Goal: Task Accomplishment & Management: Complete application form

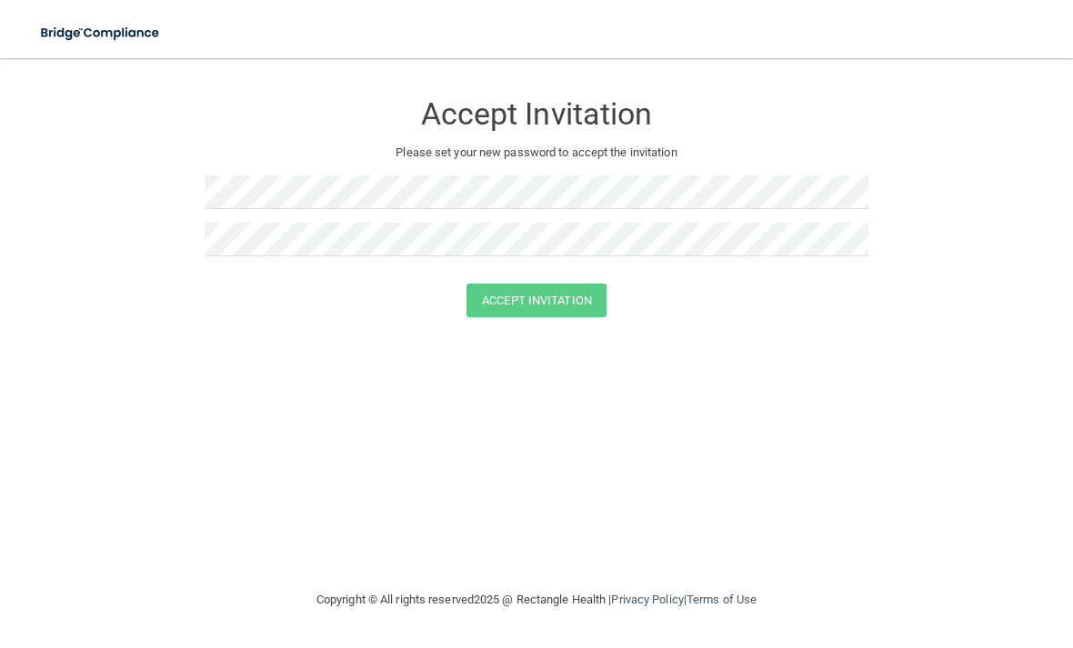
click at [609, 165] on div "Accept Invitation Please set your new password to accept the invitation" at bounding box center [537, 179] width 664 height 207
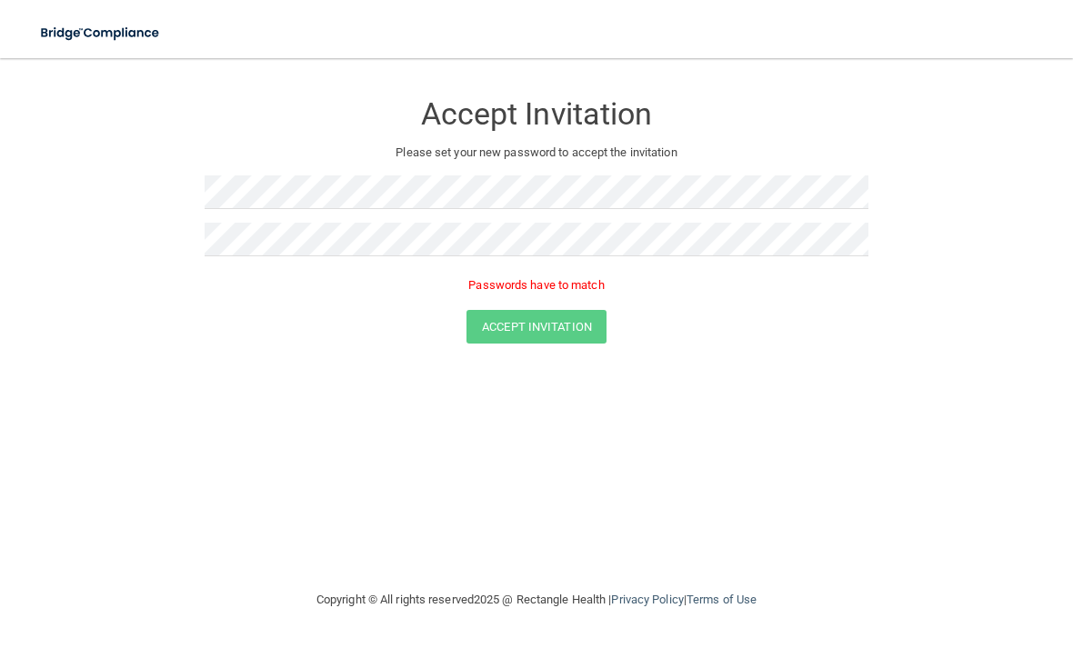
click at [558, 343] on form "Accept Invitation Please set your new password to accept the invitation Passwor…" at bounding box center [536, 220] width 1000 height 289
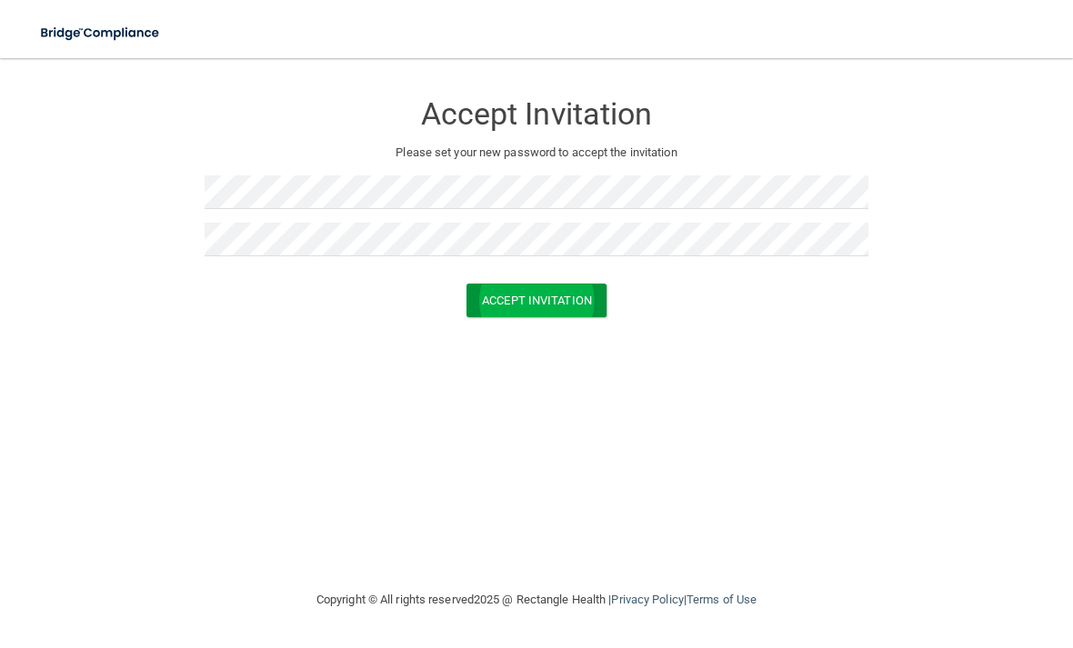
click at [543, 297] on button "Accept Invitation" at bounding box center [536, 301] width 140 height 34
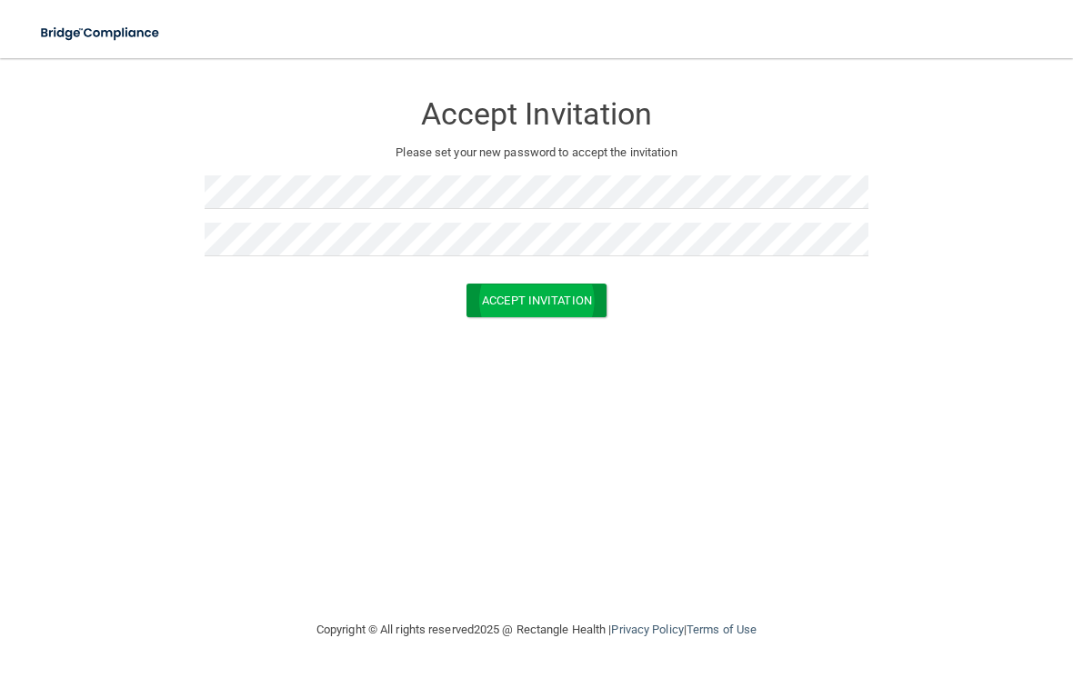
click at [562, 308] on button "Accept Invitation" at bounding box center [536, 301] width 140 height 34
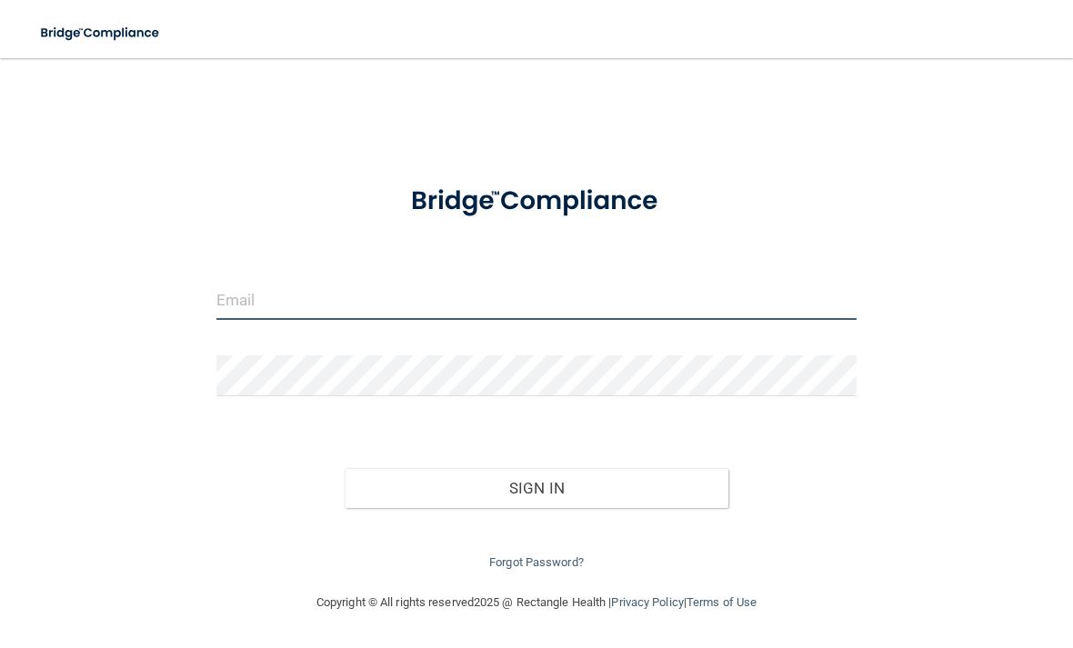
click at [263, 281] on input "email" at bounding box center [536, 299] width 640 height 41
type input "[EMAIL_ADDRESS][DOMAIN_NAME]"
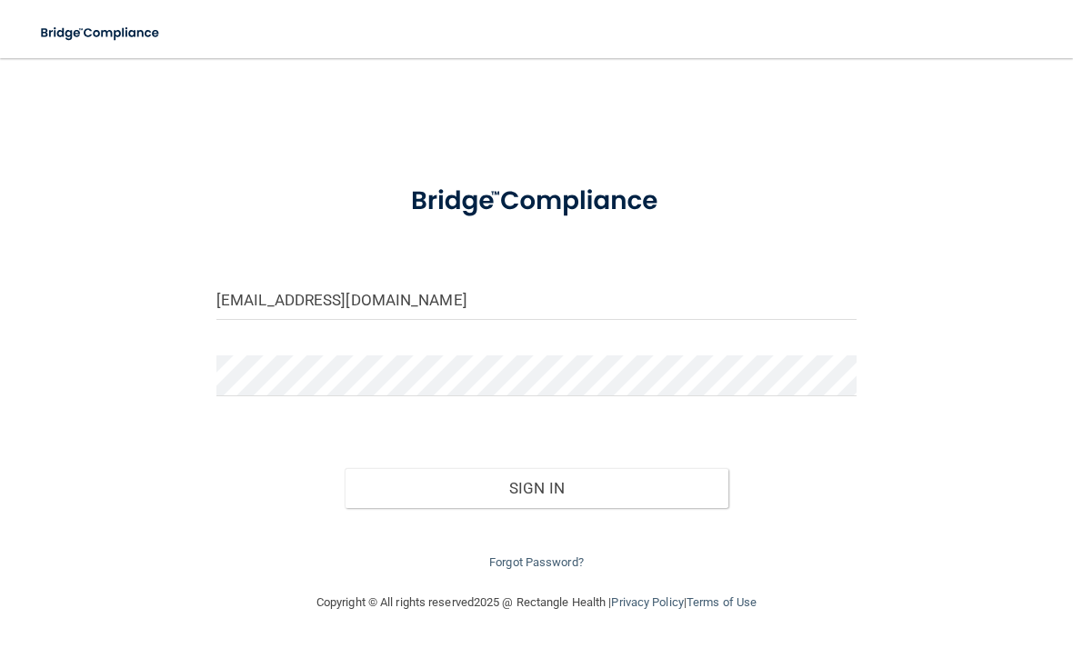
click at [535, 484] on button "Sign In" at bounding box center [537, 488] width 384 height 40
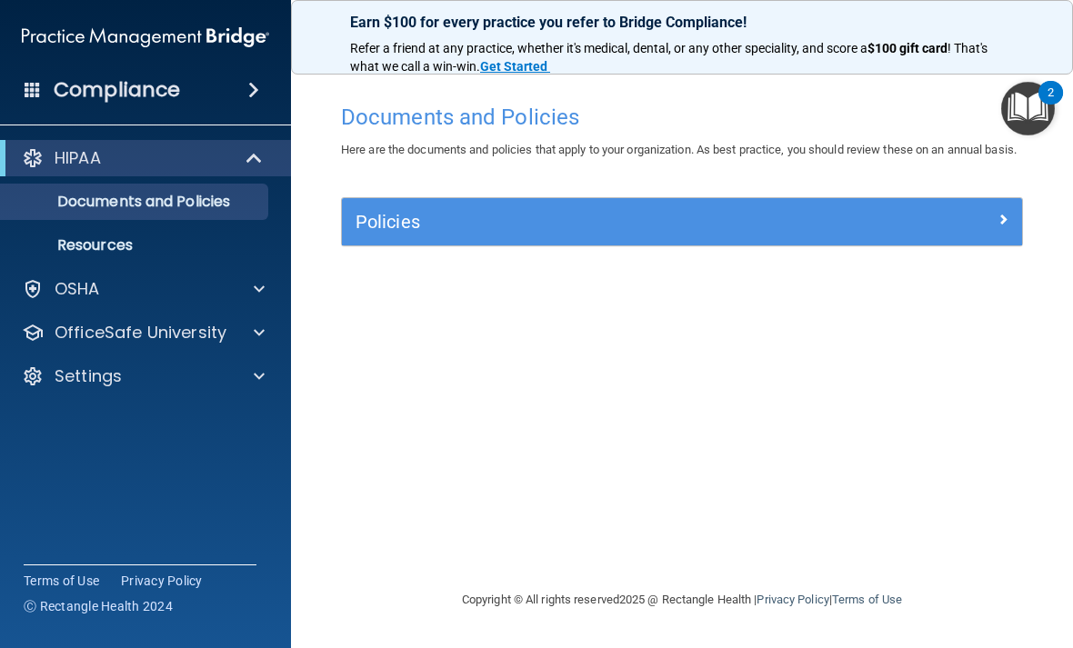
click at [425, 228] on div "Policies" at bounding box center [597, 221] width 510 height 29
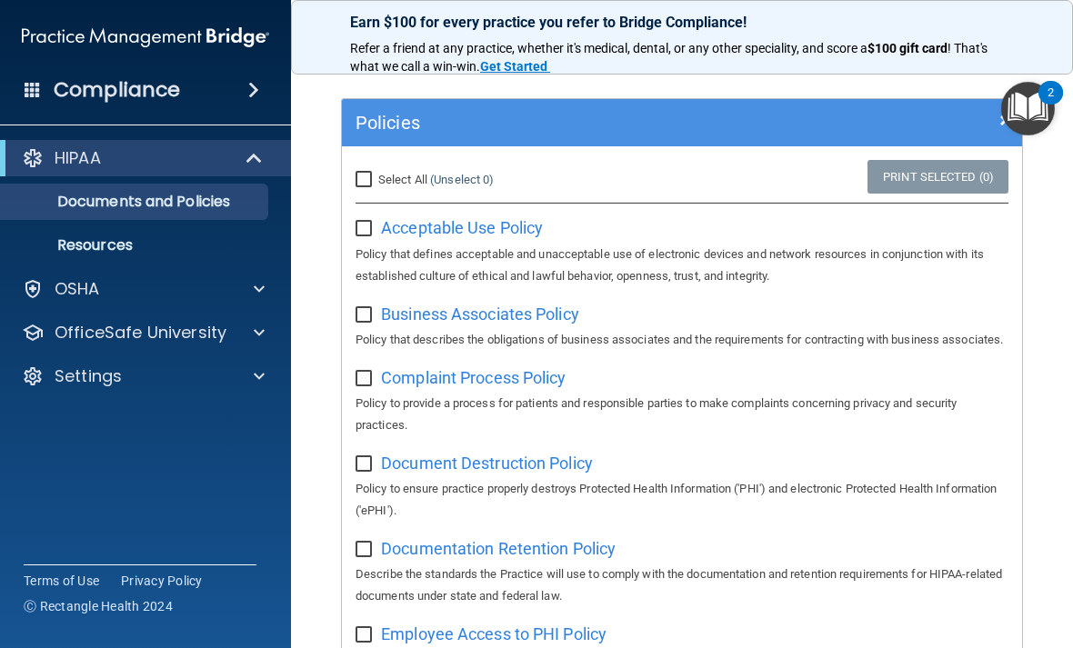
scroll to position [103, 0]
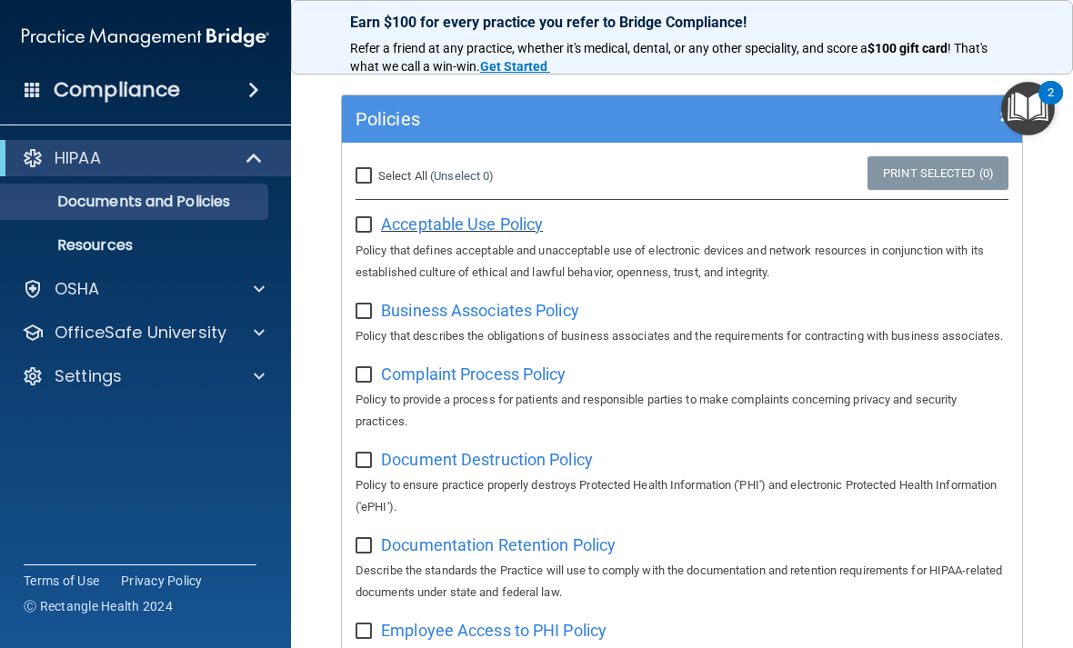
click at [416, 234] on span "Acceptable Use Policy" at bounding box center [462, 224] width 162 height 19
click at [1039, 116] on img "Open Resource Center, 2 new notifications" at bounding box center [1028, 109] width 54 height 54
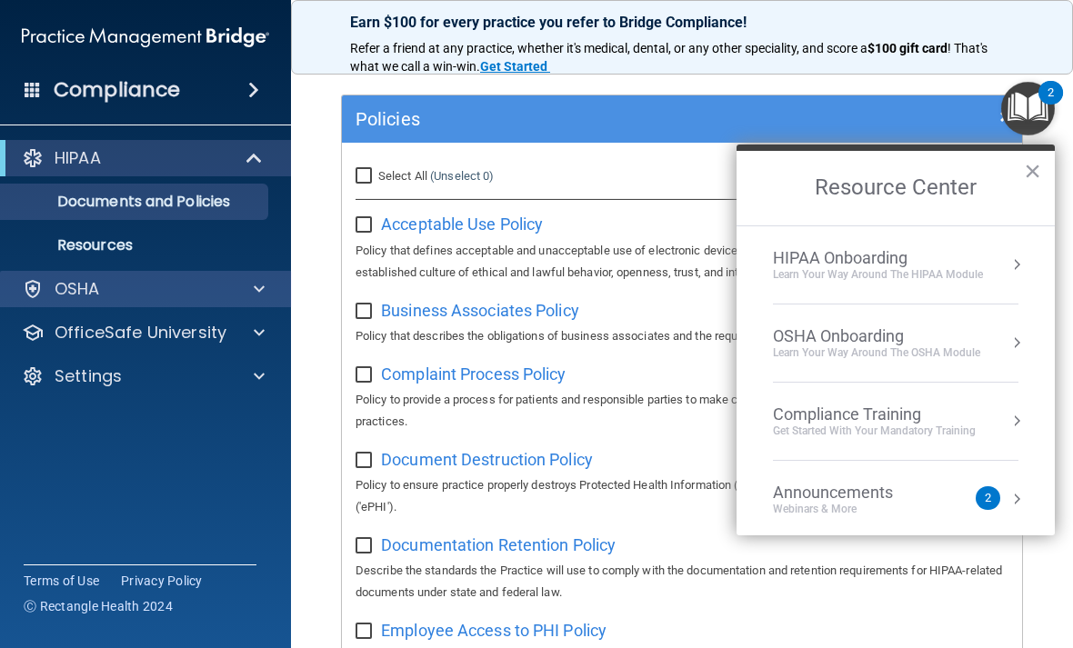
click at [74, 290] on p "OSHA" at bounding box center [77, 289] width 45 height 22
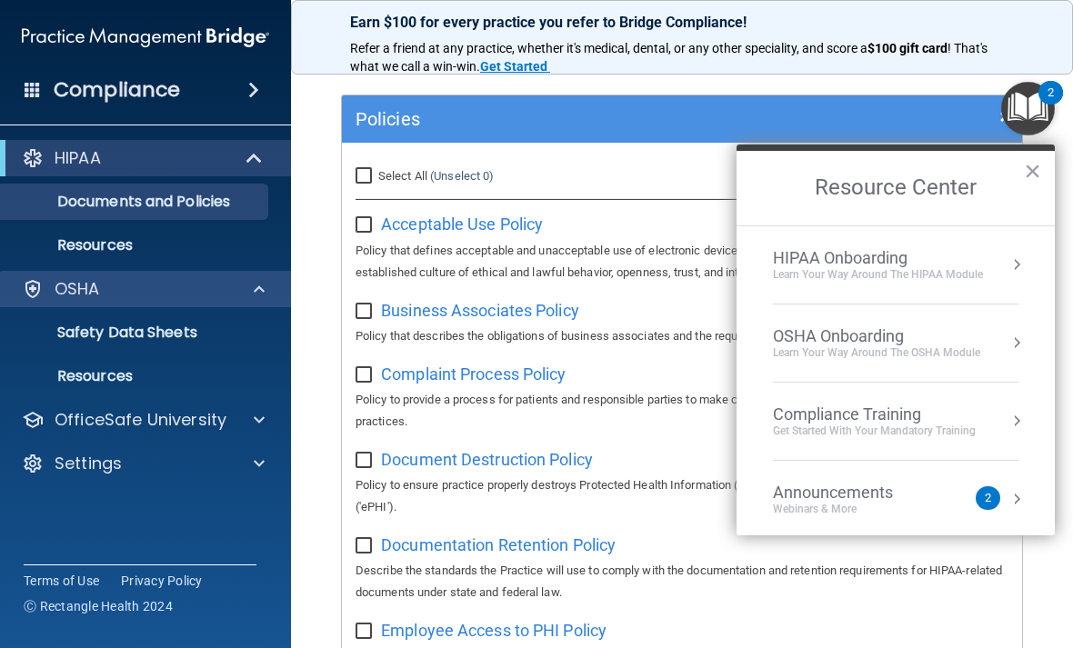
click at [39, 284] on div at bounding box center [33, 289] width 22 height 22
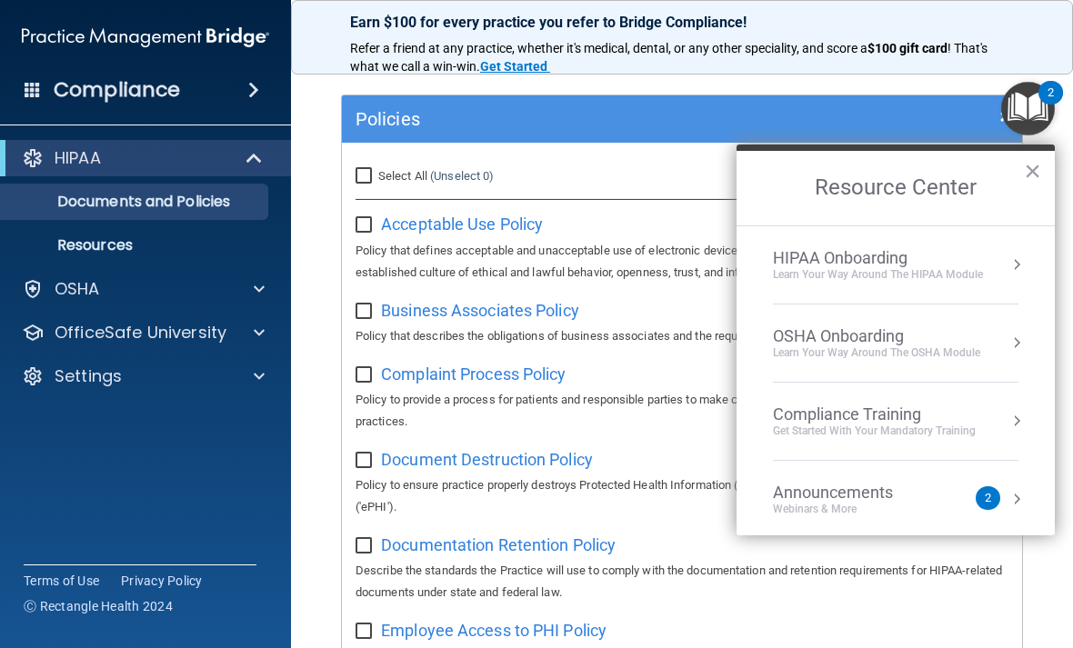
click at [55, 147] on p "HIPAA" at bounding box center [78, 158] width 46 height 22
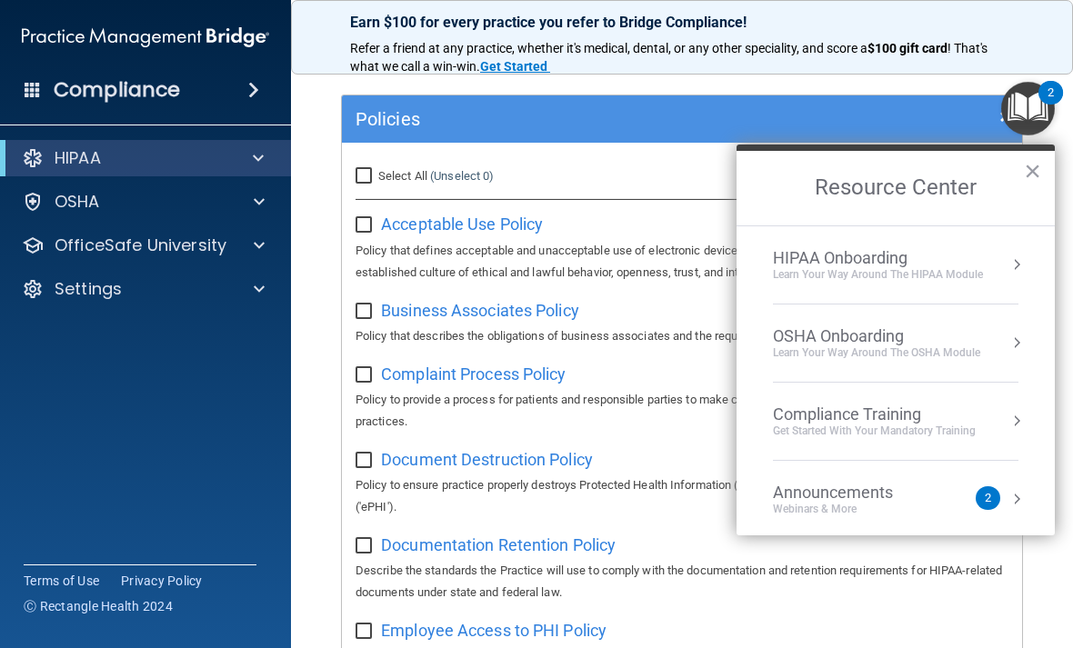
click at [102, 77] on h4 "Compliance" at bounding box center [117, 89] width 126 height 25
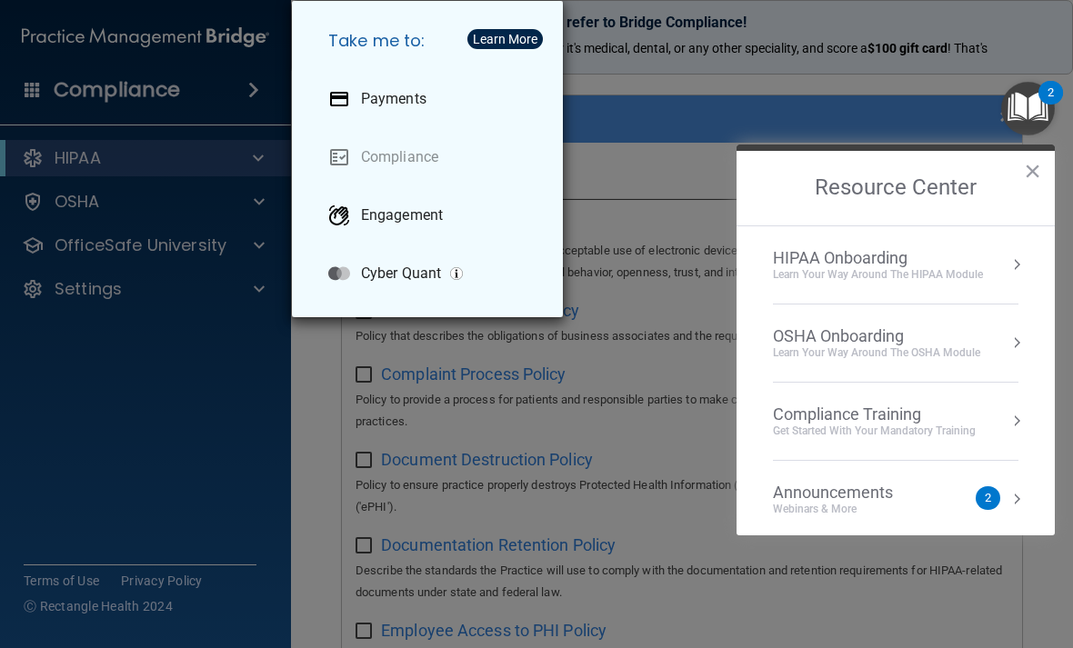
click at [76, 318] on div "Take me to: Payments Compliance Engagement Cyber Quant" at bounding box center [536, 324] width 1073 height 648
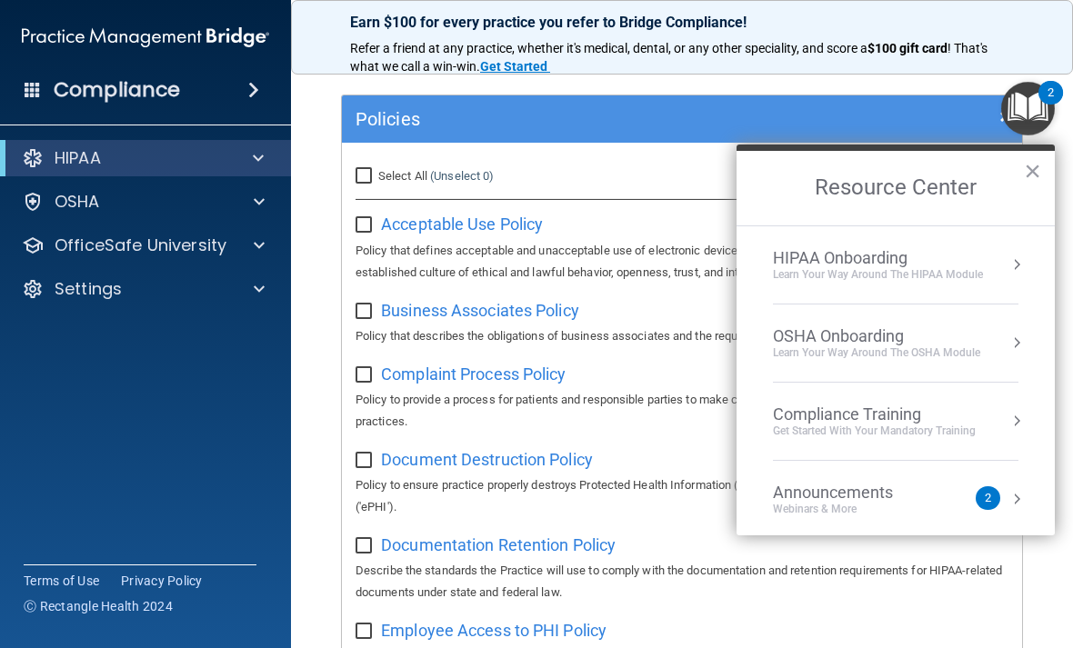
click at [975, 424] on div "Get Started with your mandatory training" at bounding box center [874, 431] width 203 height 15
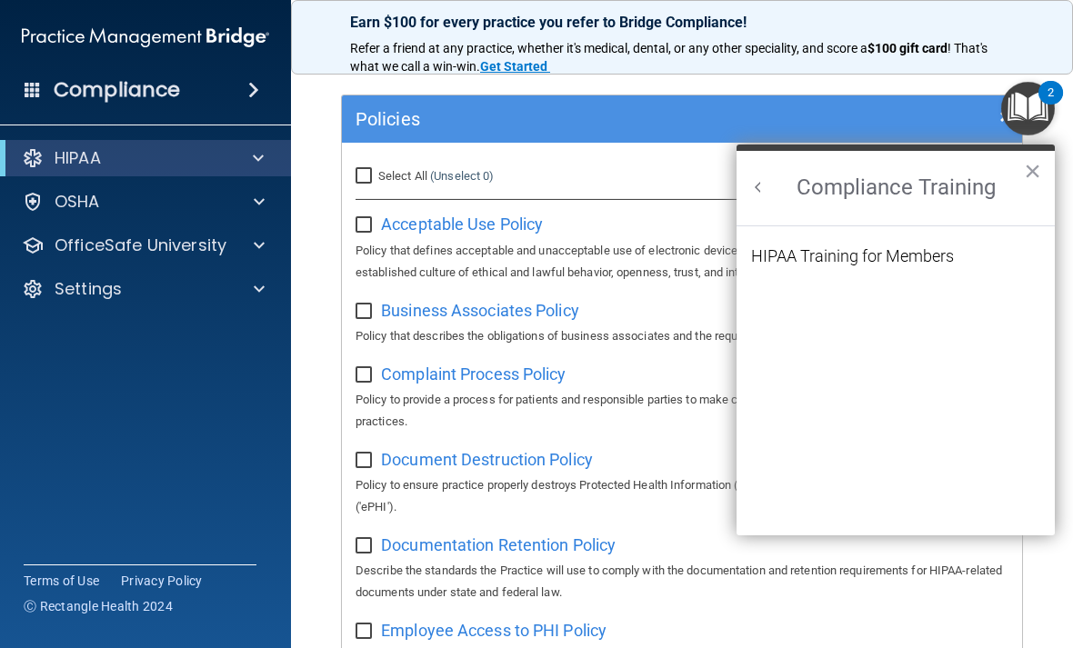
scroll to position [0, 0]
click at [936, 255] on div "HIPAA Training for Members" at bounding box center [852, 256] width 203 height 16
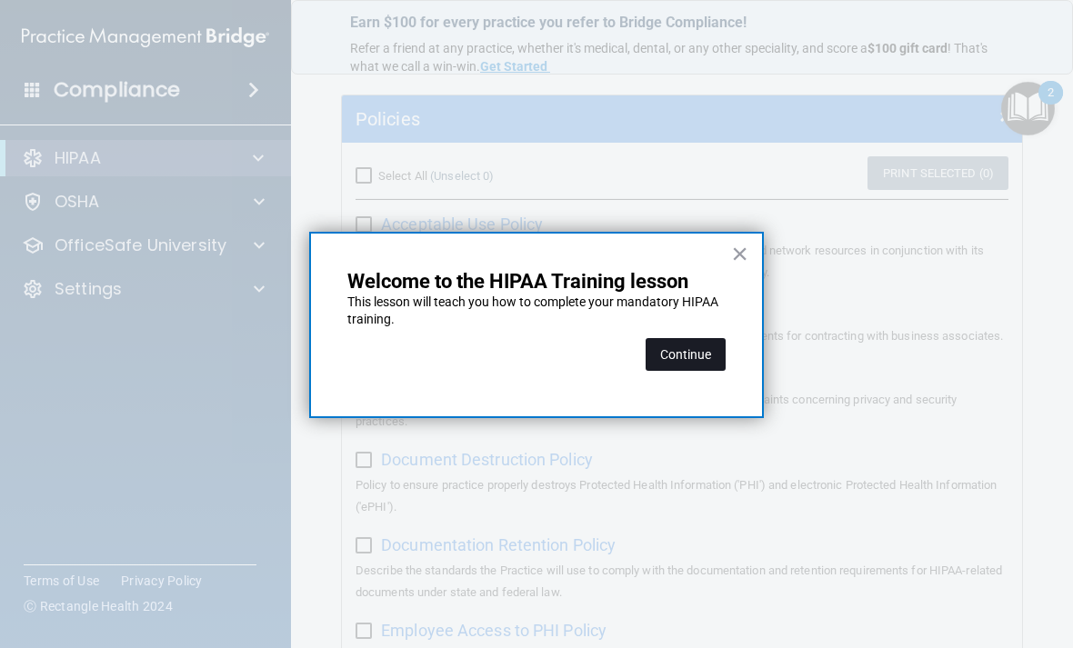
click at [699, 366] on button "Continue" at bounding box center [685, 354] width 80 height 33
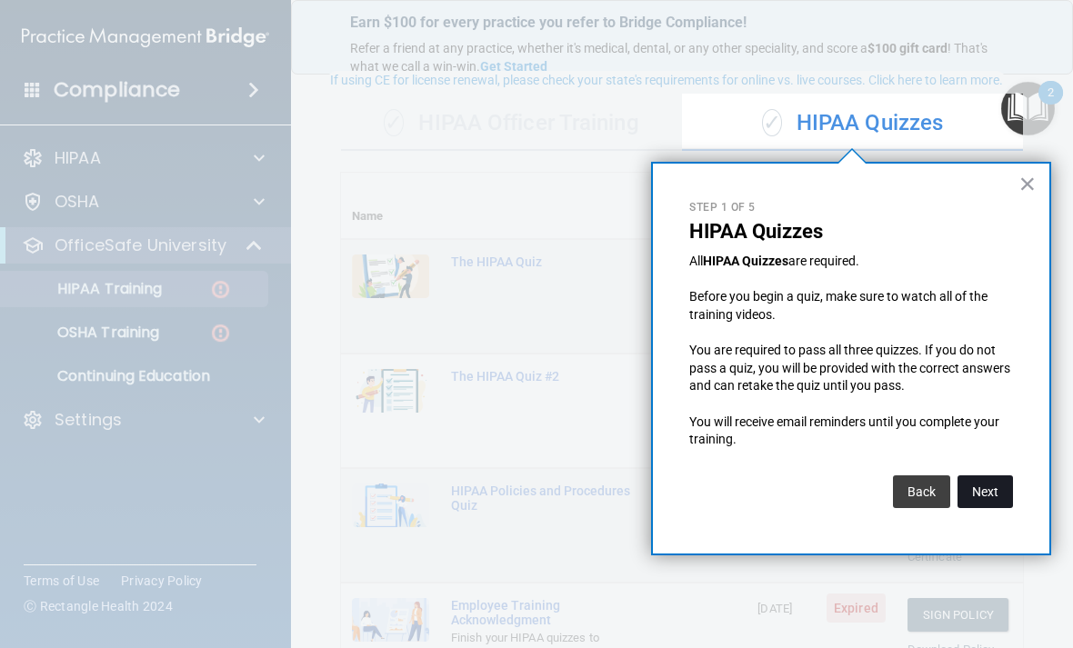
click at [972, 496] on button "Next" at bounding box center [984, 491] width 55 height 33
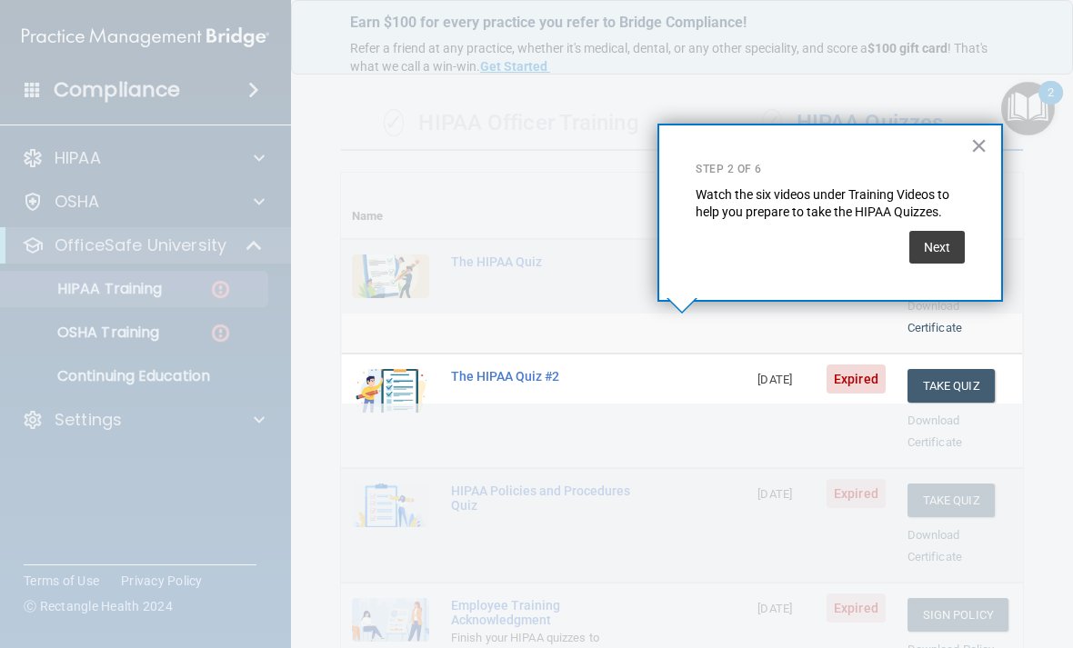
scroll to position [592, 0]
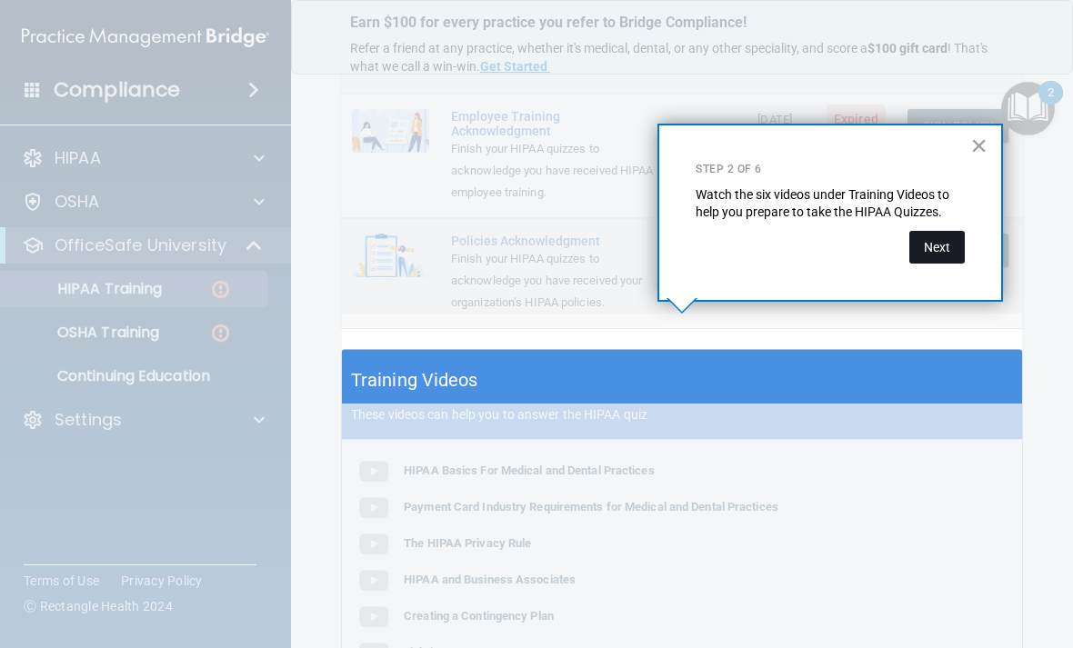
click at [944, 247] on button "Next" at bounding box center [936, 247] width 55 height 33
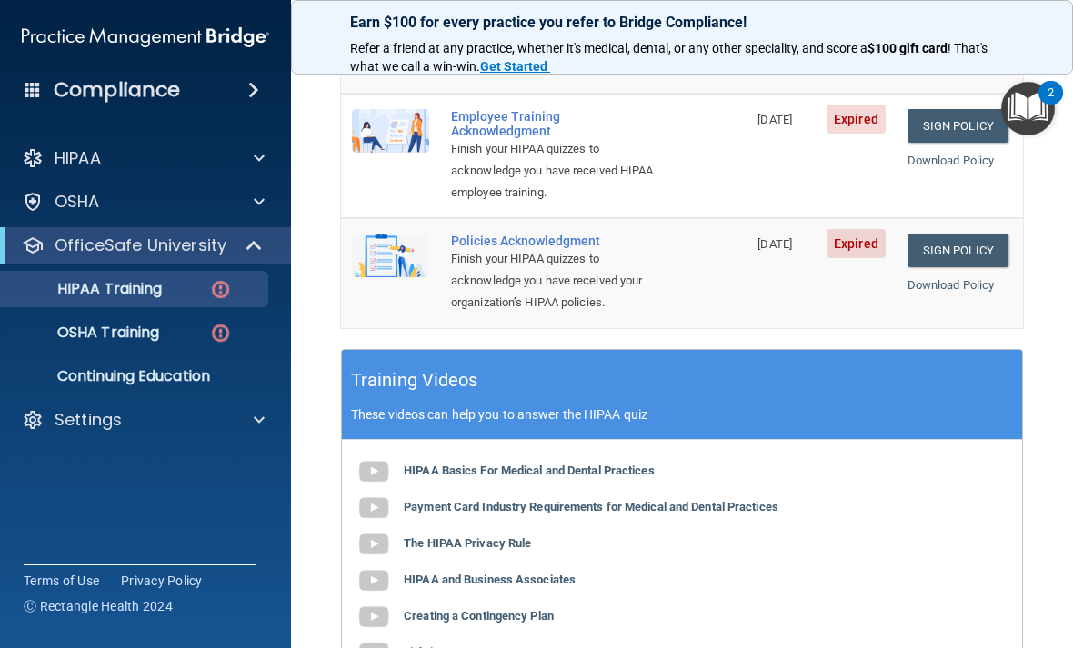
scroll to position [0, 0]
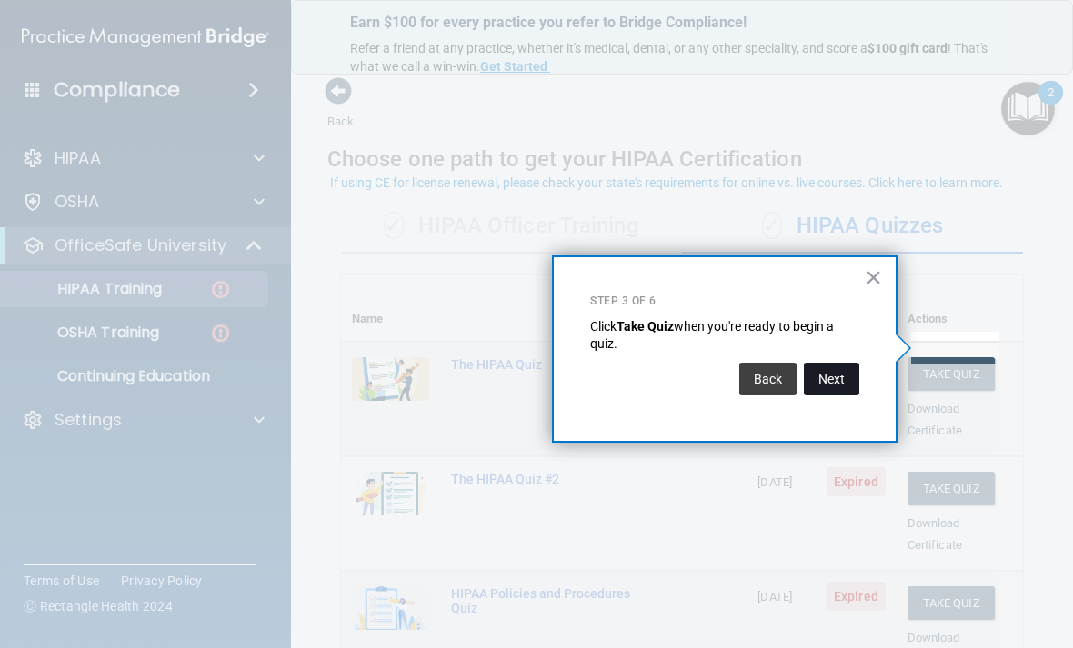
click at [824, 377] on button "Next" at bounding box center [831, 379] width 55 height 33
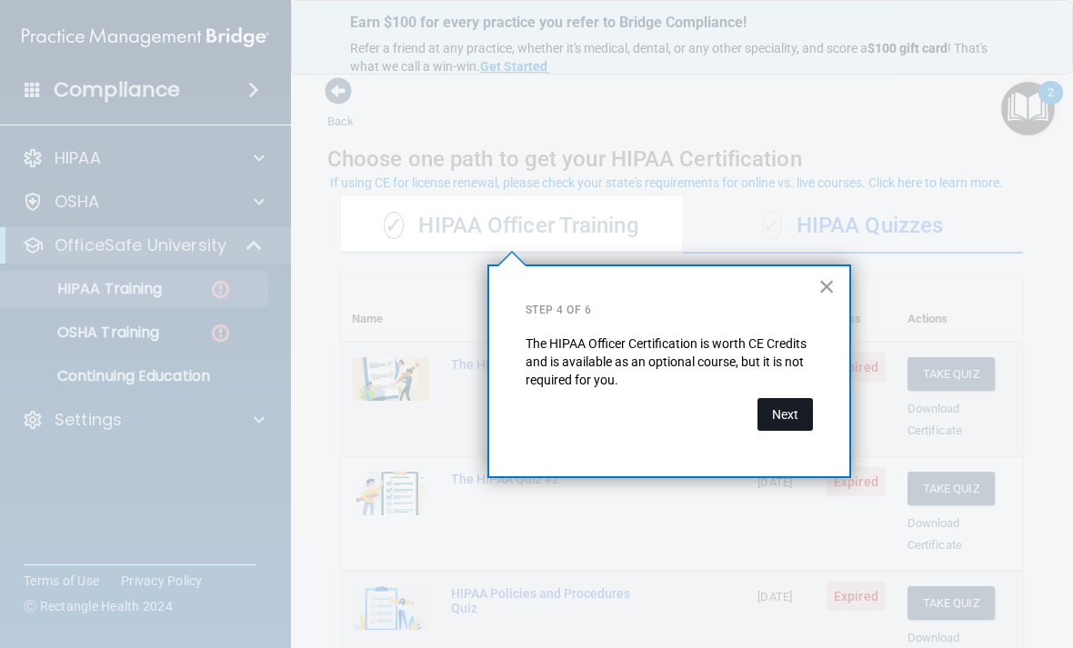
click at [777, 422] on button "Next" at bounding box center [784, 414] width 55 height 33
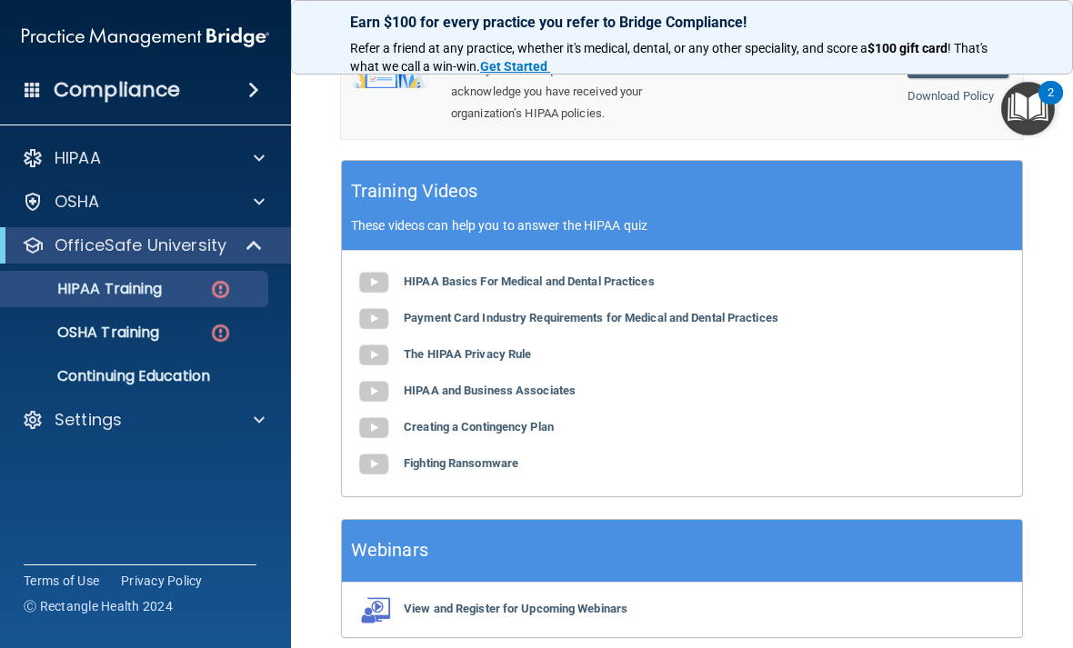
scroll to position [759, 0]
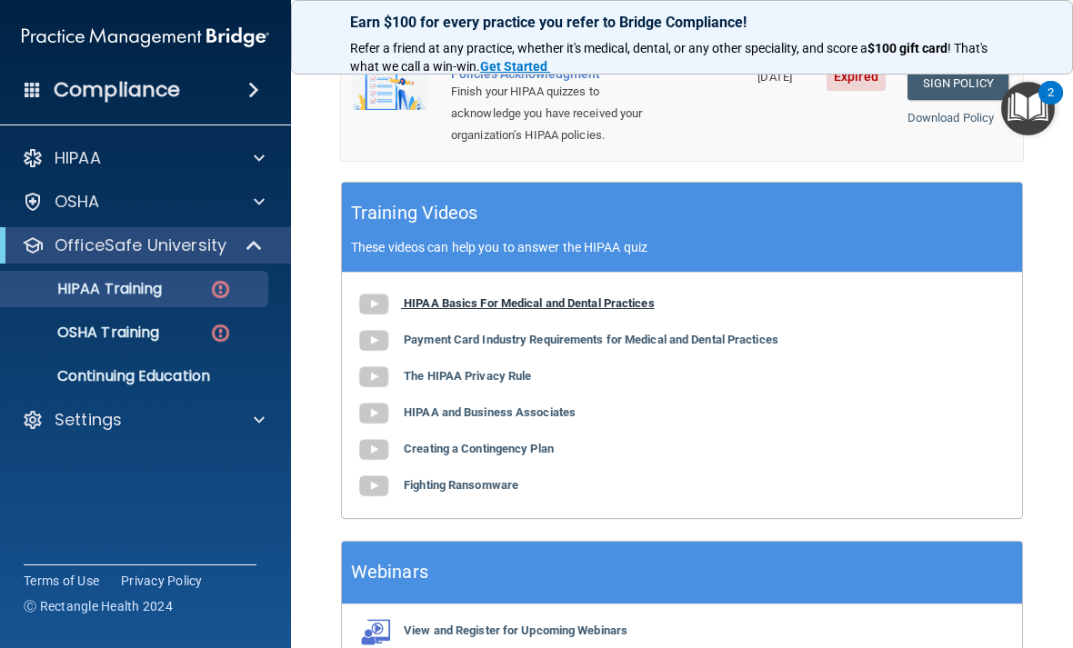
click at [371, 286] on img at bounding box center [373, 304] width 36 height 36
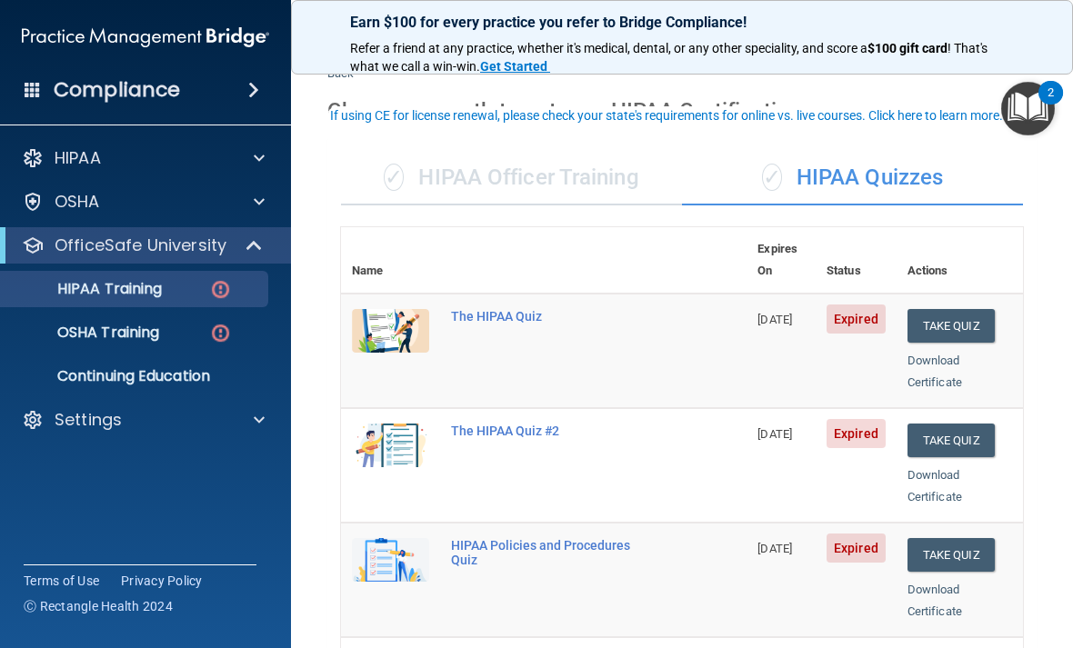
scroll to position [70, 0]
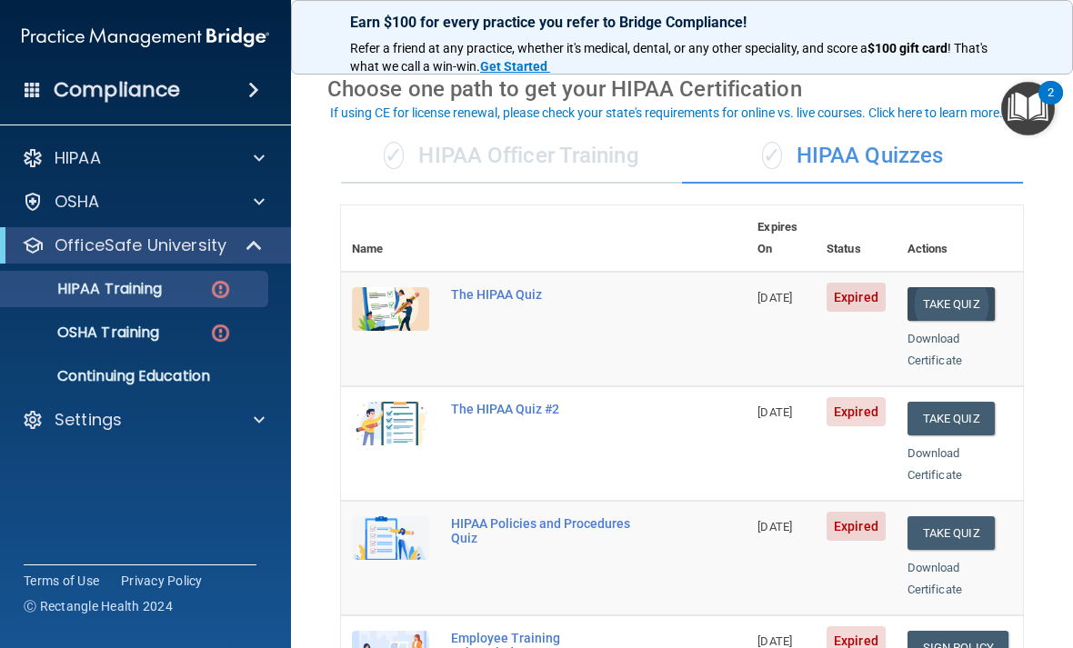
click at [958, 287] on button "Take Quiz" at bounding box center [950, 304] width 87 height 34
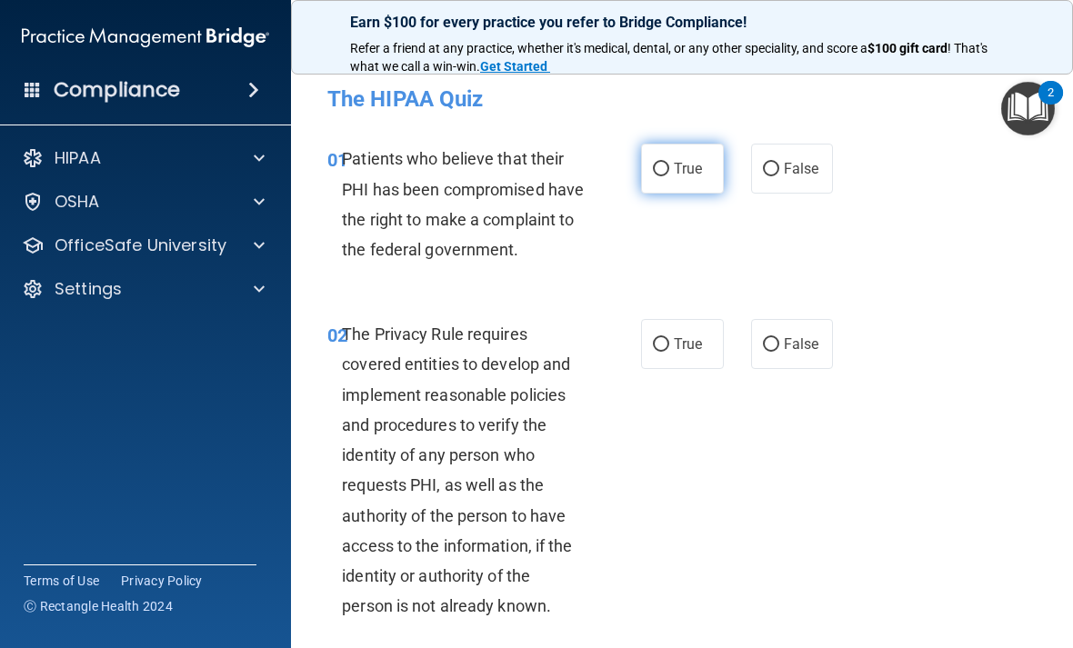
click at [665, 173] on input "True" at bounding box center [661, 170] width 16 height 14
radio input "true"
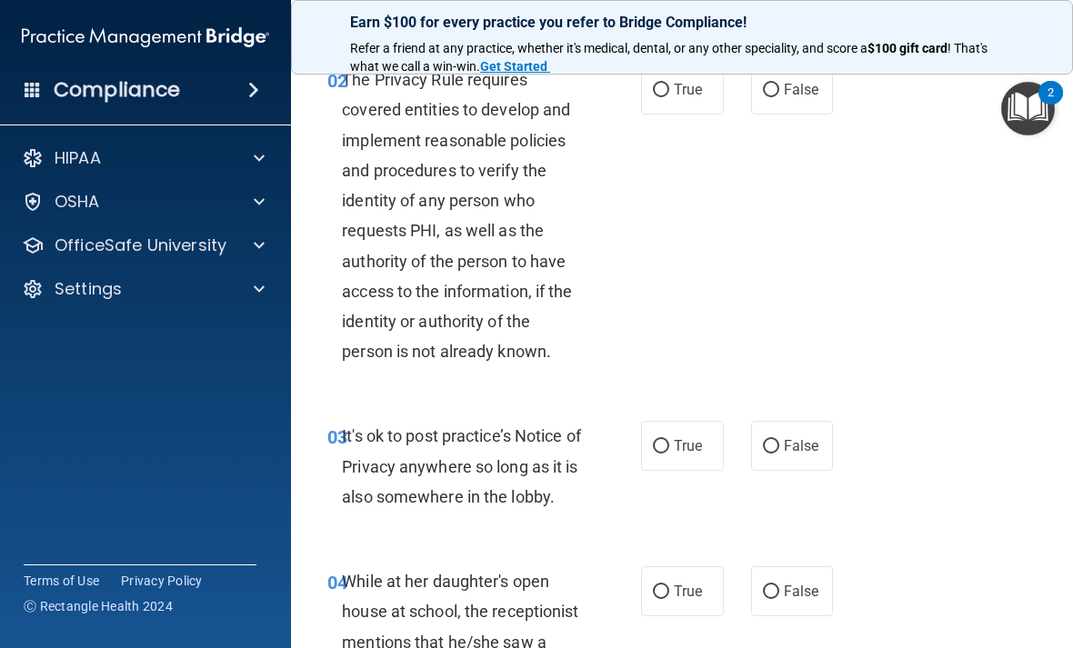
scroll to position [269, 0]
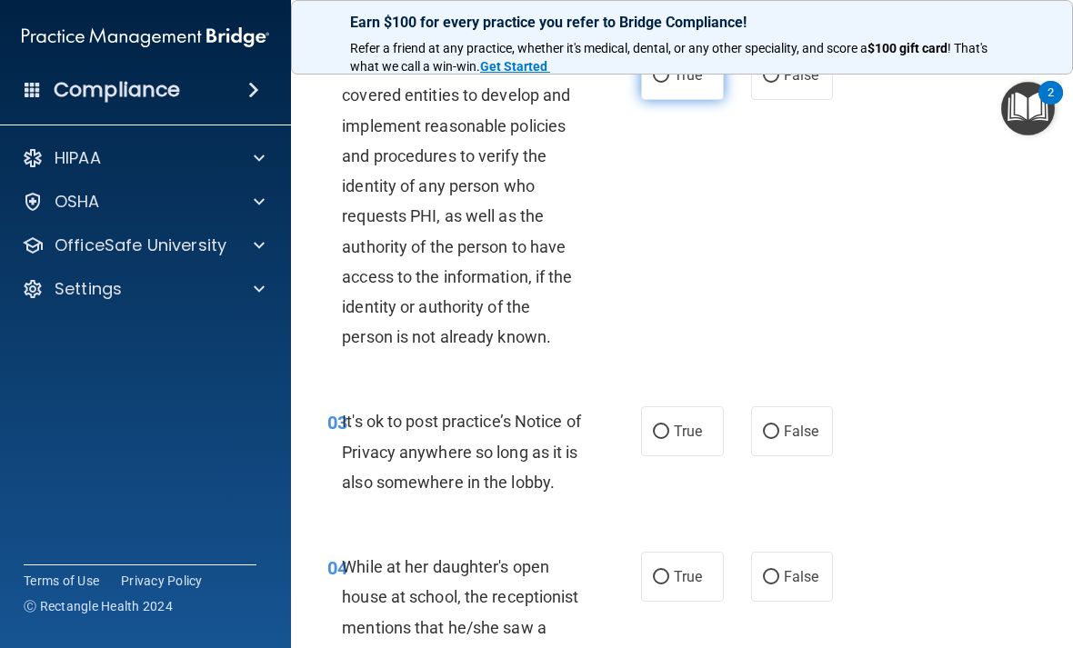
click at [677, 84] on span "True" at bounding box center [688, 74] width 28 height 17
click at [669, 83] on input "True" at bounding box center [661, 76] width 16 height 14
radio input "true"
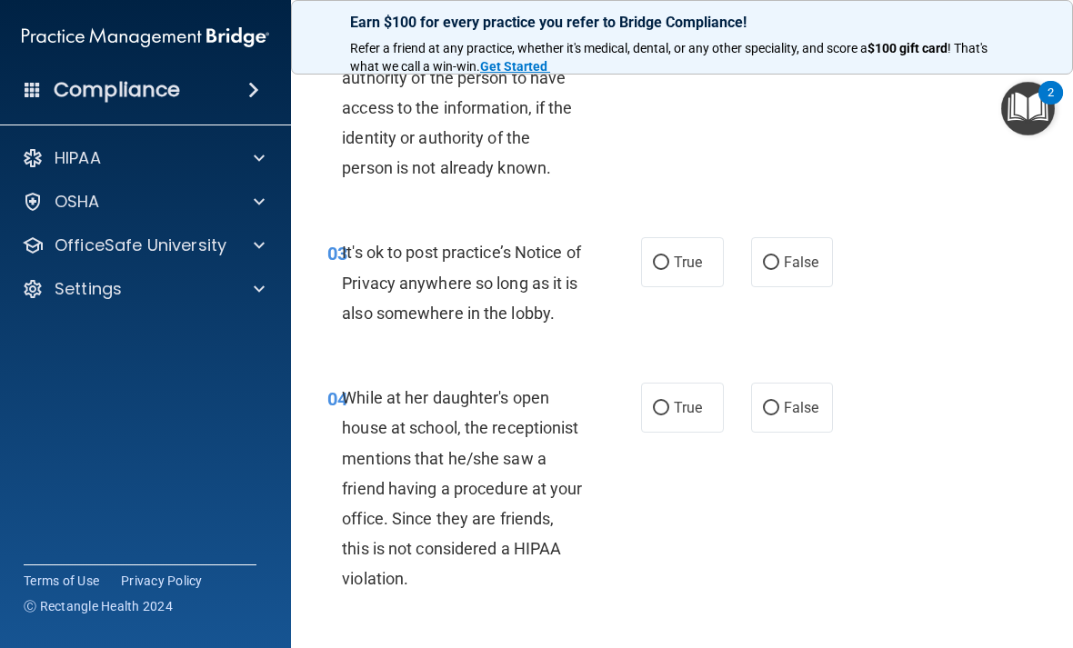
scroll to position [445, 0]
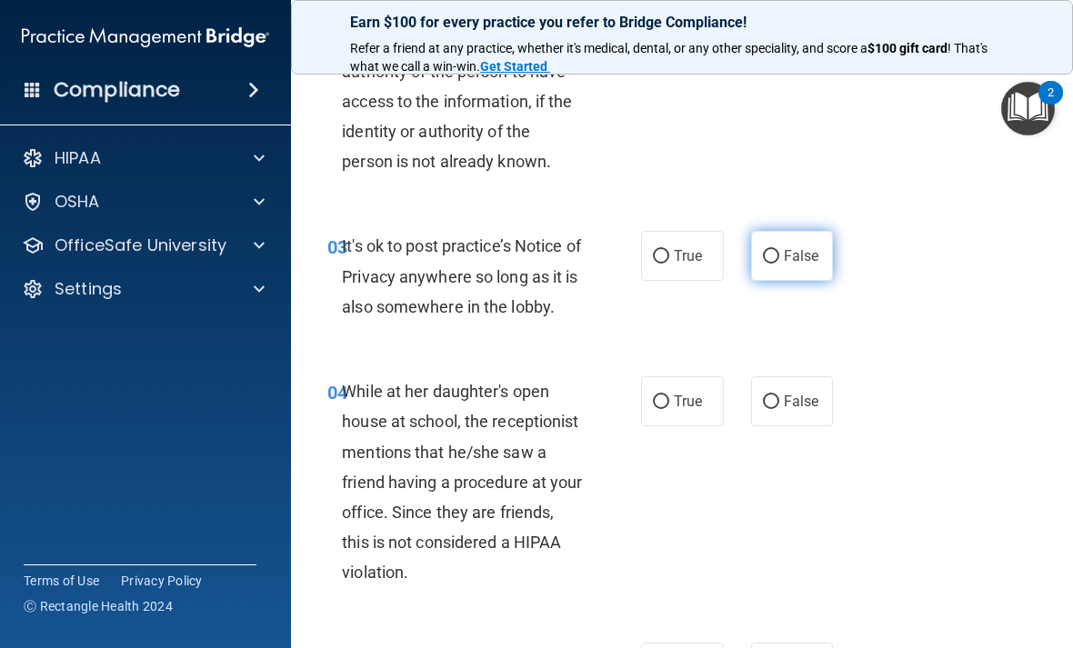
click at [806, 265] on span "False" at bounding box center [801, 255] width 35 height 17
click at [779, 264] on input "False" at bounding box center [771, 257] width 16 height 14
radio input "true"
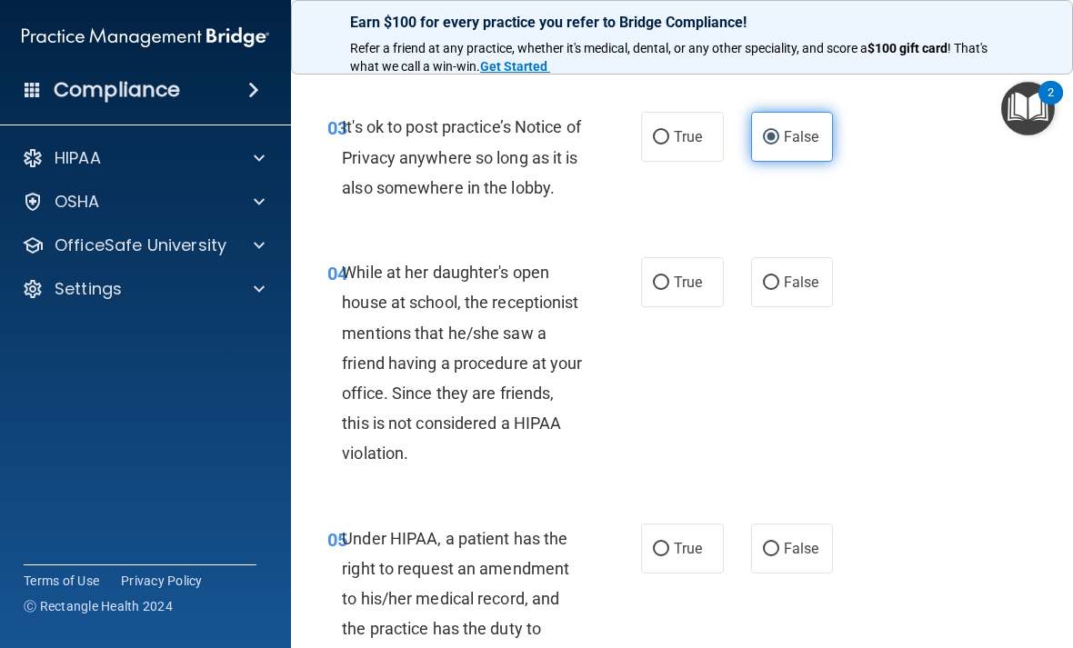
scroll to position [570, 0]
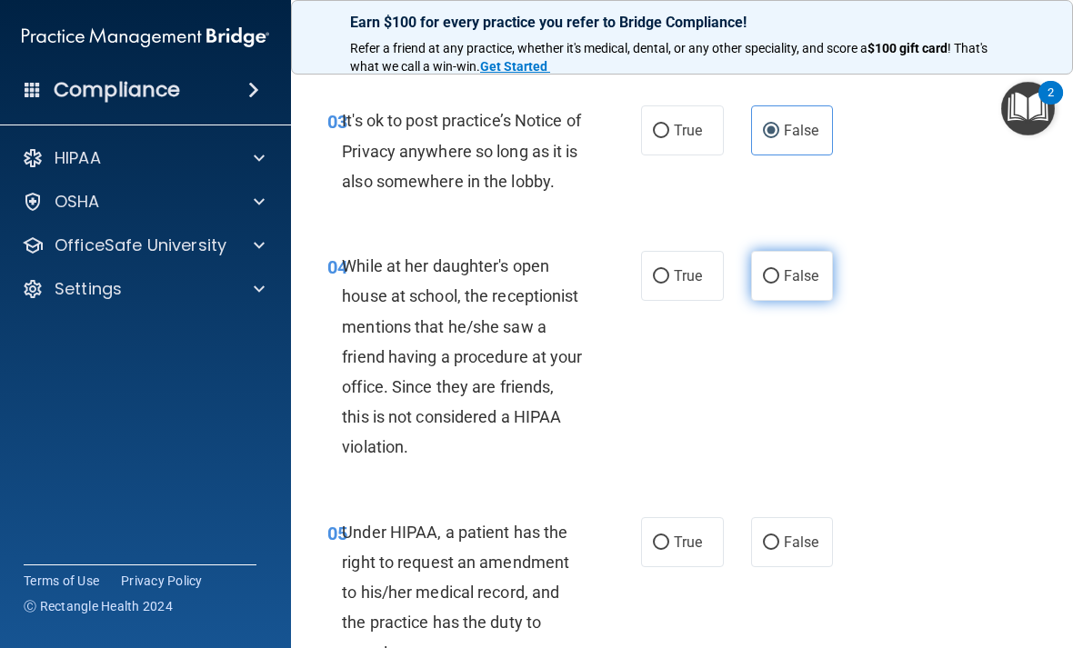
click at [794, 285] on span "False" at bounding box center [801, 275] width 35 height 17
click at [779, 284] on input "False" at bounding box center [771, 277] width 16 height 14
radio input "true"
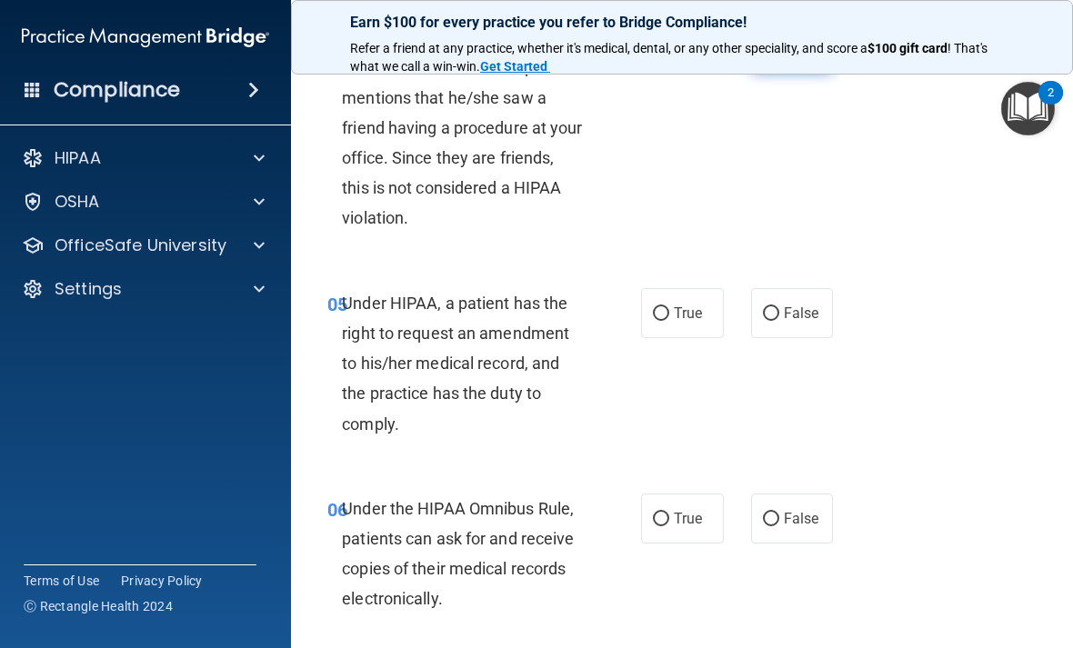
scroll to position [803, 0]
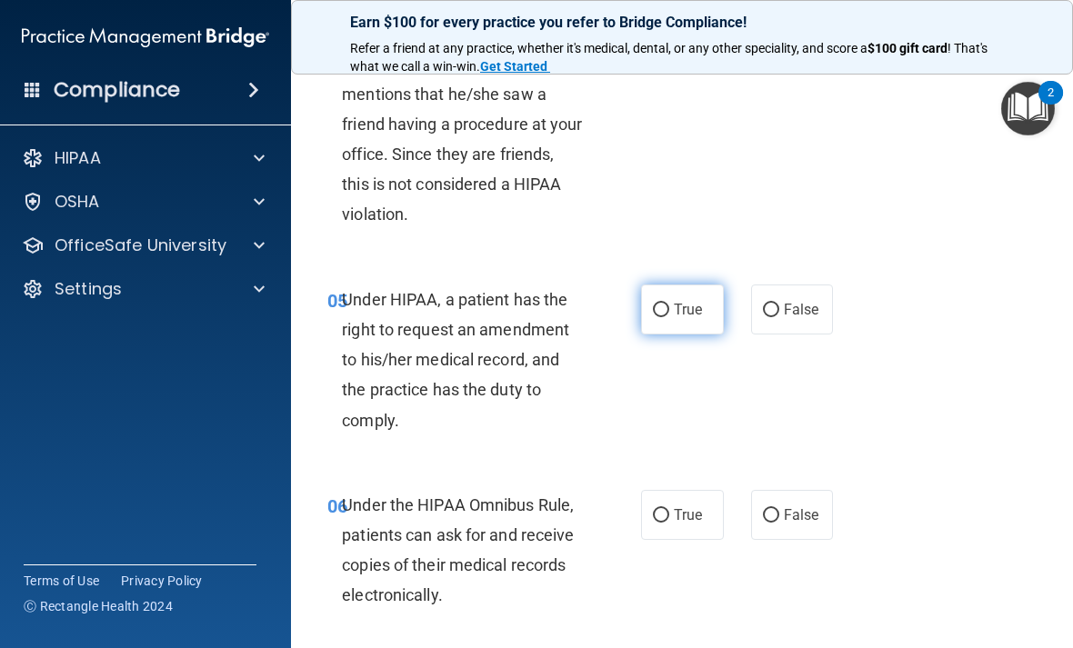
click at [683, 320] on label "True" at bounding box center [682, 310] width 83 height 50
click at [669, 317] on input "True" at bounding box center [661, 311] width 16 height 14
radio input "true"
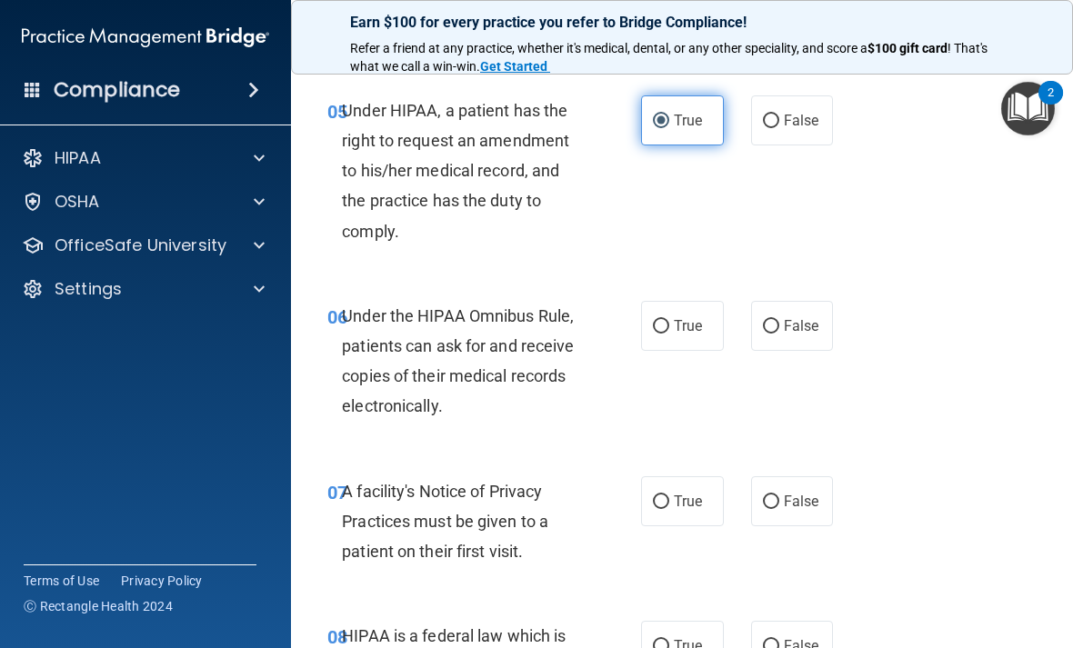
scroll to position [993, 0]
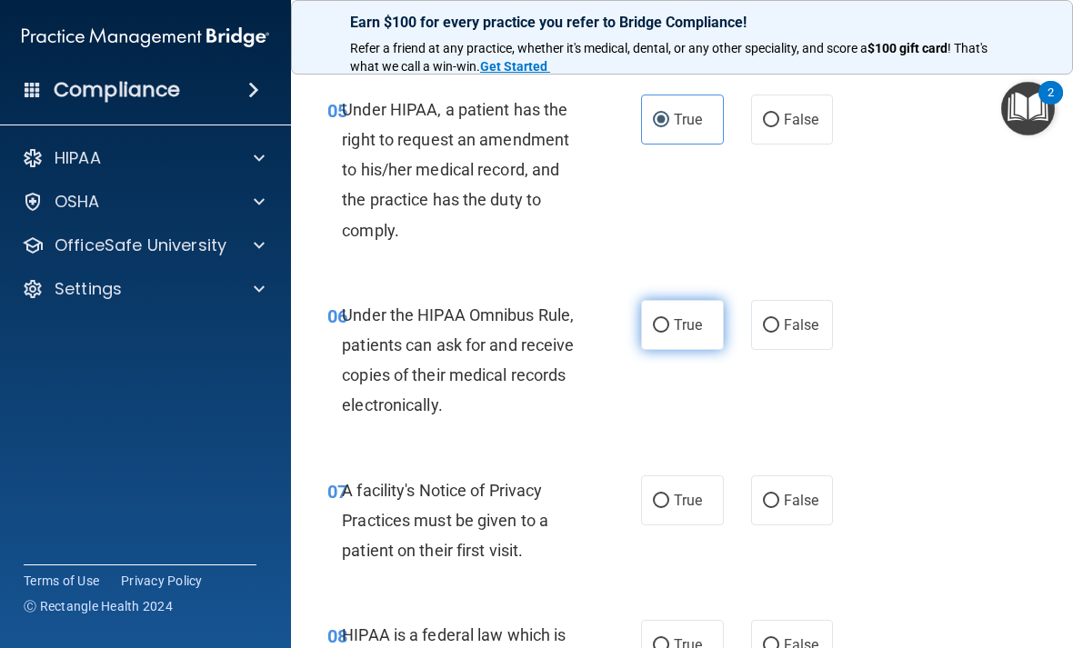
click at [694, 334] on span "True" at bounding box center [688, 324] width 28 height 17
click at [669, 333] on input "True" at bounding box center [661, 326] width 16 height 14
radio input "true"
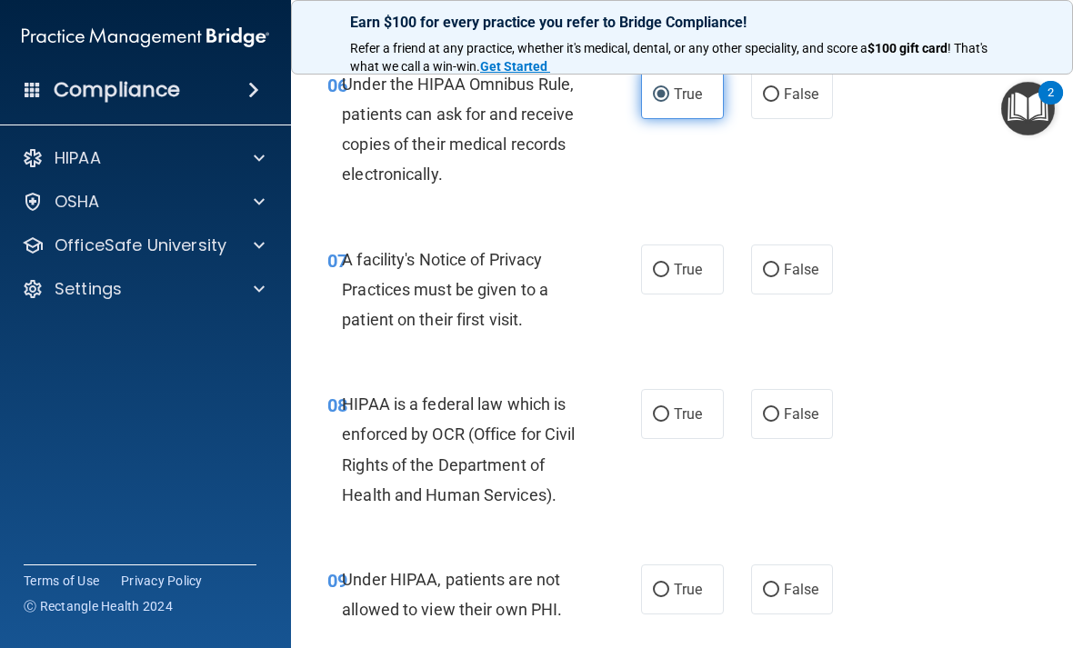
scroll to position [1212, 0]
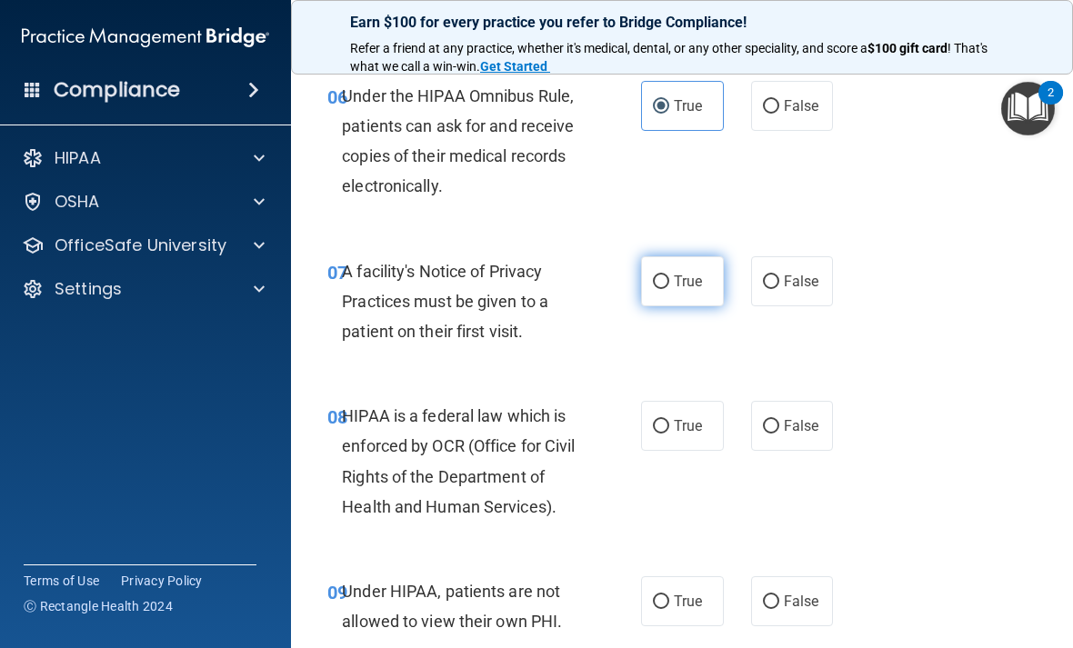
click at [666, 289] on input "True" at bounding box center [661, 282] width 16 height 14
radio input "true"
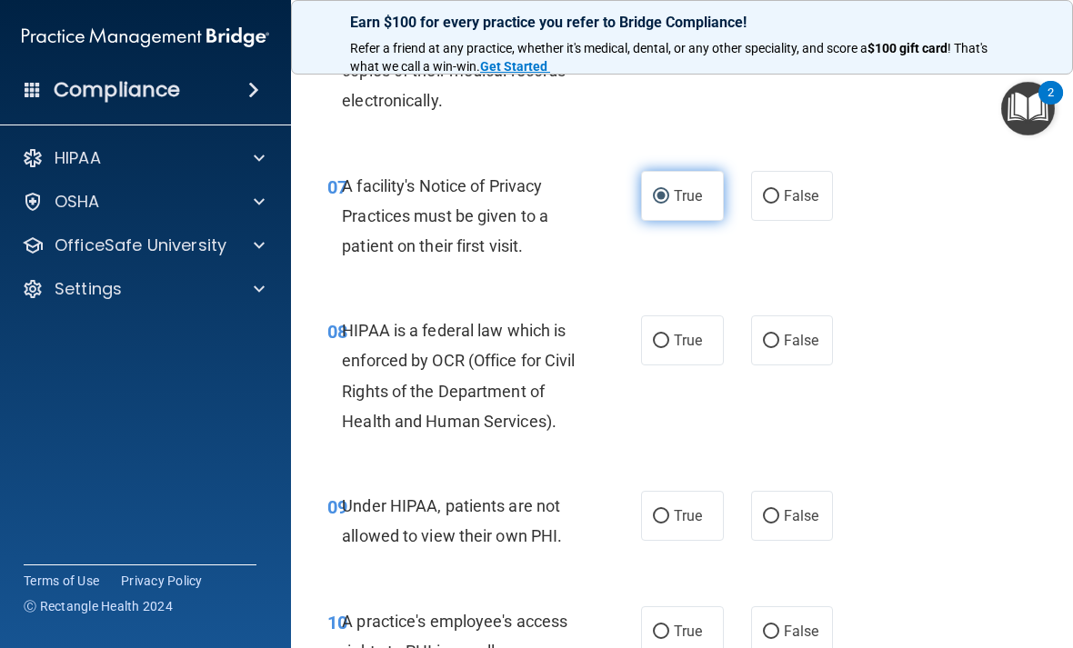
scroll to position [1310, 0]
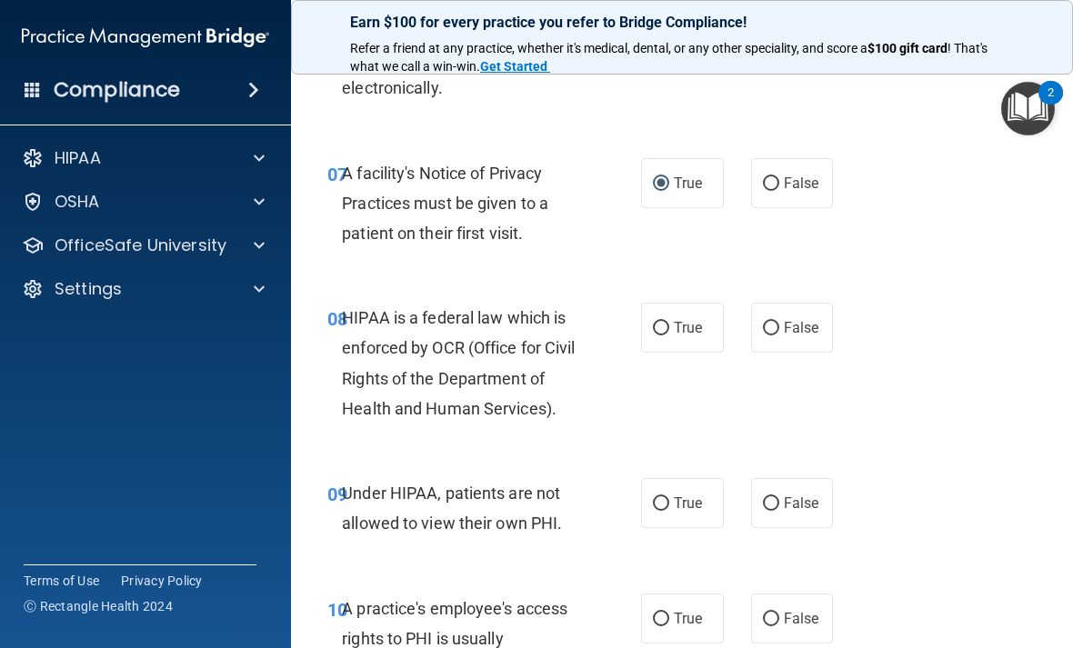
click at [773, 453] on div "08 HIPAA is a federal law which is enforced by OCR (Office for Civil Rights of …" at bounding box center [682, 367] width 736 height 175
click at [693, 336] on span "True" at bounding box center [688, 327] width 28 height 17
click at [669, 335] on input "True" at bounding box center [661, 329] width 16 height 14
radio input "true"
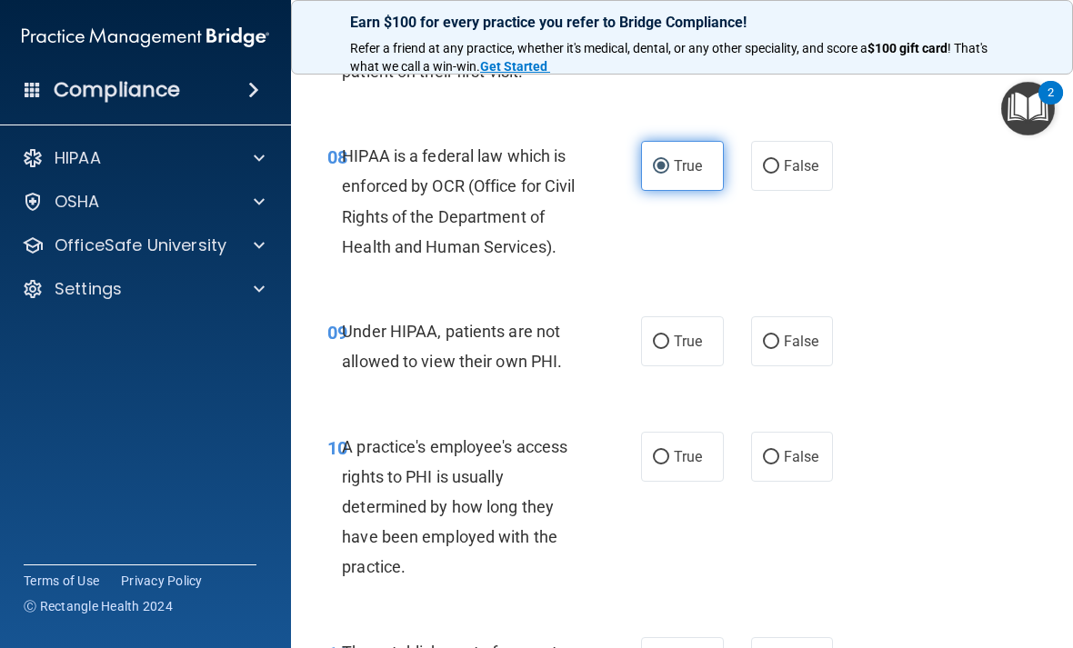
scroll to position [1476, 0]
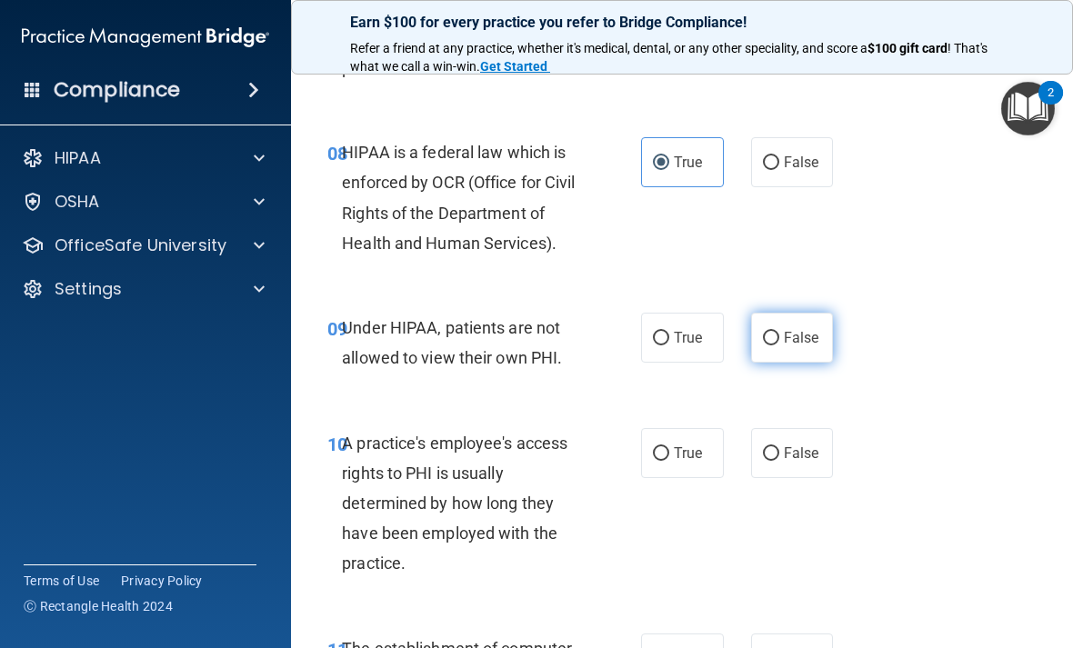
click at [774, 363] on label "False" at bounding box center [792, 338] width 83 height 50
click at [774, 345] on input "False" at bounding box center [771, 339] width 16 height 14
radio input "true"
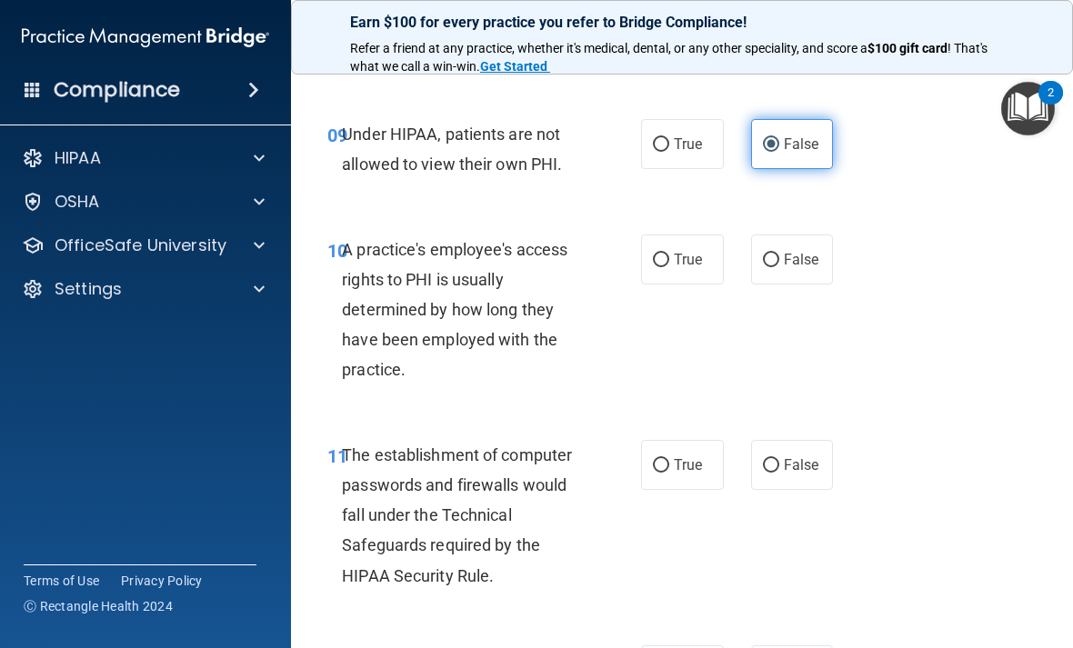
scroll to position [1671, 0]
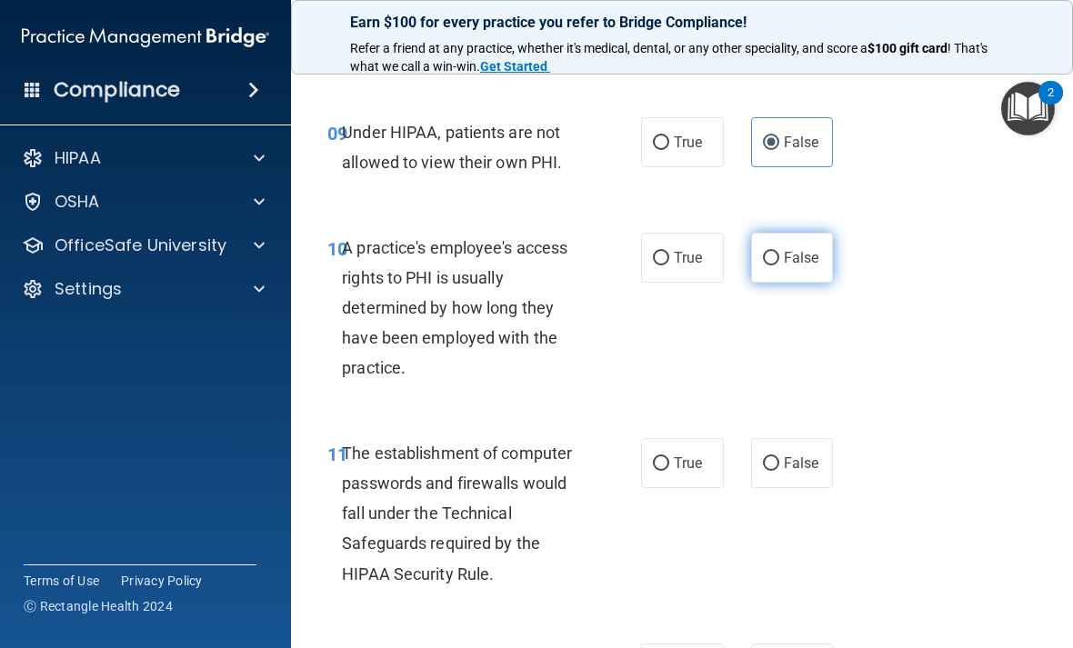
click at [786, 266] on span "False" at bounding box center [801, 257] width 35 height 17
click at [779, 265] on input "False" at bounding box center [771, 259] width 16 height 14
radio input "true"
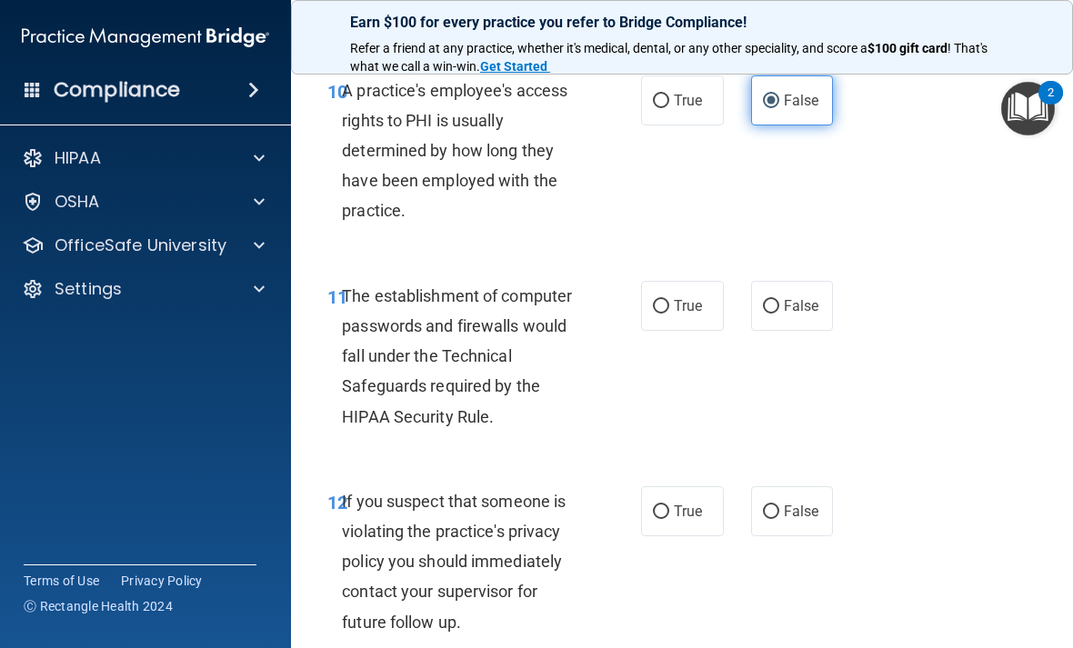
scroll to position [1833, 0]
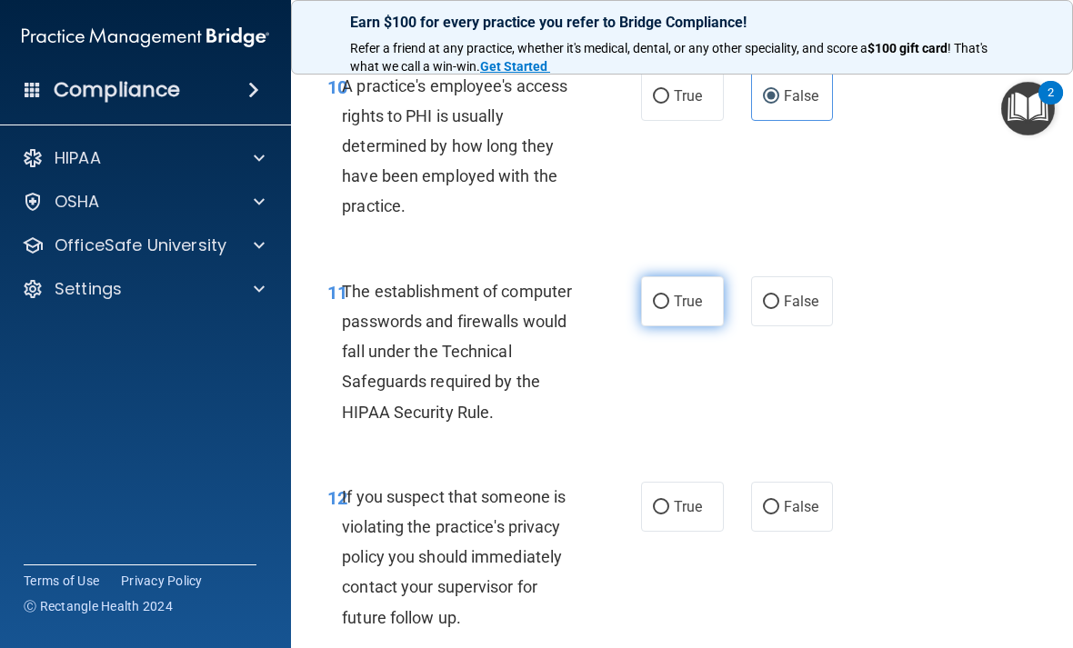
click at [677, 301] on label "True" at bounding box center [682, 301] width 83 height 50
click at [669, 301] on input "True" at bounding box center [661, 302] width 16 height 14
radio input "true"
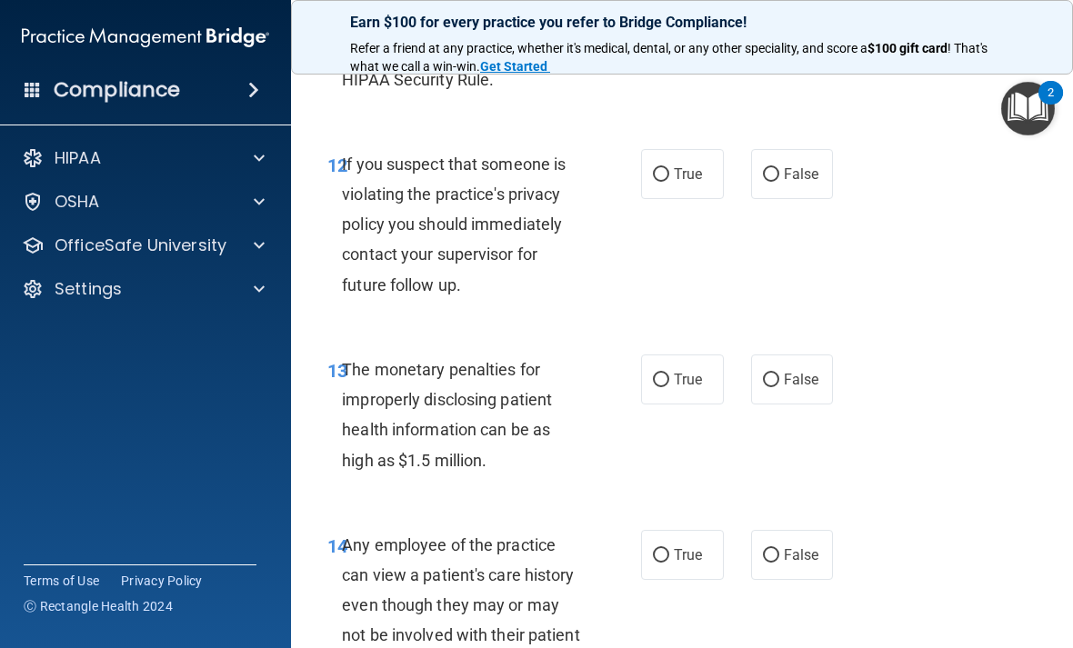
scroll to position [2168, 0]
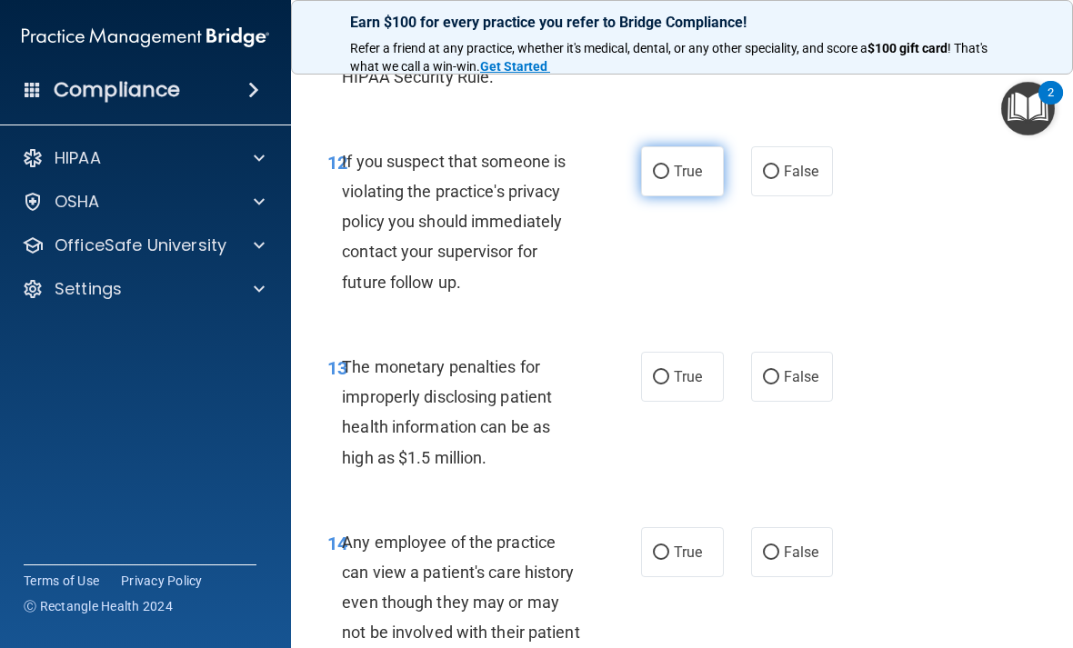
click at [689, 180] on span "True" at bounding box center [688, 171] width 28 height 17
click at [669, 179] on input "True" at bounding box center [661, 172] width 16 height 14
radio input "true"
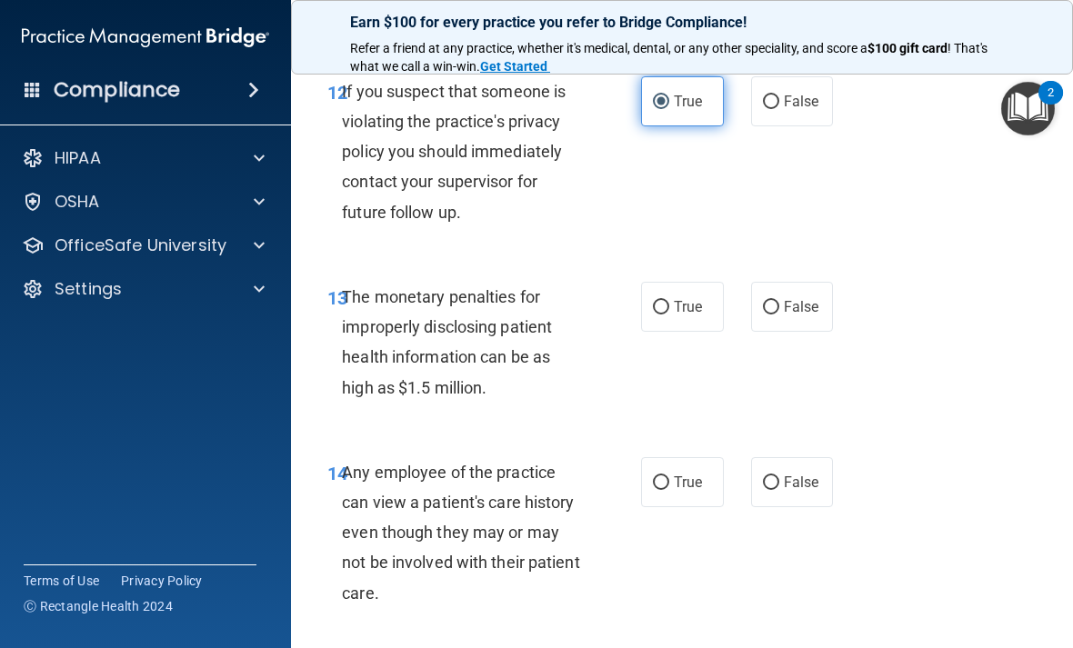
scroll to position [2283, 0]
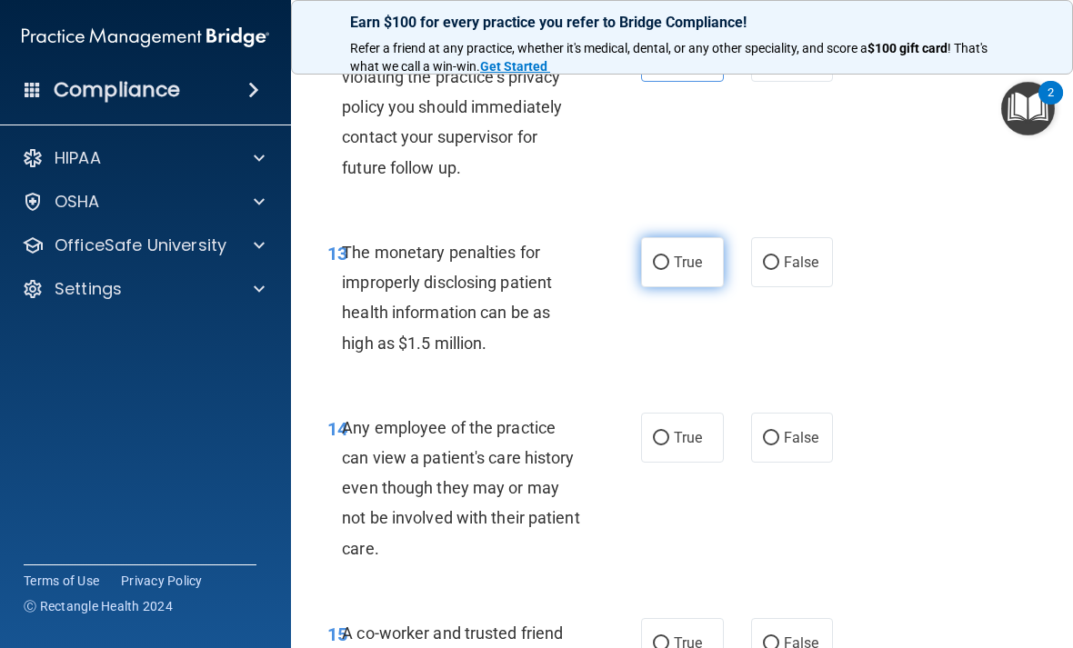
click at [665, 270] on input "True" at bounding box center [661, 263] width 16 height 14
radio input "true"
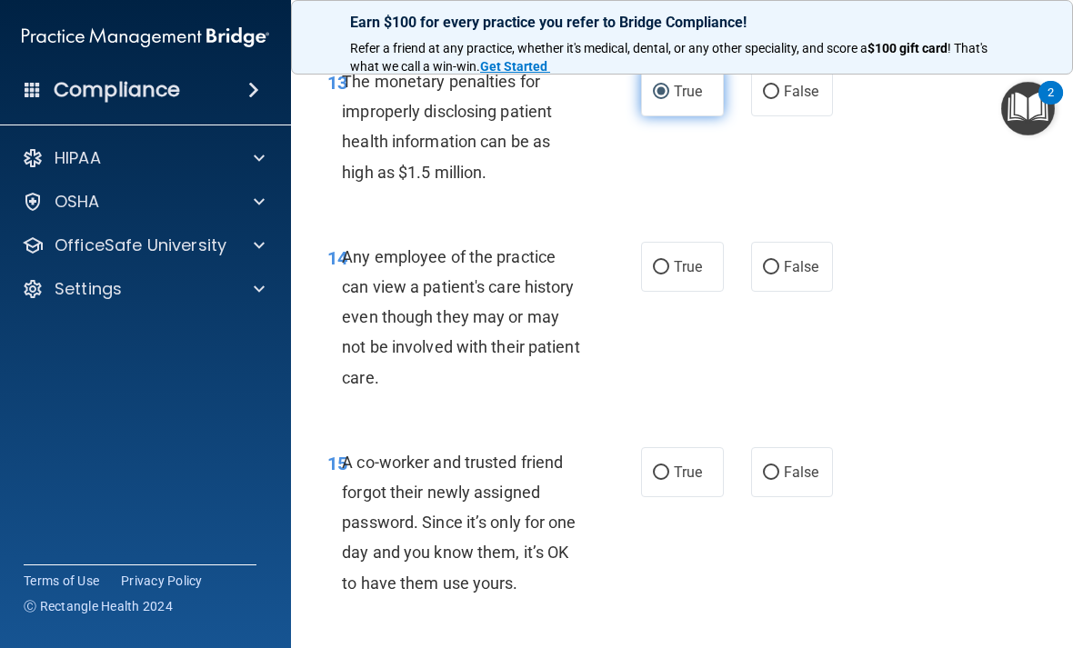
scroll to position [2458, 0]
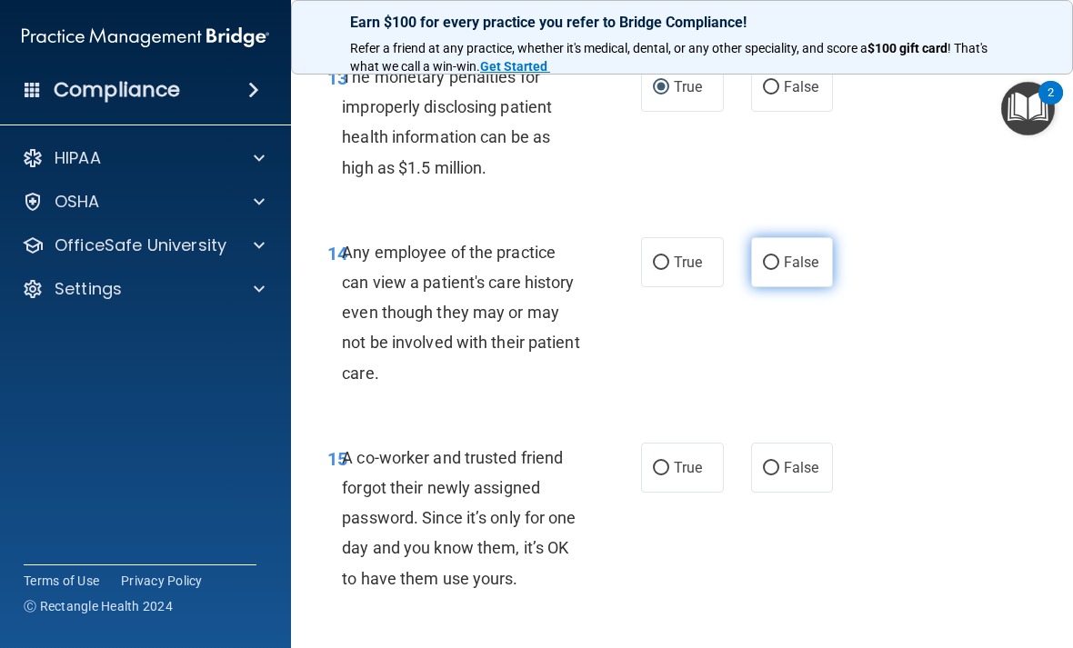
click at [792, 271] on span "False" at bounding box center [801, 262] width 35 height 17
click at [779, 270] on input "False" at bounding box center [771, 263] width 16 height 14
radio input "true"
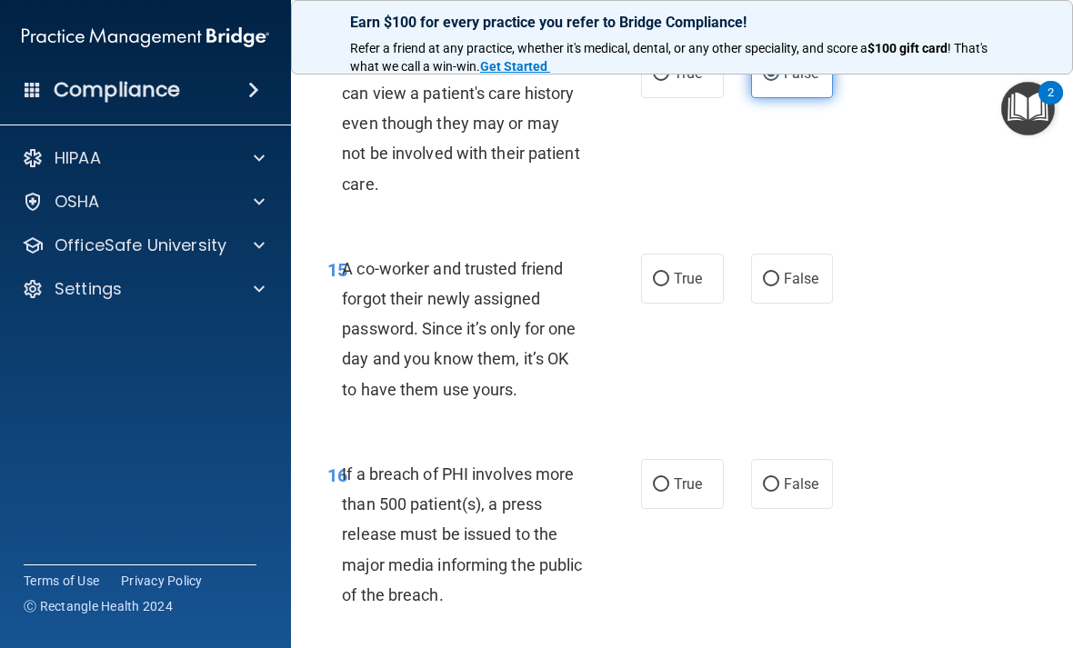
scroll to position [2654, 0]
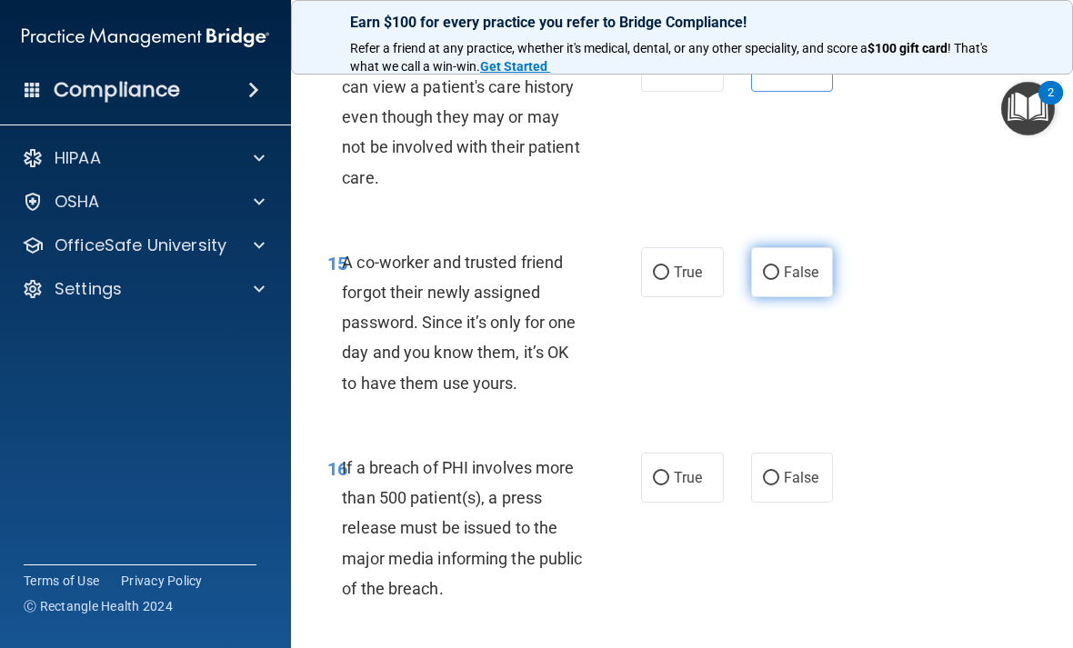
click at [802, 281] on span "False" at bounding box center [801, 272] width 35 height 17
click at [779, 280] on input "False" at bounding box center [771, 273] width 16 height 14
radio input "true"
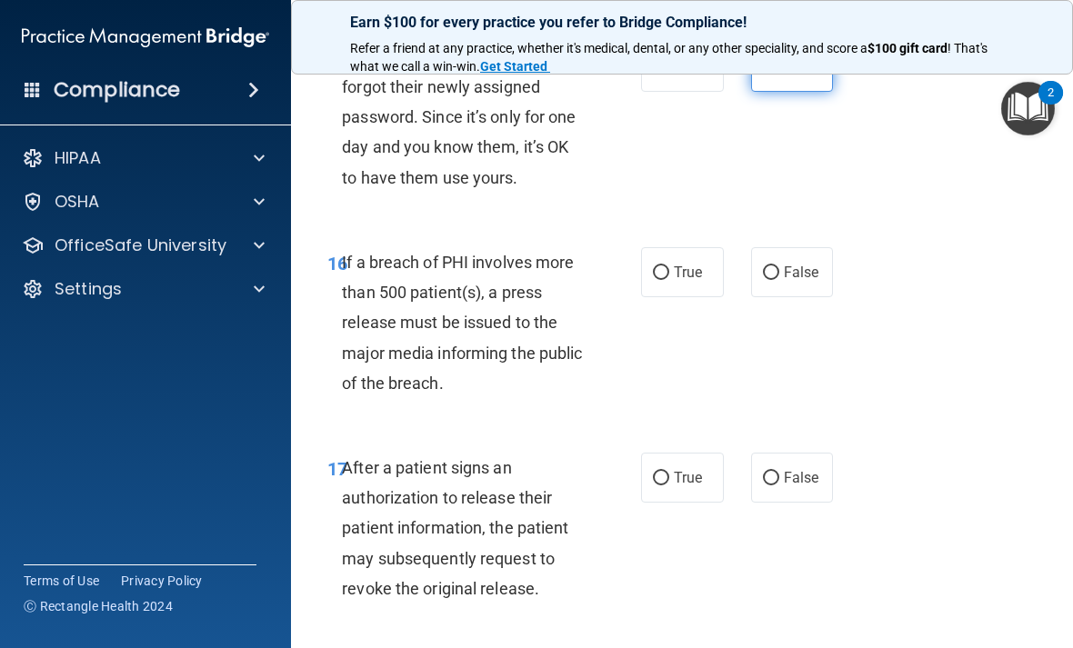
scroll to position [2872, 0]
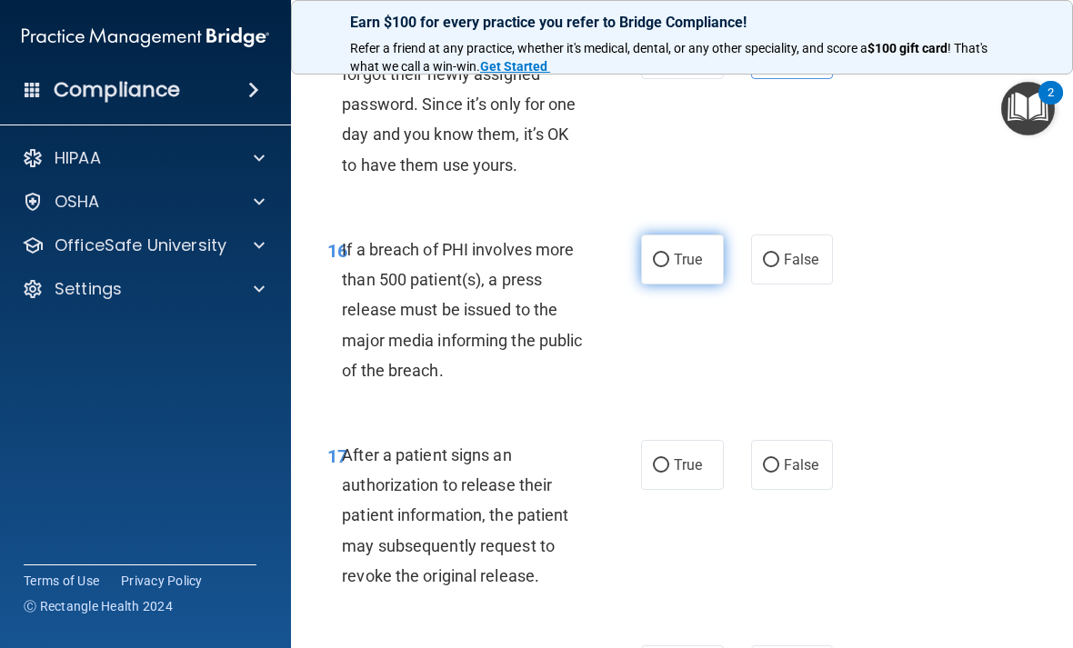
click at [690, 265] on label "True" at bounding box center [682, 260] width 83 height 50
click at [669, 265] on input "True" at bounding box center [661, 261] width 16 height 14
radio input "true"
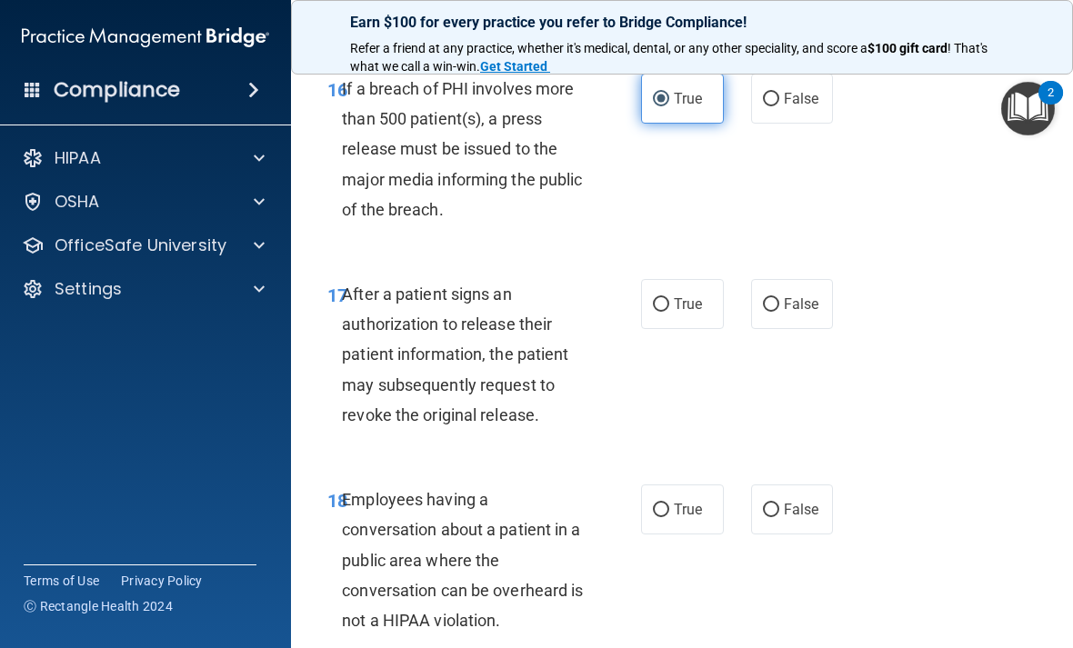
scroll to position [3045, 0]
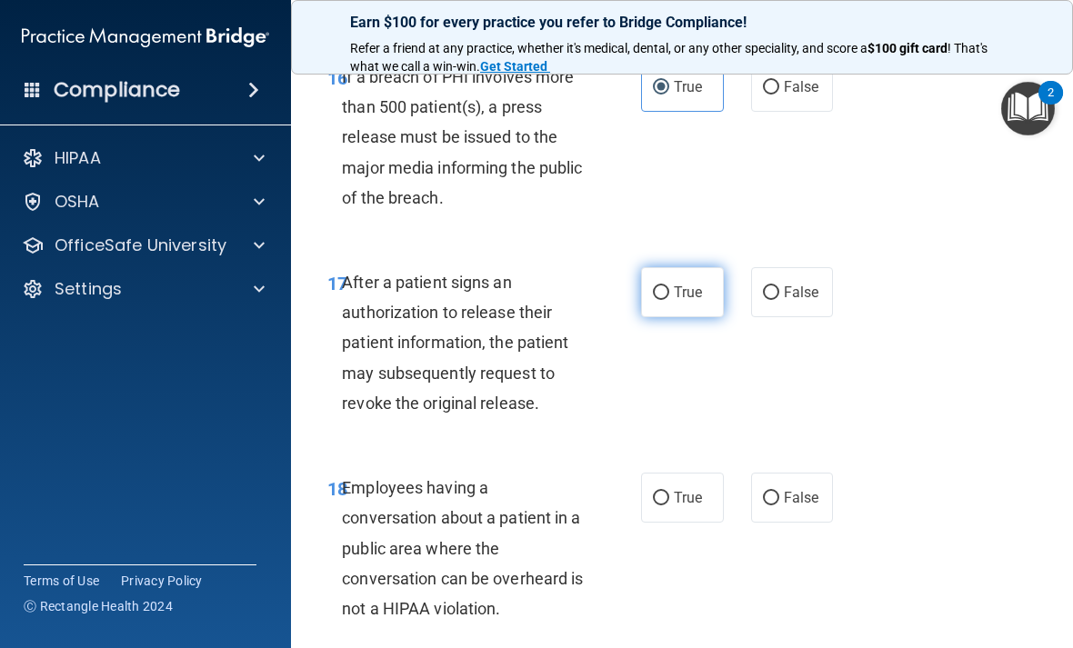
click at [715, 304] on label "True" at bounding box center [682, 292] width 83 height 50
click at [669, 300] on input "True" at bounding box center [661, 293] width 16 height 14
radio input "true"
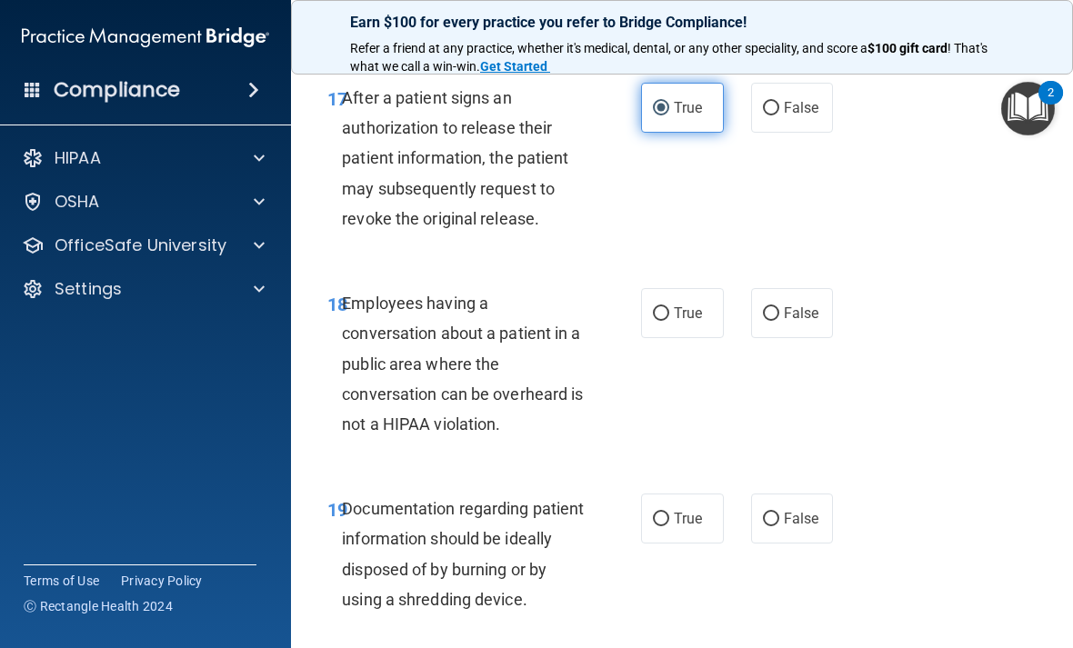
scroll to position [3243, 0]
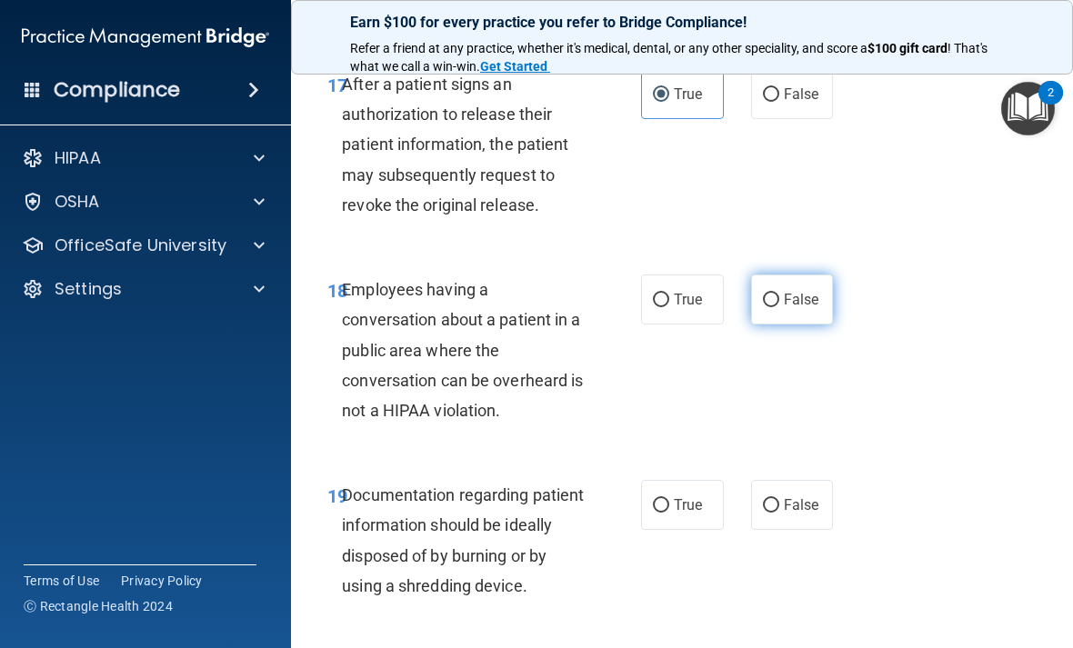
click at [796, 324] on label "False" at bounding box center [792, 300] width 83 height 50
click at [779, 307] on input "False" at bounding box center [771, 301] width 16 height 14
radio input "true"
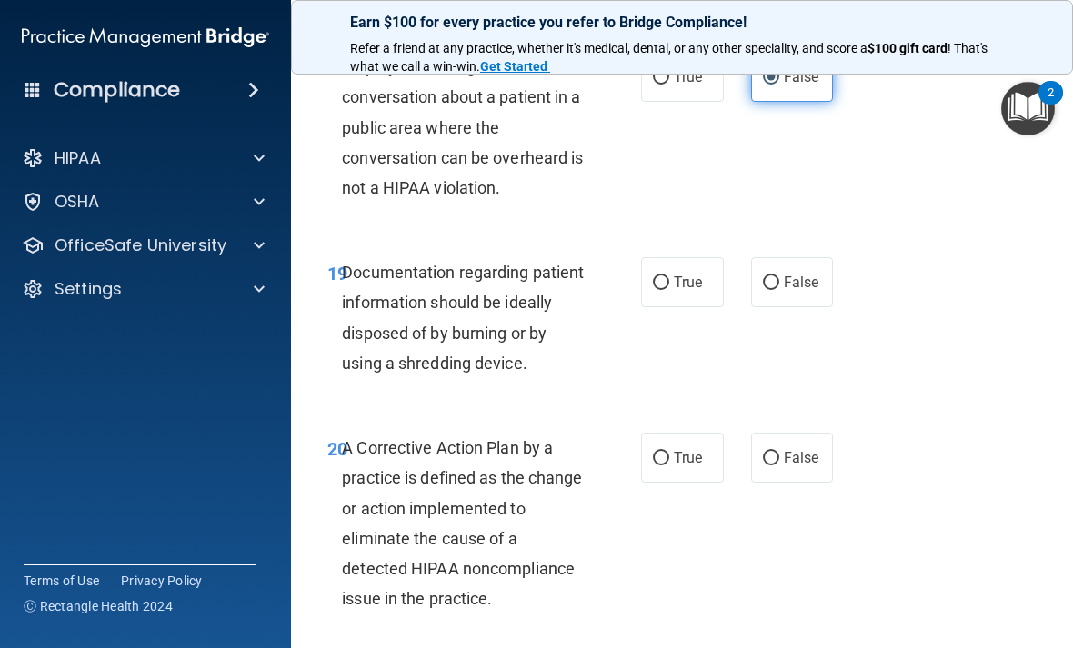
scroll to position [3468, 0]
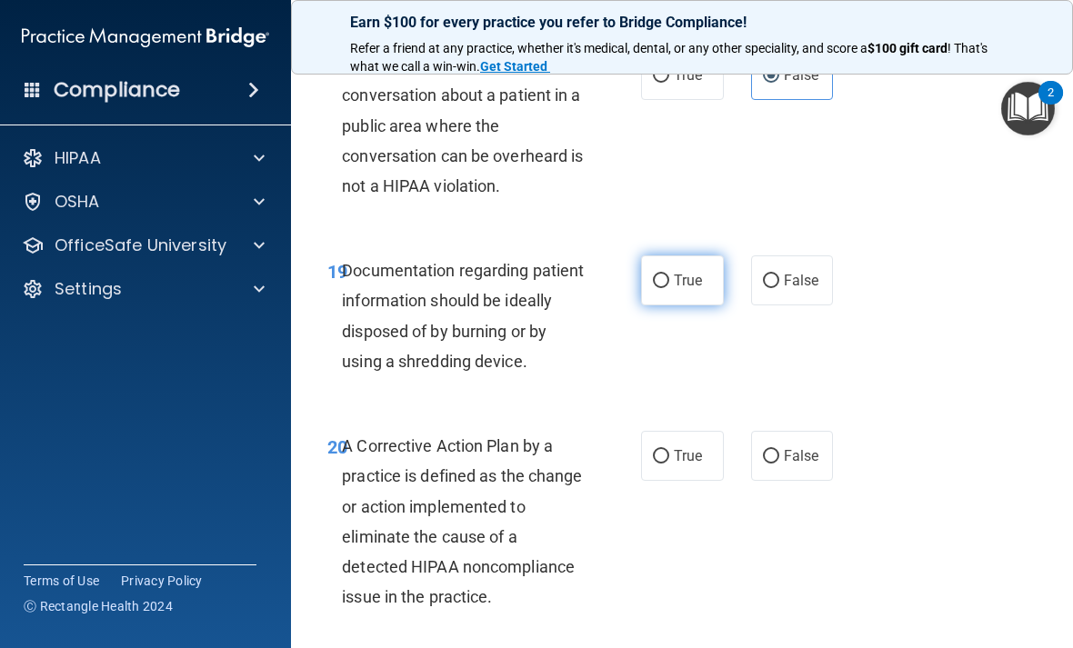
click at [682, 304] on label "True" at bounding box center [682, 280] width 83 height 50
click at [669, 288] on input "True" at bounding box center [661, 282] width 16 height 14
radio input "true"
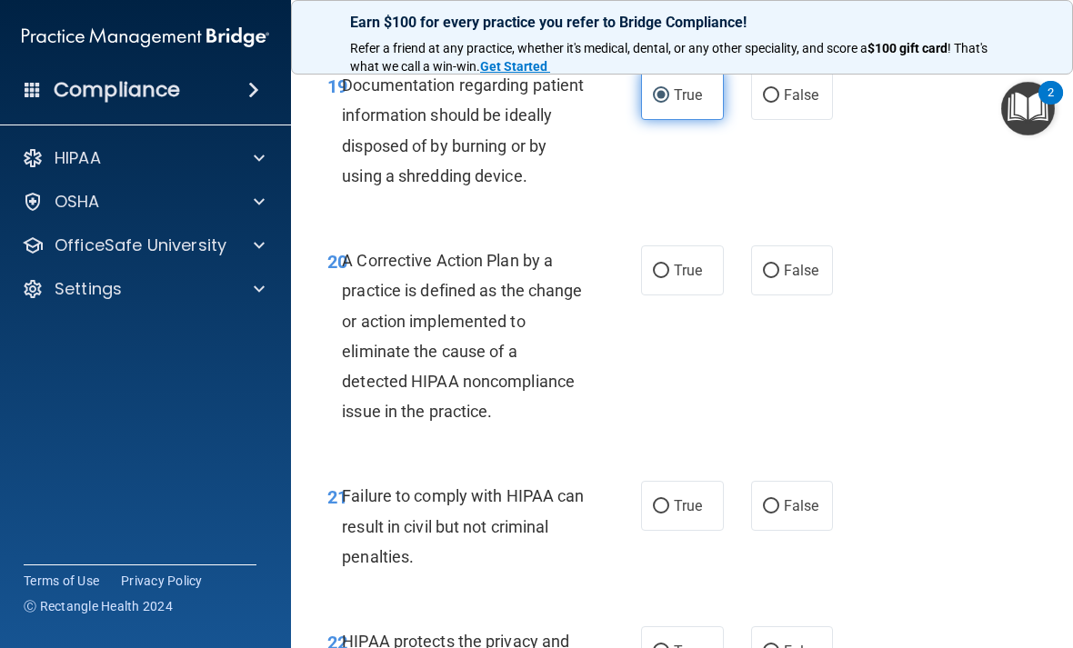
scroll to position [3657, 0]
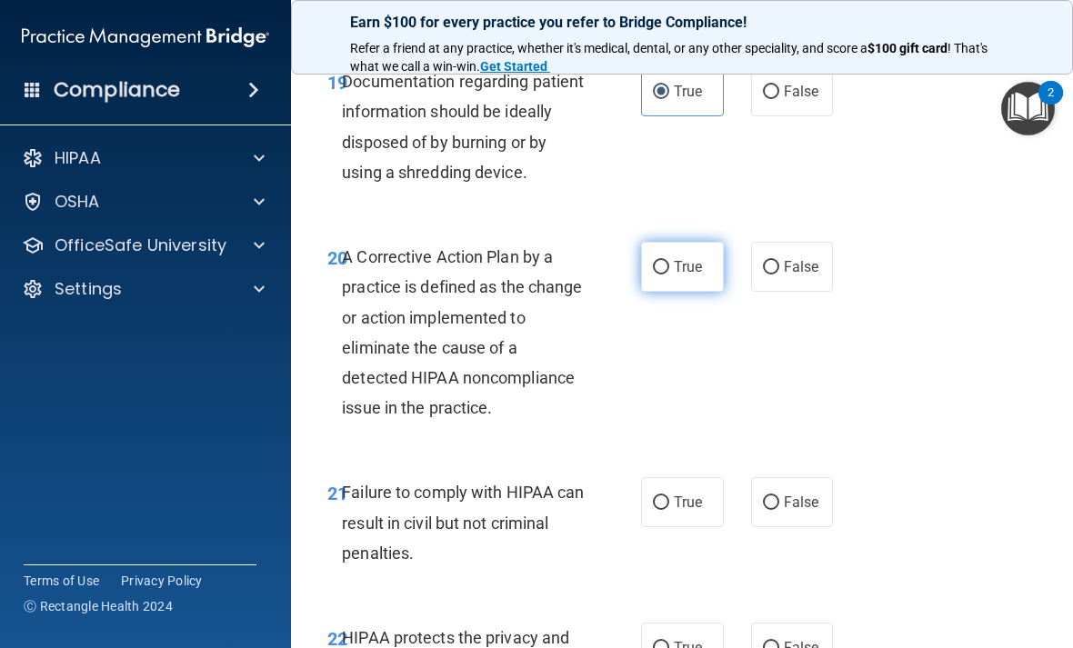
click at [663, 275] on input "True" at bounding box center [661, 268] width 16 height 14
radio input "true"
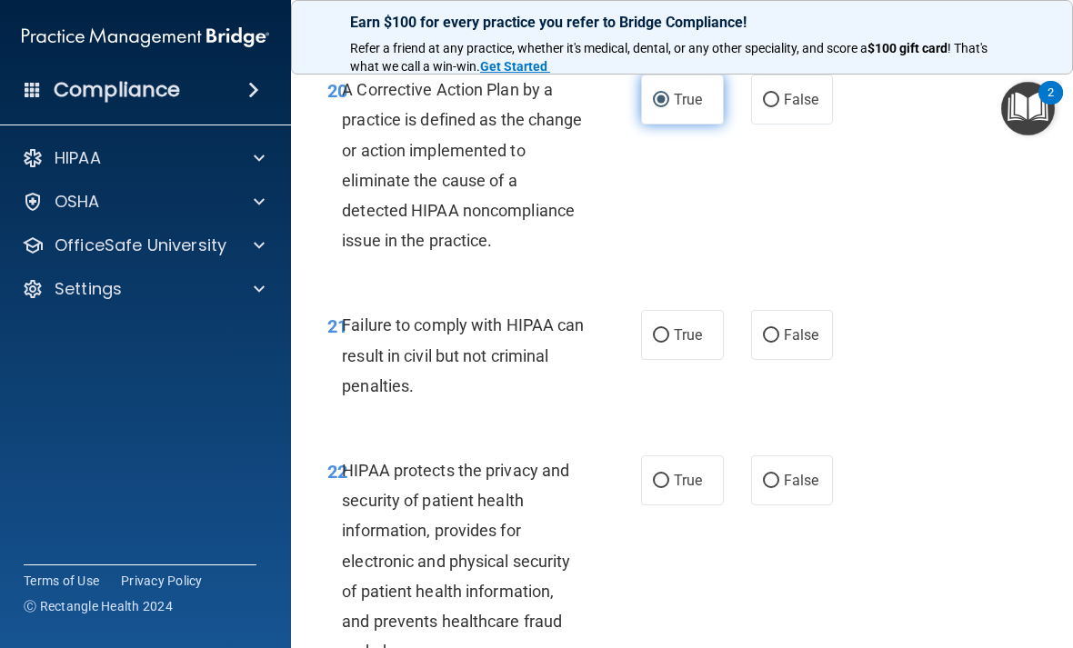
scroll to position [3833, 0]
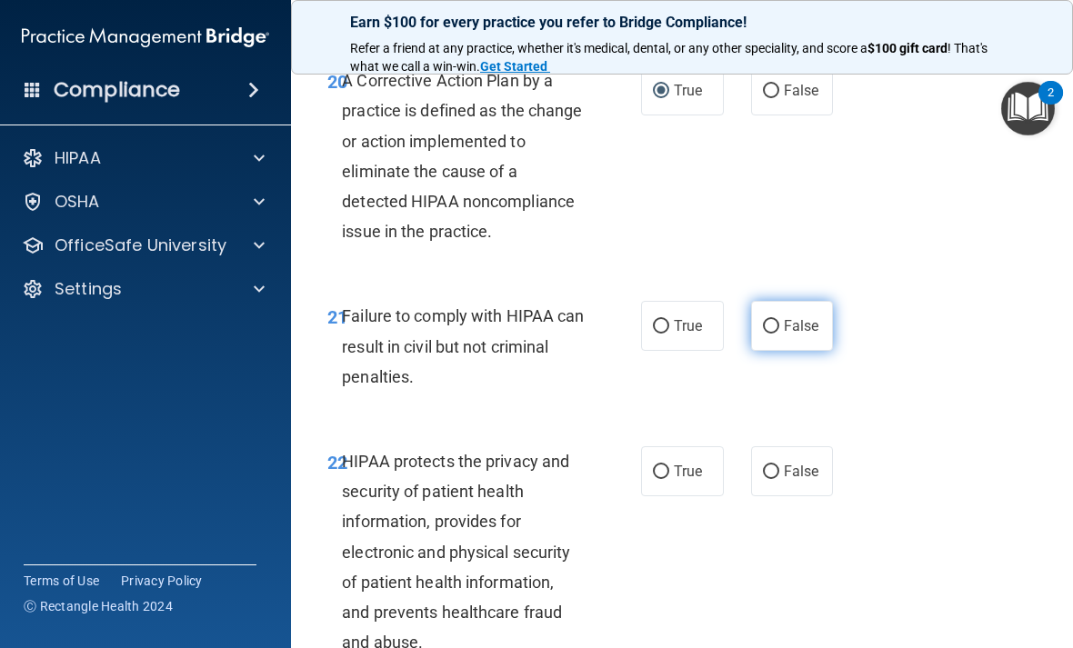
click at [786, 351] on label "False" at bounding box center [792, 326] width 83 height 50
click at [779, 334] on input "False" at bounding box center [771, 327] width 16 height 14
radio input "true"
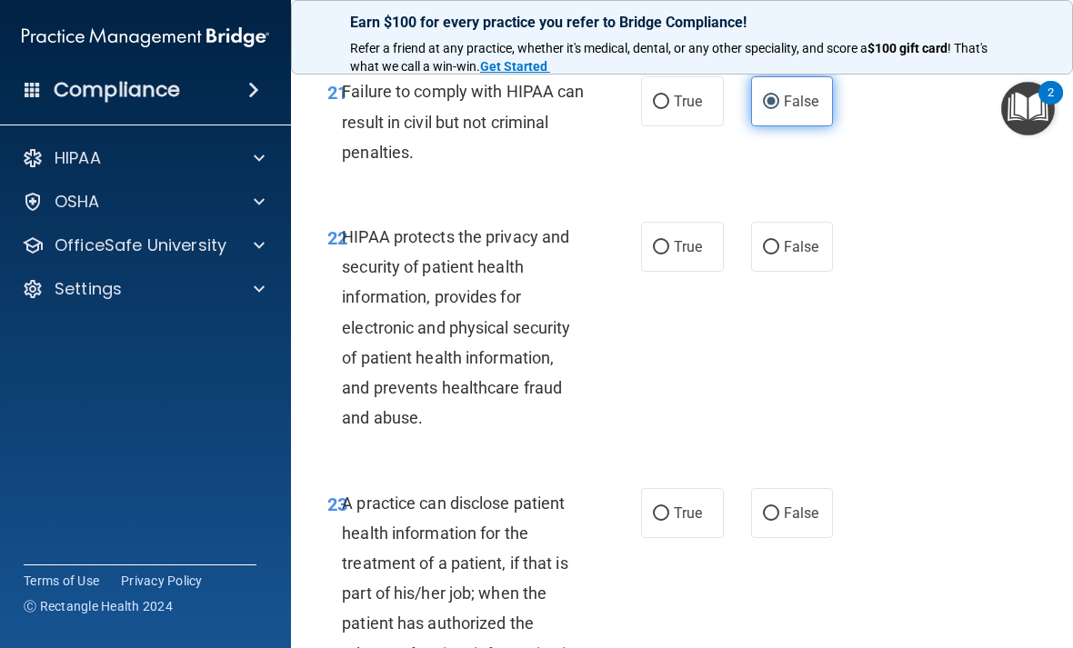
scroll to position [4064, 0]
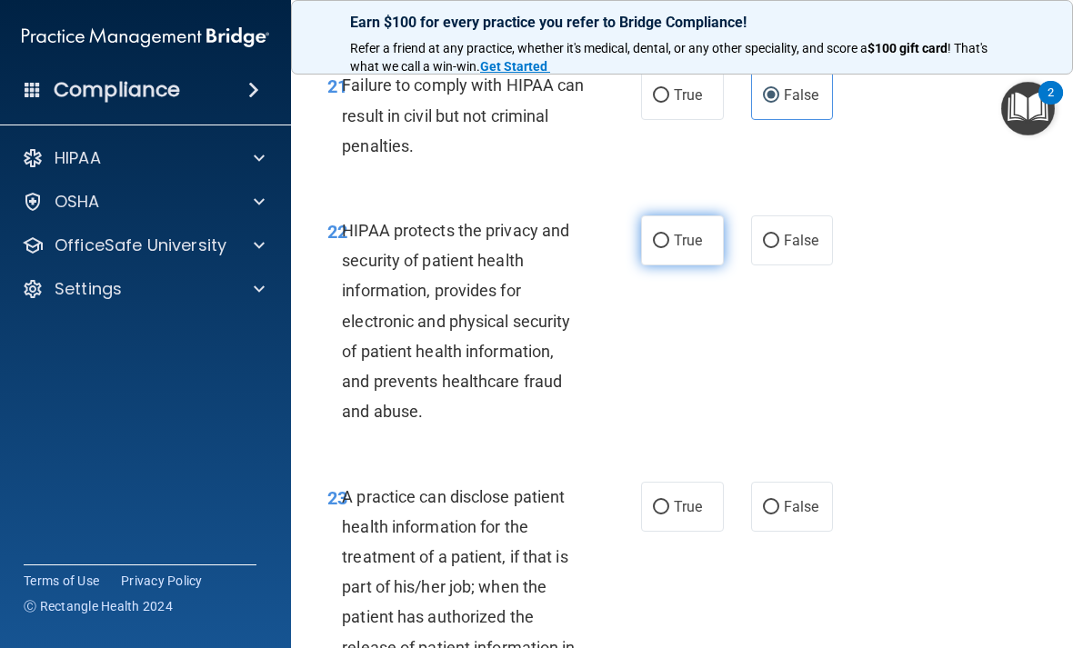
click at [665, 248] on input "True" at bounding box center [661, 242] width 16 height 14
radio input "true"
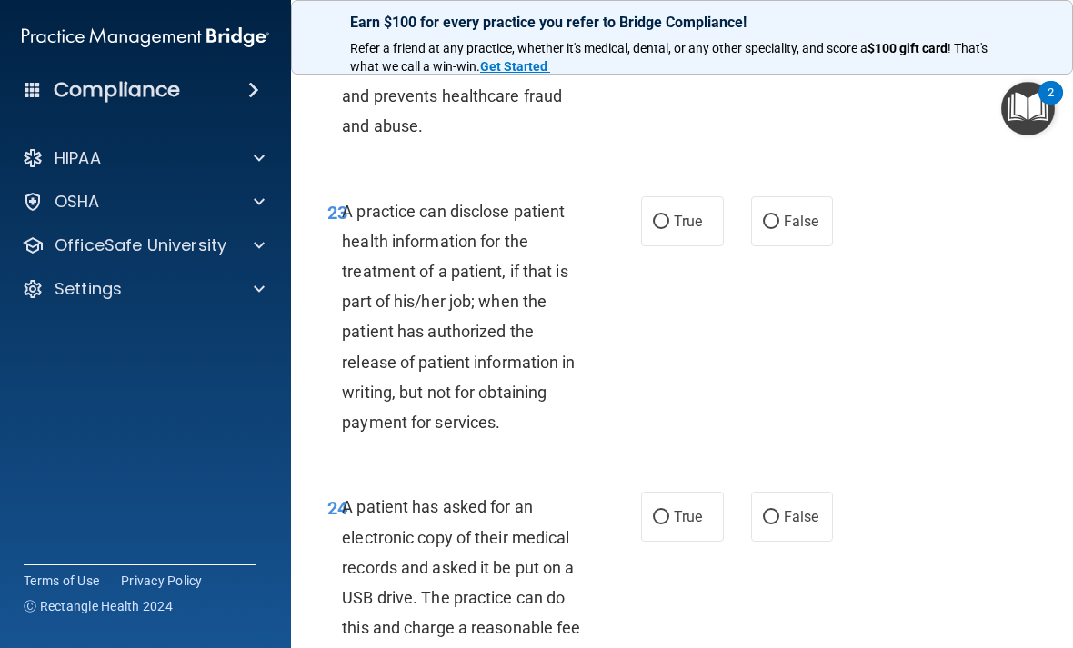
scroll to position [4354, 0]
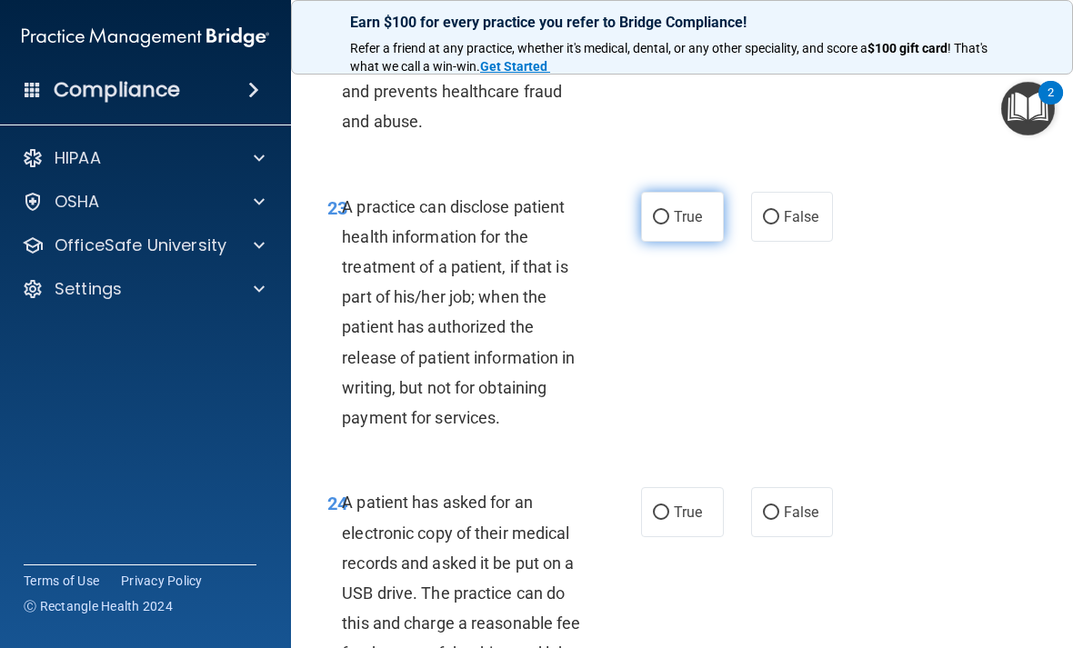
click at [688, 225] on span "True" at bounding box center [688, 216] width 28 height 17
click at [669, 225] on input "True" at bounding box center [661, 218] width 16 height 14
radio input "true"
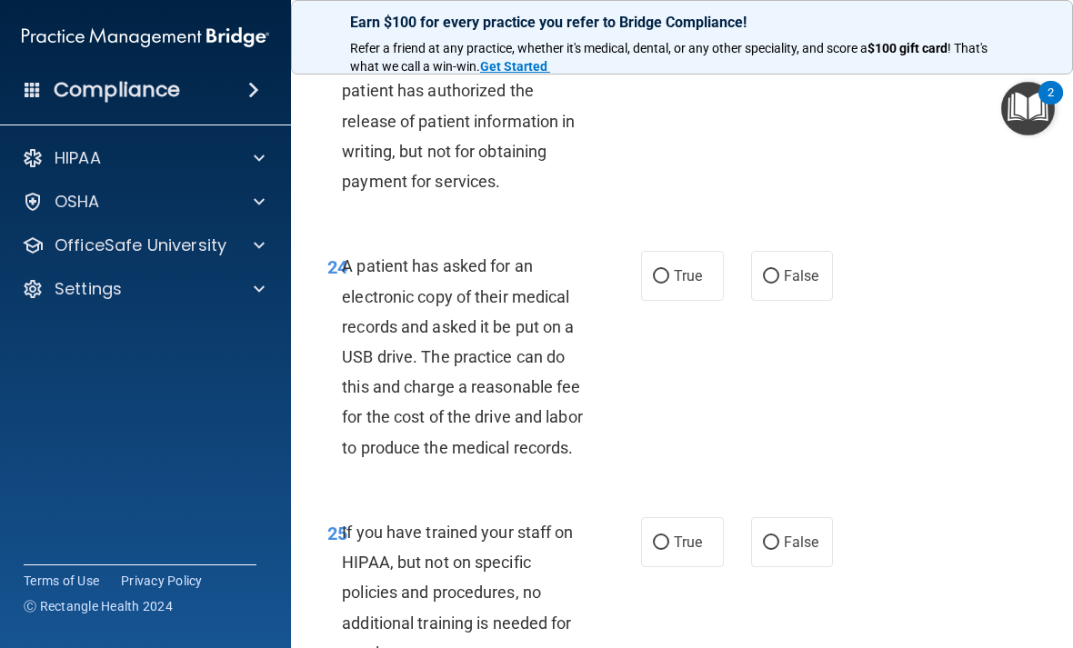
scroll to position [4596, 0]
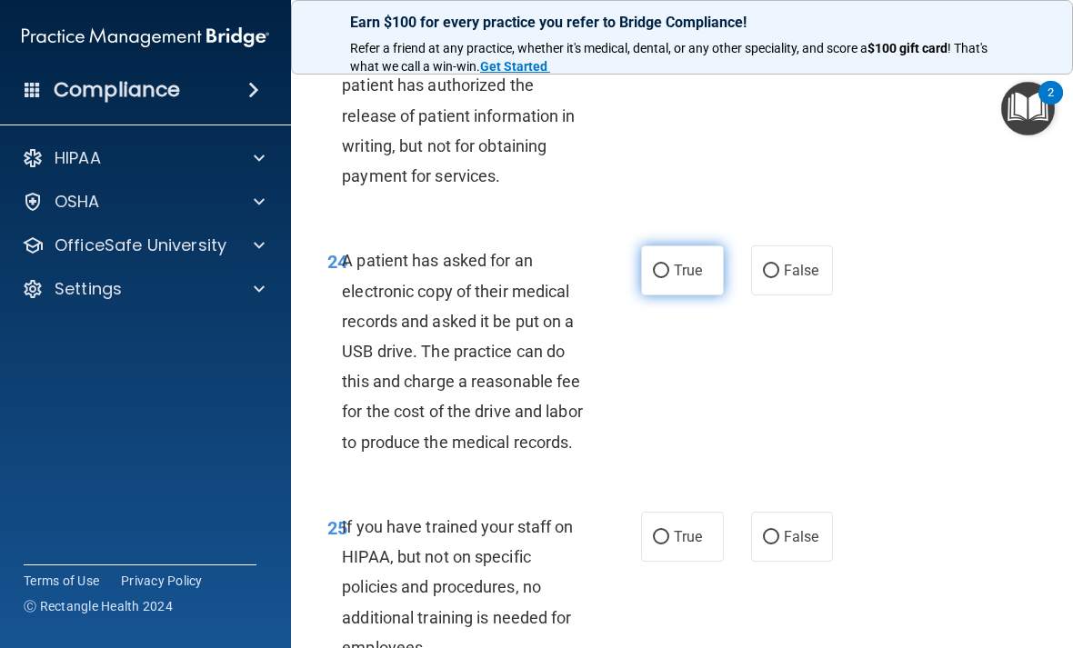
click at [666, 265] on label "True" at bounding box center [682, 270] width 83 height 50
click at [666, 265] on input "True" at bounding box center [661, 272] width 16 height 14
radio input "true"
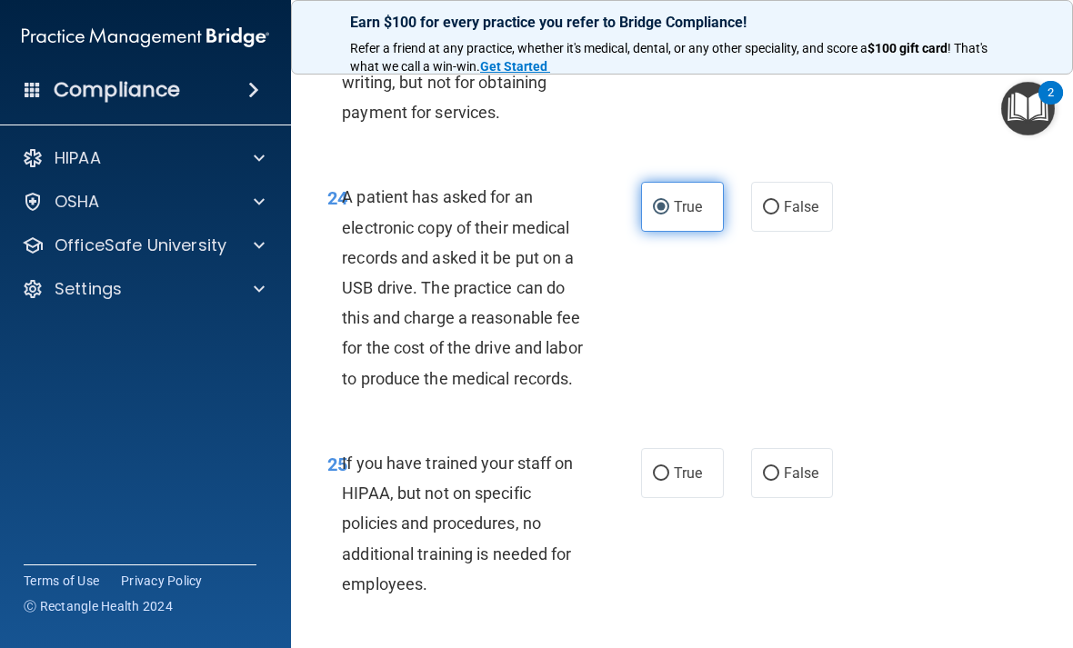
scroll to position [4852, 0]
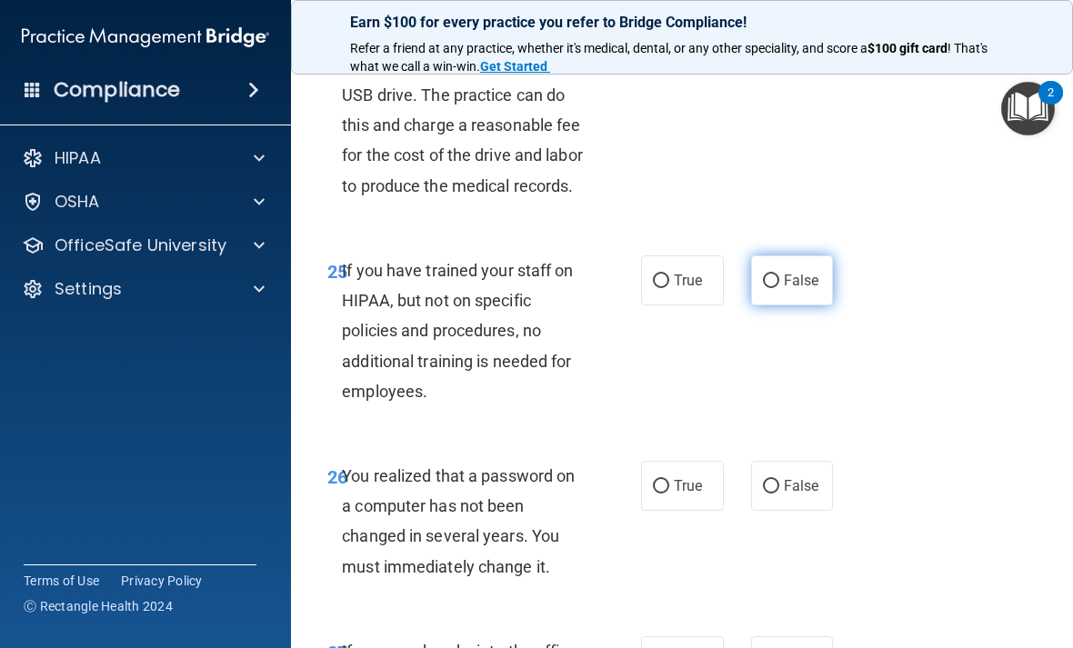
click at [822, 305] on label "False" at bounding box center [792, 280] width 83 height 50
click at [779, 288] on input "False" at bounding box center [771, 282] width 16 height 14
radio input "true"
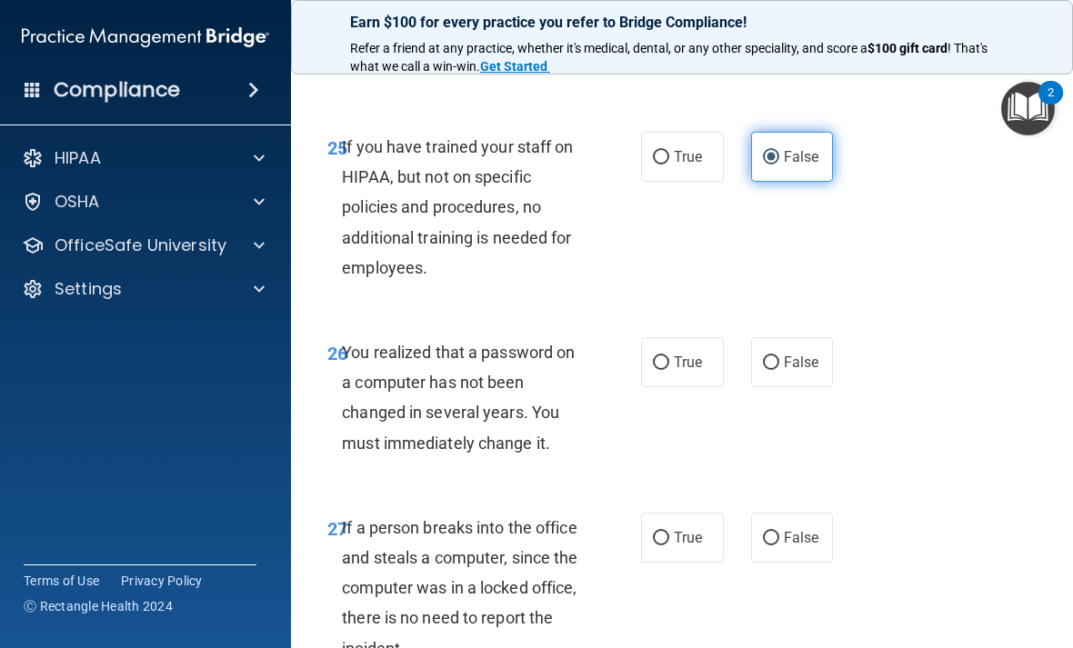
scroll to position [5061, 0]
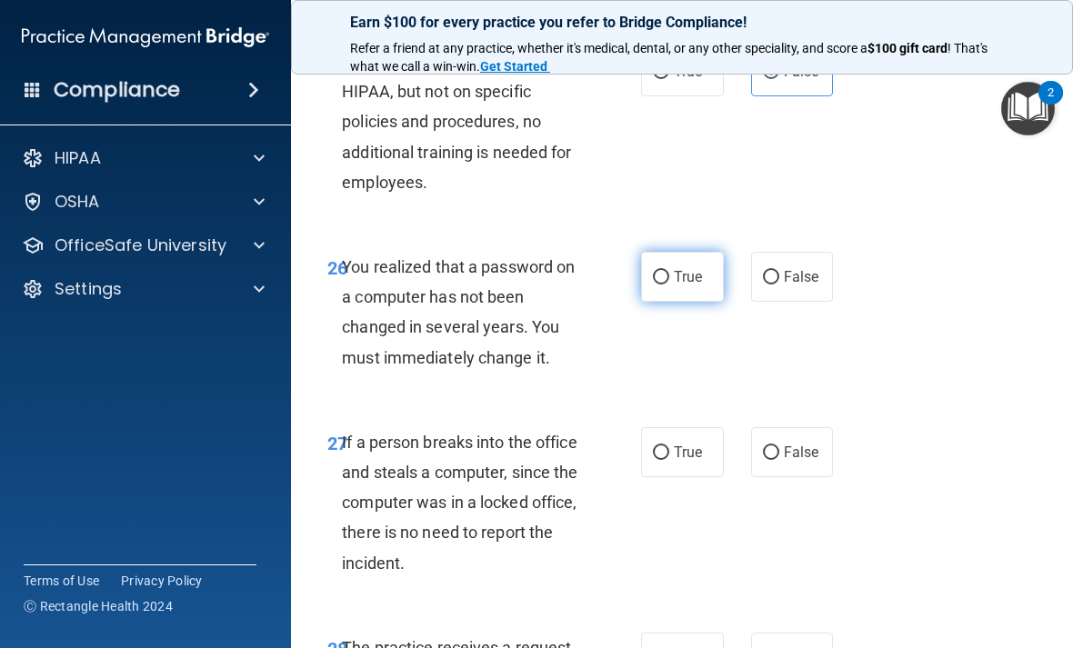
click at [660, 285] on input "True" at bounding box center [661, 278] width 16 height 14
radio input "true"
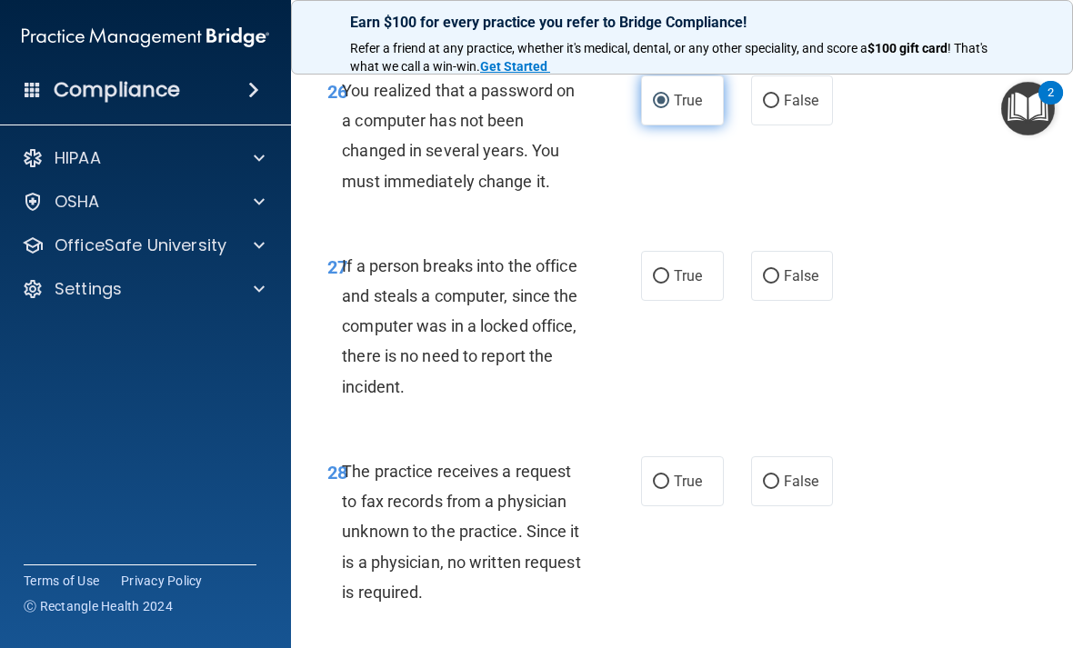
scroll to position [5239, 0]
click at [777, 300] on label "False" at bounding box center [792, 275] width 83 height 50
click at [777, 283] on input "False" at bounding box center [771, 276] width 16 height 14
radio input "true"
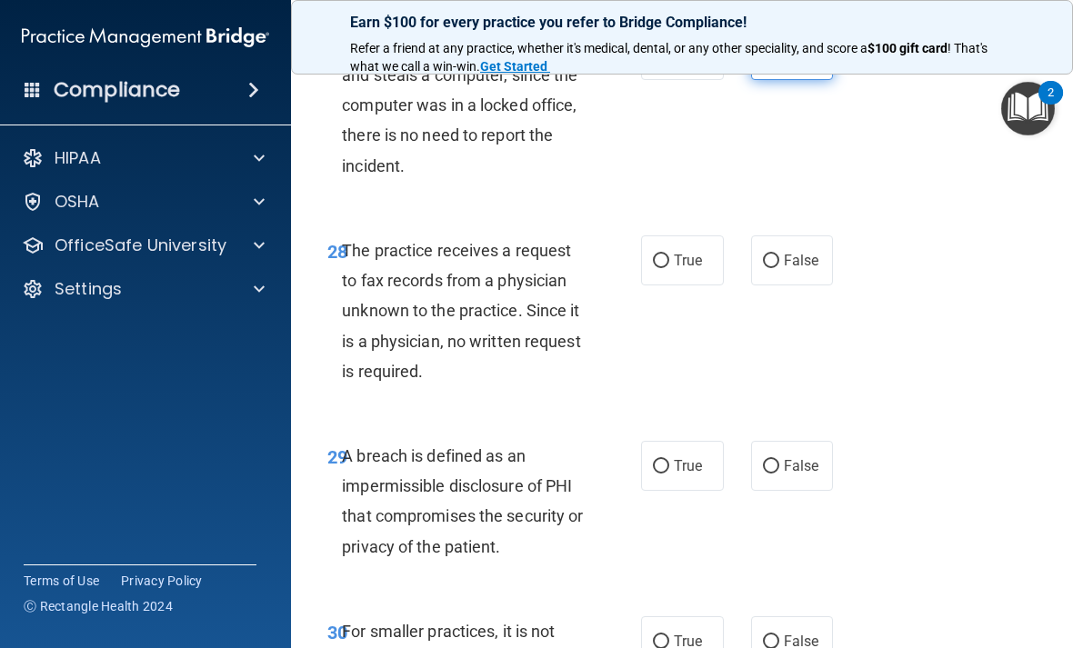
scroll to position [5466, 0]
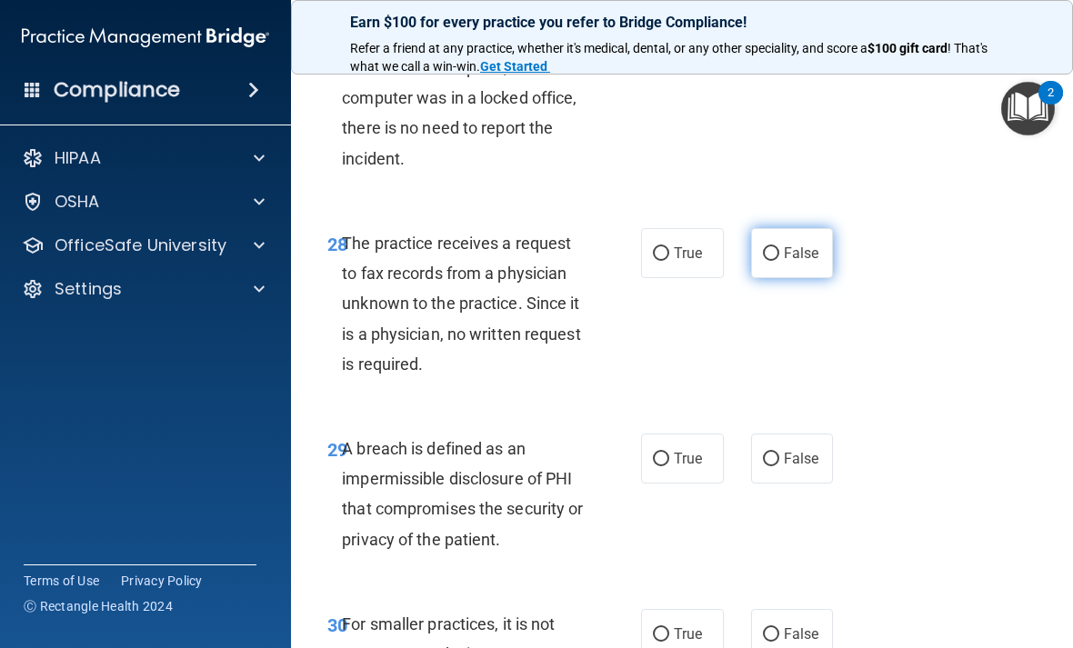
click at [778, 261] on input "False" at bounding box center [771, 254] width 16 height 14
radio input "true"
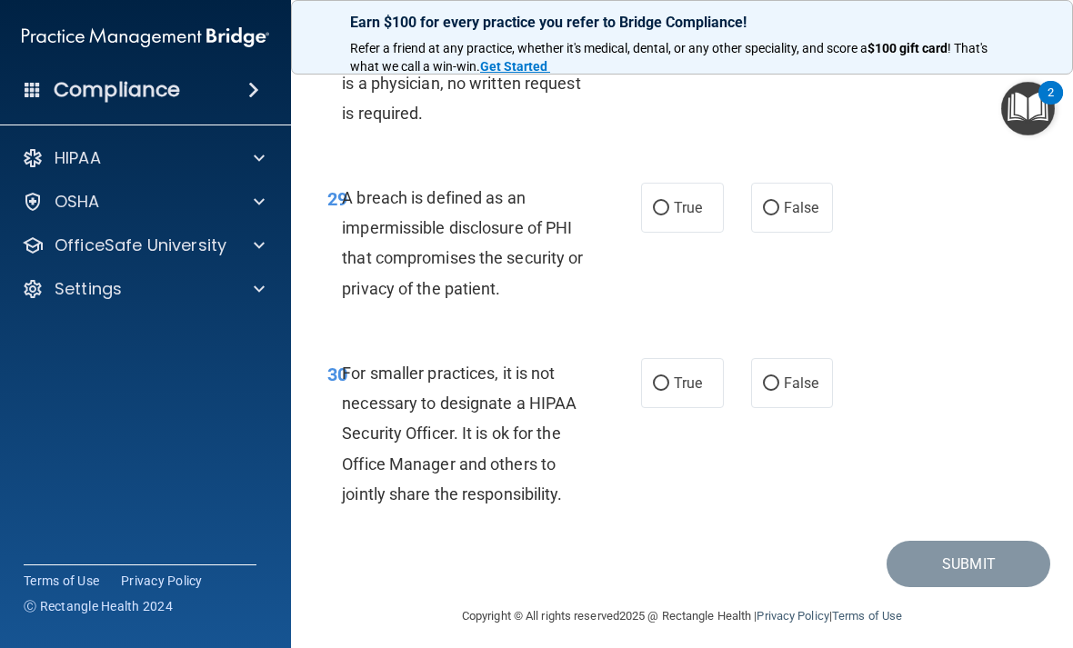
scroll to position [5698, 0]
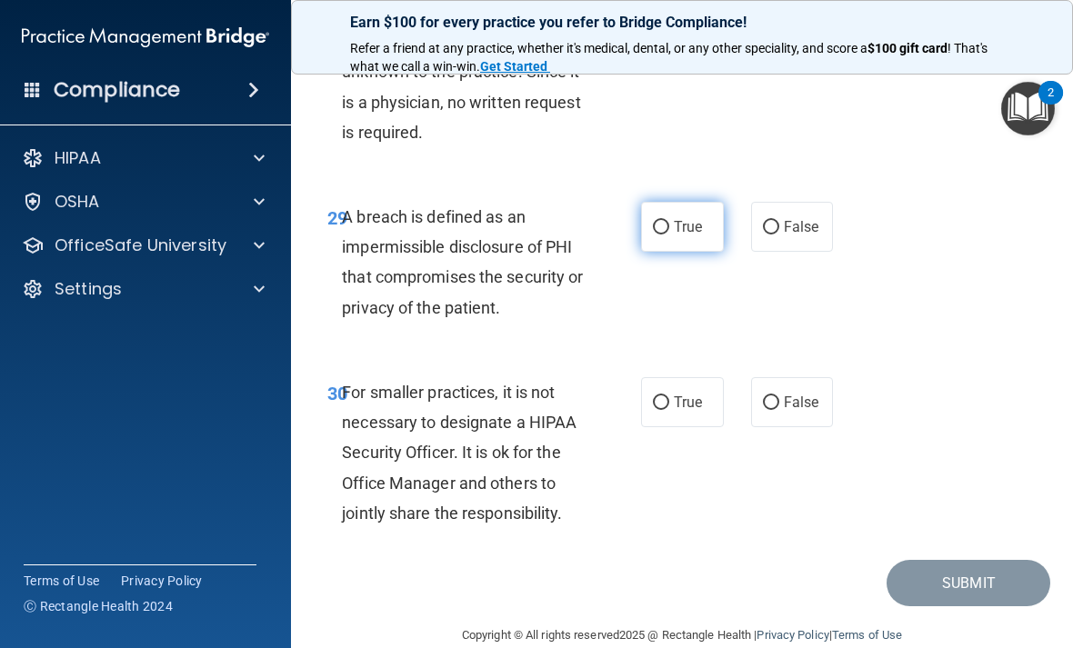
click at [674, 235] on span "True" at bounding box center [688, 226] width 28 height 17
click at [669, 235] on input "True" at bounding box center [661, 228] width 16 height 14
radio input "true"
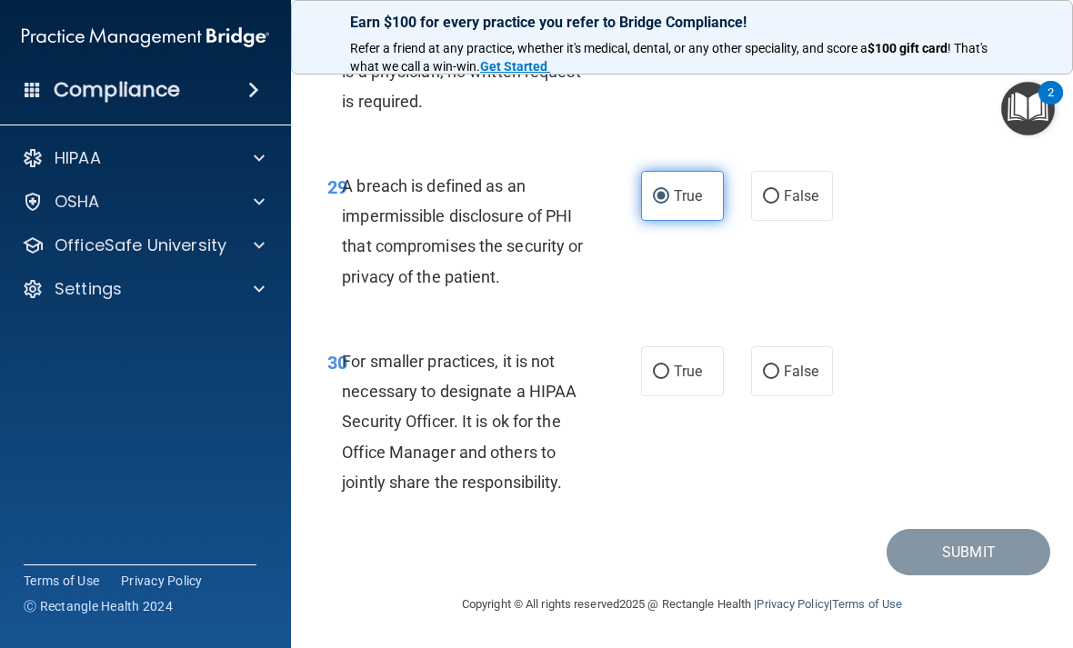
scroll to position [5757, 0]
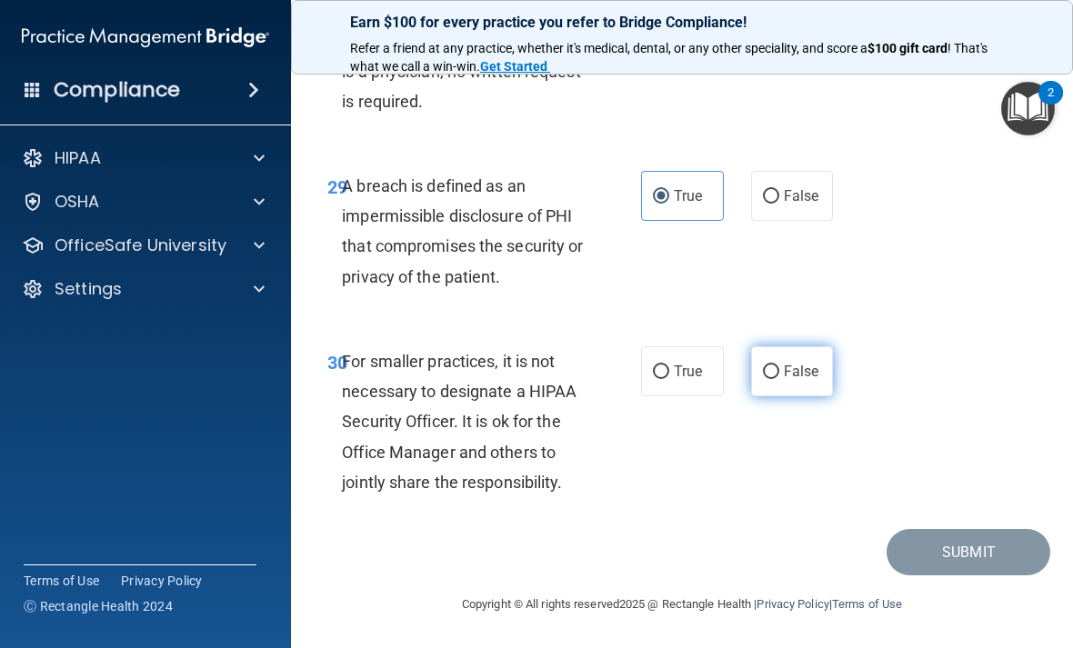
click at [767, 371] on input "False" at bounding box center [771, 372] width 16 height 14
radio input "true"
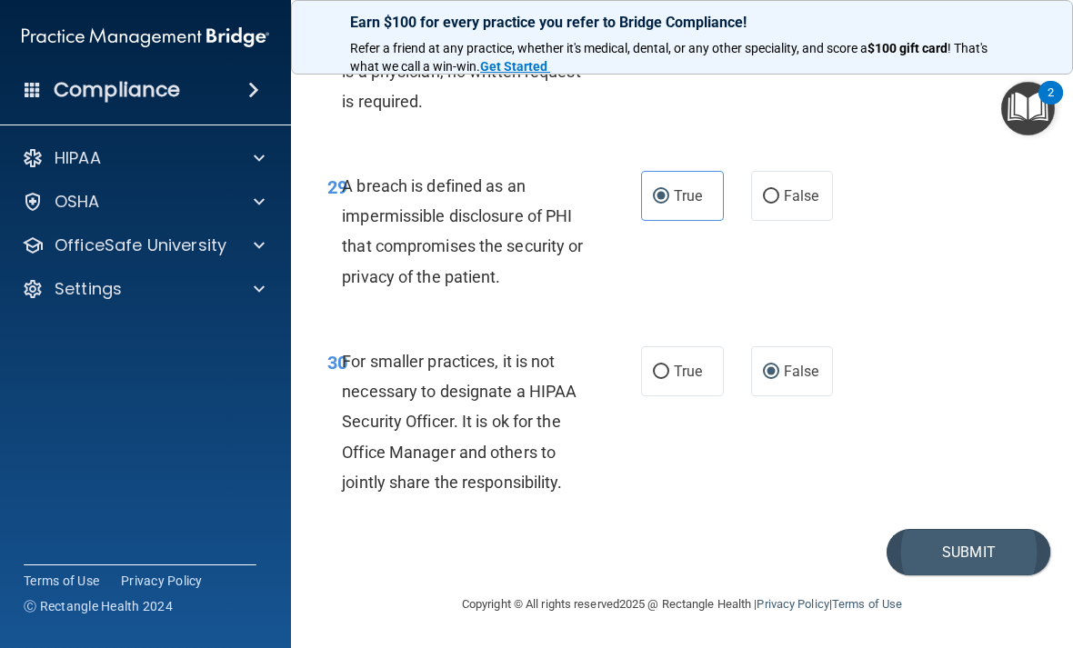
click at [928, 555] on button "Submit" at bounding box center [968, 552] width 164 height 46
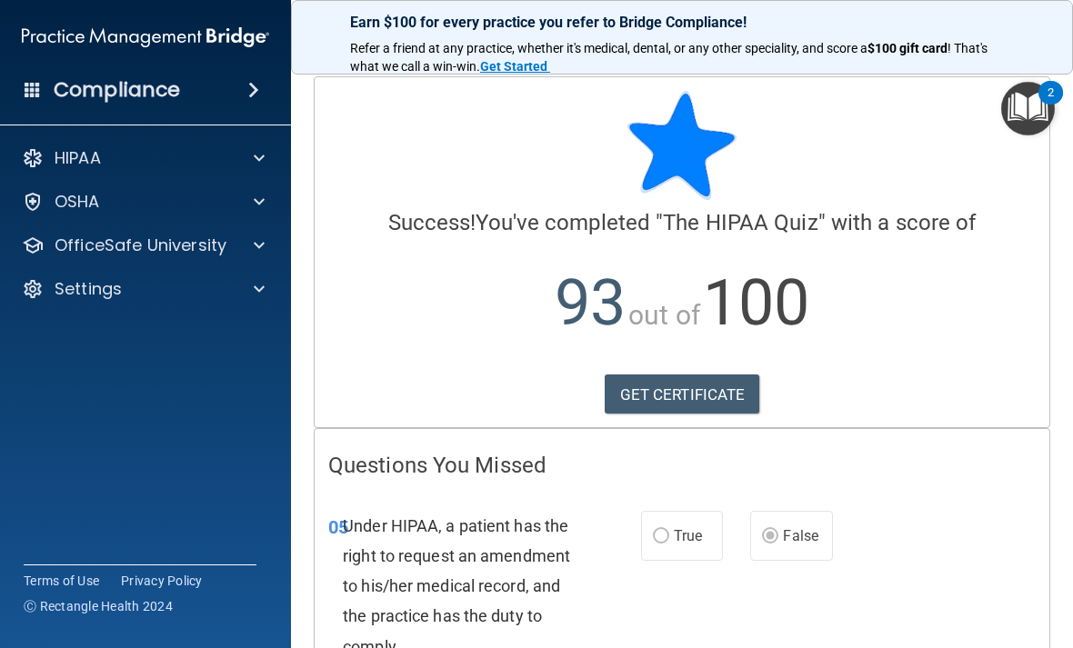
click at [1027, 121] on img "Open Resource Center, 2 new notifications" at bounding box center [1028, 109] width 54 height 54
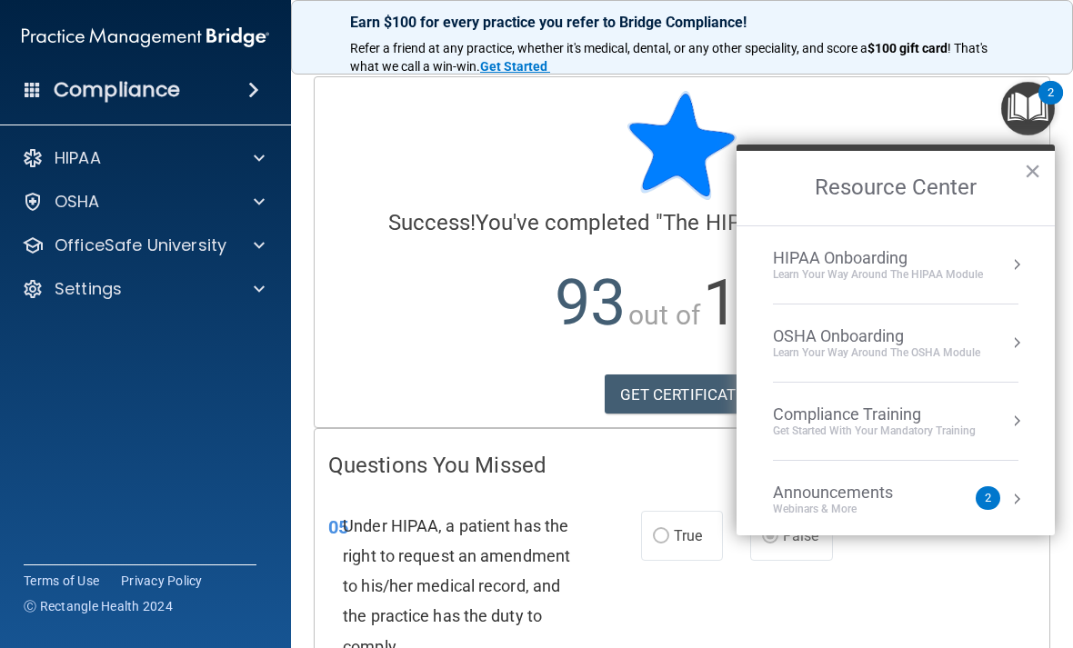
click at [635, 488] on div "05 Under HIPAA, a patient has the right to request an amendment to his/her medi…" at bounding box center [682, 590] width 735 height 205
click at [1030, 174] on button "×" at bounding box center [1032, 170] width 17 height 29
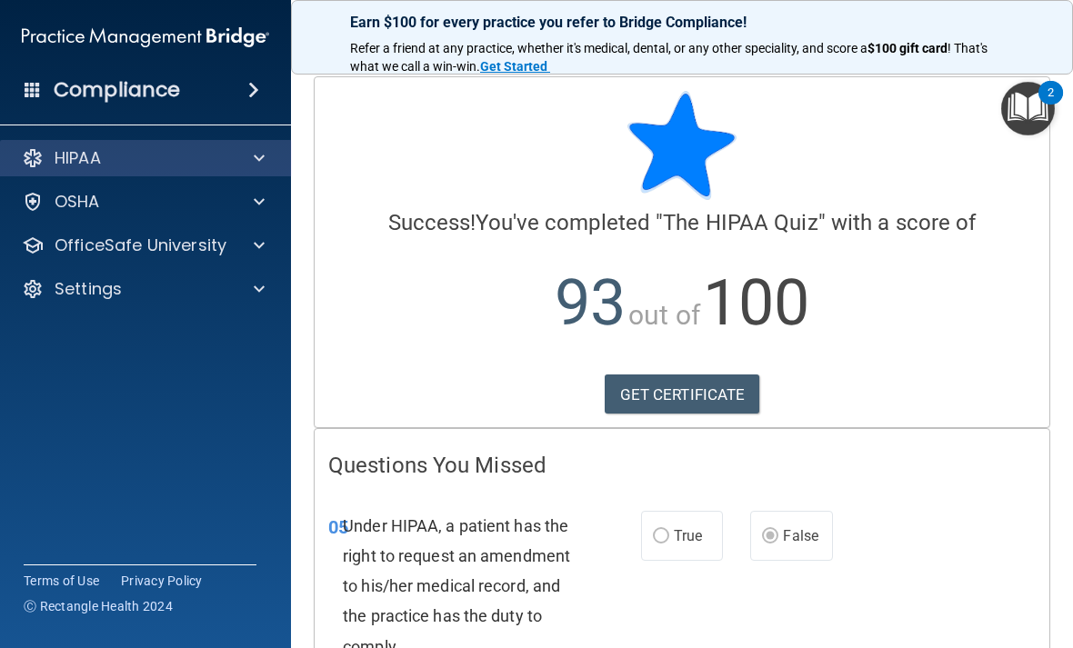
click at [245, 165] on div at bounding box center [256, 158] width 45 height 22
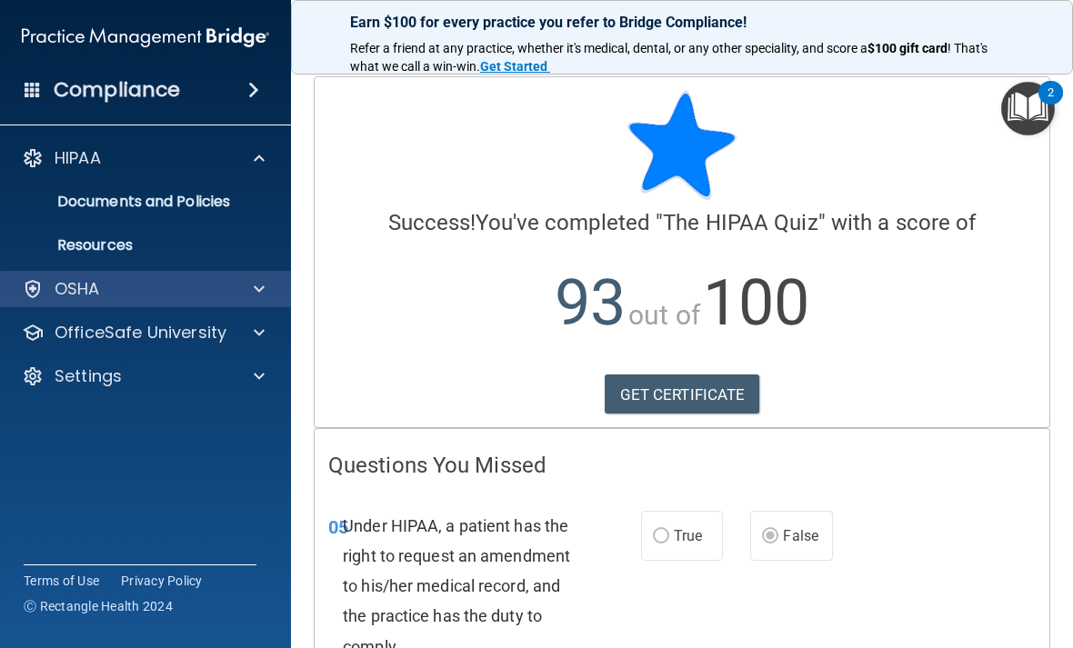
click at [258, 298] on span at bounding box center [259, 289] width 11 height 22
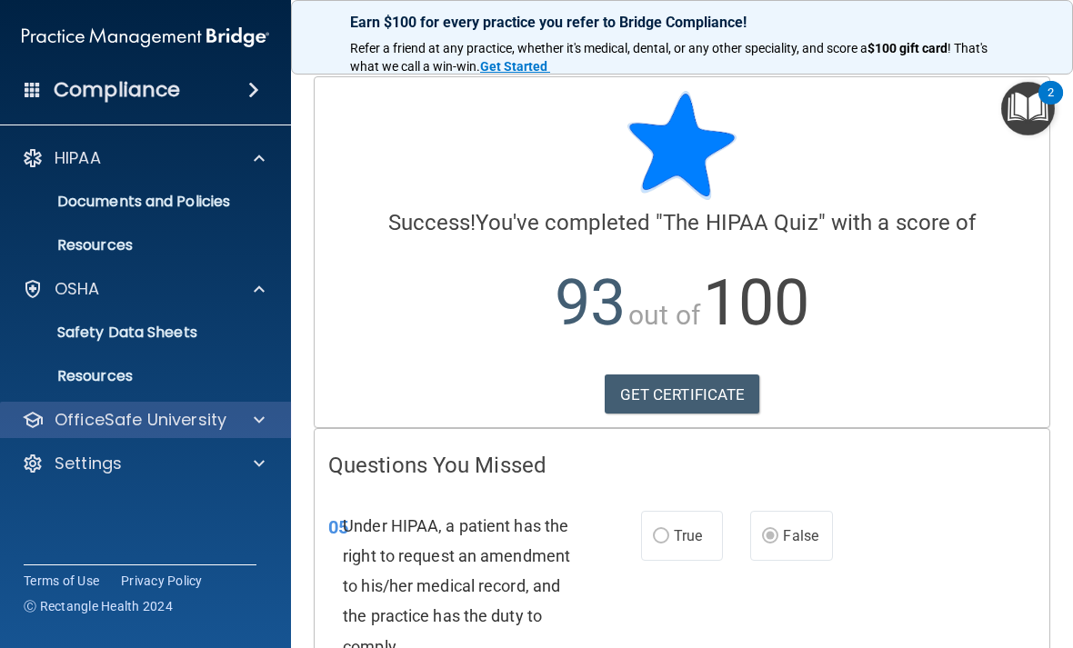
click at [258, 424] on span at bounding box center [259, 420] width 11 height 22
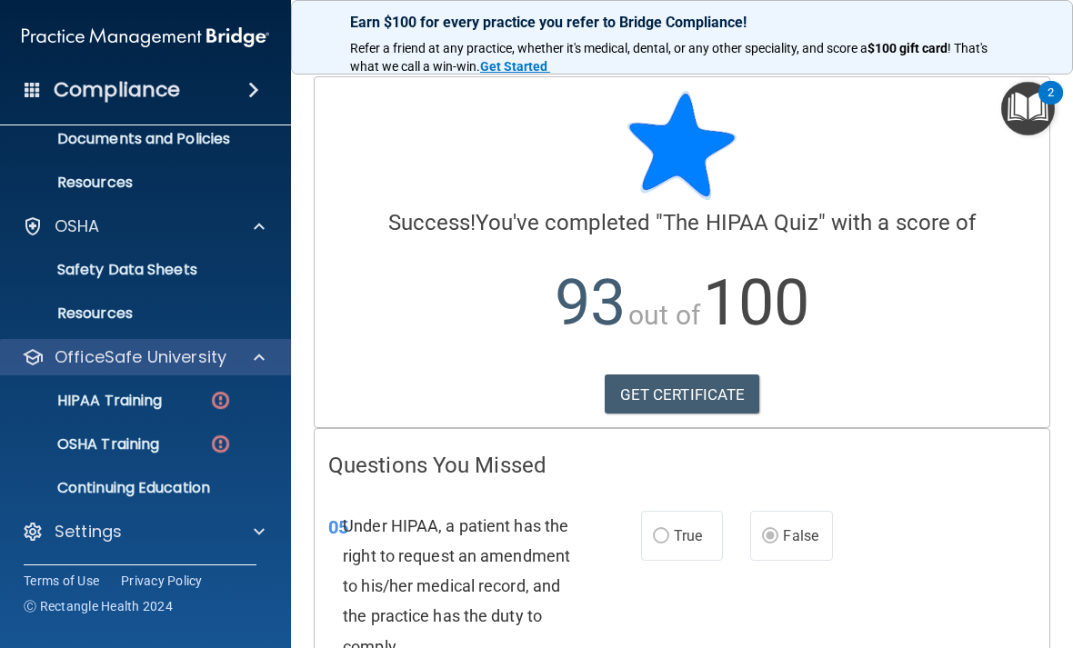
scroll to position [63, 0]
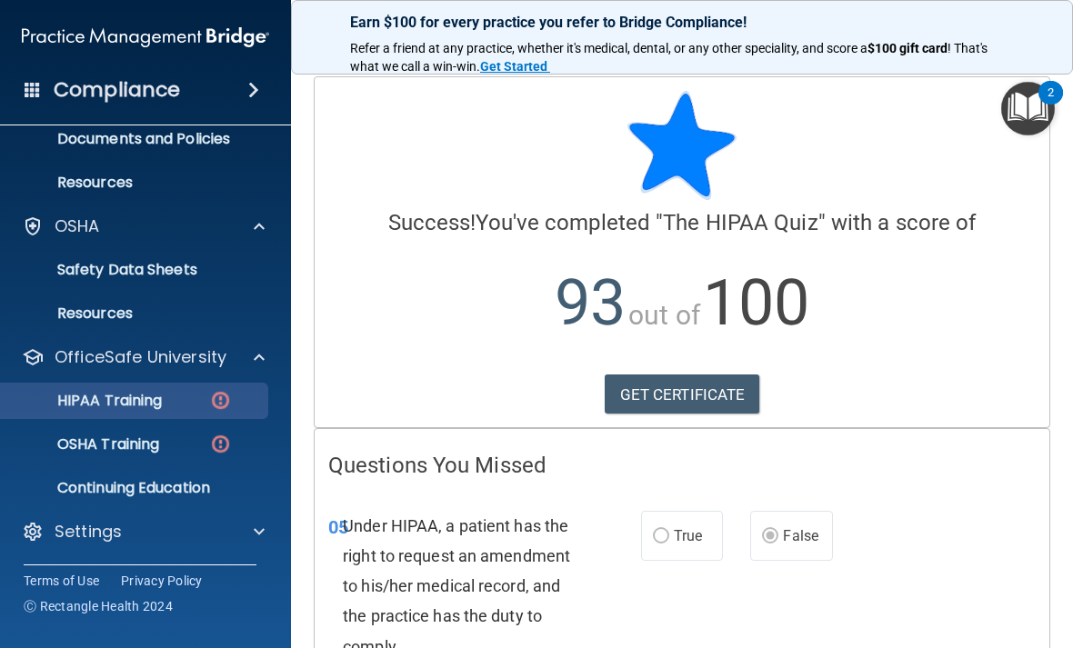
click at [183, 398] on div "HIPAA Training" at bounding box center [136, 401] width 248 height 18
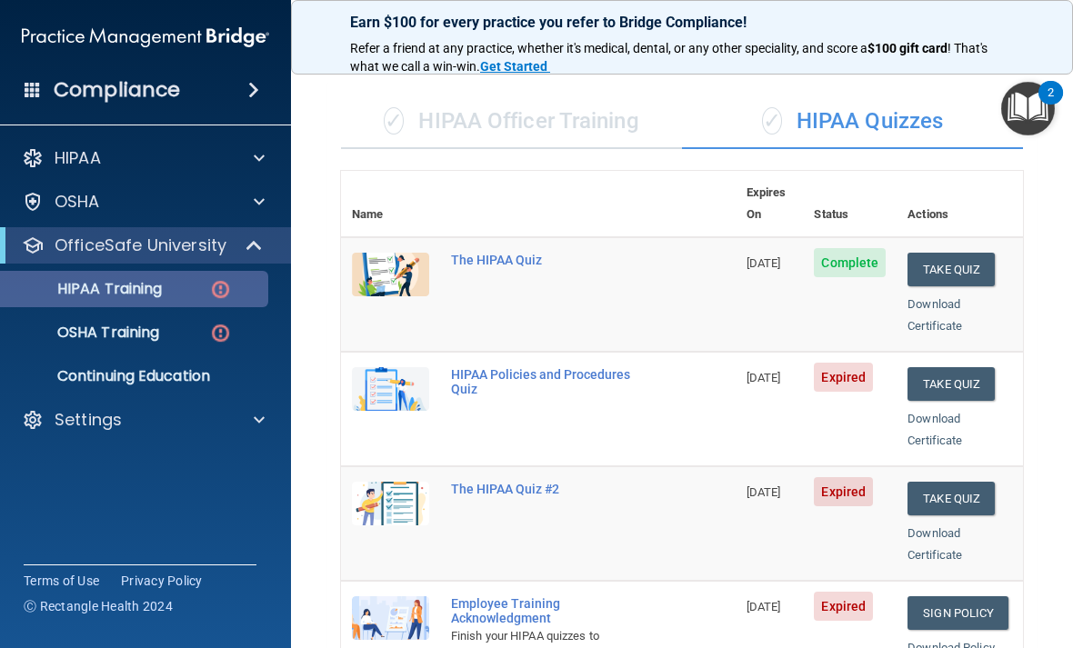
scroll to position [104, 0]
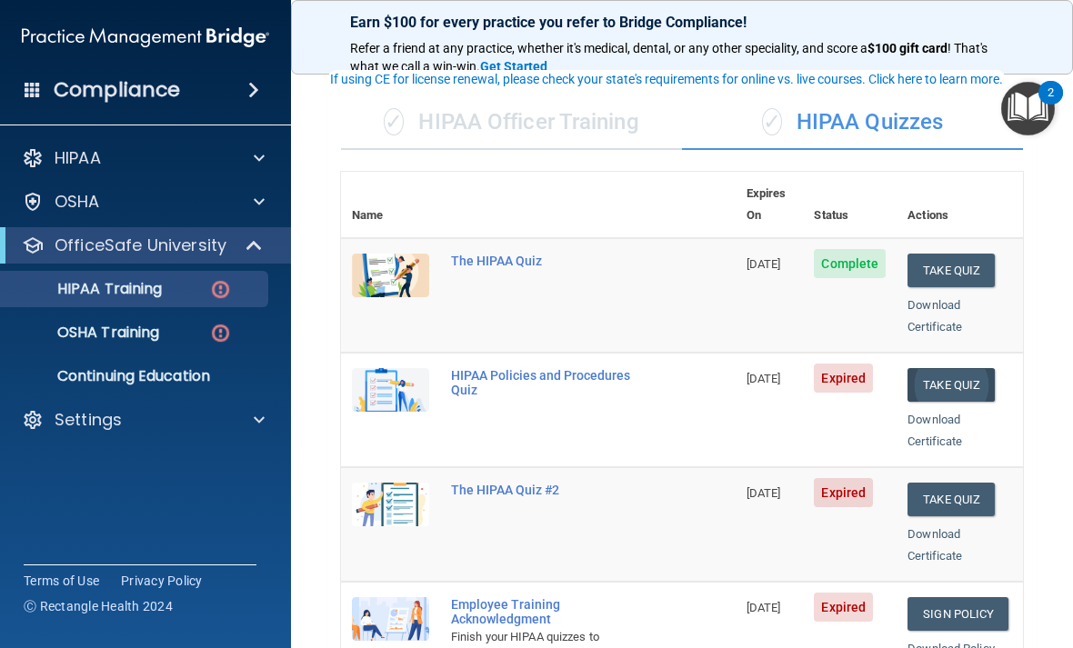
click at [956, 368] on button "Take Quiz" at bounding box center [950, 385] width 87 height 34
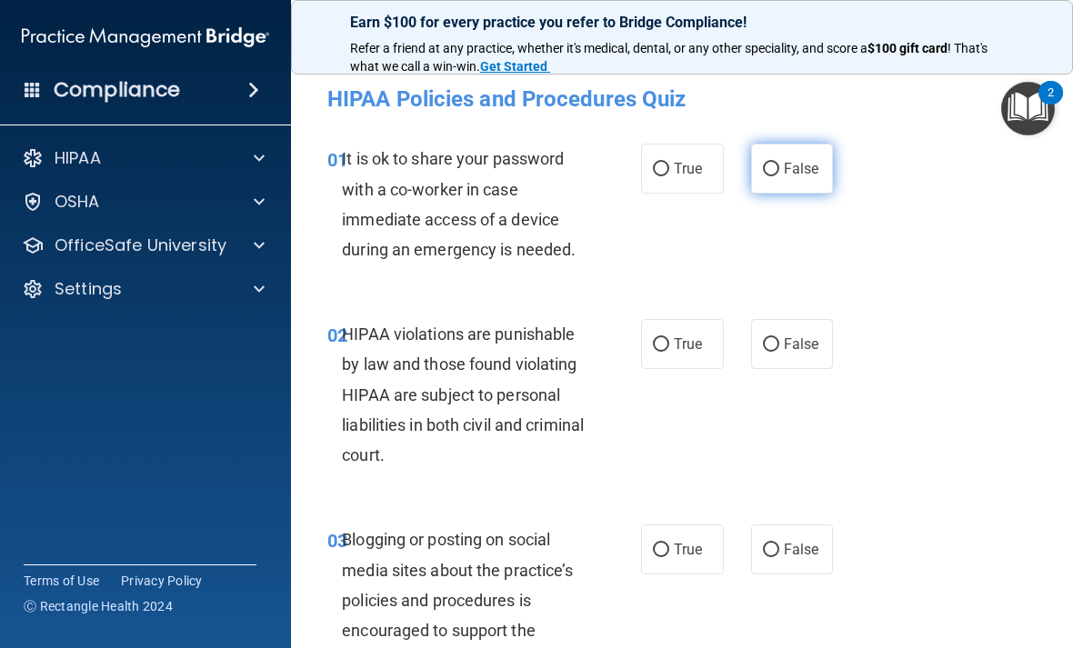
click at [776, 175] on input "False" at bounding box center [771, 170] width 16 height 14
radio input "true"
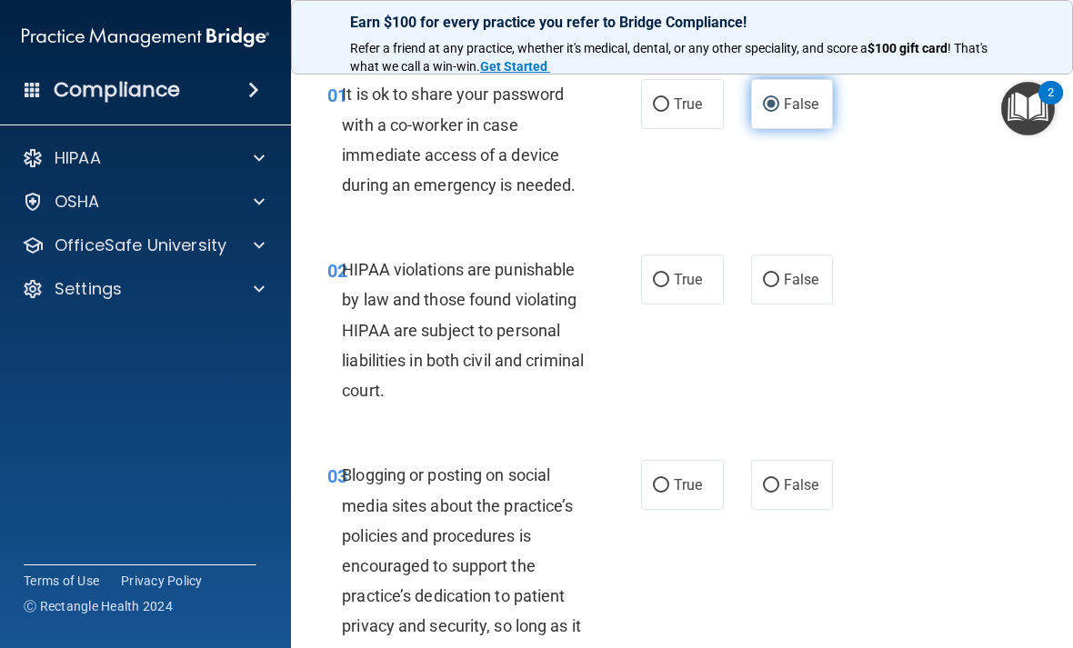
scroll to position [68, 0]
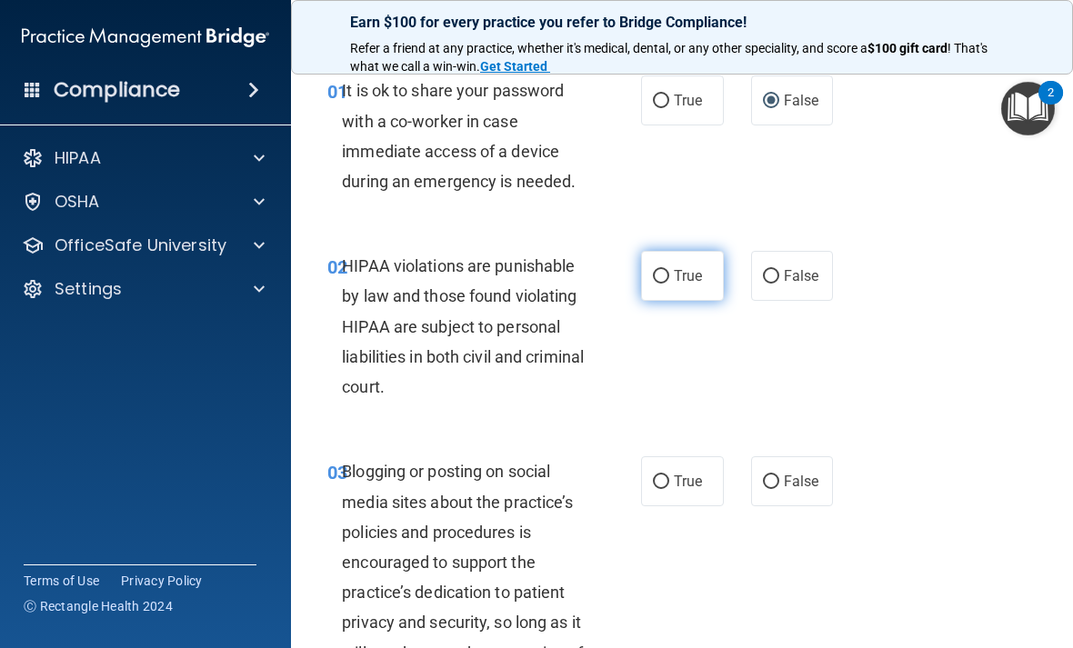
click at [683, 274] on span "True" at bounding box center [688, 275] width 28 height 17
click at [669, 274] on input "True" at bounding box center [661, 277] width 16 height 14
radio input "true"
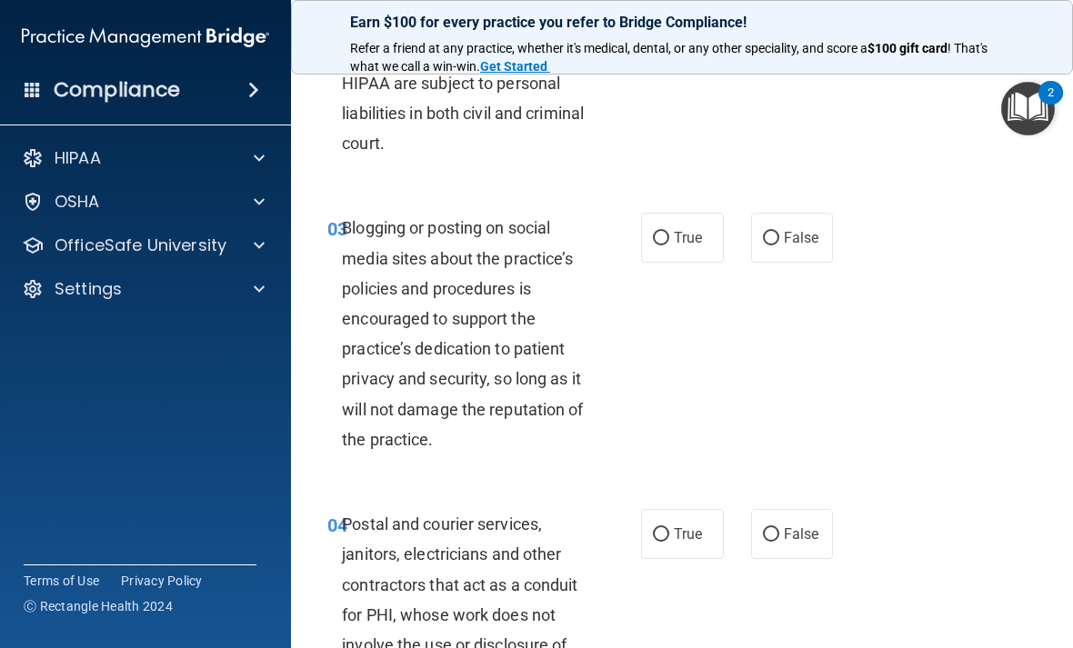
scroll to position [315, 0]
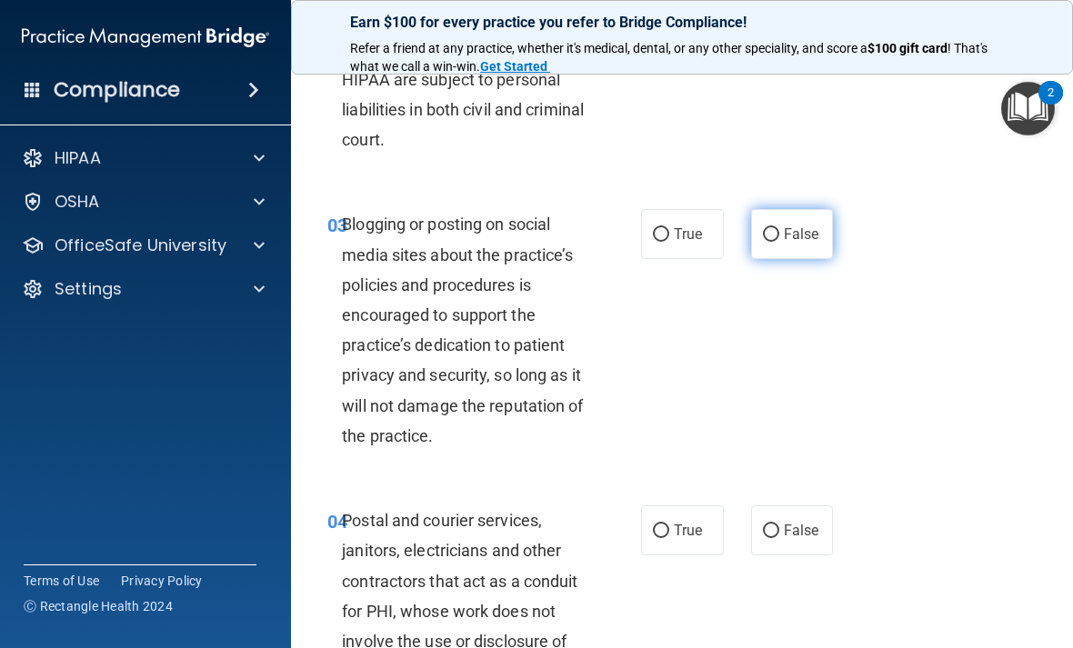
click at [787, 232] on span "False" at bounding box center [801, 233] width 35 height 17
click at [779, 232] on input "False" at bounding box center [771, 235] width 16 height 14
radio input "true"
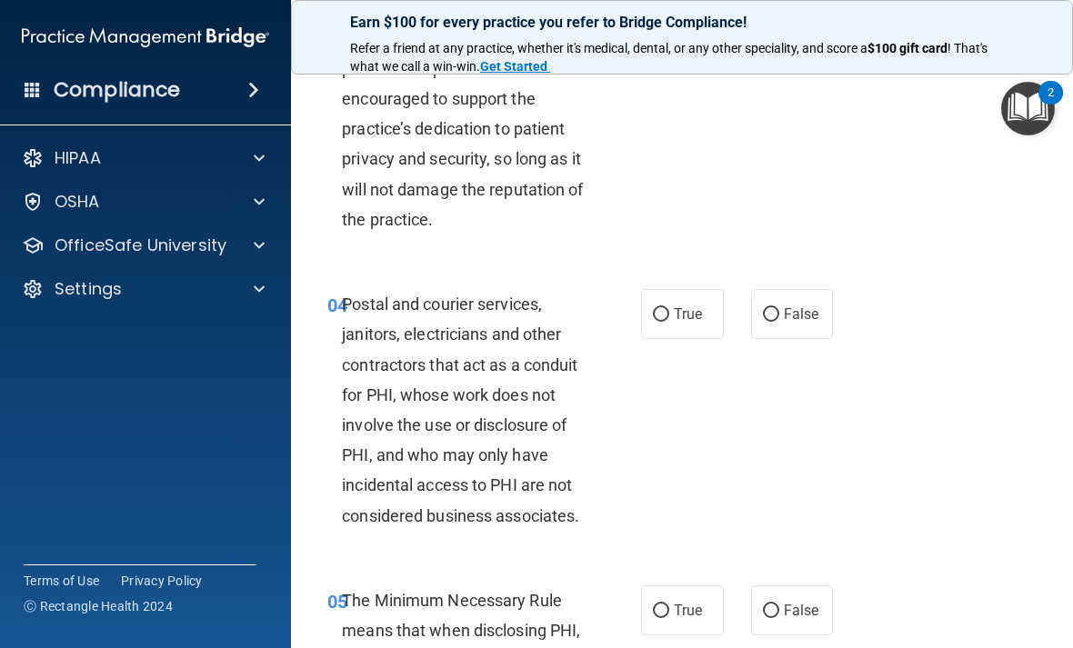
scroll to position [544, 0]
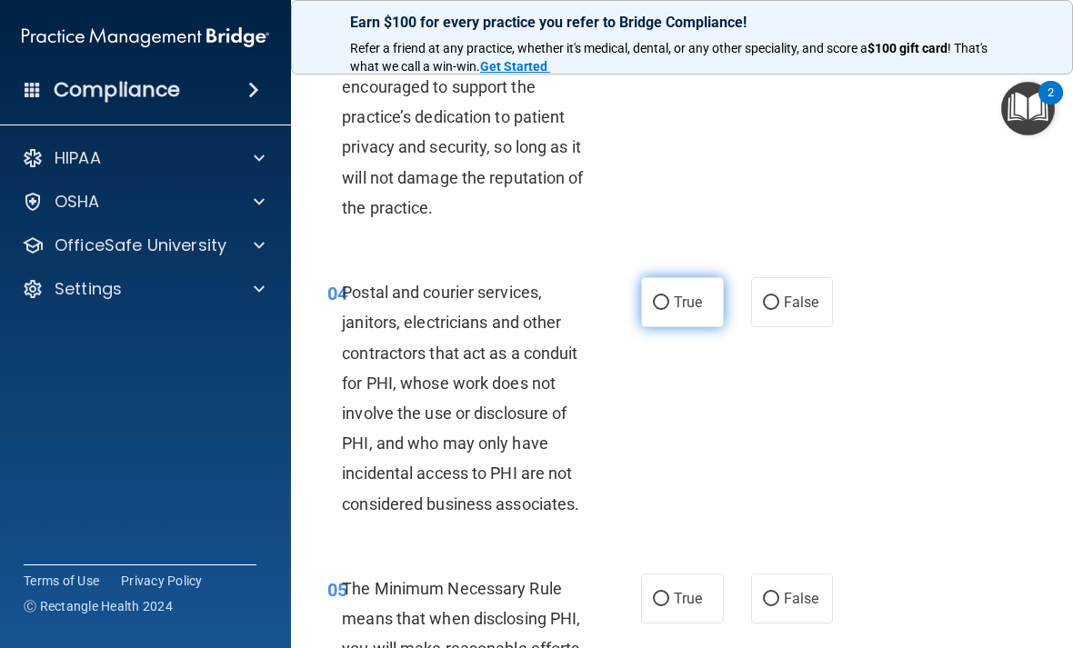
click at [693, 303] on span "True" at bounding box center [688, 302] width 28 height 17
click at [669, 303] on input "True" at bounding box center [661, 303] width 16 height 14
radio input "true"
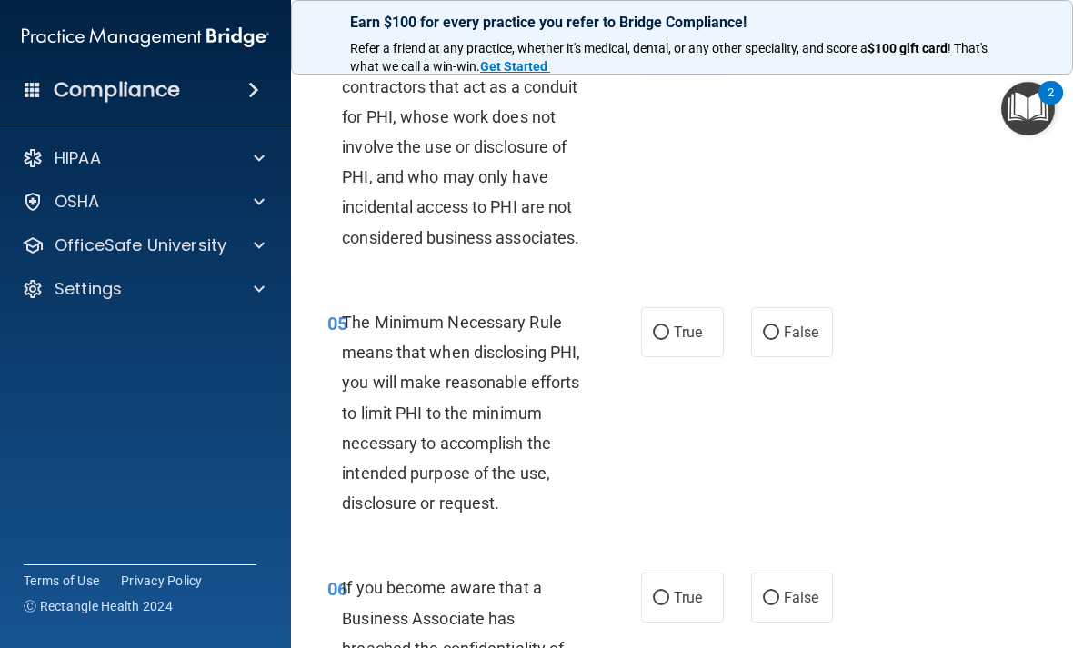
scroll to position [812, 0]
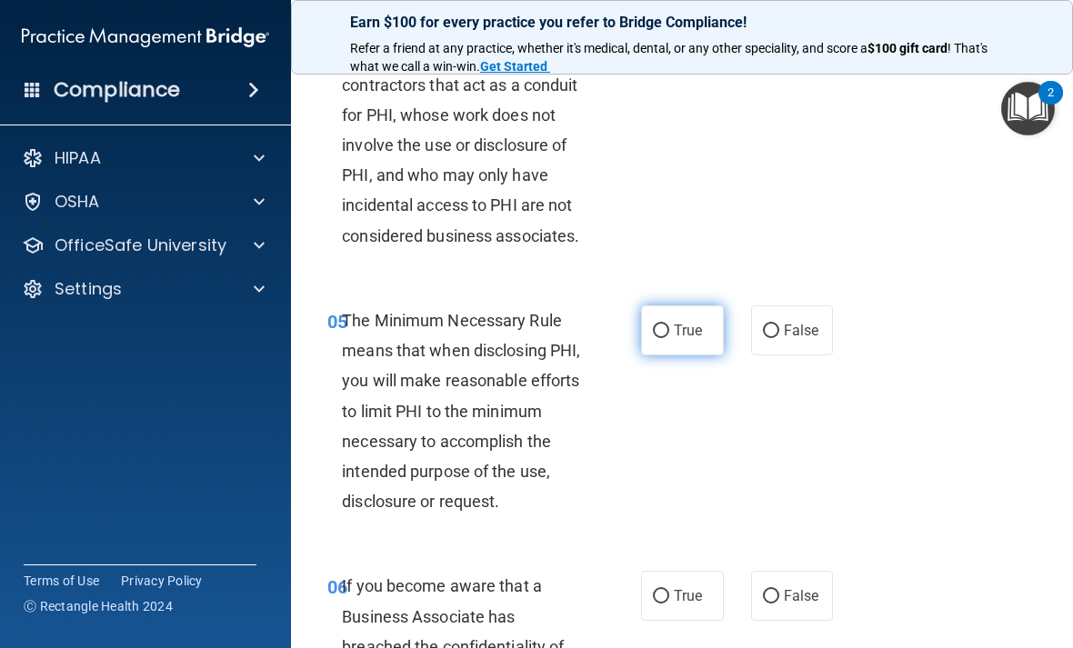
click at [685, 328] on span "True" at bounding box center [688, 330] width 28 height 17
click at [669, 328] on input "True" at bounding box center [661, 332] width 16 height 14
radio input "true"
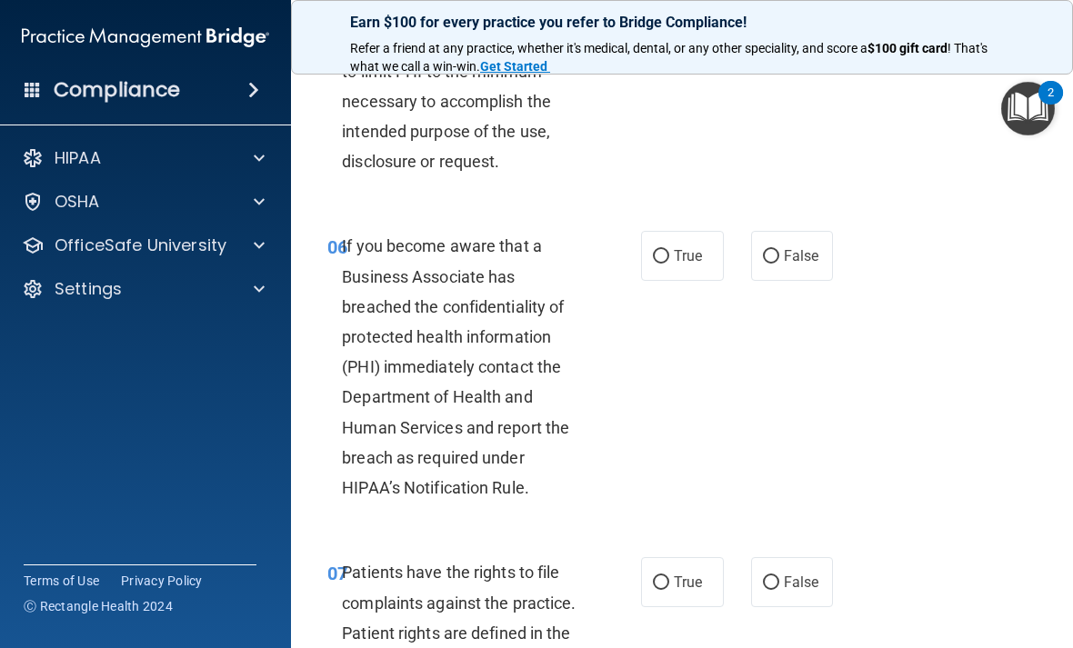
scroll to position [1153, 0]
click at [794, 230] on label "False" at bounding box center [792, 255] width 83 height 50
click at [779, 249] on input "False" at bounding box center [771, 256] width 16 height 14
radio input "true"
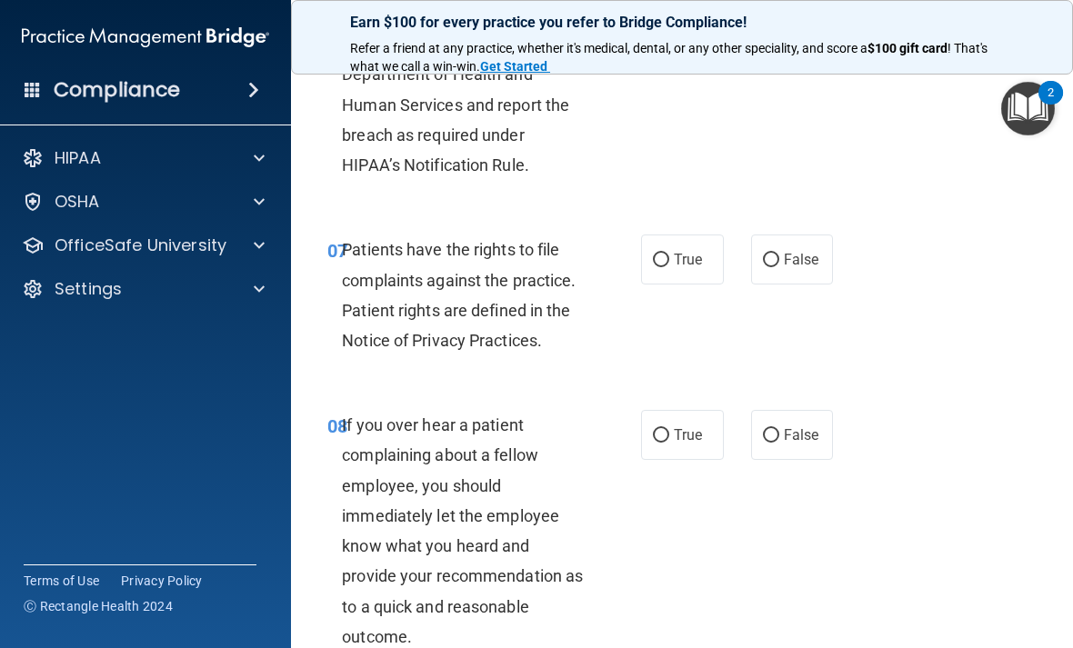
scroll to position [1473, 0]
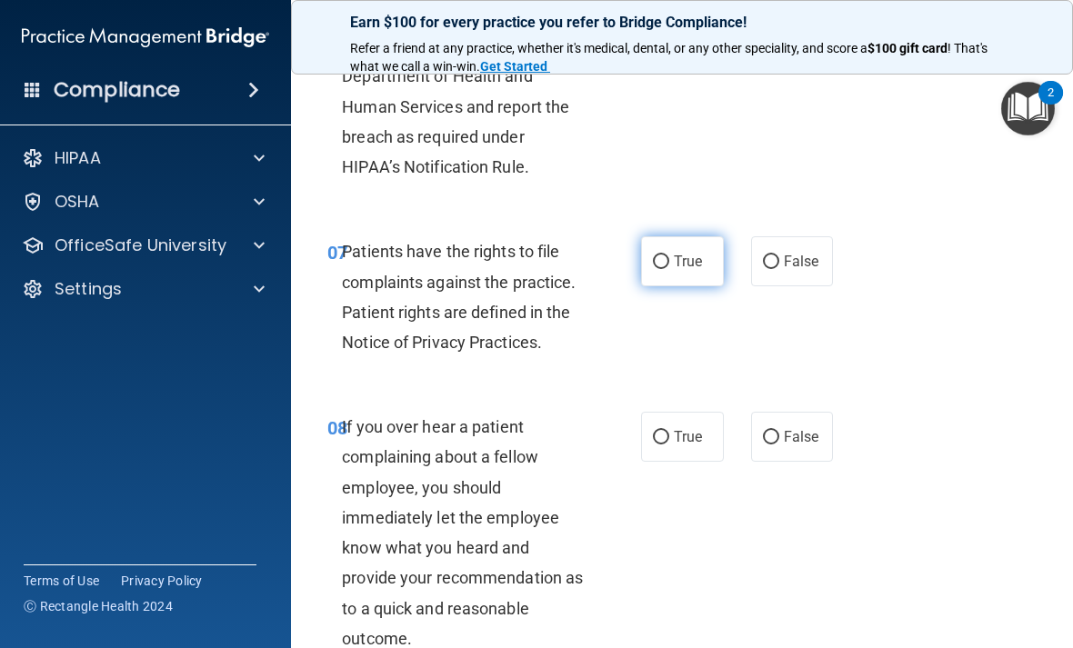
click at [688, 253] on span "True" at bounding box center [688, 261] width 28 height 17
click at [669, 255] on input "True" at bounding box center [661, 262] width 16 height 14
radio input "true"
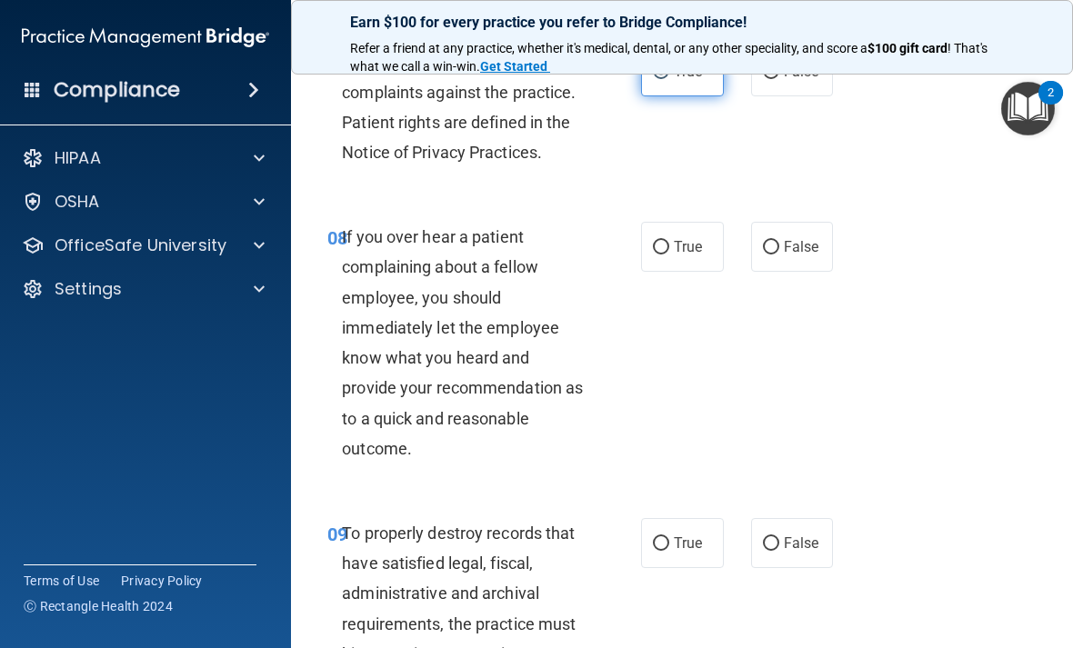
scroll to position [1676, 0]
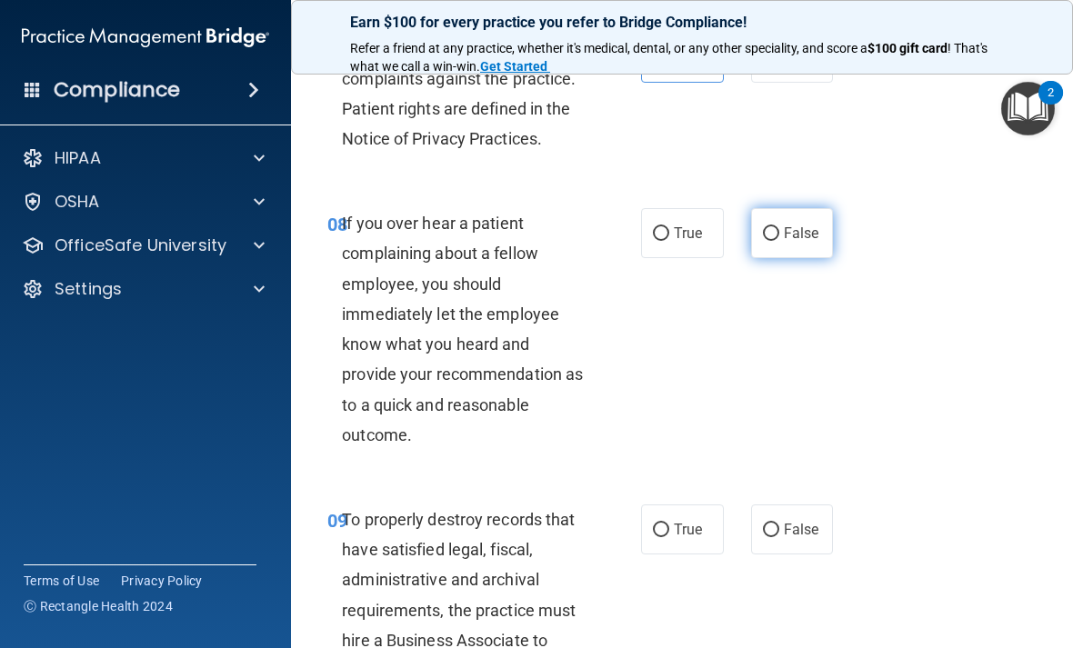
click at [790, 237] on label "False" at bounding box center [792, 233] width 83 height 50
click at [779, 237] on input "False" at bounding box center [771, 234] width 16 height 14
radio input "true"
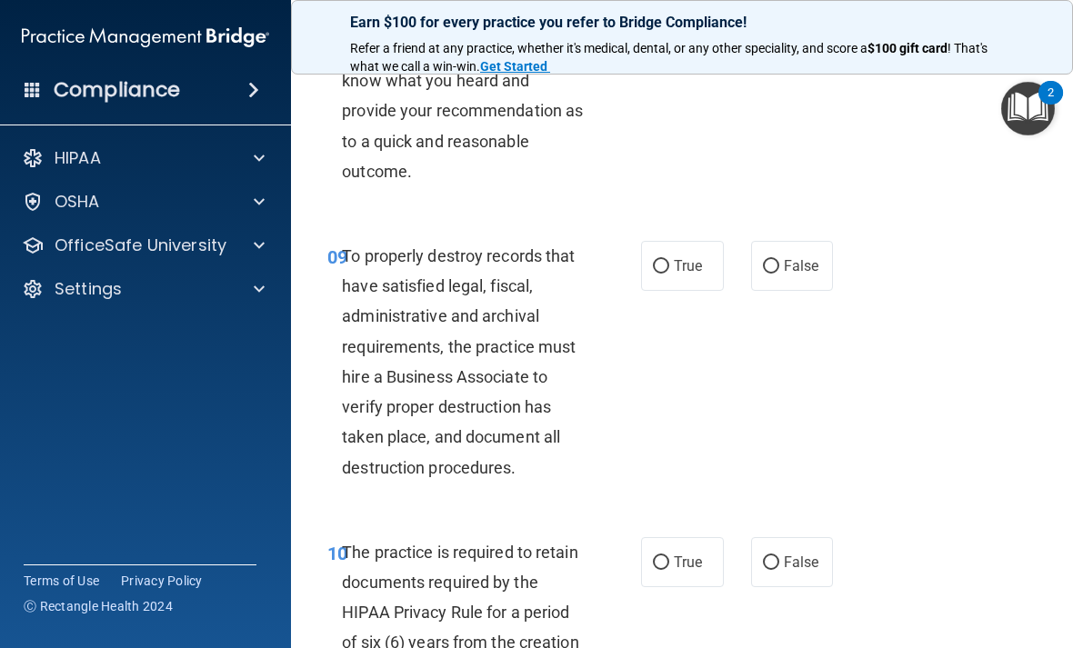
scroll to position [1952, 0]
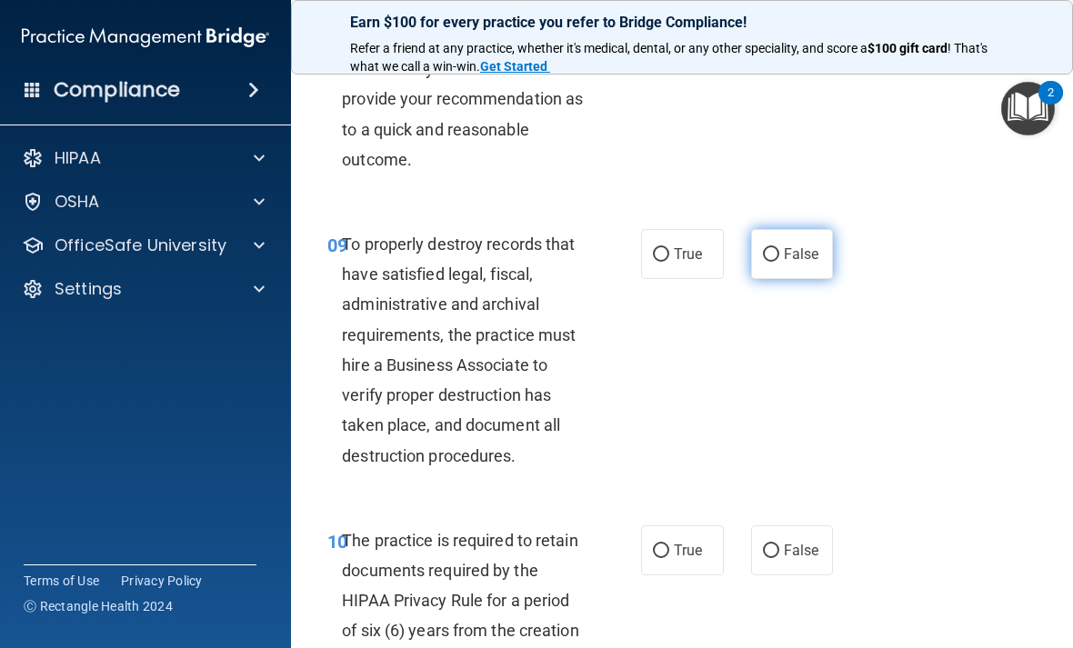
click at [804, 229] on label "False" at bounding box center [792, 254] width 83 height 50
click at [779, 248] on input "False" at bounding box center [771, 255] width 16 height 14
radio input "true"
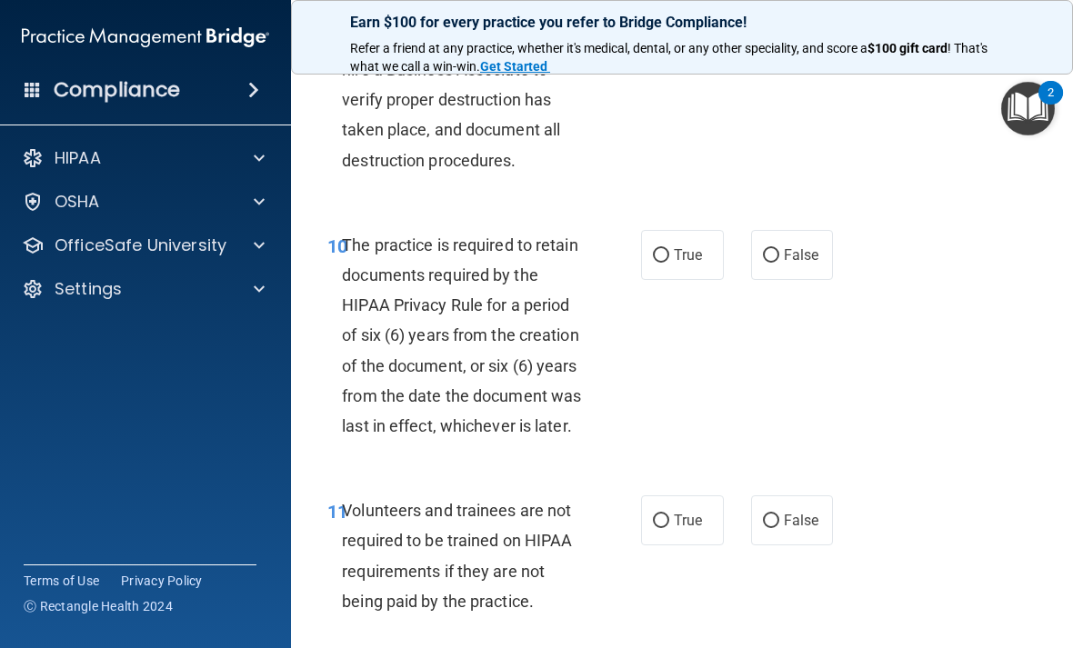
scroll to position [2248, 0]
click at [684, 245] on span "True" at bounding box center [688, 253] width 28 height 17
click at [669, 248] on input "True" at bounding box center [661, 255] width 16 height 14
radio input "true"
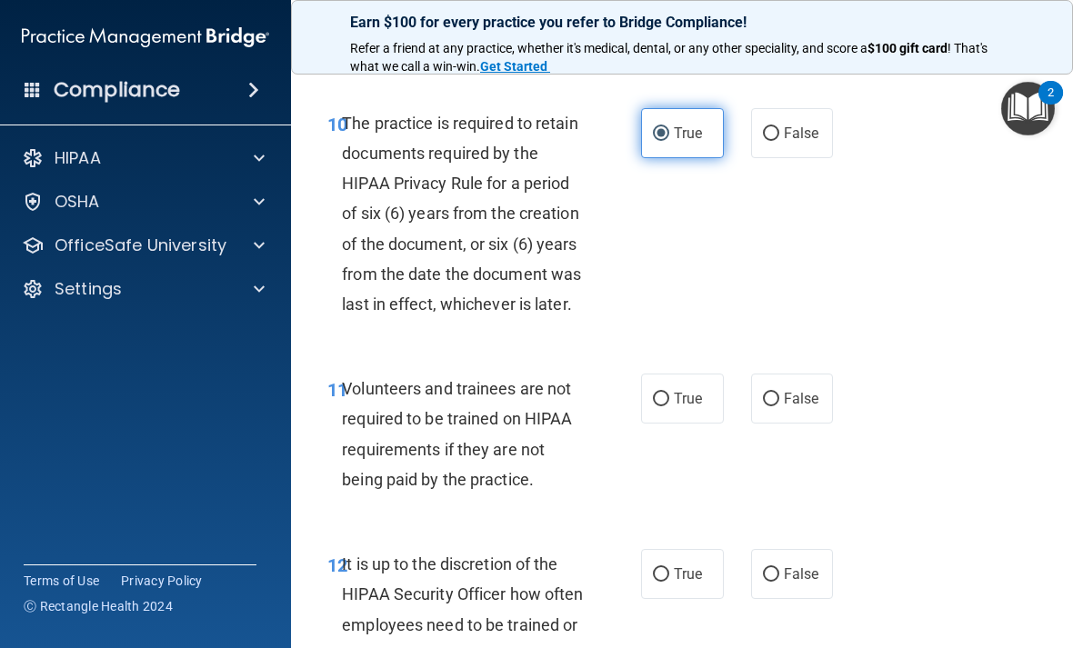
scroll to position [2417, 0]
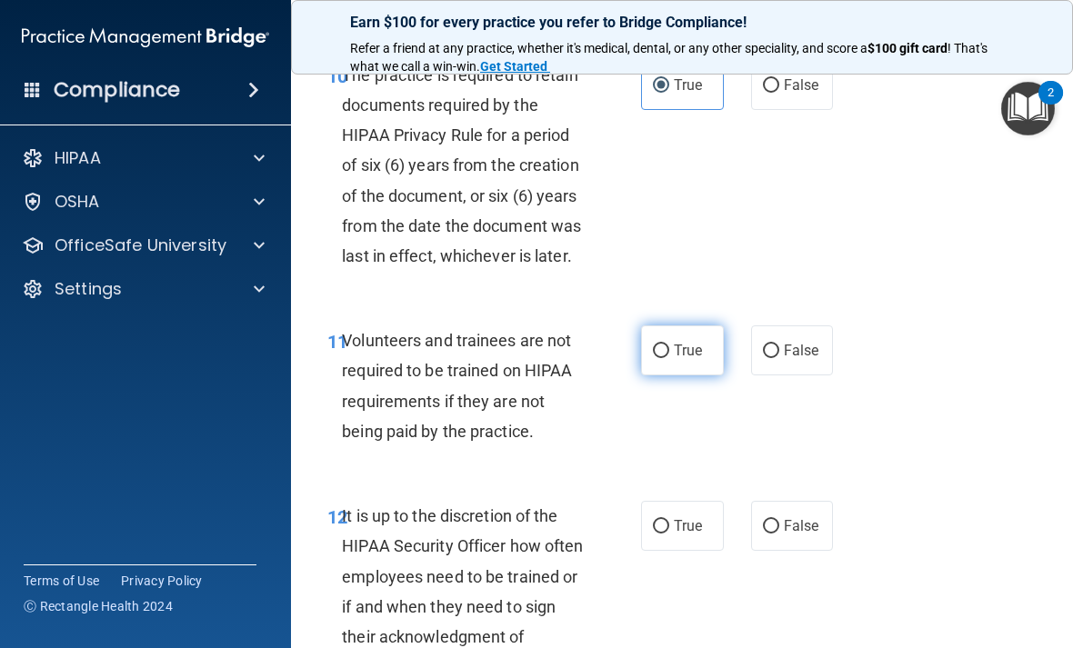
click at [685, 326] on label "True" at bounding box center [682, 350] width 83 height 50
click at [669, 345] on input "True" at bounding box center [661, 352] width 16 height 14
radio input "true"
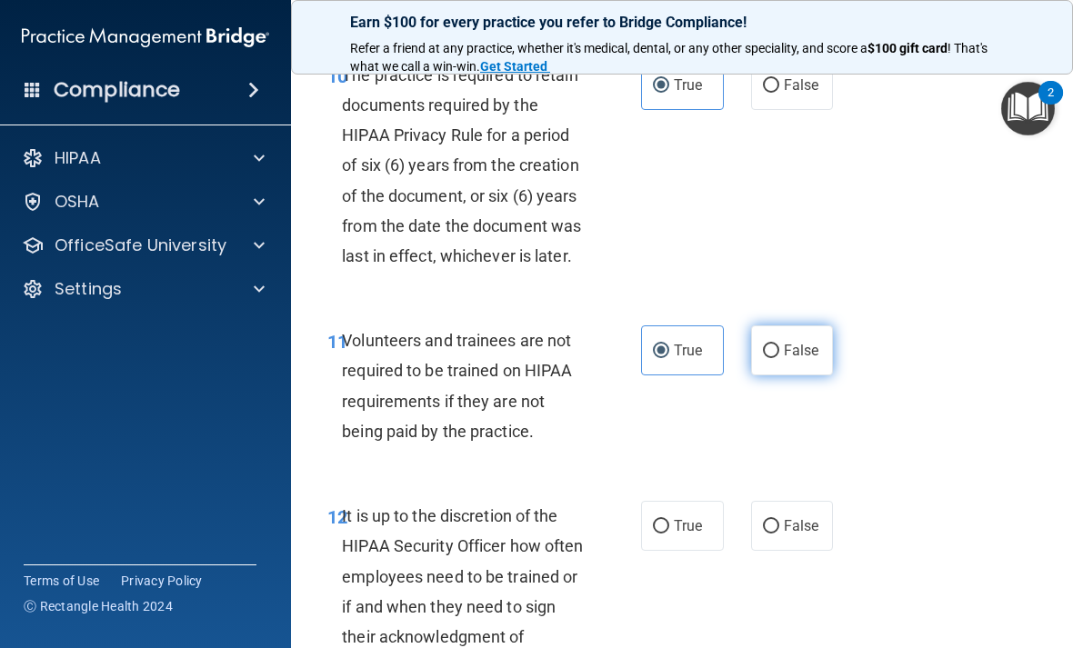
click at [798, 342] on span "False" at bounding box center [801, 350] width 35 height 17
click at [779, 345] on input "False" at bounding box center [771, 352] width 16 height 14
radio input "true"
radio input "false"
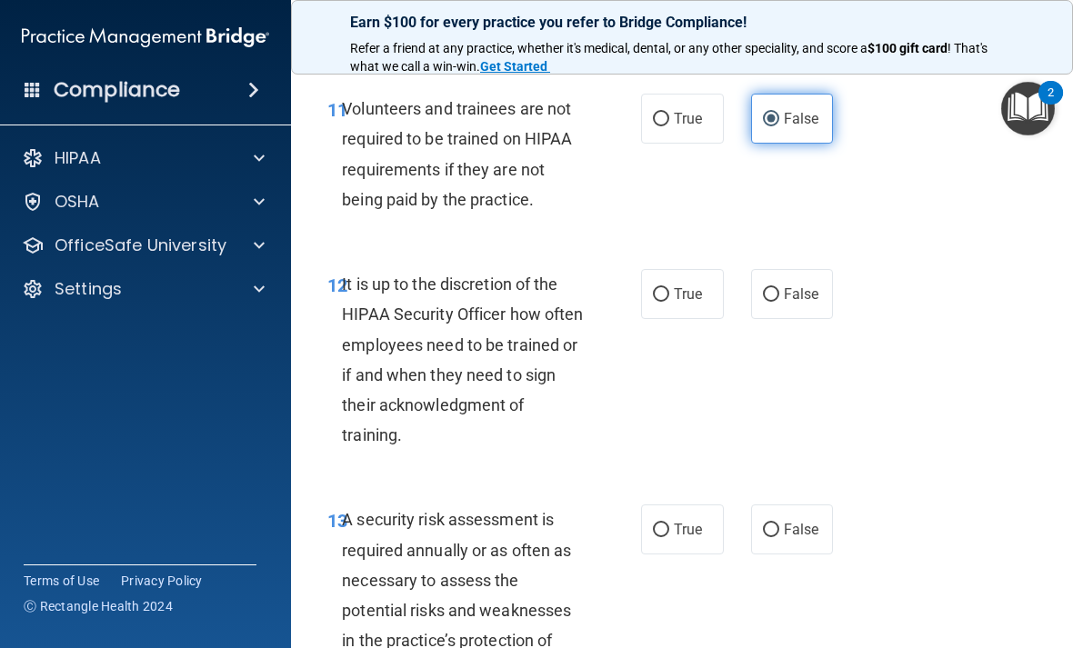
scroll to position [2657, 0]
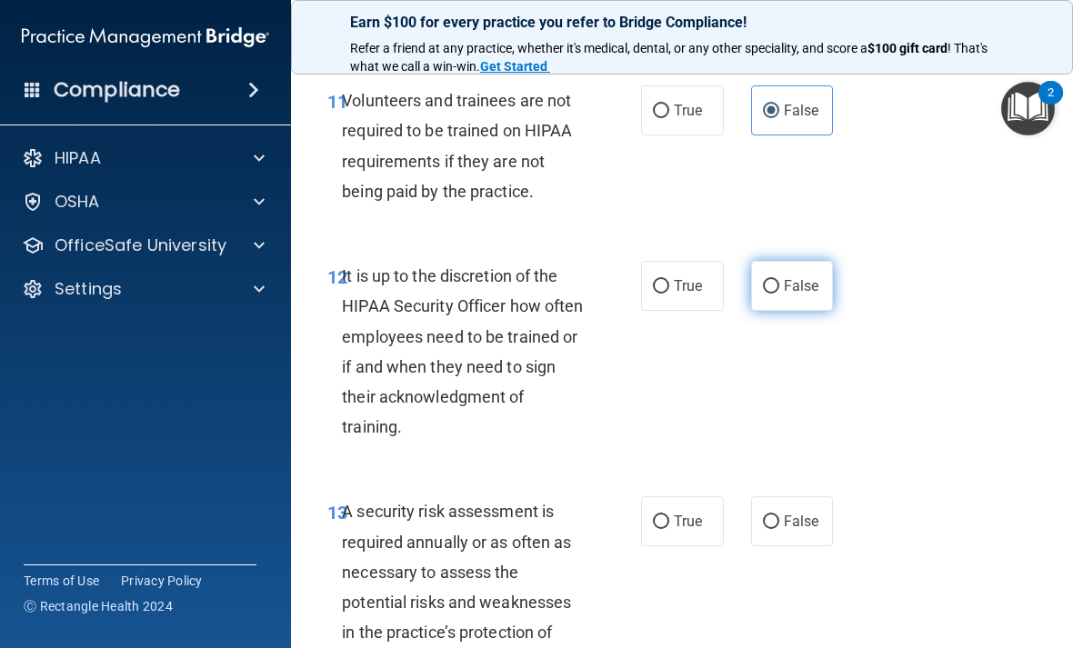
click at [791, 277] on span "False" at bounding box center [801, 285] width 35 height 17
click at [779, 280] on input "False" at bounding box center [771, 287] width 16 height 14
radio input "true"
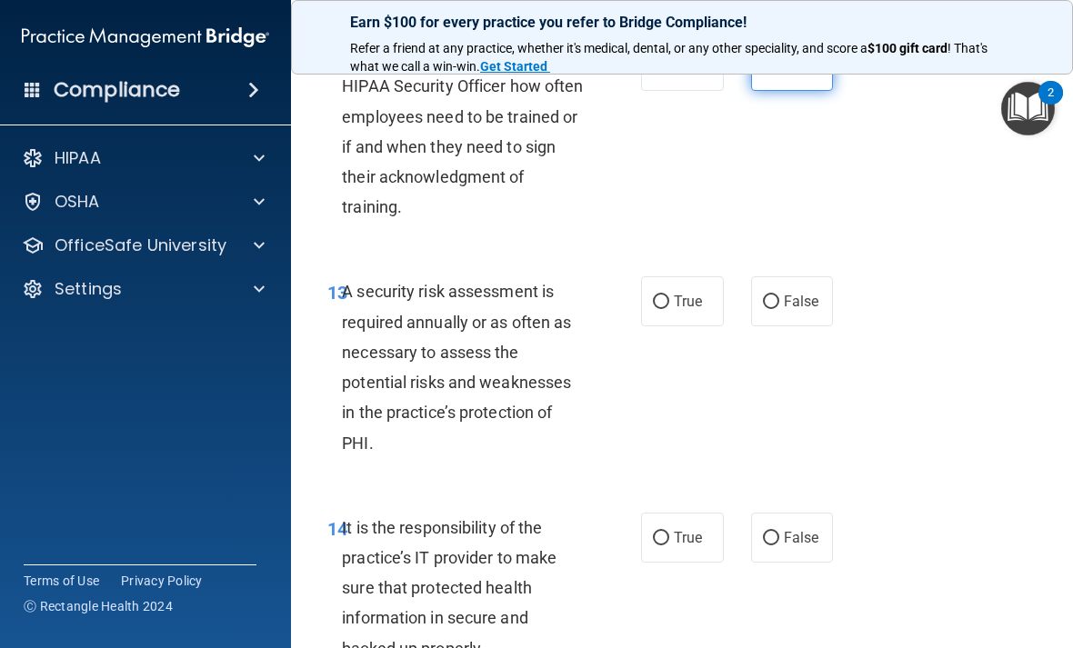
scroll to position [2879, 0]
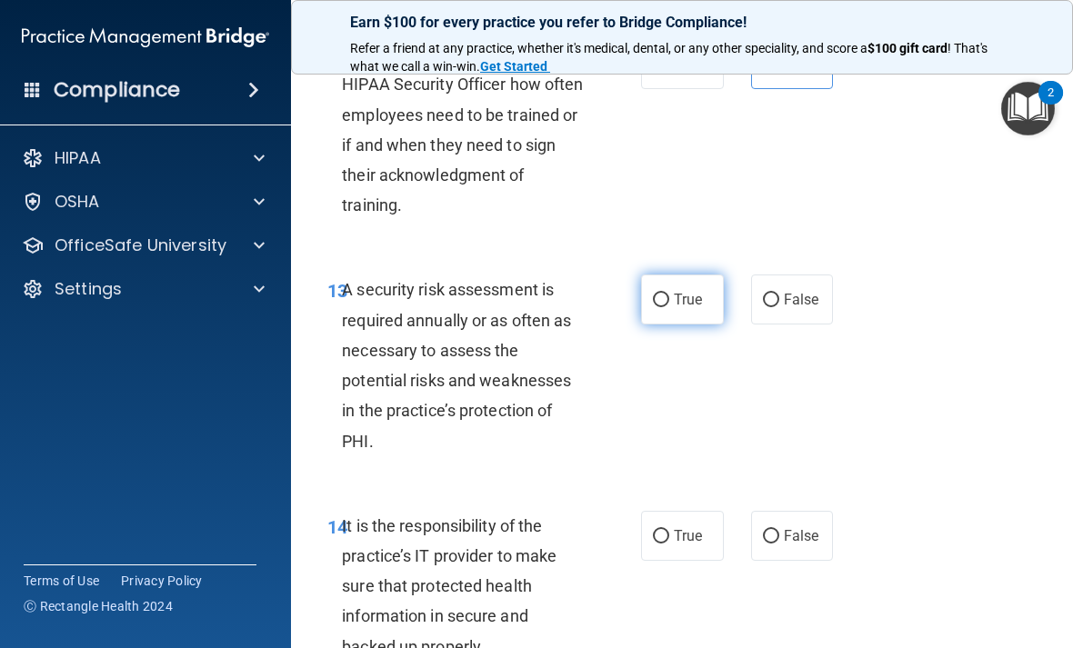
click at [695, 275] on label "True" at bounding box center [682, 300] width 83 height 50
click at [669, 294] on input "True" at bounding box center [661, 301] width 16 height 14
radio input "true"
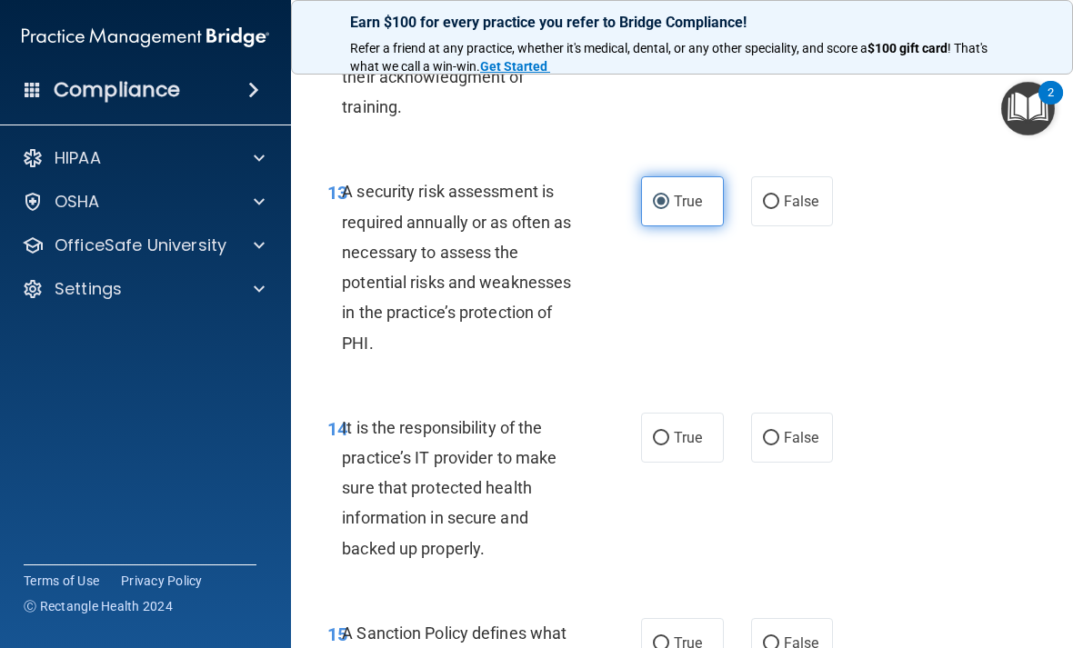
scroll to position [3118, 0]
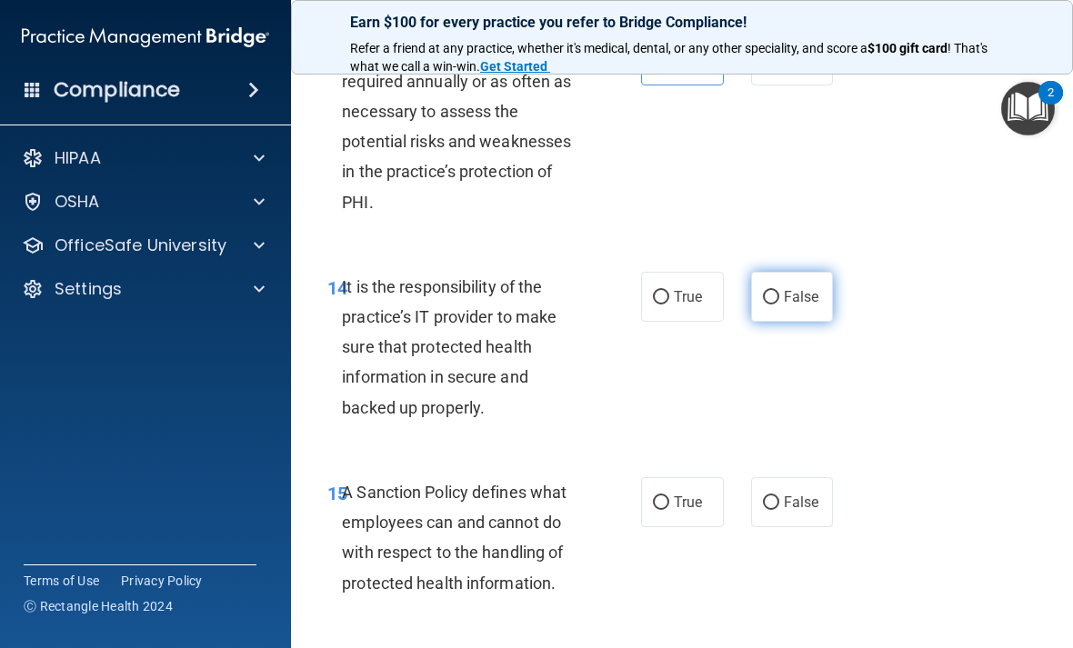
click at [805, 272] on label "False" at bounding box center [792, 297] width 83 height 50
click at [779, 291] on input "False" at bounding box center [771, 298] width 16 height 14
radio input "true"
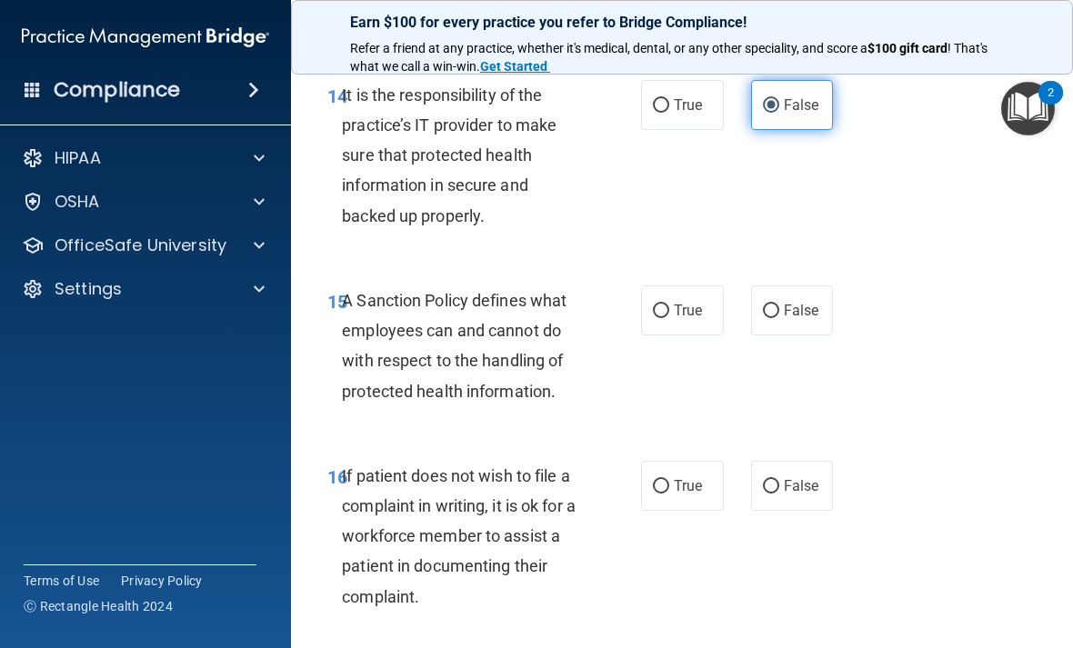
scroll to position [3315, 0]
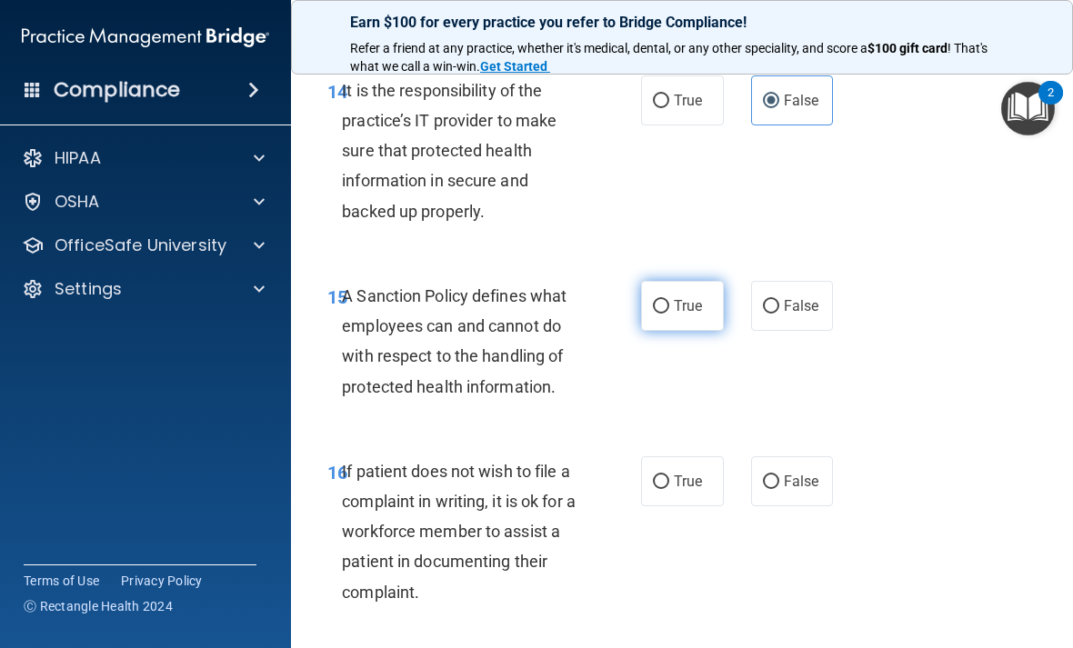
click at [680, 305] on label "True" at bounding box center [682, 306] width 83 height 50
click at [669, 305] on input "True" at bounding box center [661, 307] width 16 height 14
radio input "true"
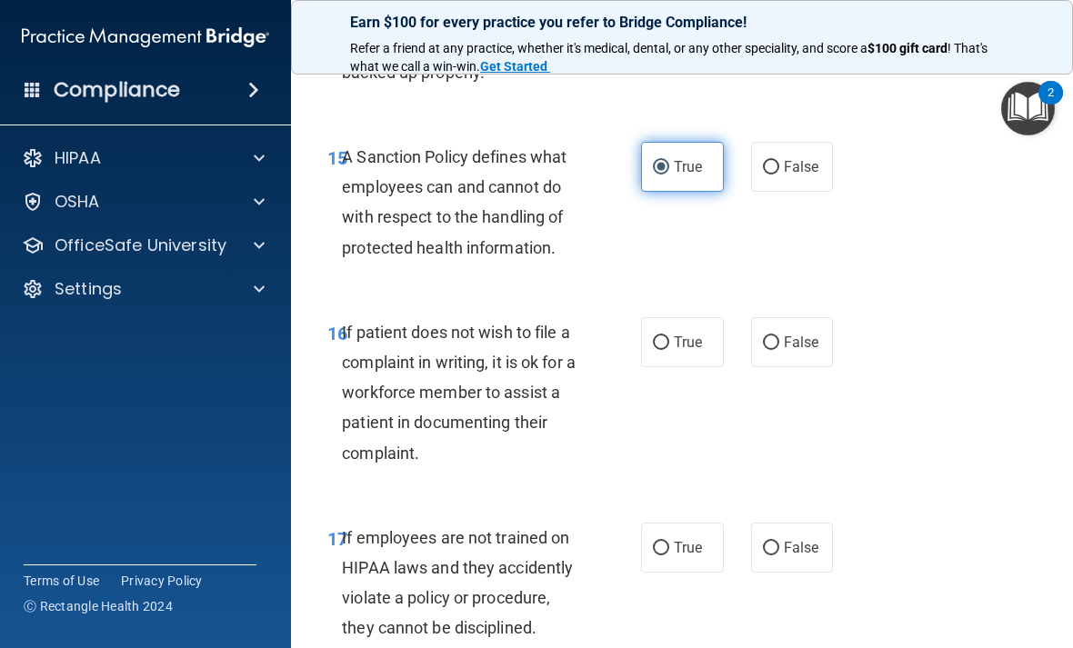
scroll to position [3457, 0]
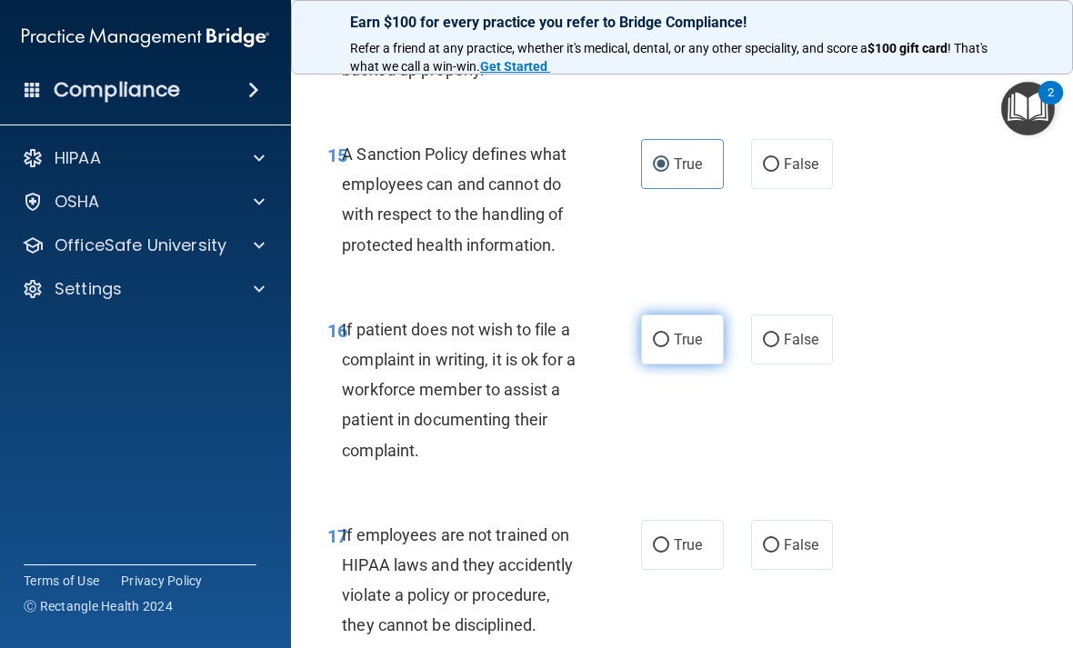
click at [700, 331] on span "True" at bounding box center [688, 339] width 28 height 17
click at [669, 334] on input "True" at bounding box center [661, 341] width 16 height 14
radio input "true"
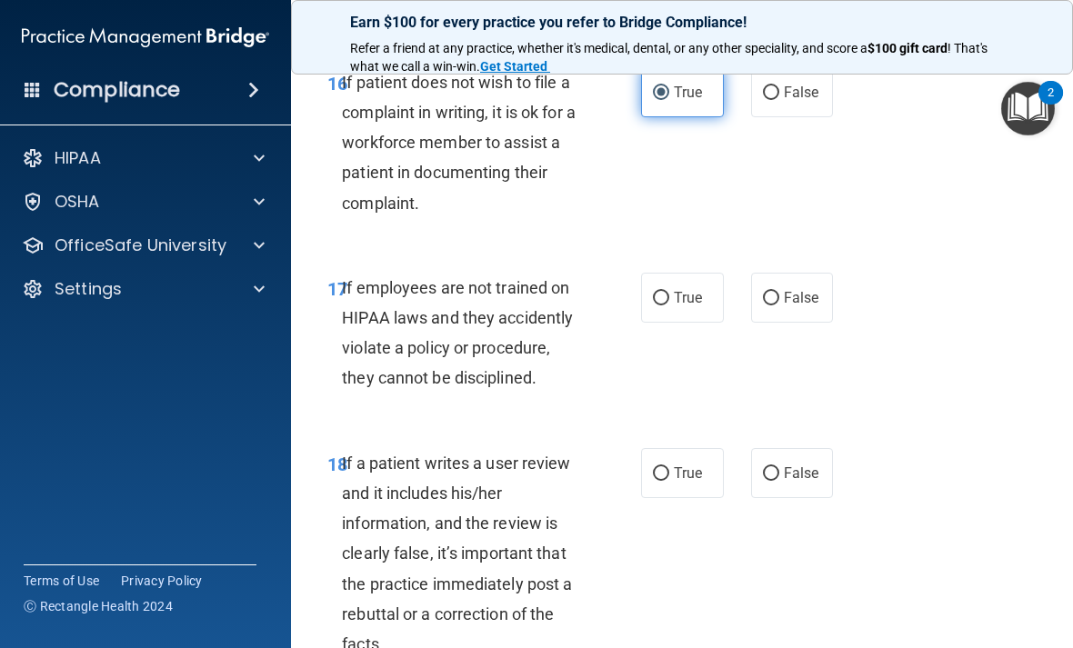
scroll to position [3710, 0]
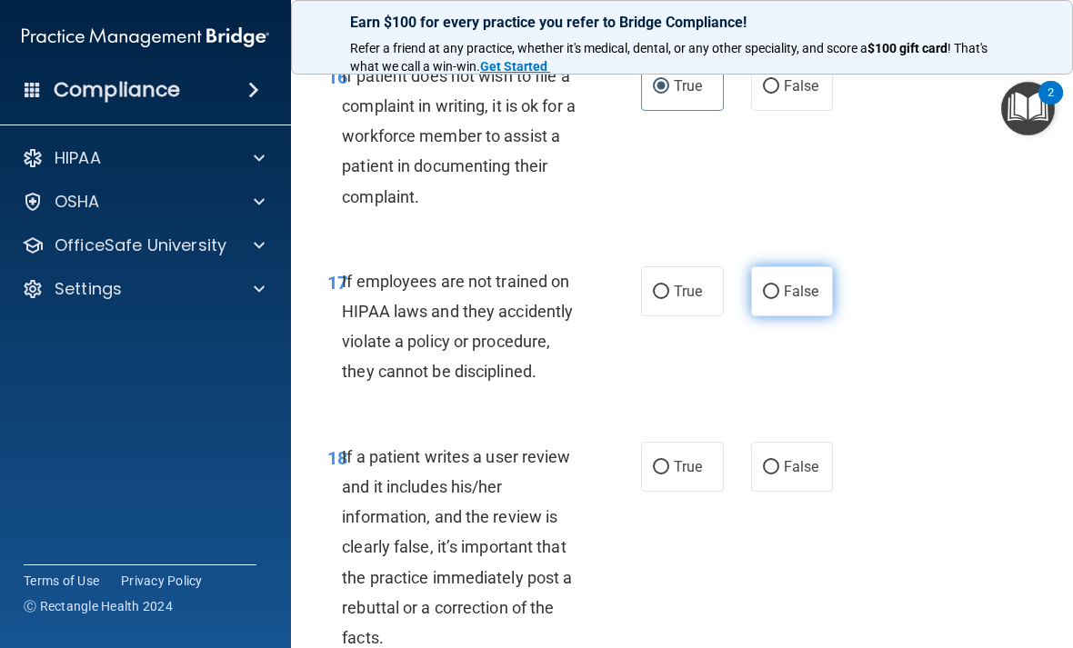
click at [776, 285] on input "False" at bounding box center [771, 292] width 16 height 14
radio input "true"
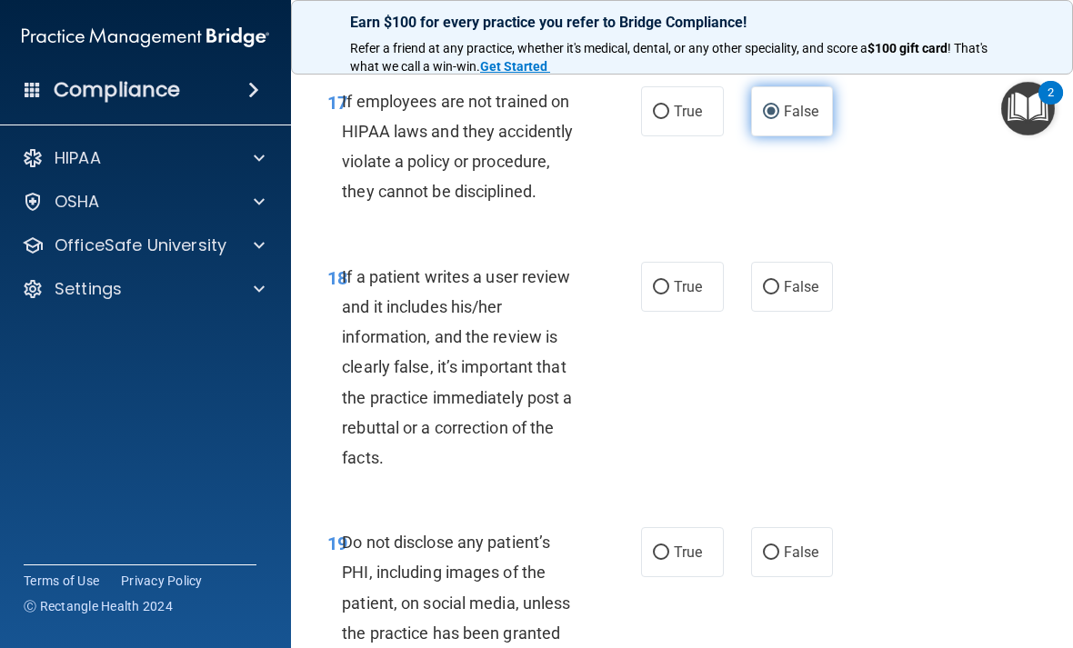
scroll to position [3899, 0]
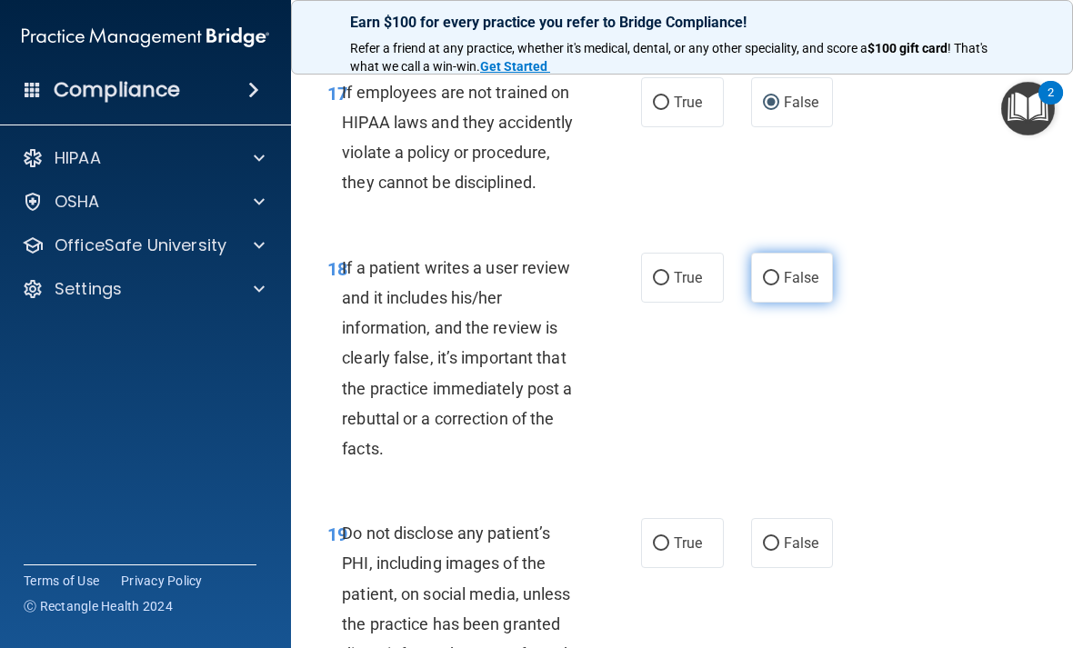
click at [756, 266] on label "False" at bounding box center [792, 278] width 83 height 50
click at [763, 272] on input "False" at bounding box center [771, 279] width 16 height 14
radio input "true"
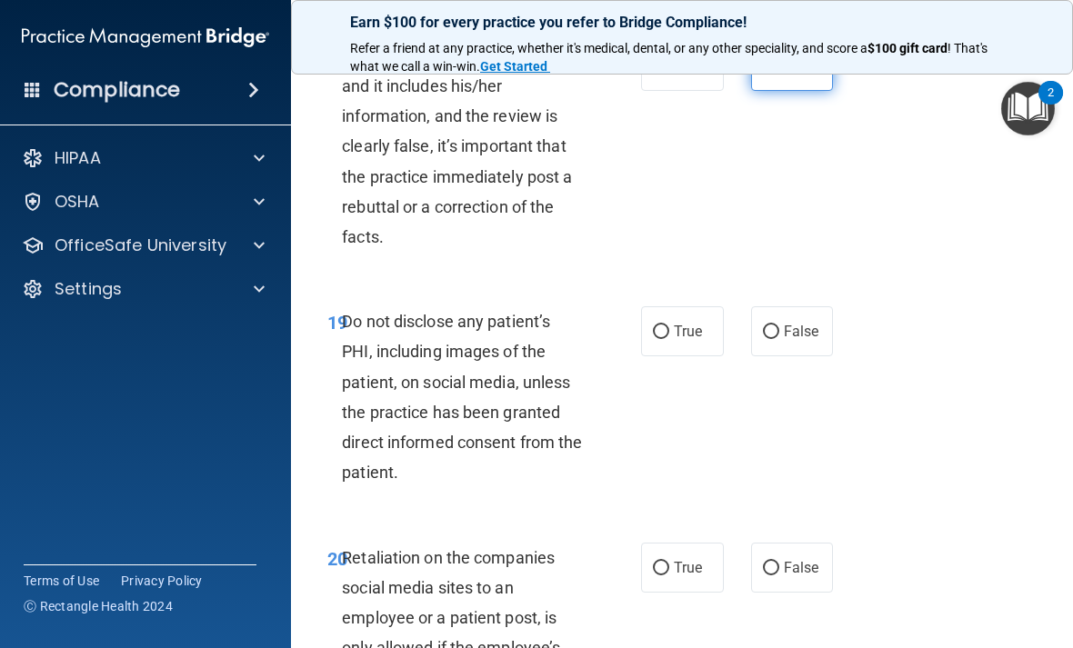
scroll to position [4125, 0]
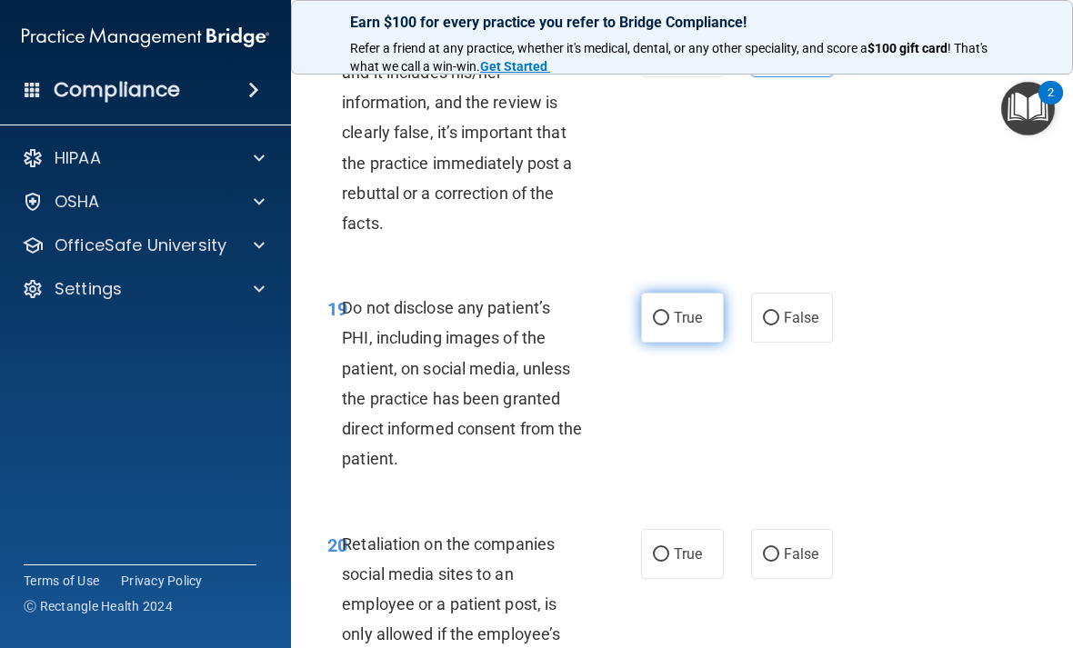
click at [673, 293] on label "True" at bounding box center [682, 318] width 83 height 50
click at [669, 312] on input "True" at bounding box center [661, 319] width 16 height 14
radio input "true"
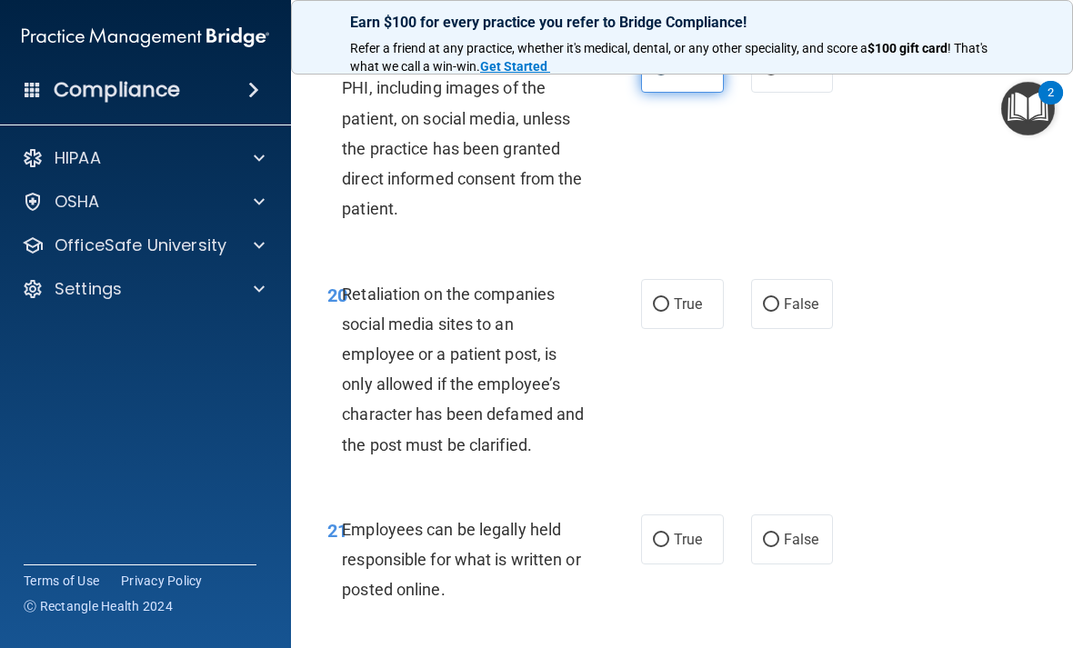
scroll to position [4378, 0]
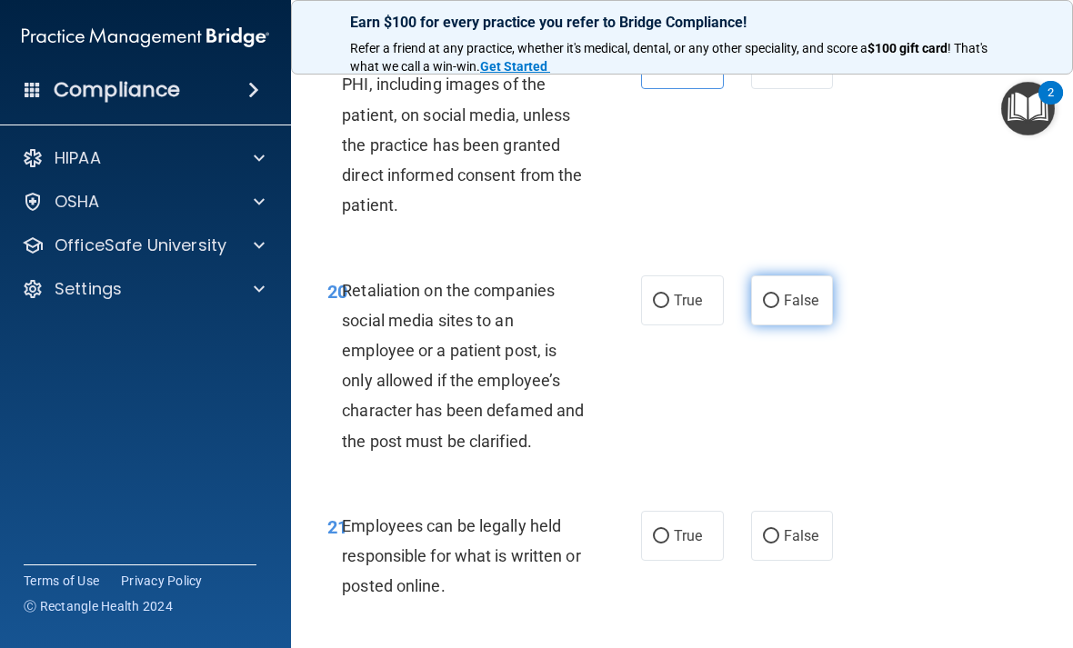
click at [797, 290] on label "False" at bounding box center [792, 300] width 83 height 50
click at [779, 295] on input "False" at bounding box center [771, 302] width 16 height 14
radio input "true"
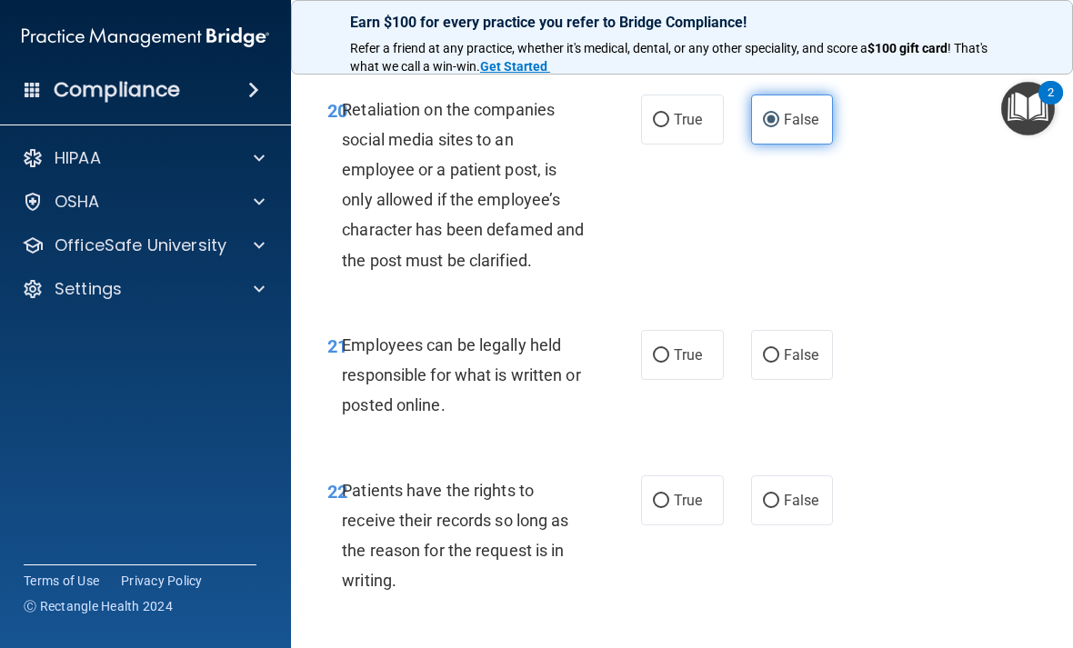
scroll to position [4561, 0]
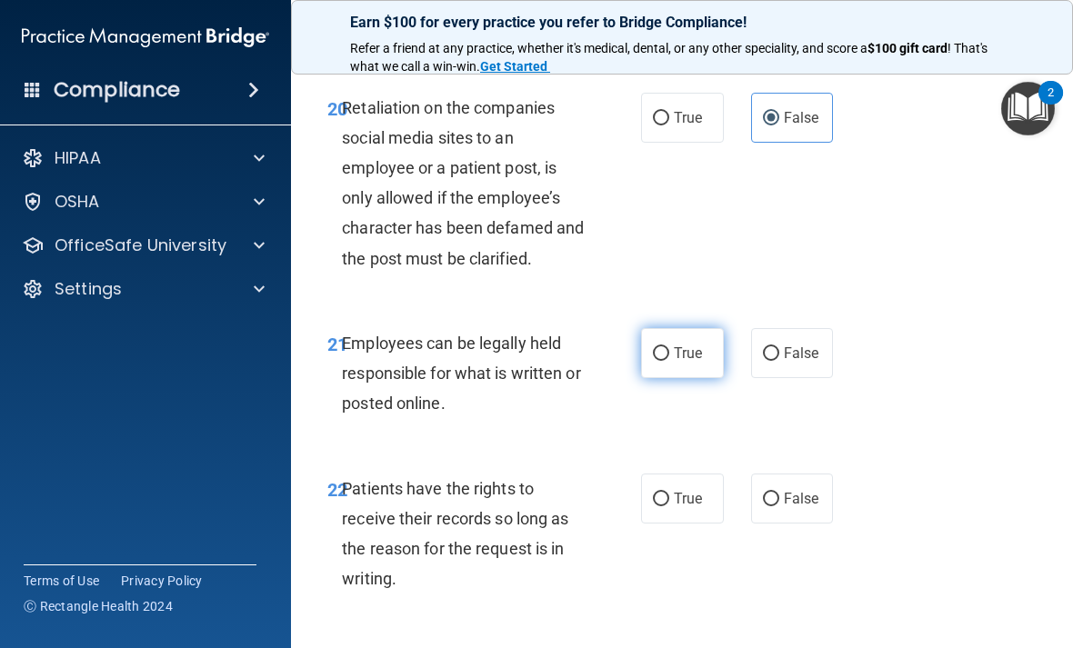
click at [694, 345] on span "True" at bounding box center [688, 353] width 28 height 17
click at [669, 347] on input "True" at bounding box center [661, 354] width 16 height 14
radio input "true"
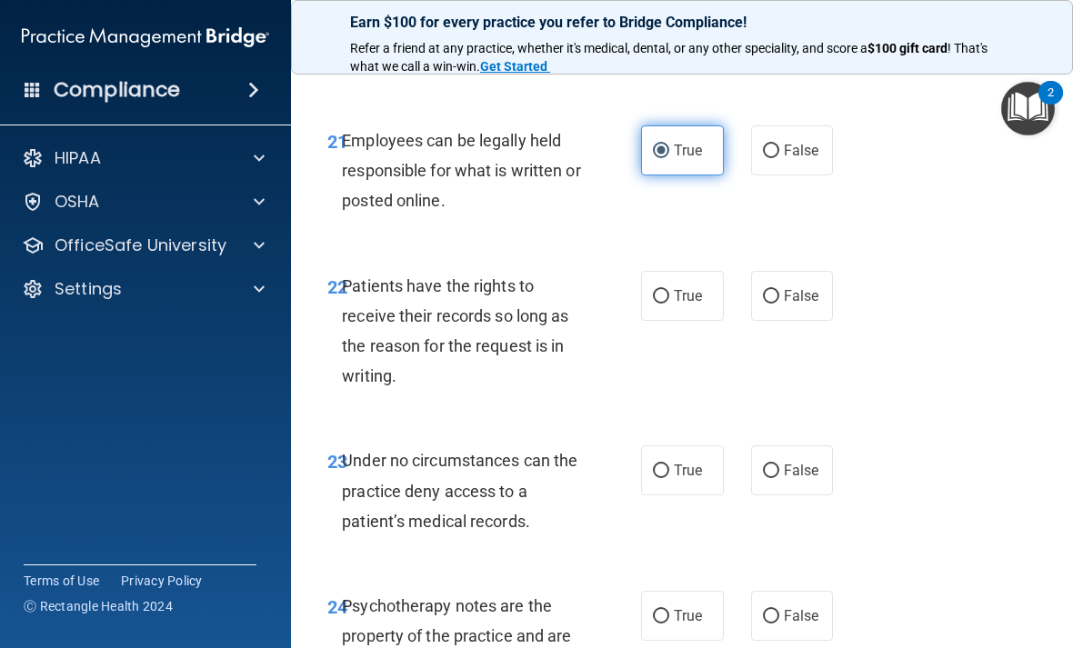
scroll to position [4793, 0]
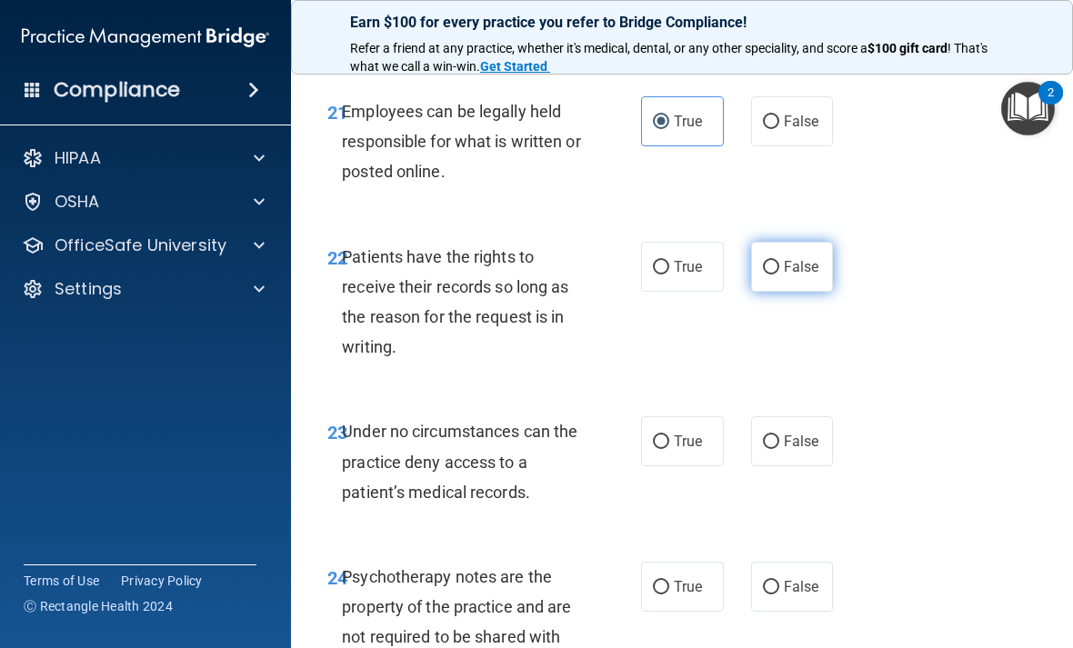
click at [774, 261] on input "False" at bounding box center [771, 268] width 16 height 14
radio input "true"
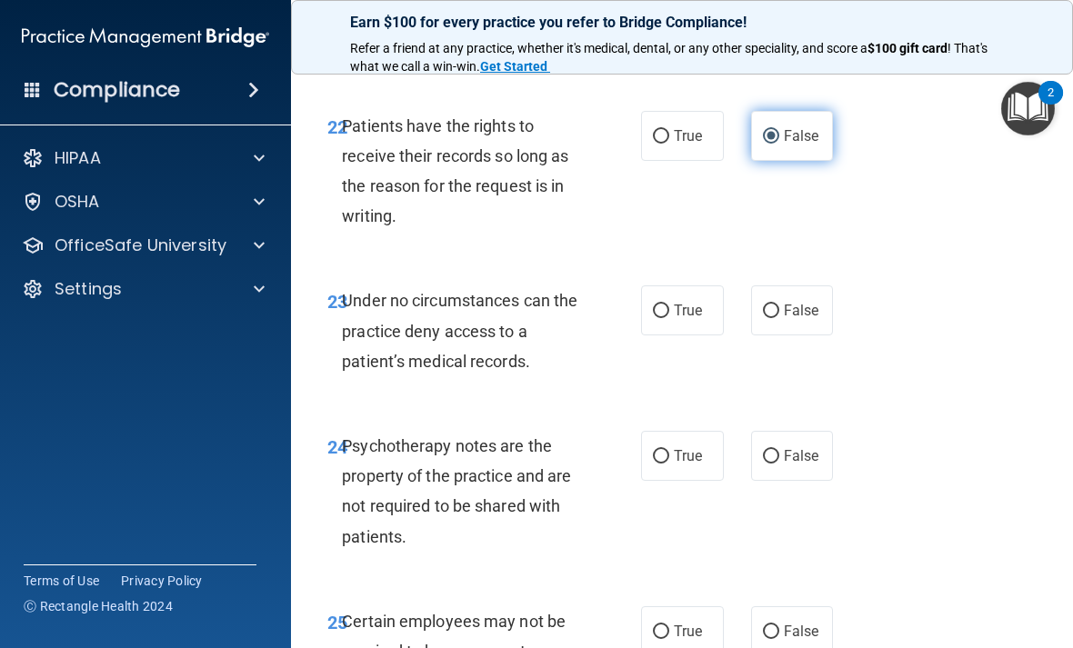
scroll to position [4949, 0]
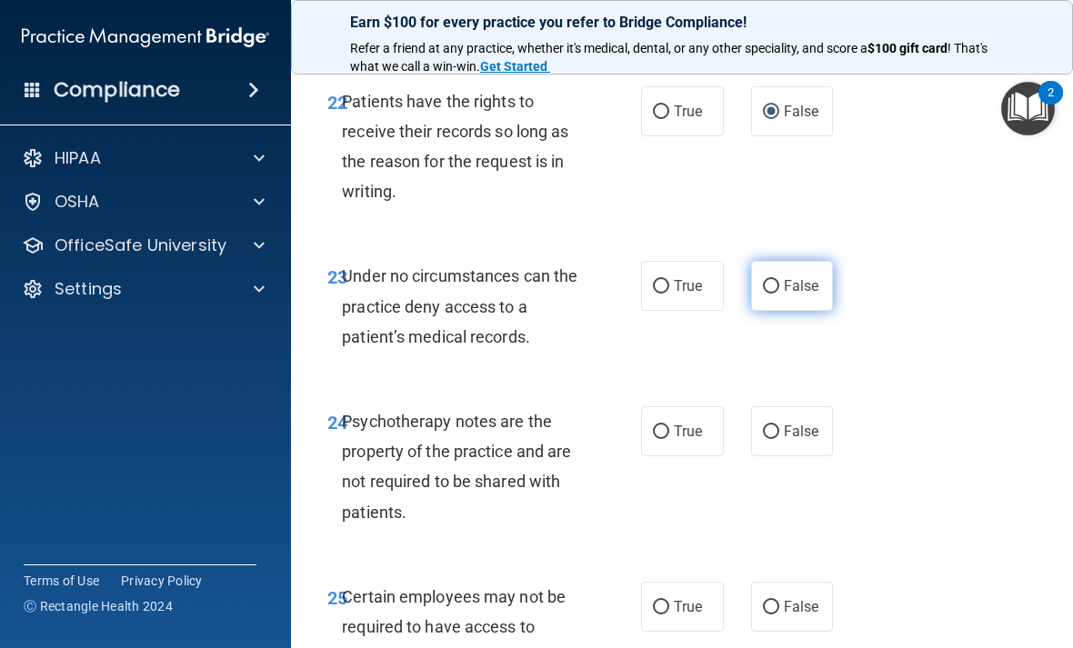
click at [778, 280] on input "False" at bounding box center [771, 287] width 16 height 14
radio input "true"
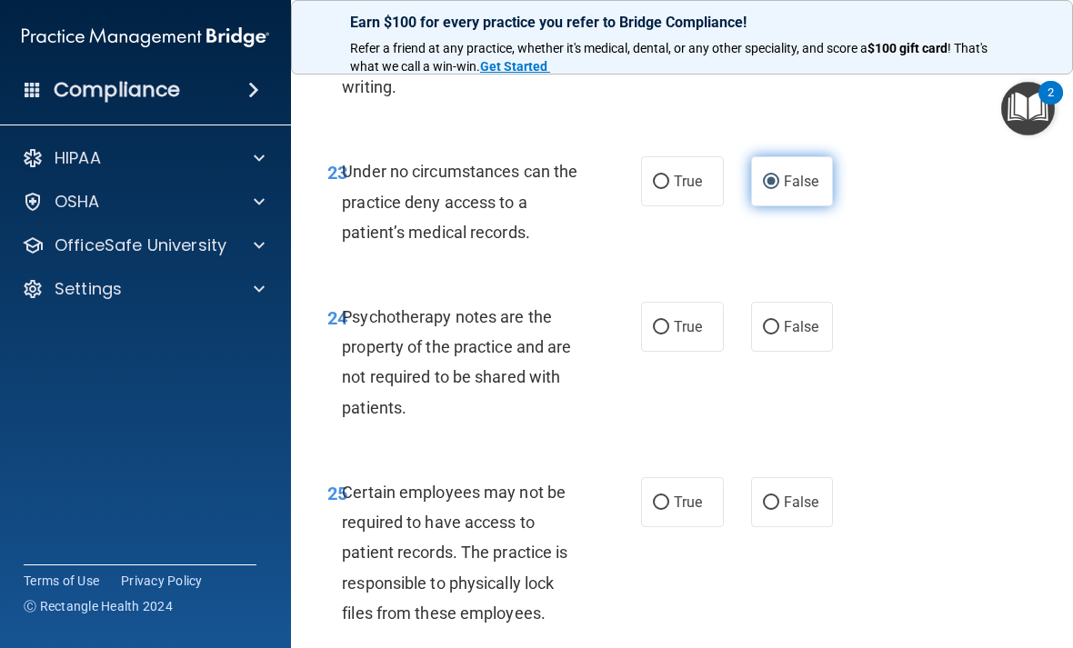
scroll to position [5055, 0]
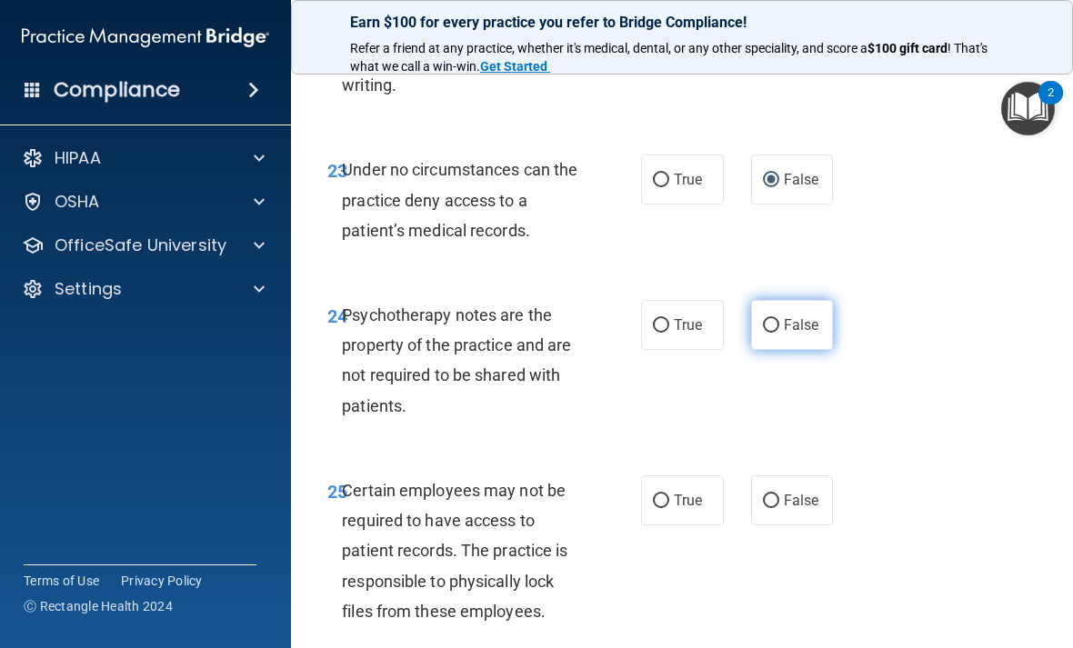
click at [803, 316] on span "False" at bounding box center [801, 324] width 35 height 17
click at [779, 319] on input "False" at bounding box center [771, 326] width 16 height 14
radio input "true"
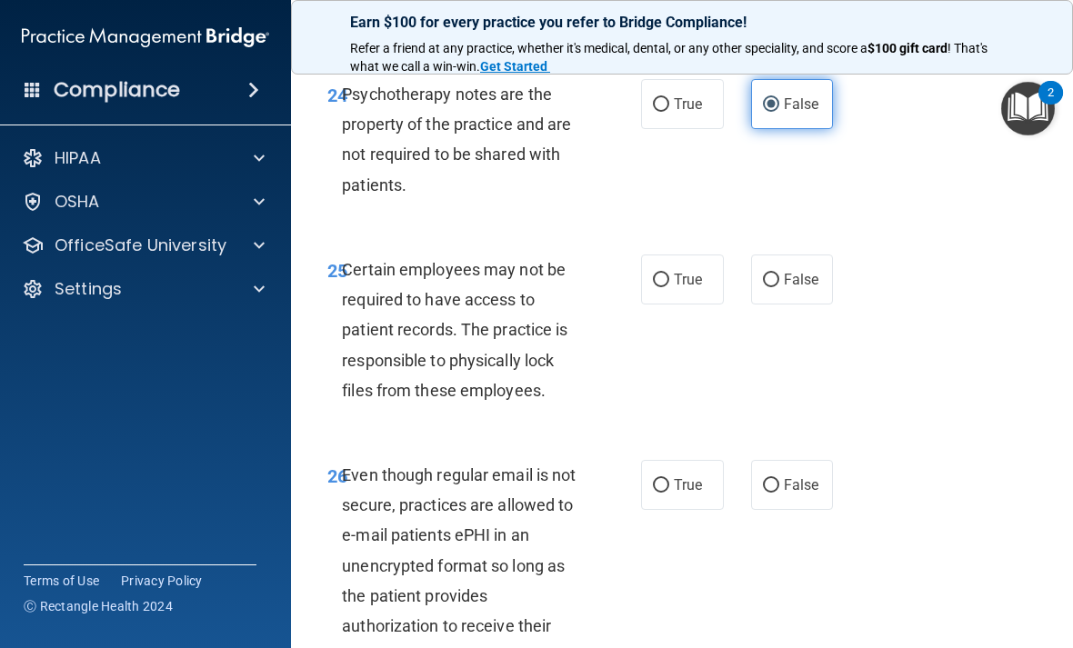
scroll to position [5277, 0]
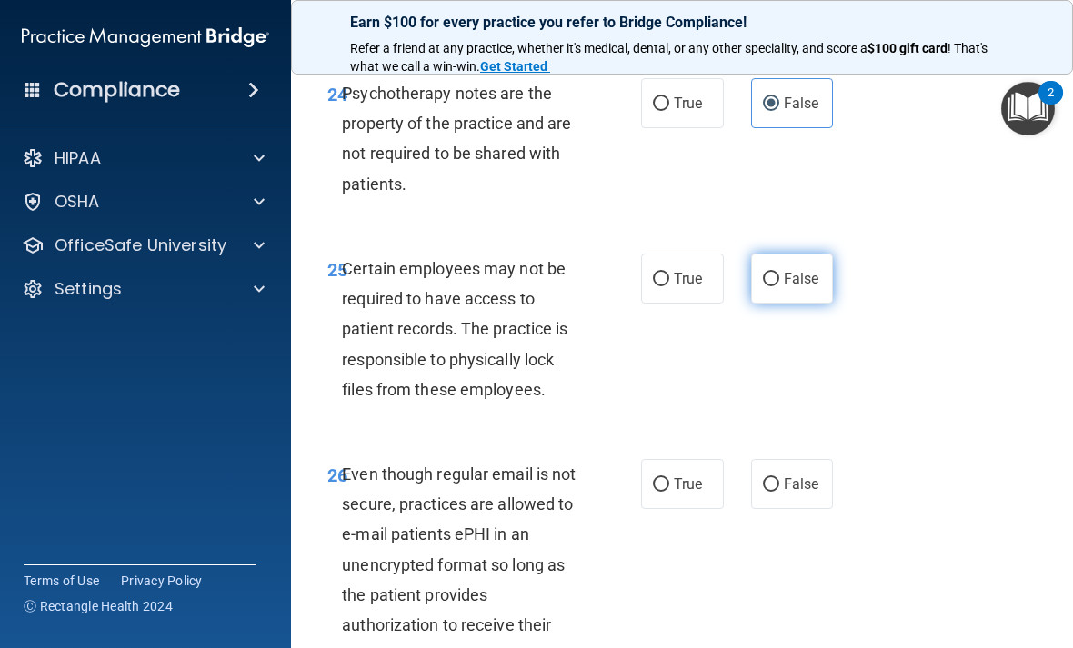
click at [791, 254] on label "False" at bounding box center [792, 279] width 83 height 50
click at [779, 273] on input "False" at bounding box center [771, 280] width 16 height 14
radio input "true"
click at [709, 254] on label "True" at bounding box center [682, 279] width 83 height 50
click at [669, 273] on input "True" at bounding box center [661, 280] width 16 height 14
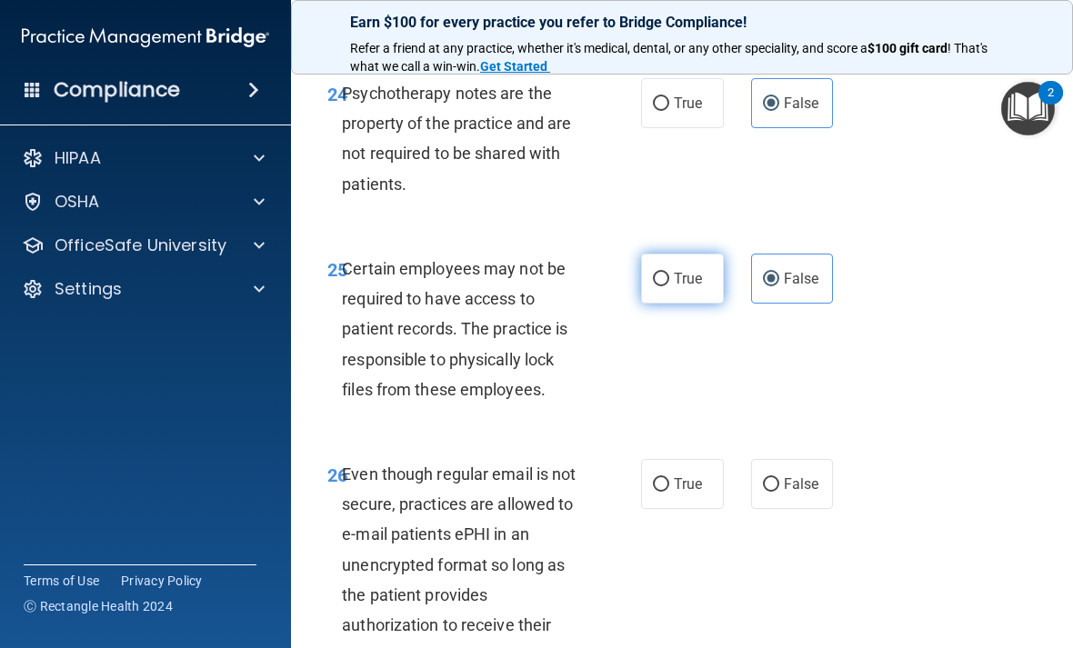
radio input "true"
radio input "false"
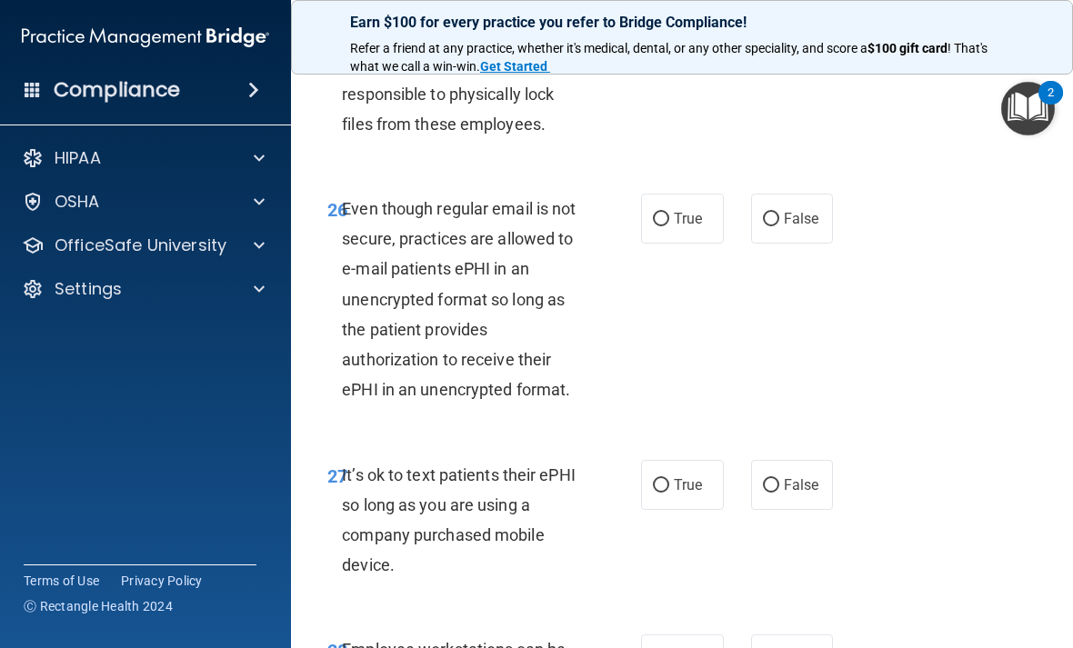
scroll to position [5559, 0]
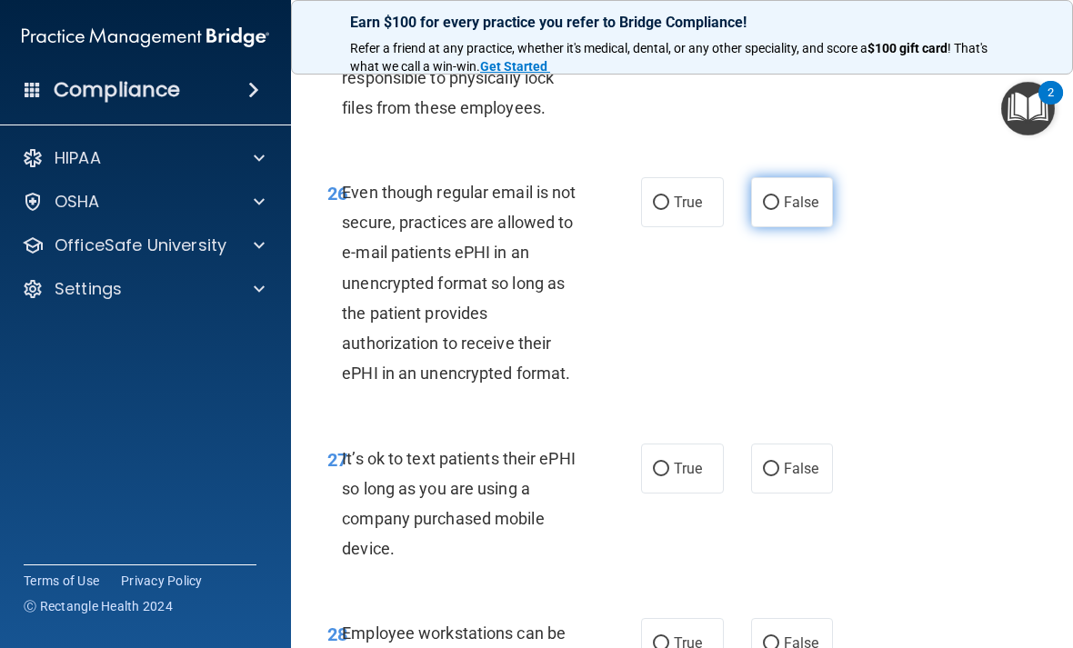
click at [807, 193] on label "False" at bounding box center [792, 202] width 83 height 50
click at [779, 196] on input "False" at bounding box center [771, 203] width 16 height 14
radio input "true"
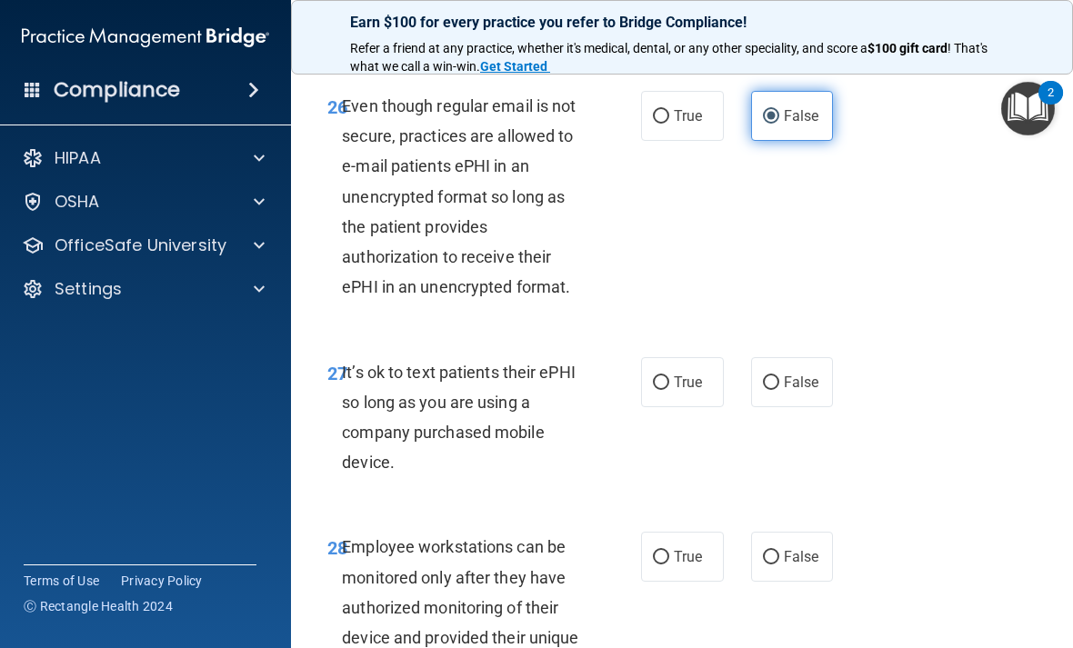
scroll to position [5647, 0]
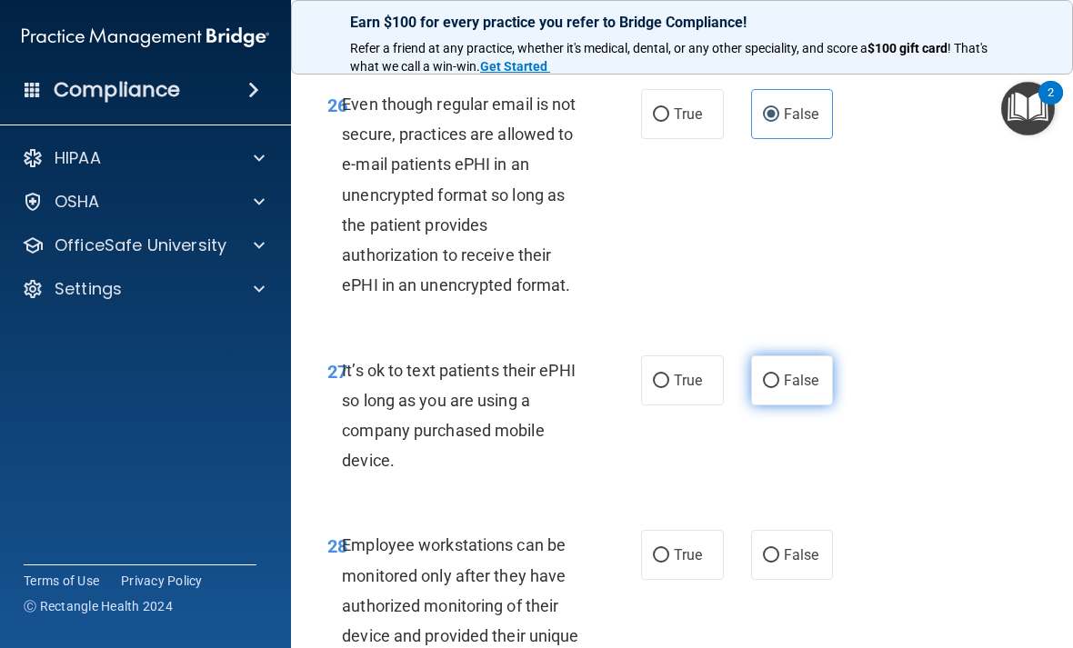
click at [814, 372] on span "False" at bounding box center [801, 380] width 35 height 17
click at [779, 375] on input "False" at bounding box center [771, 382] width 16 height 14
radio input "true"
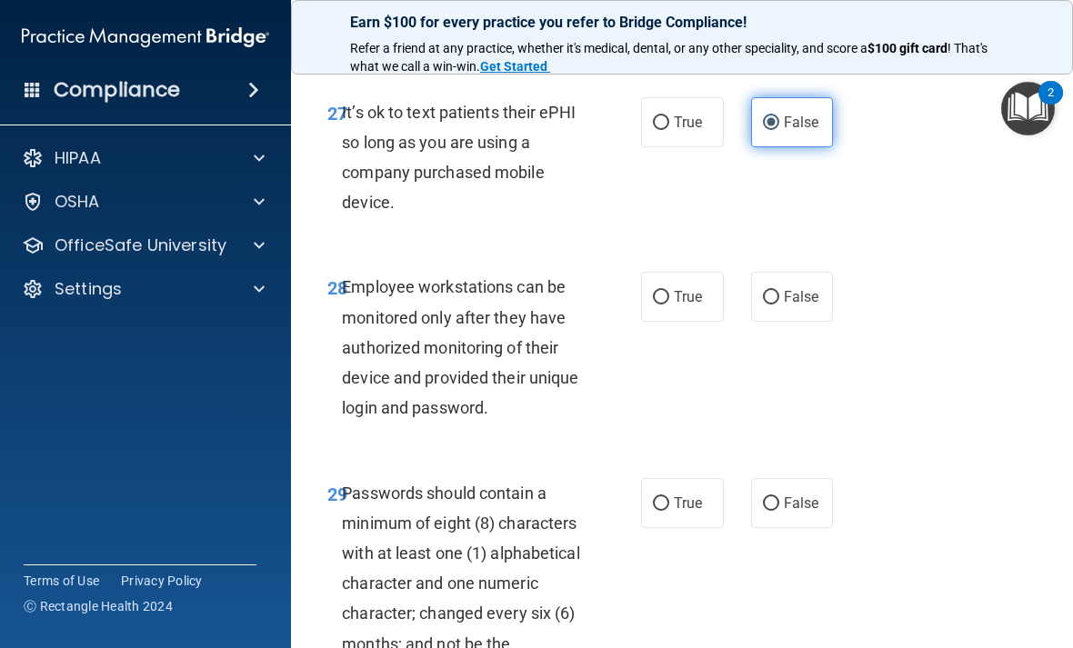
scroll to position [5937, 0]
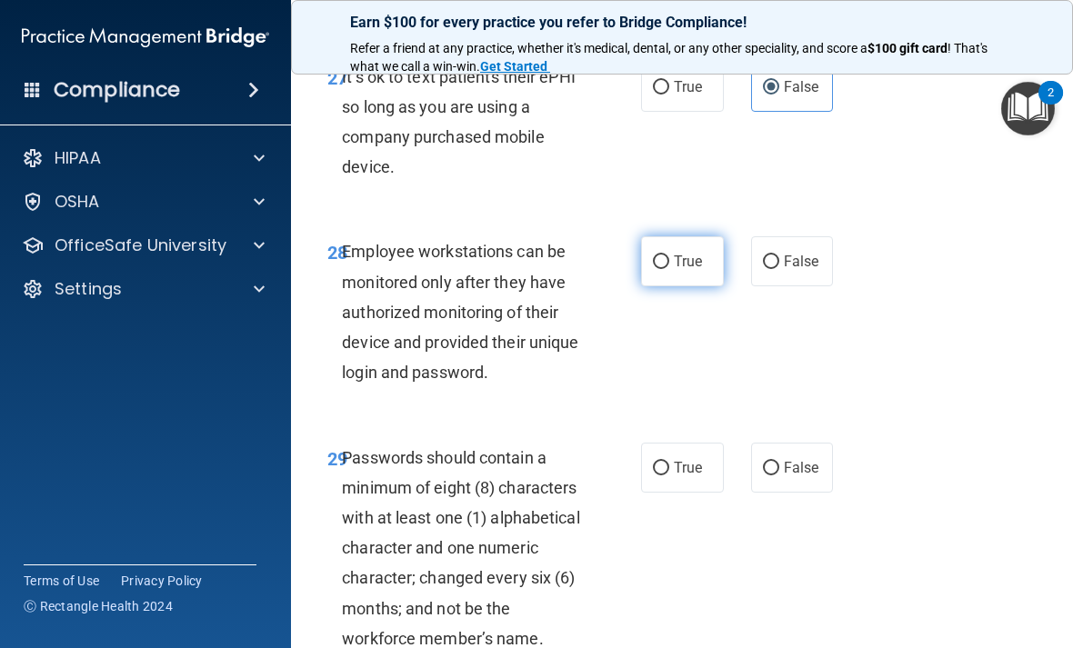
click at [693, 253] on span "True" at bounding box center [688, 261] width 28 height 17
click at [669, 255] on input "True" at bounding box center [661, 262] width 16 height 14
radio input "true"
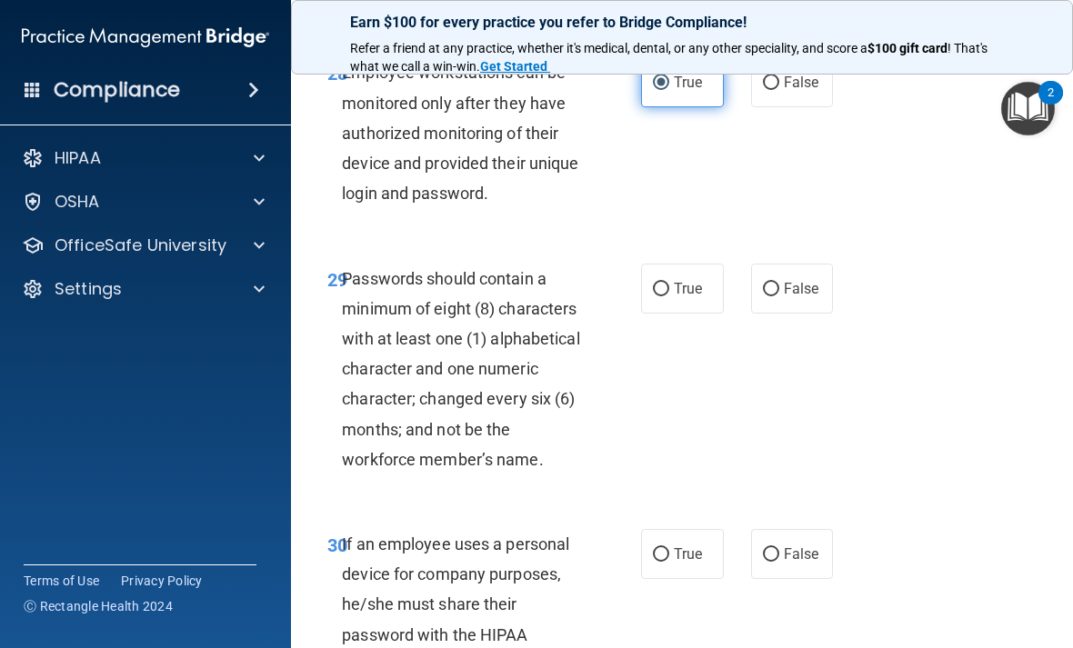
scroll to position [6120, 0]
click at [668, 282] on input "True" at bounding box center [661, 289] width 16 height 14
radio input "true"
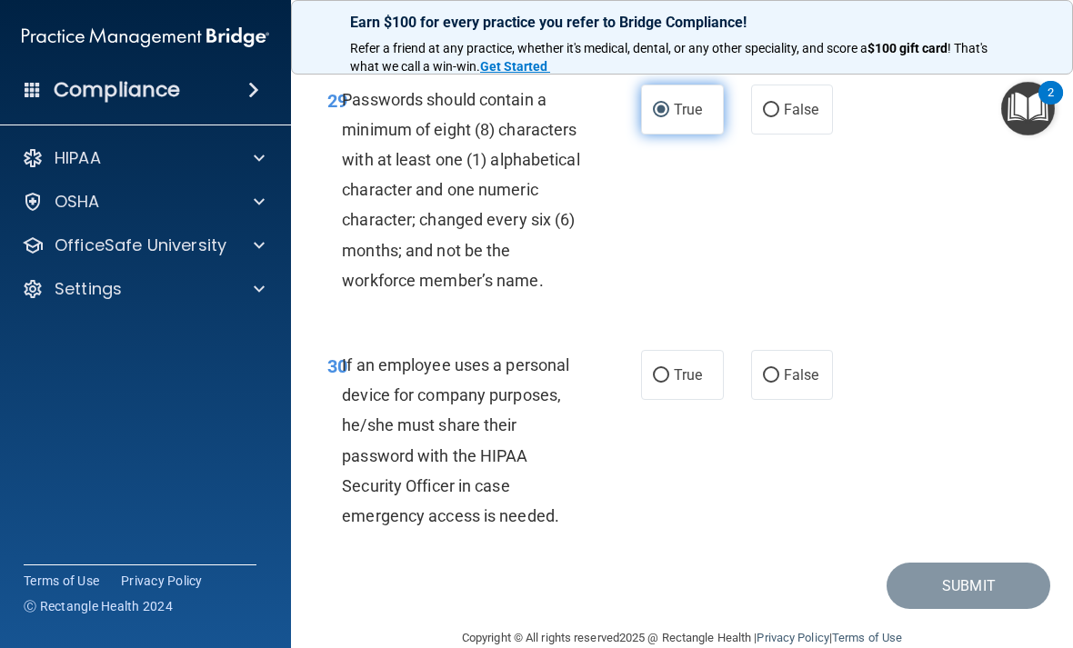
scroll to position [6298, 0]
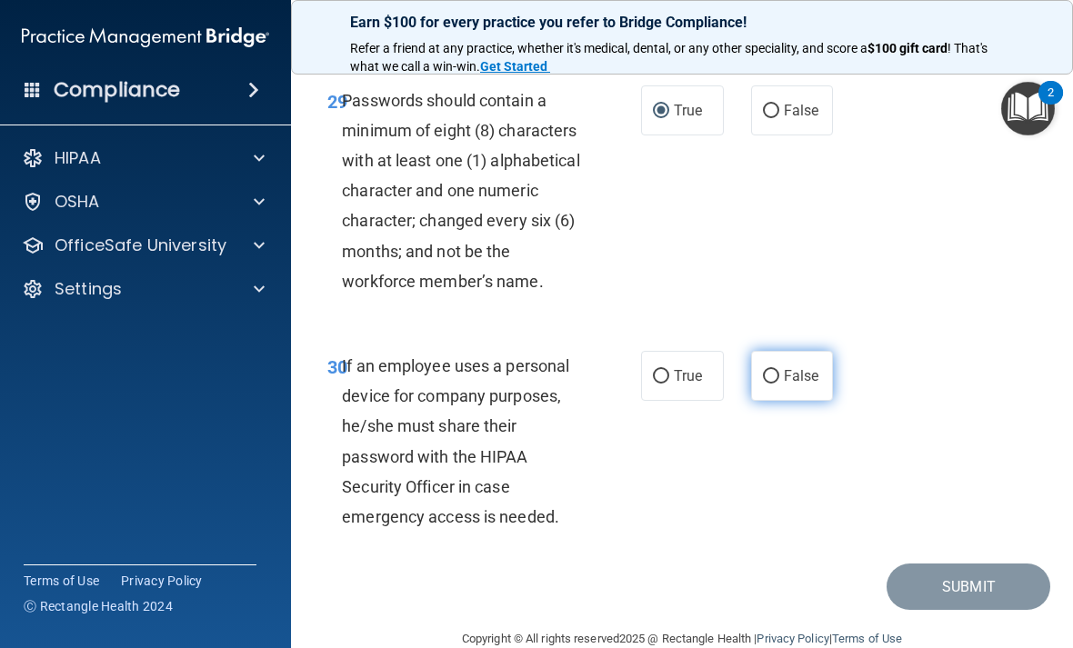
click at [807, 367] on span "False" at bounding box center [801, 375] width 35 height 17
click at [779, 370] on input "False" at bounding box center [771, 377] width 16 height 14
radio input "true"
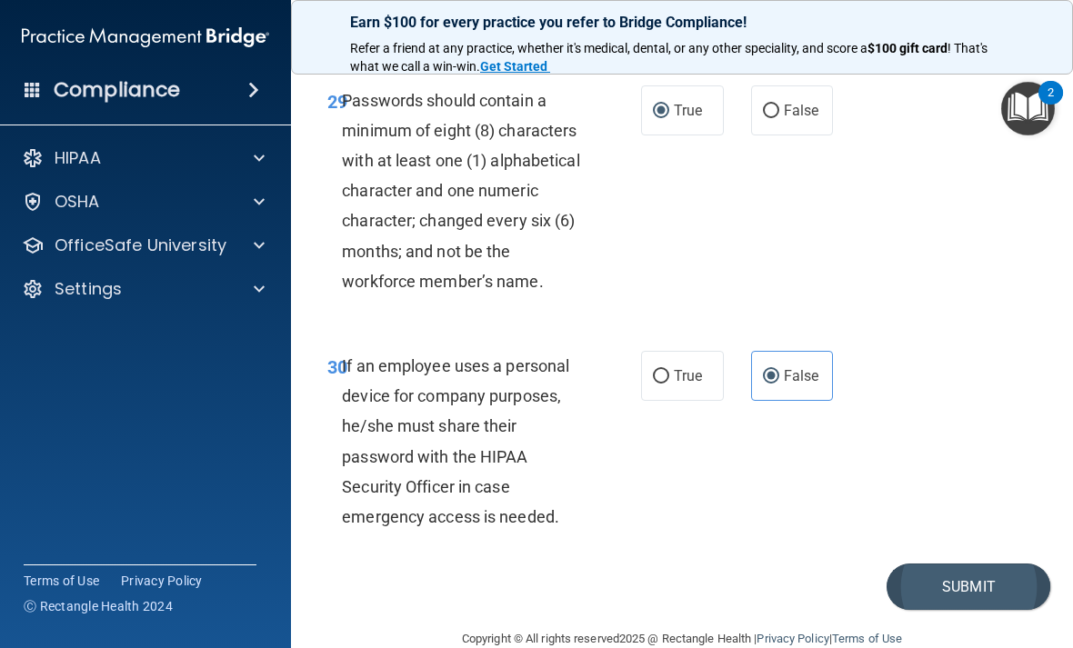
click at [906, 574] on button "Submit" at bounding box center [968, 587] width 164 height 46
click at [937, 564] on button "Submit" at bounding box center [968, 587] width 164 height 46
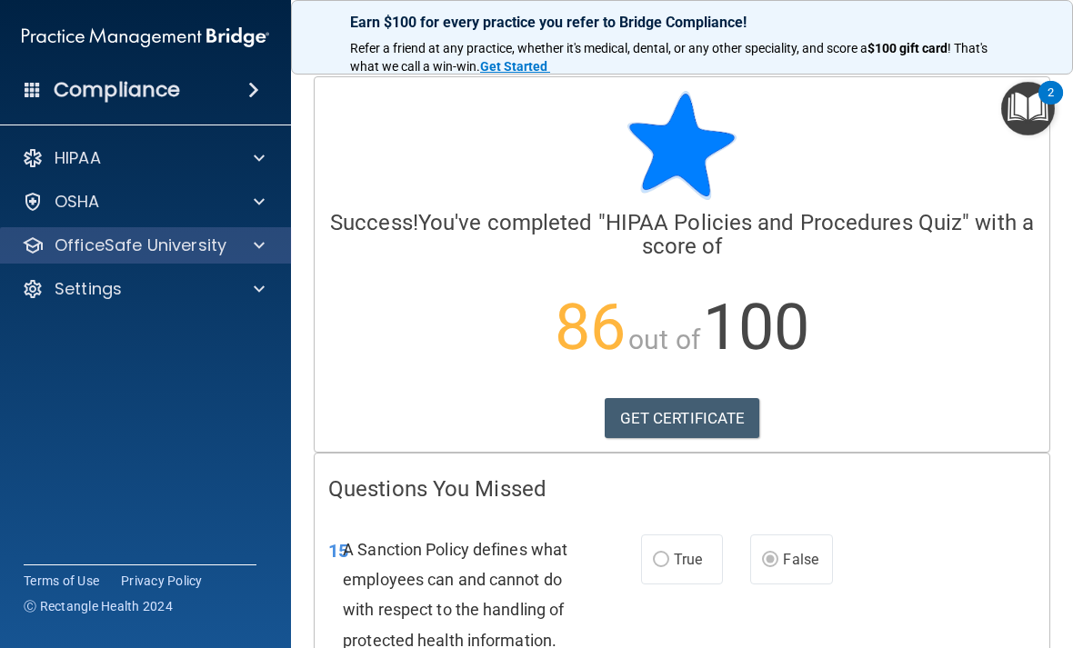
click at [256, 254] on span at bounding box center [259, 246] width 11 height 22
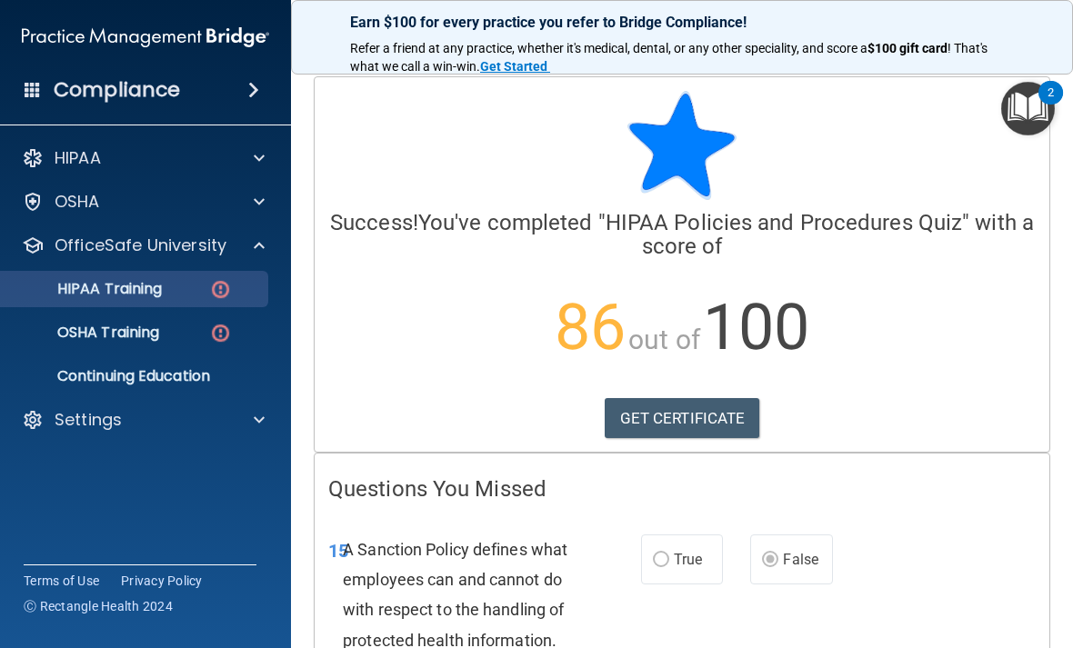
click at [199, 280] on div "HIPAA Training" at bounding box center [136, 289] width 248 height 18
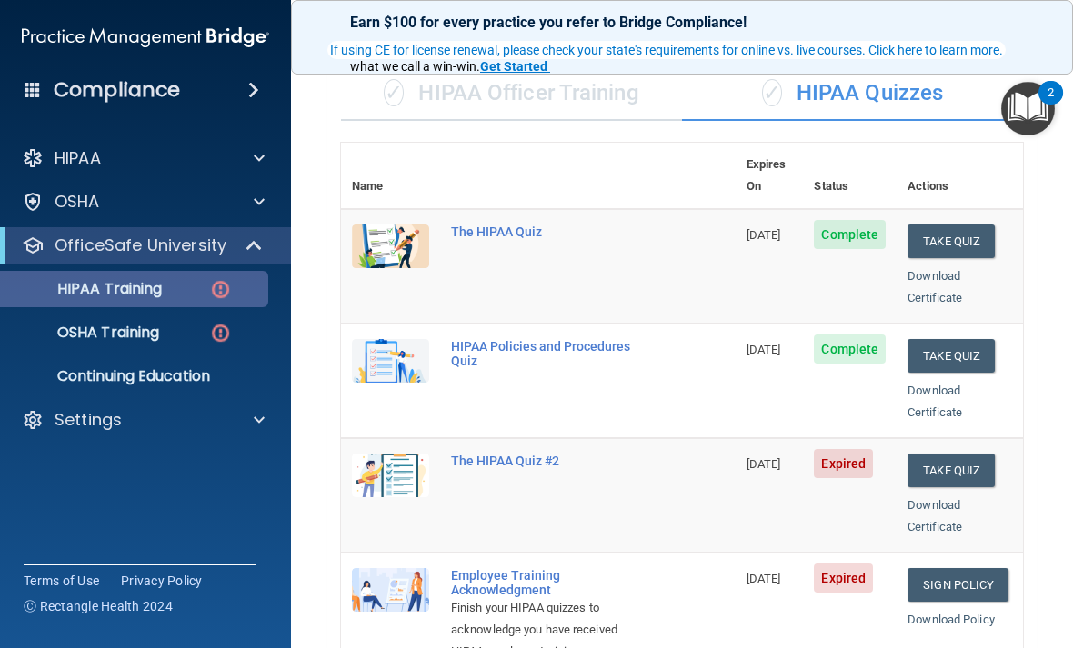
scroll to position [135, 0]
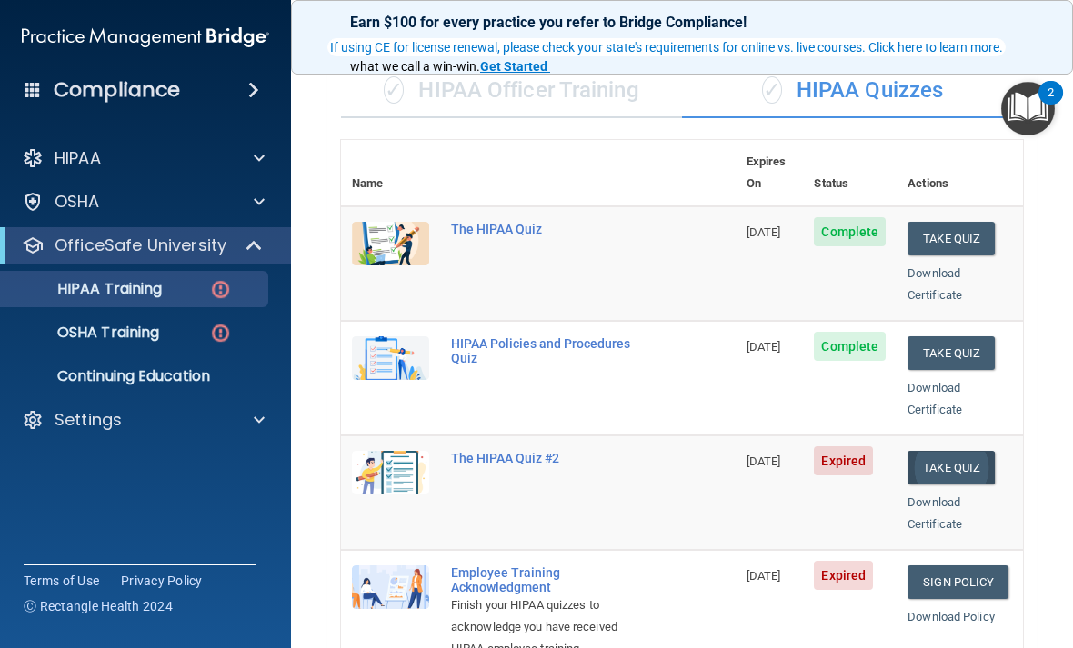
click at [964, 451] on button "Take Quiz" at bounding box center [950, 468] width 87 height 34
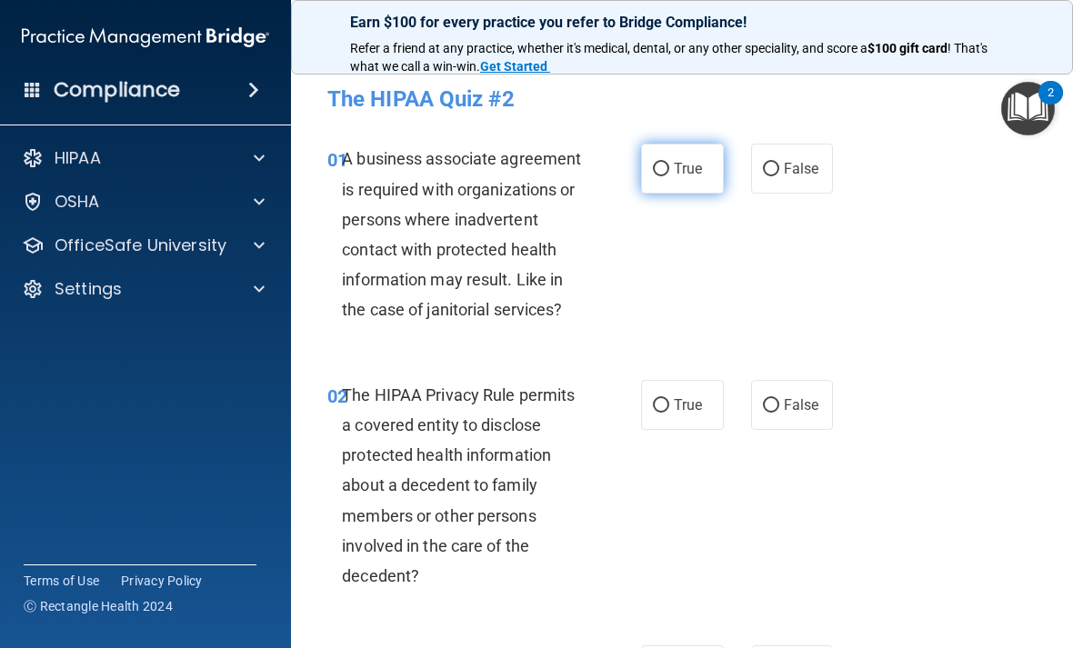
click at [702, 171] on span "True" at bounding box center [688, 168] width 28 height 17
click at [669, 171] on input "True" at bounding box center [661, 170] width 16 height 14
radio input "true"
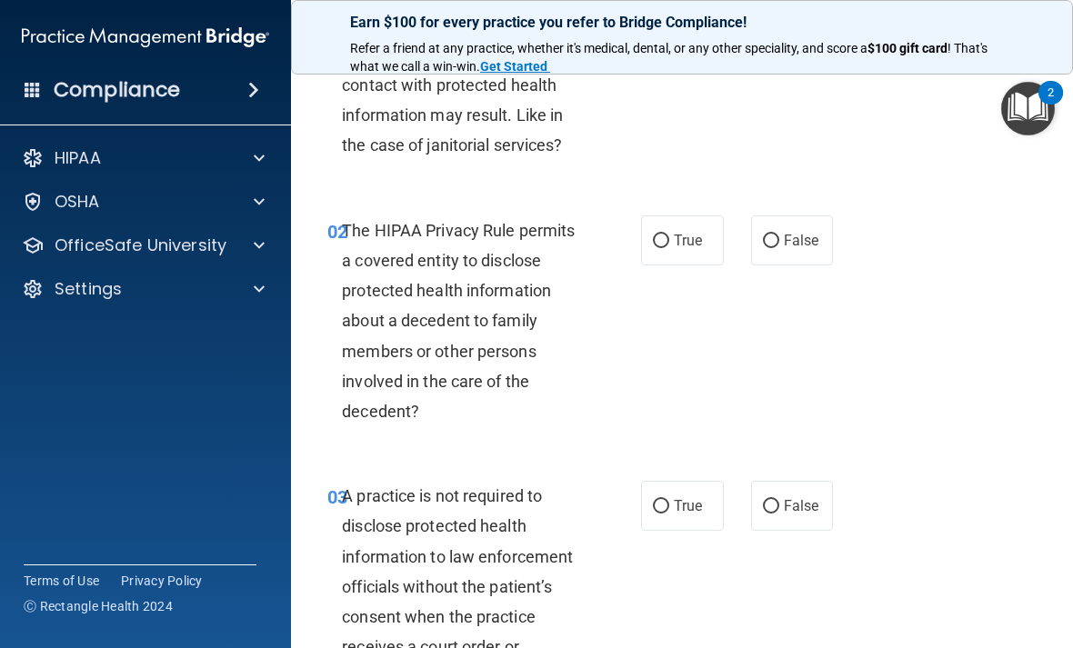
scroll to position [193, 0]
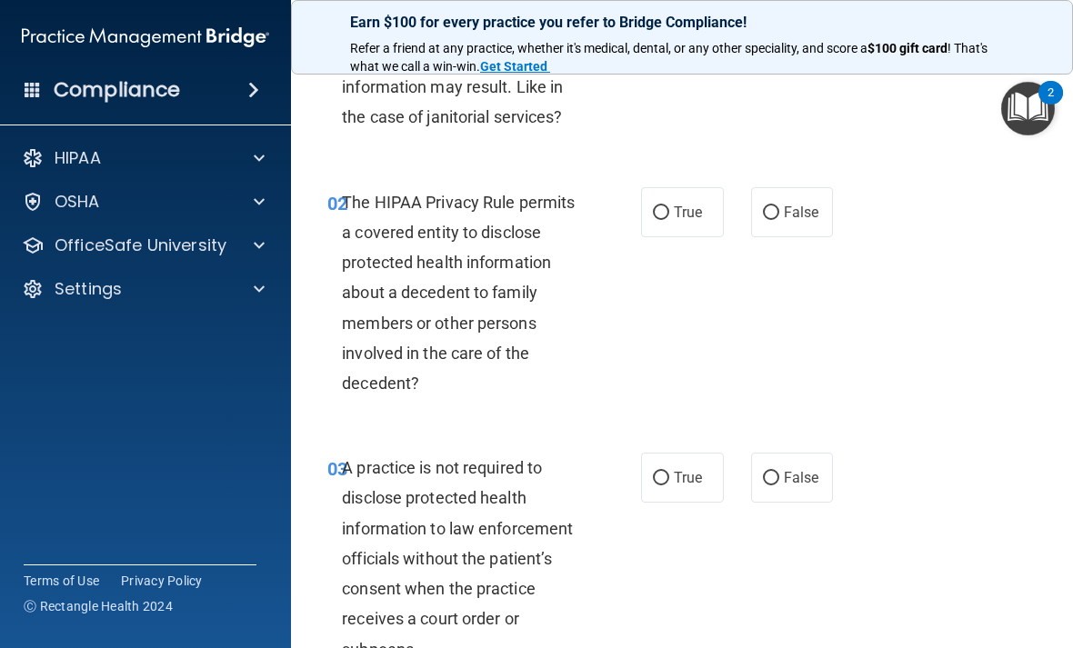
click at [672, 203] on label "True" at bounding box center [682, 212] width 83 height 50
click at [669, 206] on input "True" at bounding box center [661, 213] width 16 height 14
radio input "true"
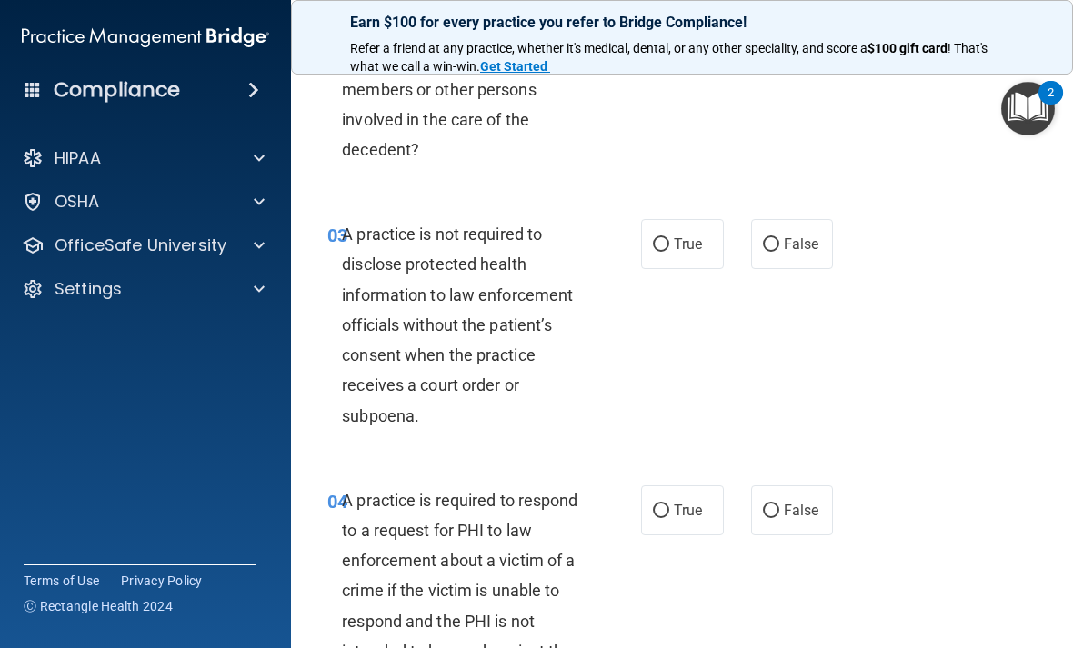
scroll to position [426, 0]
click at [723, 251] on label "True" at bounding box center [682, 244] width 83 height 50
click at [669, 251] on input "True" at bounding box center [661, 245] width 16 height 14
radio input "true"
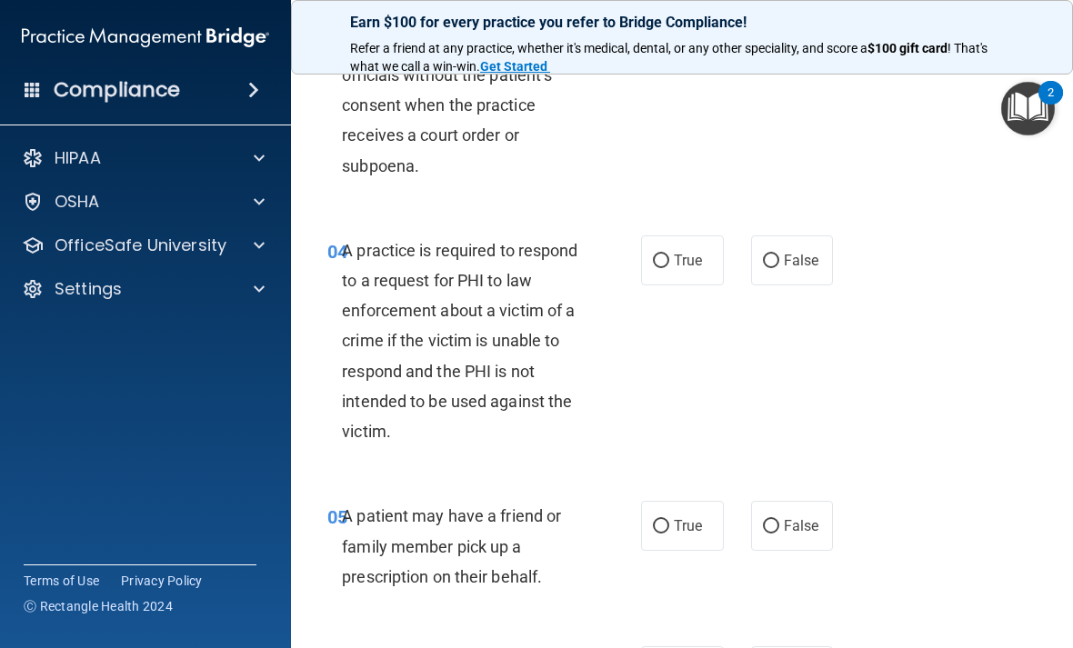
scroll to position [678, 0]
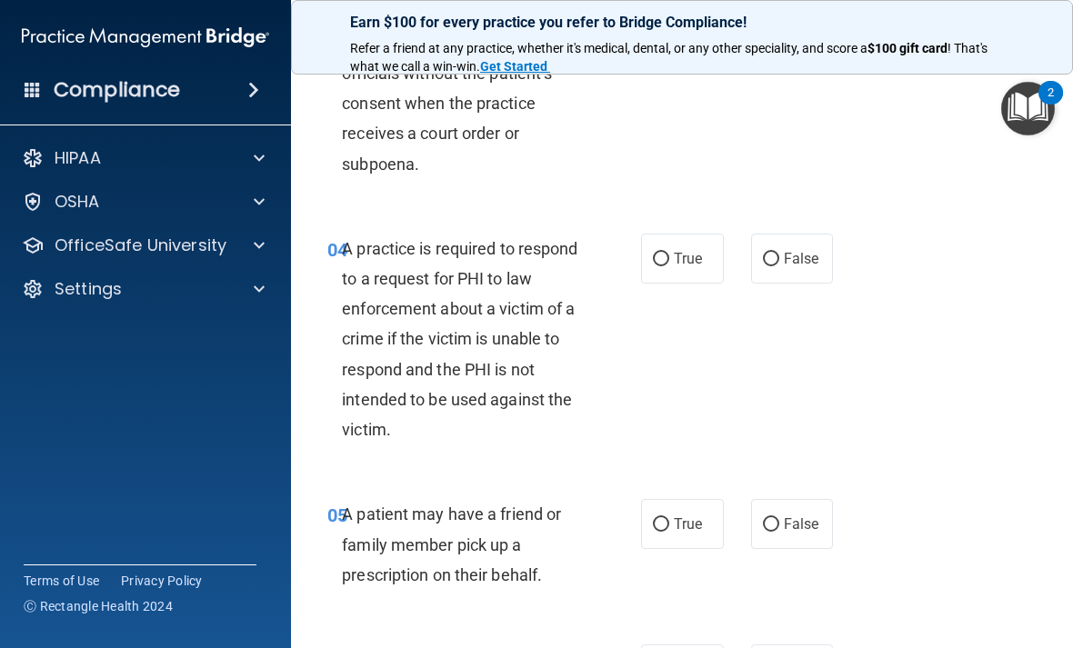
click at [861, 237] on div "04 A practice is required to respond to a request for PHI to law enforcement ab…" at bounding box center [682, 344] width 736 height 266
click at [843, 260] on div "04 A practice is required to respond to a request for PHI to law enforcement ab…" at bounding box center [682, 344] width 736 height 266
click at [809, 250] on span "False" at bounding box center [801, 258] width 35 height 17
click at [779, 253] on input "False" at bounding box center [771, 260] width 16 height 14
radio input "true"
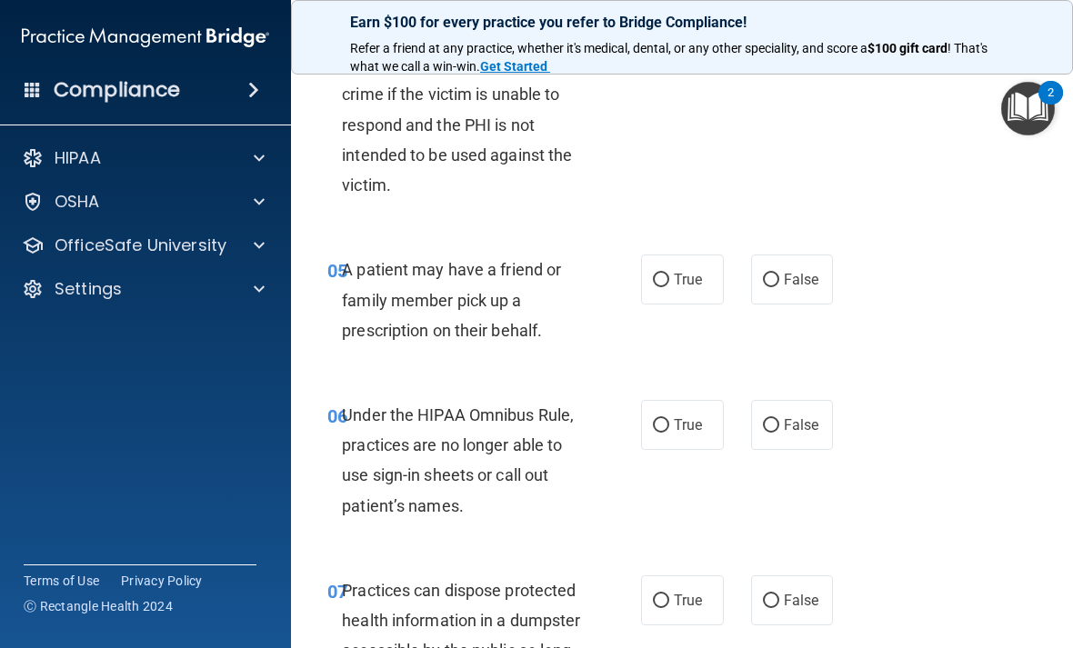
scroll to position [927, 0]
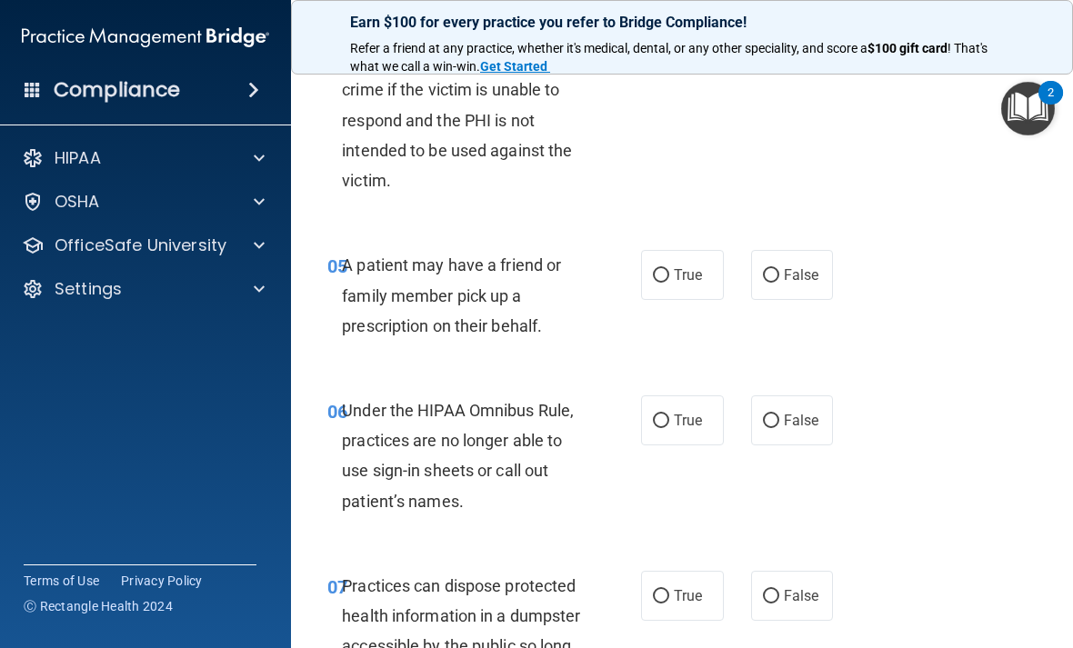
click at [693, 280] on label "True" at bounding box center [682, 275] width 83 height 50
click at [669, 280] on input "True" at bounding box center [661, 276] width 16 height 14
radio input "true"
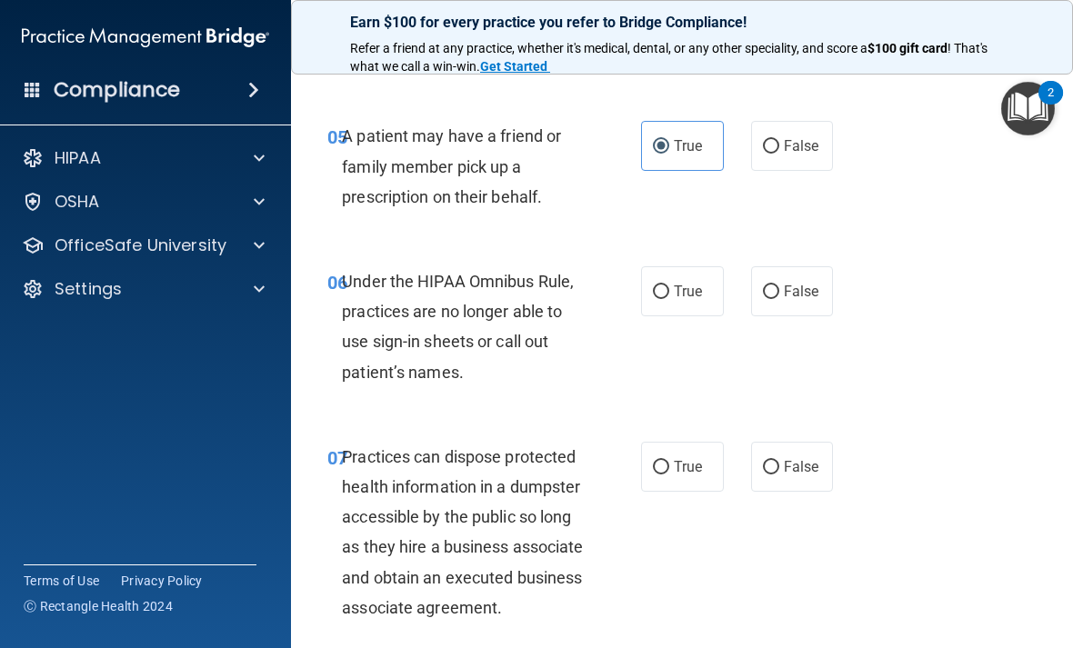
scroll to position [1066, 0]
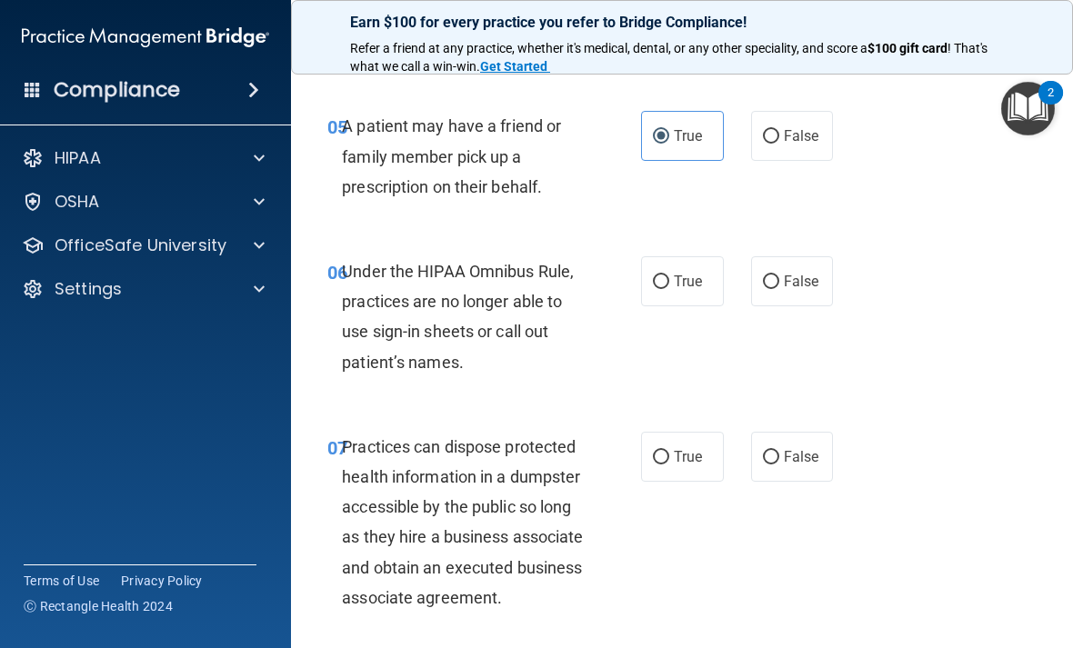
click at [692, 273] on span "True" at bounding box center [688, 281] width 28 height 17
click at [669, 275] on input "True" at bounding box center [661, 282] width 16 height 14
radio input "true"
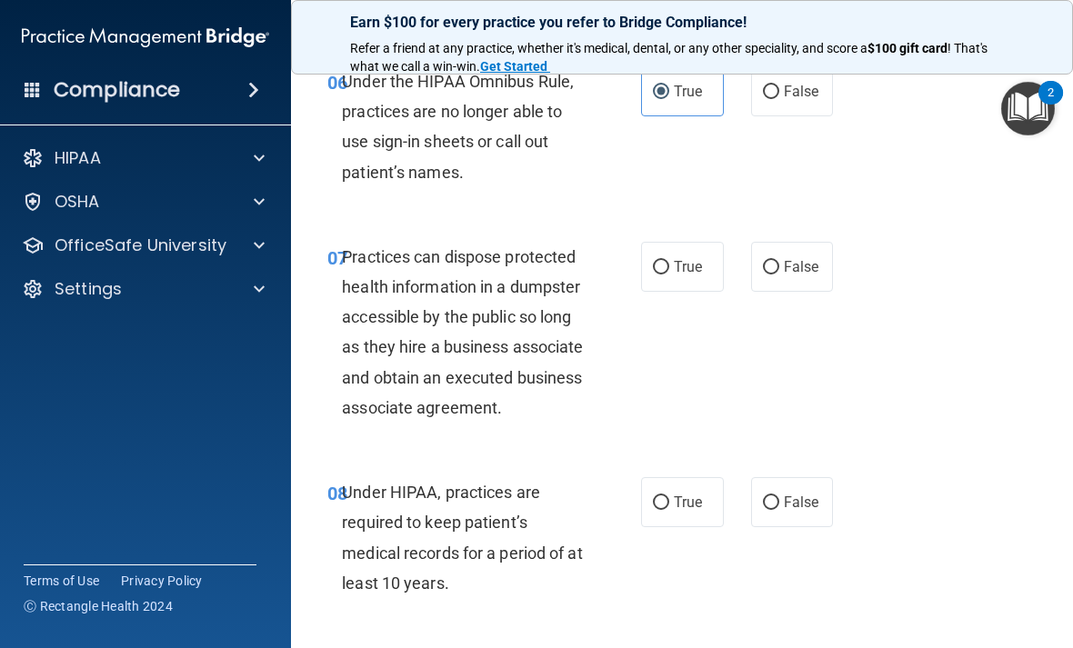
scroll to position [1280, 0]
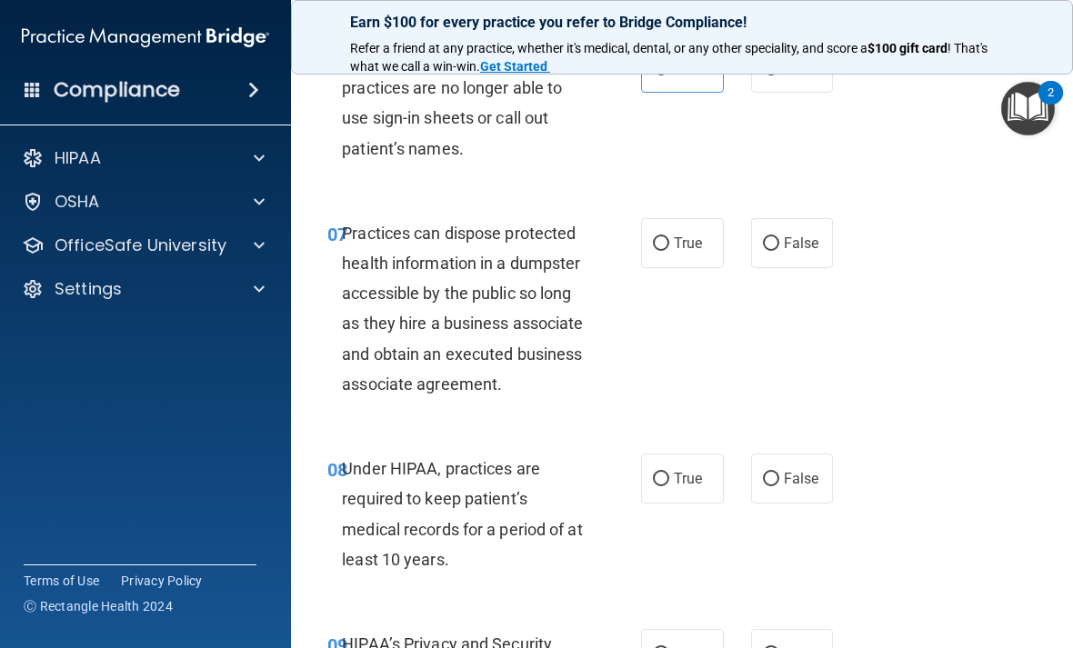
click at [812, 235] on span "False" at bounding box center [801, 243] width 35 height 17
click at [779, 237] on input "False" at bounding box center [771, 244] width 16 height 14
radio input "true"
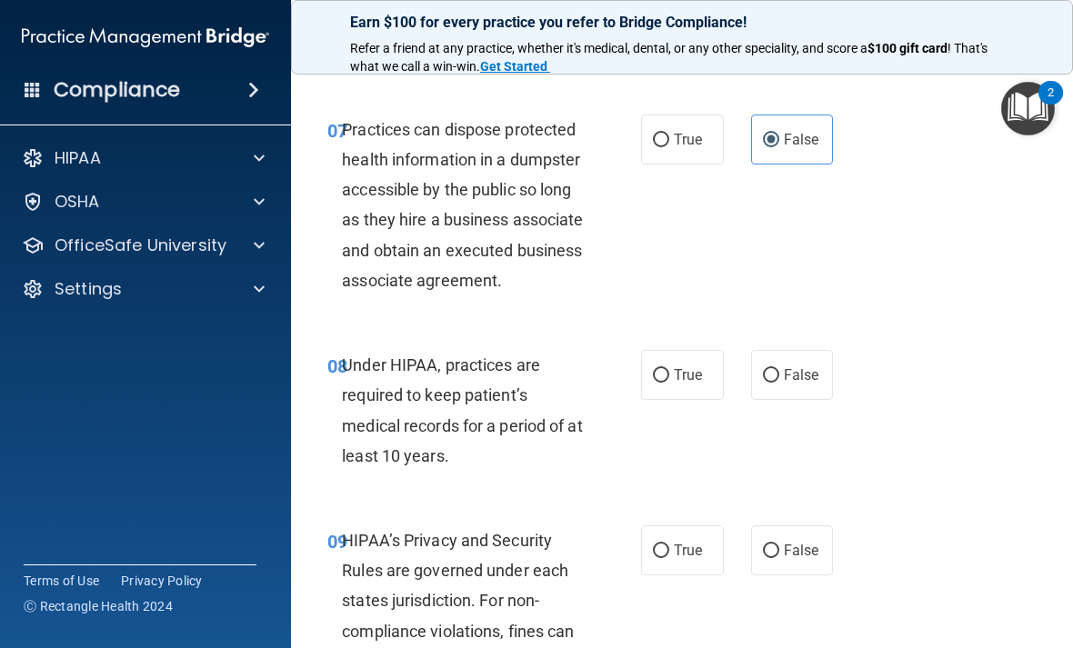
scroll to position [1465, 0]
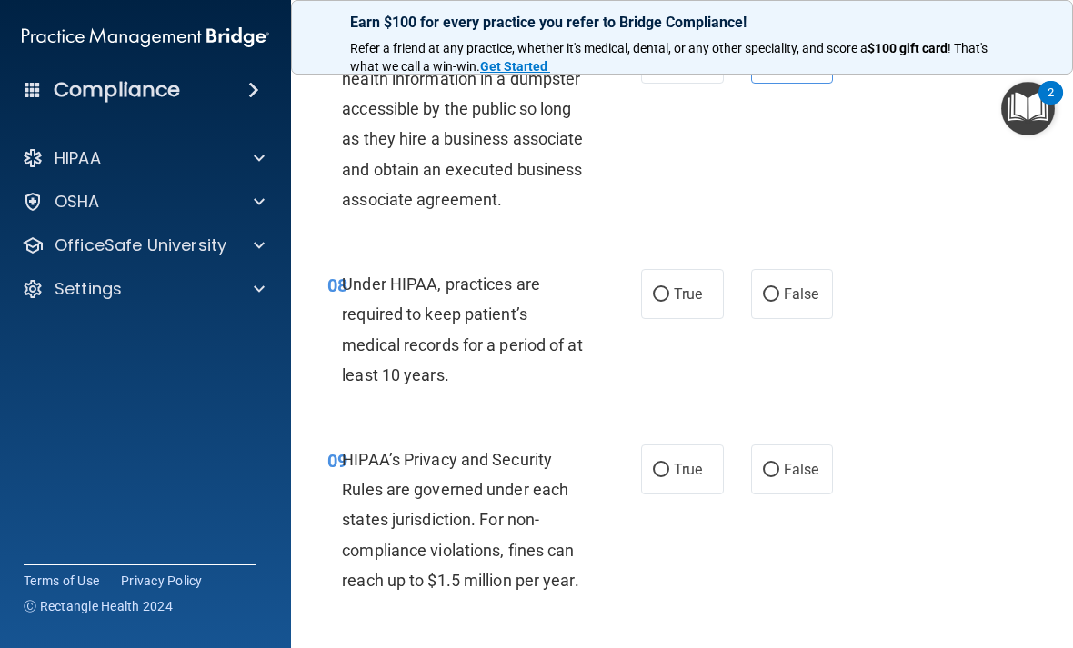
click at [812, 303] on span "False" at bounding box center [801, 293] width 35 height 17
click at [779, 302] on input "False" at bounding box center [771, 295] width 16 height 14
radio input "true"
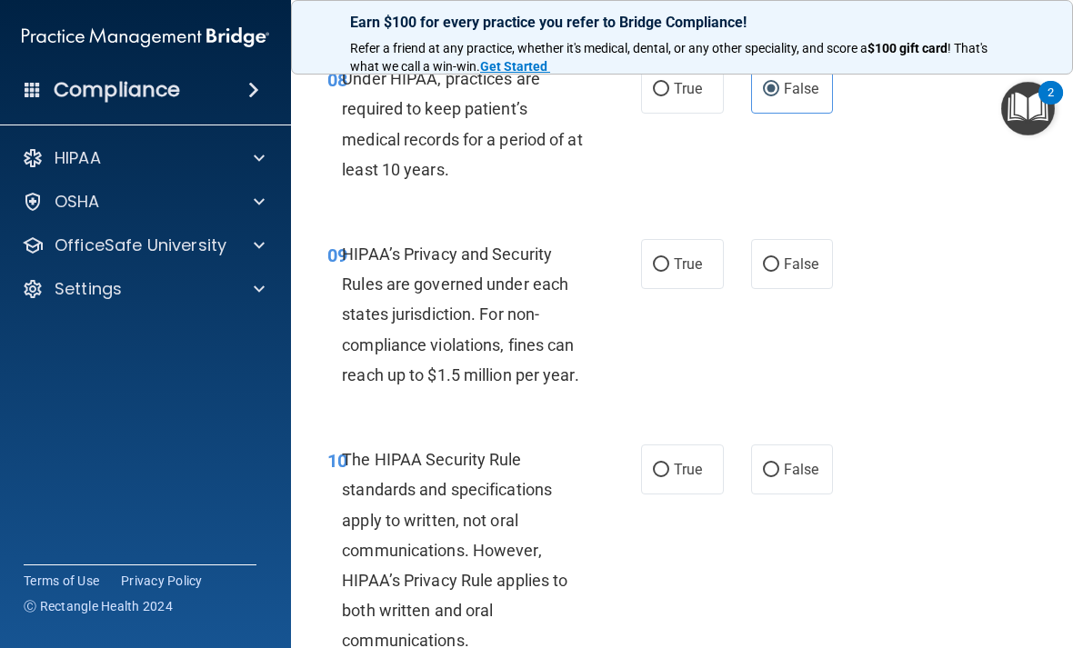
scroll to position [1671, 0]
click at [696, 272] on span "True" at bounding box center [688, 263] width 28 height 17
click at [669, 271] on input "True" at bounding box center [661, 264] width 16 height 14
radio input "true"
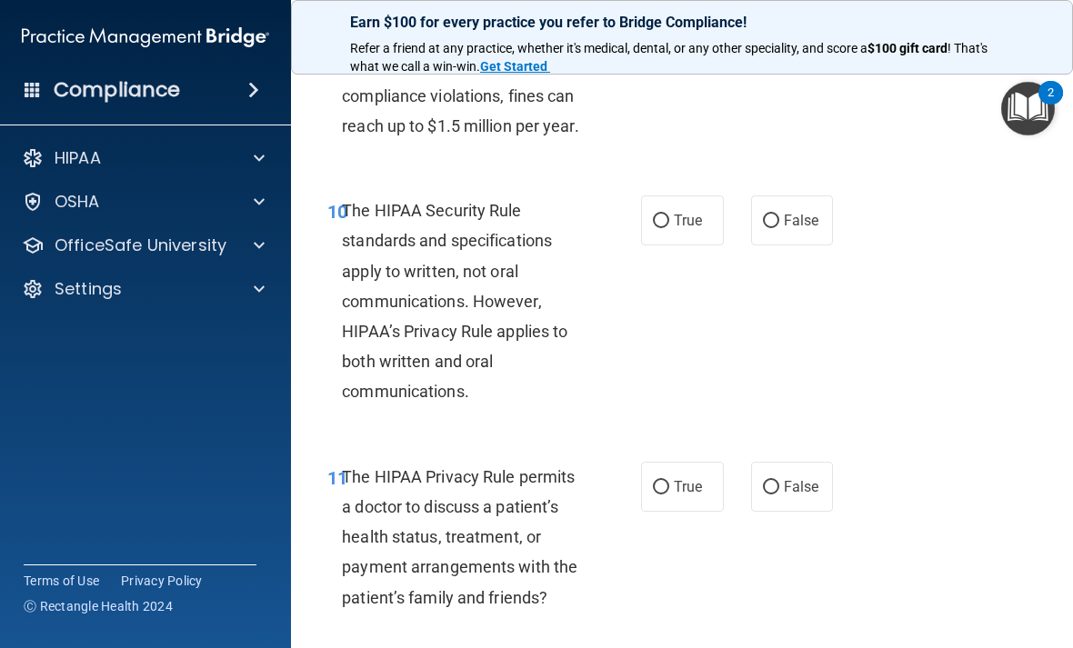
scroll to position [1921, 0]
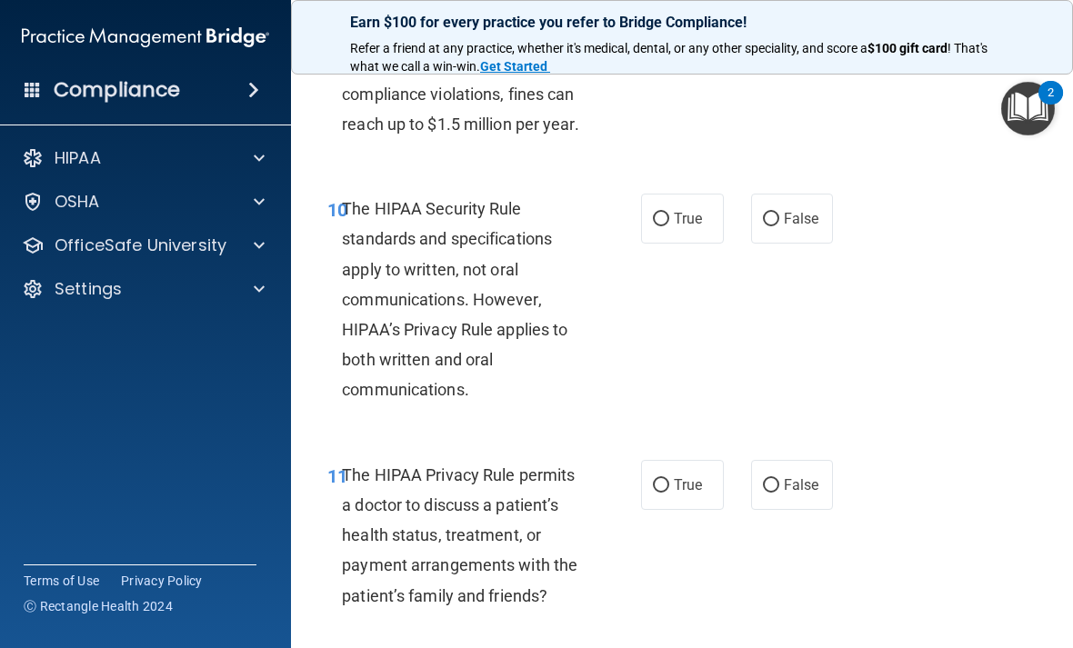
click at [777, 225] on label "False" at bounding box center [792, 219] width 83 height 50
click at [777, 225] on input "False" at bounding box center [771, 220] width 16 height 14
radio input "true"
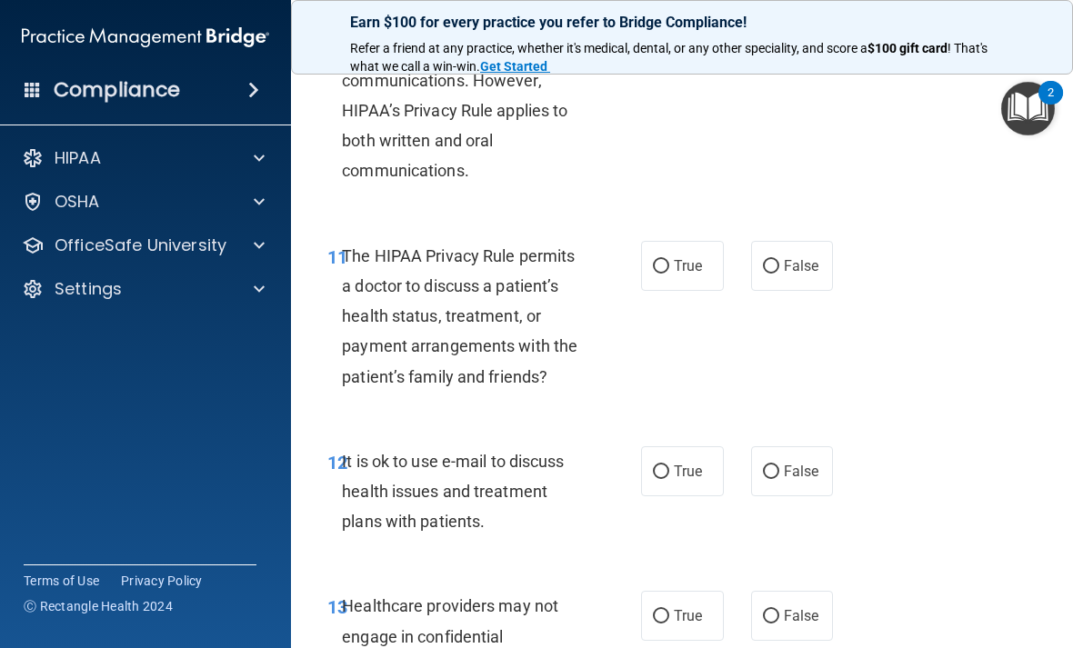
scroll to position [2142, 0]
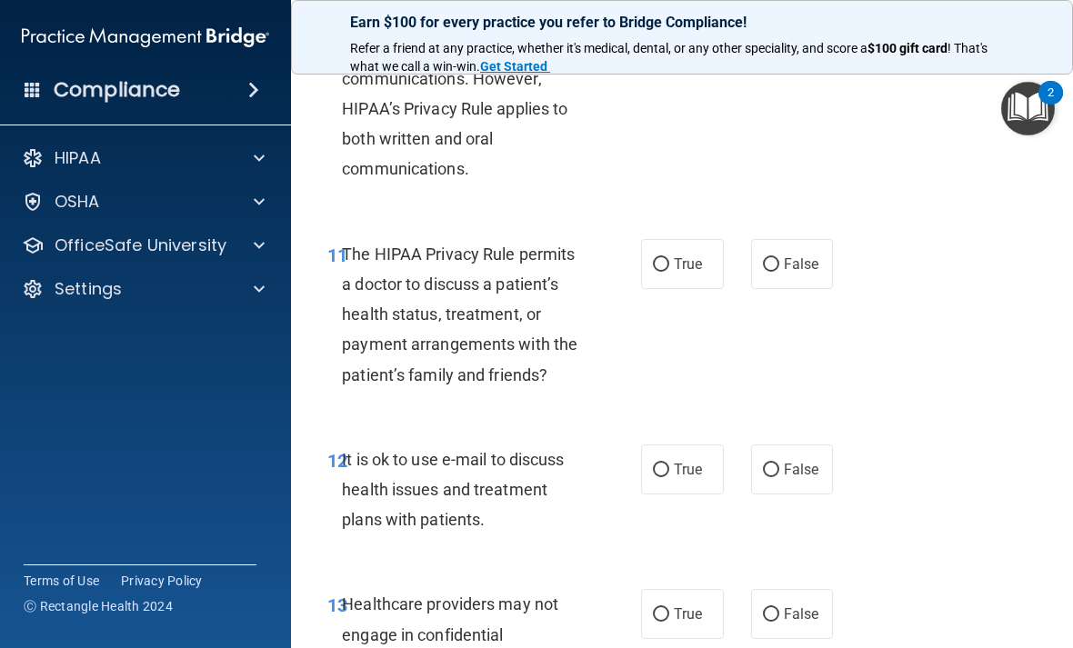
click at [648, 259] on label "True" at bounding box center [682, 264] width 83 height 50
click at [653, 259] on input "True" at bounding box center [661, 265] width 16 height 14
radio input "true"
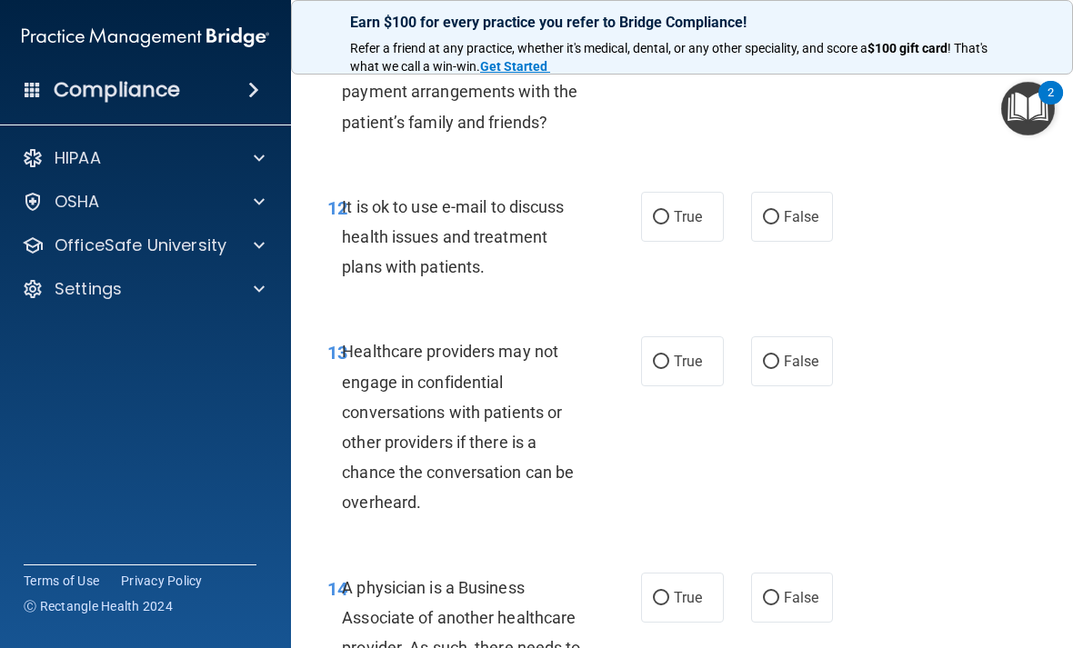
scroll to position [2428, 0]
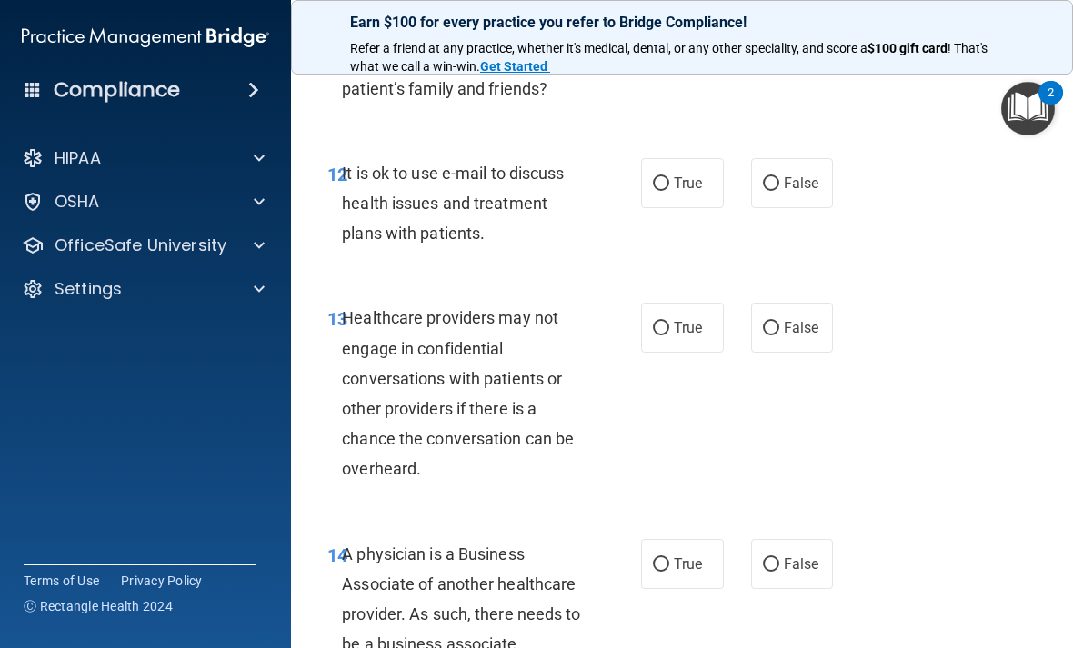
click at [686, 353] on label "True" at bounding box center [682, 328] width 83 height 50
click at [669, 335] on input "True" at bounding box center [661, 329] width 16 height 14
radio input "true"
click at [655, 191] on input "True" at bounding box center [661, 184] width 16 height 14
radio input "true"
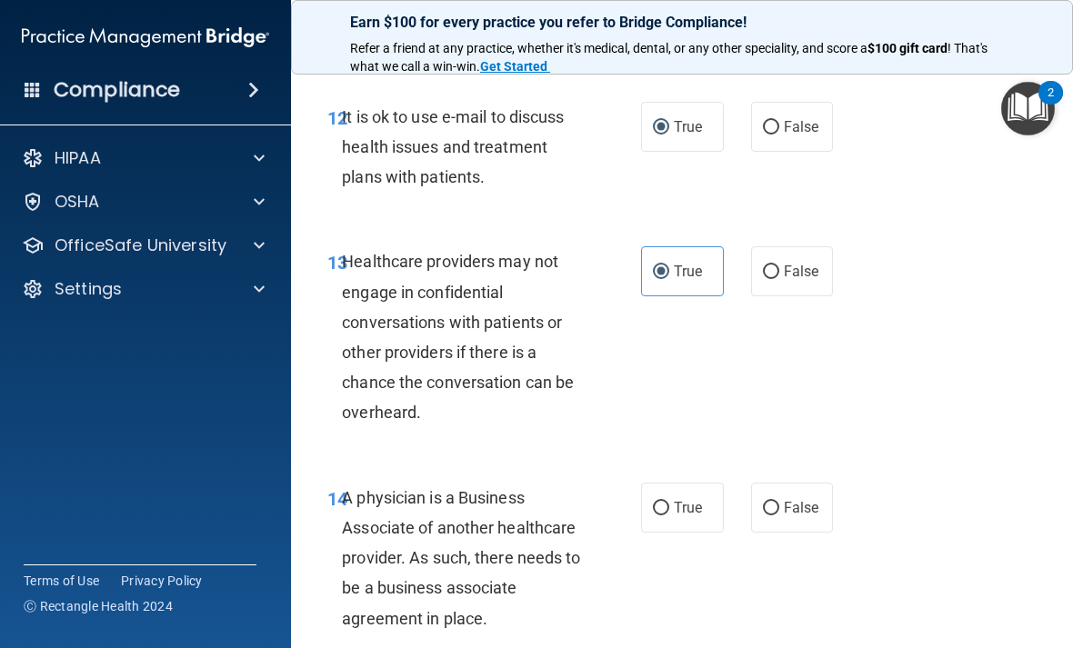
scroll to position [2488, 0]
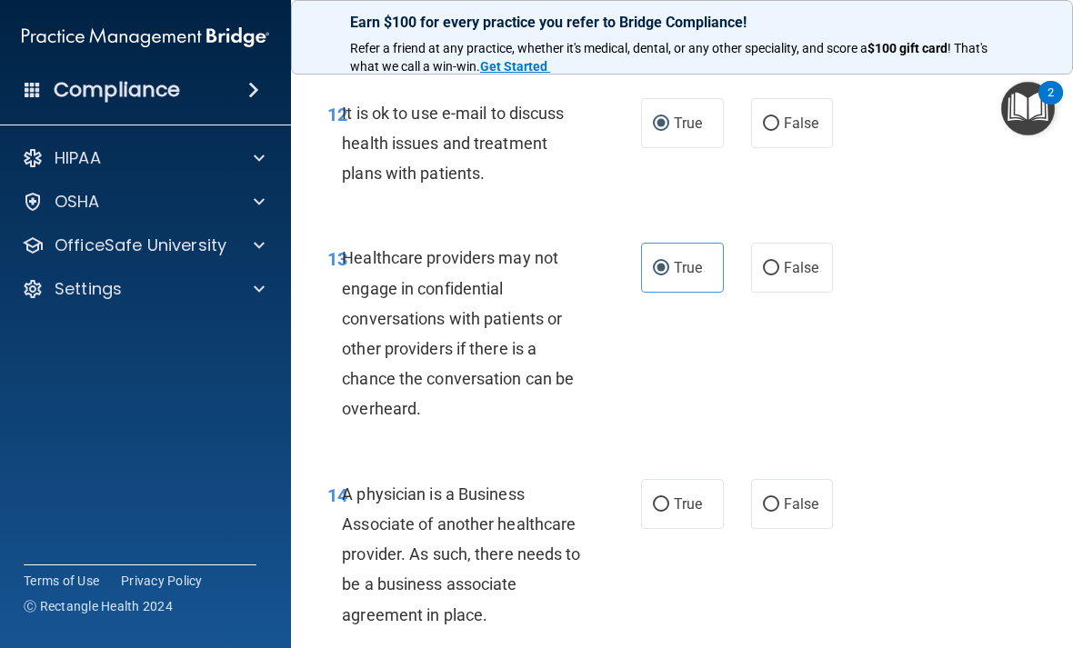
click at [771, 275] on input "False" at bounding box center [771, 269] width 16 height 14
radio input "true"
radio input "false"
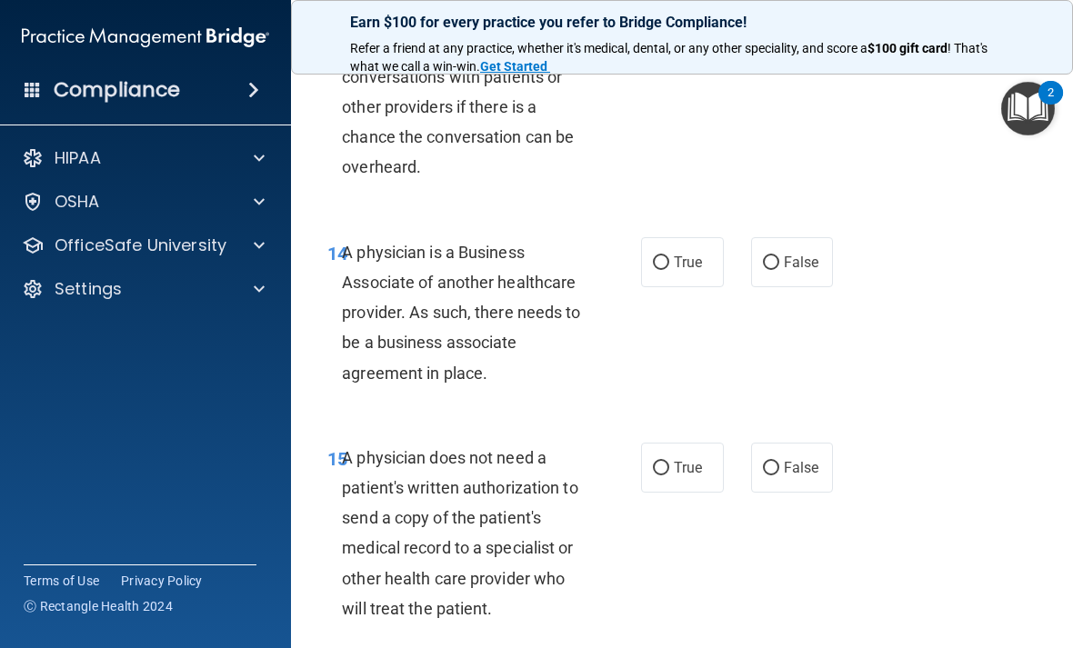
scroll to position [2732, 0]
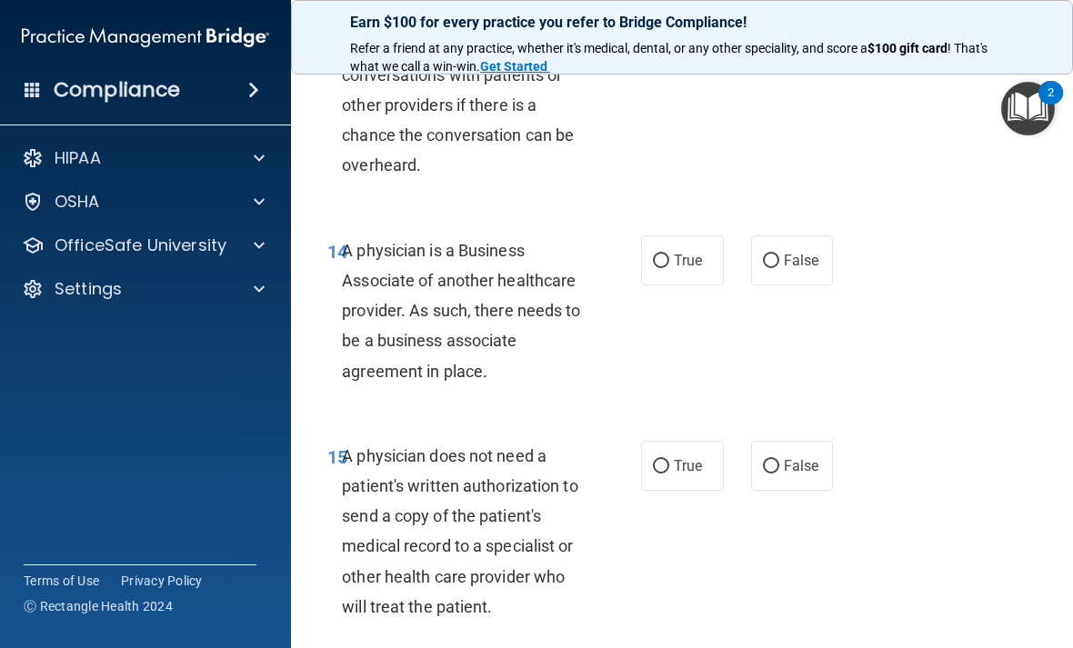
click at [767, 262] on label "False" at bounding box center [792, 260] width 83 height 50
click at [767, 262] on input "False" at bounding box center [771, 262] width 16 height 14
radio input "true"
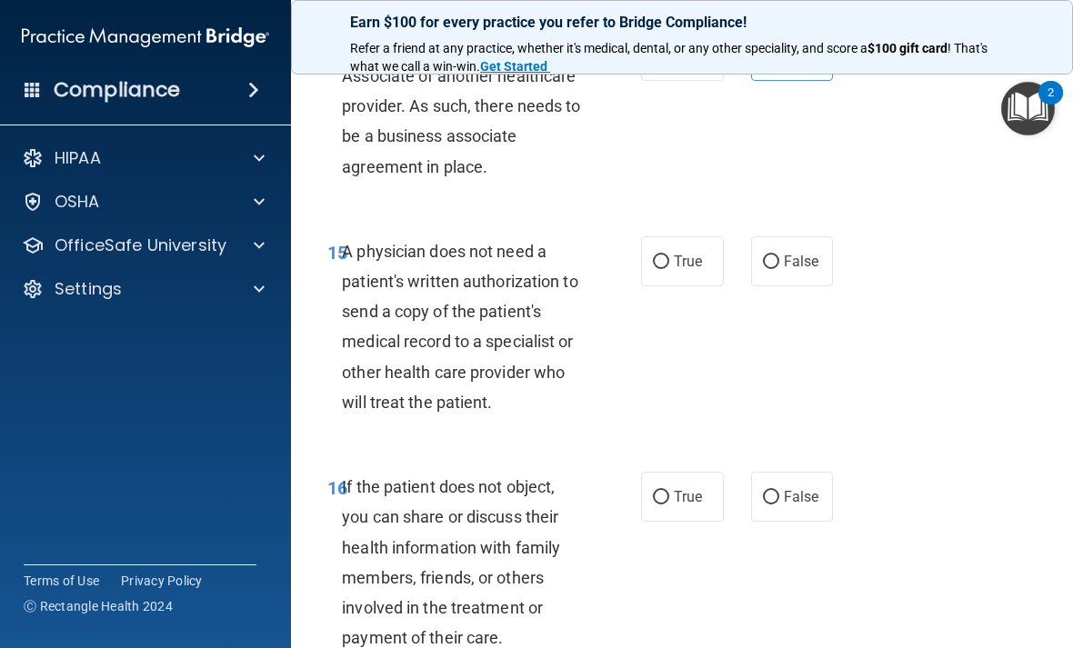
scroll to position [2952, 0]
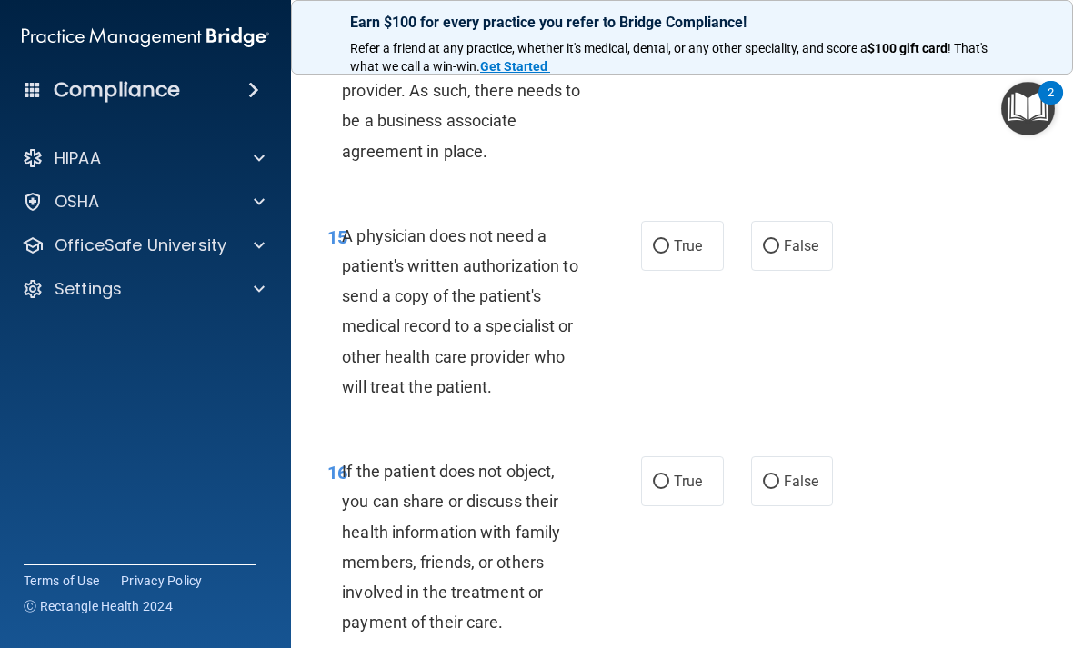
click at [666, 254] on input "True" at bounding box center [661, 247] width 16 height 14
radio input "true"
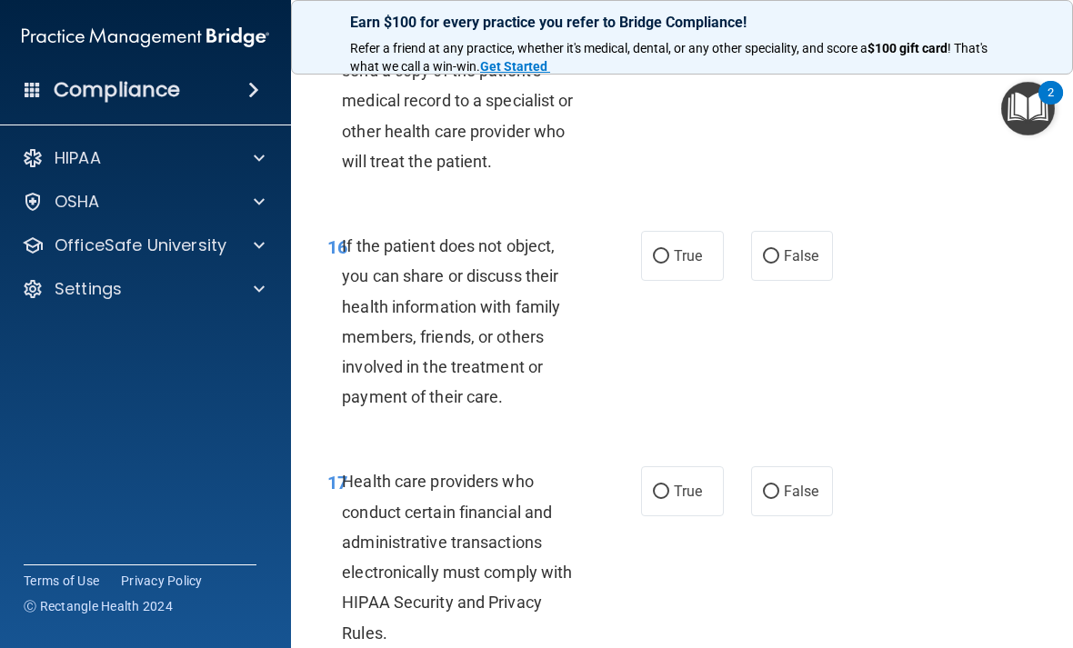
scroll to position [3197, 0]
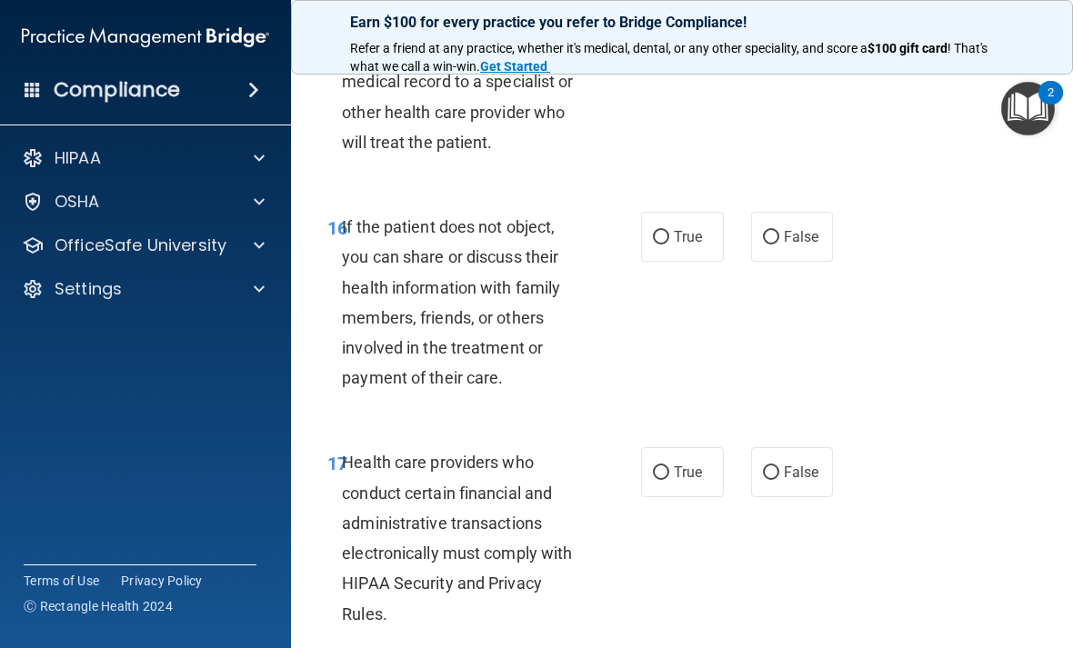
click at [658, 245] on input "True" at bounding box center [661, 238] width 16 height 14
radio input "true"
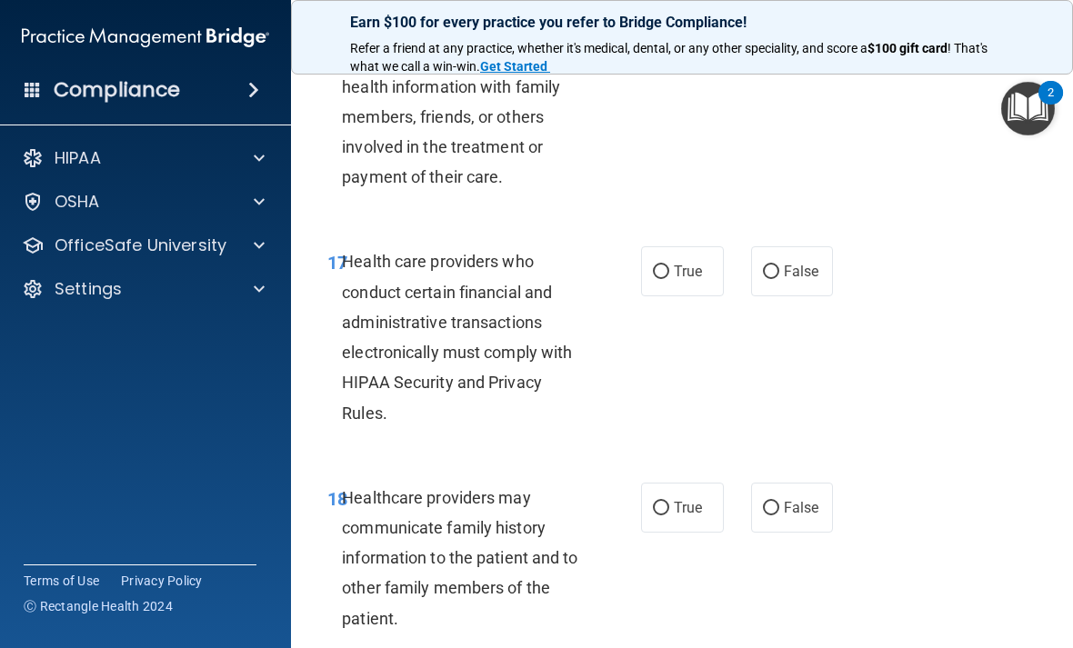
scroll to position [3418, 0]
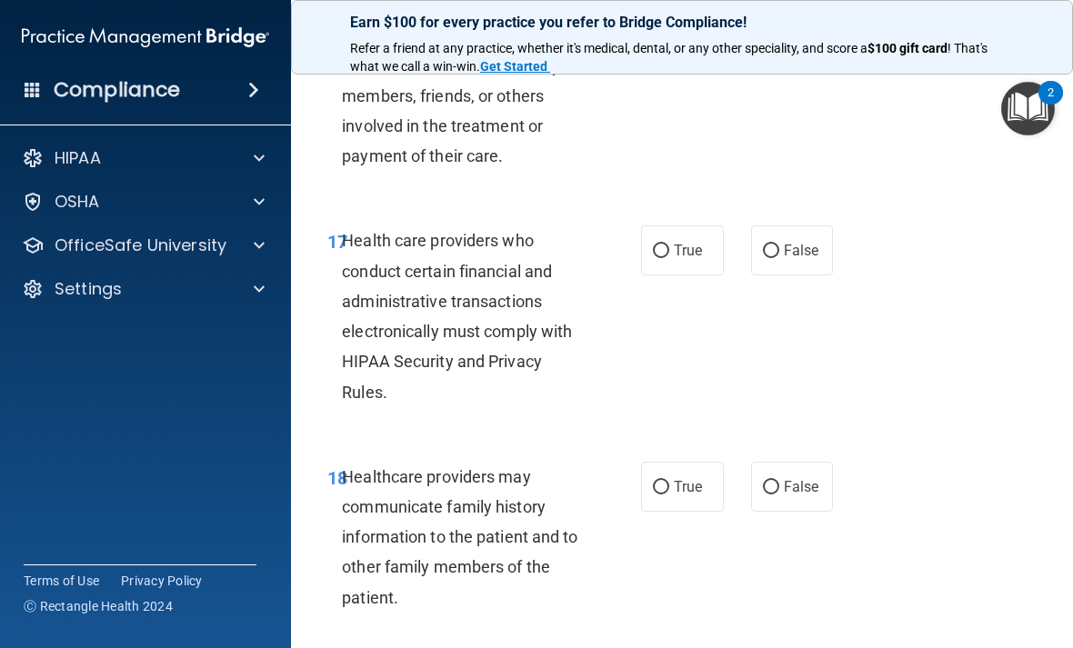
click at [655, 258] on input "True" at bounding box center [661, 252] width 16 height 14
radio input "true"
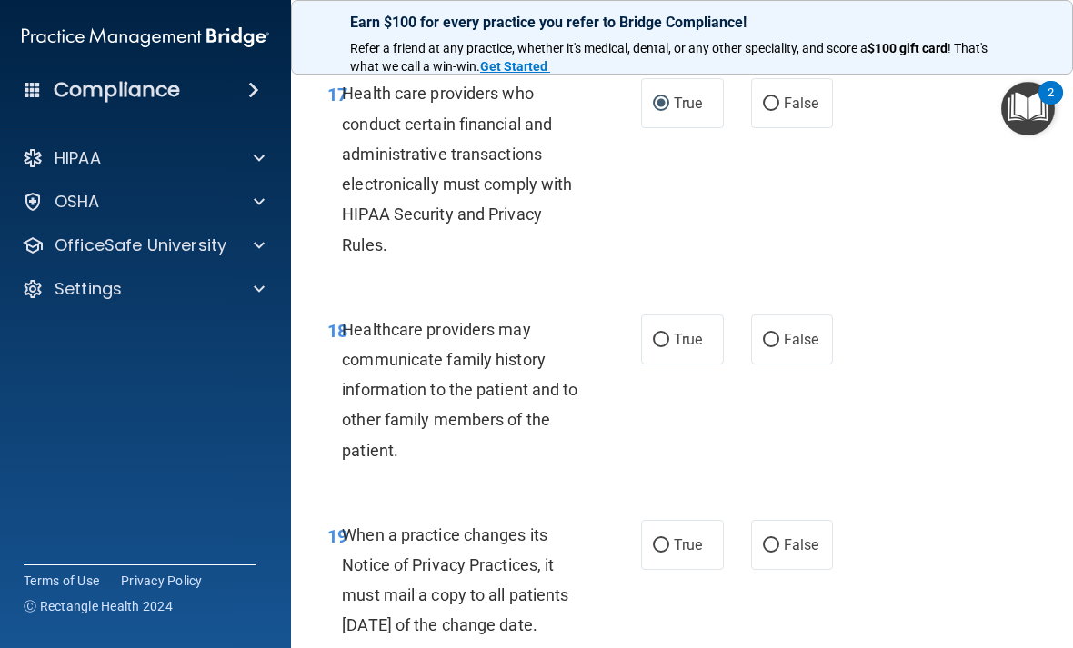
scroll to position [3603, 0]
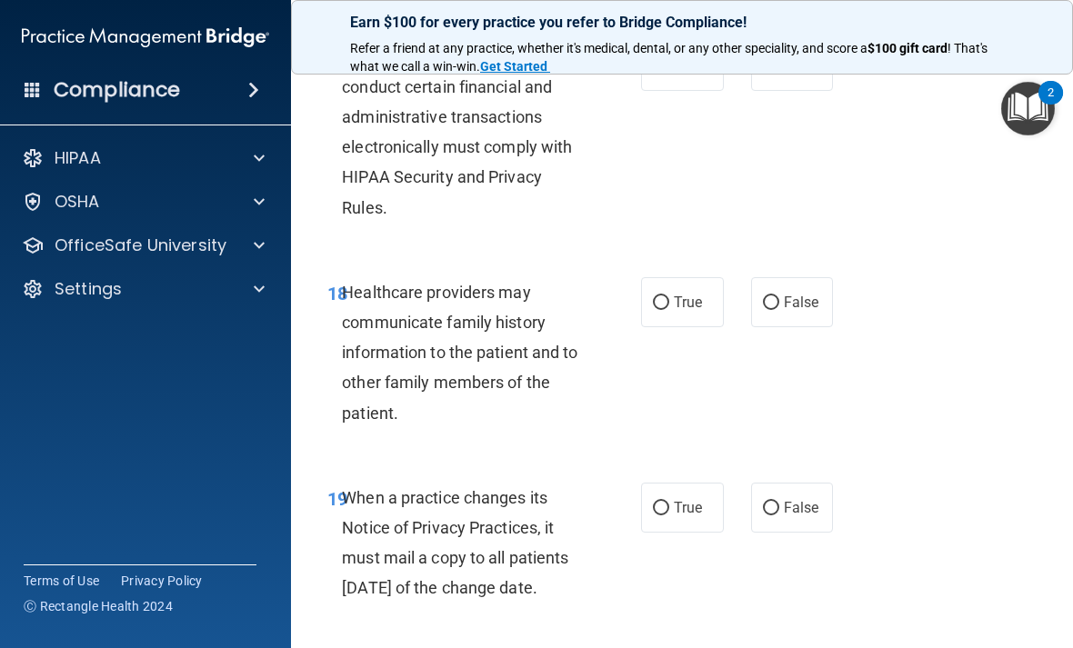
click at [655, 322] on label "True" at bounding box center [682, 302] width 83 height 50
click at [655, 310] on input "True" at bounding box center [661, 303] width 16 height 14
radio input "true"
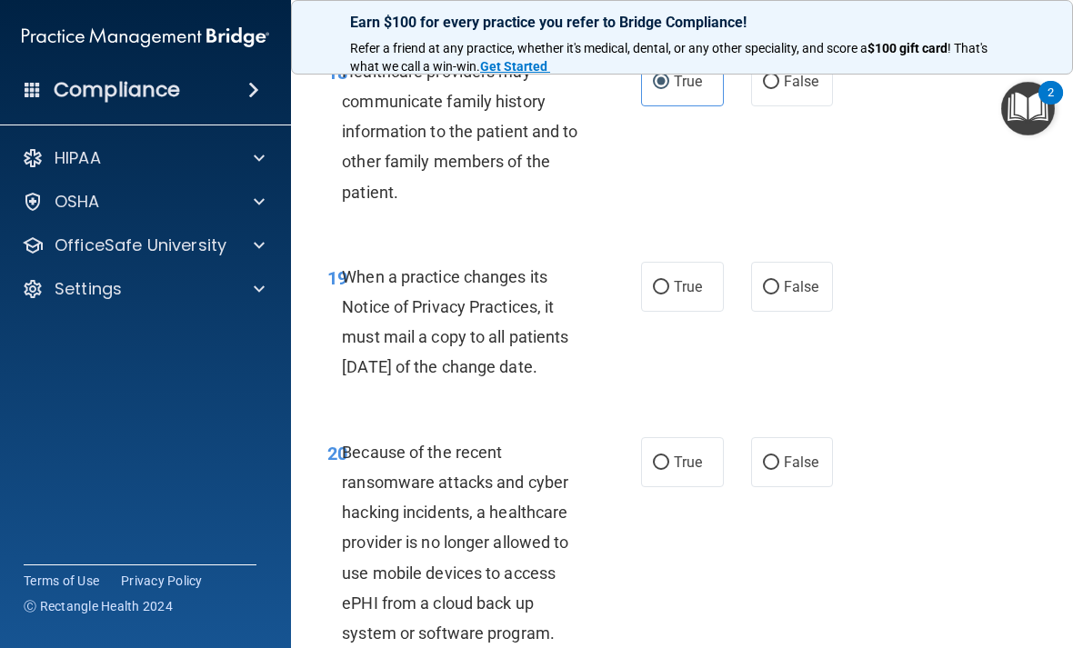
scroll to position [3828, 0]
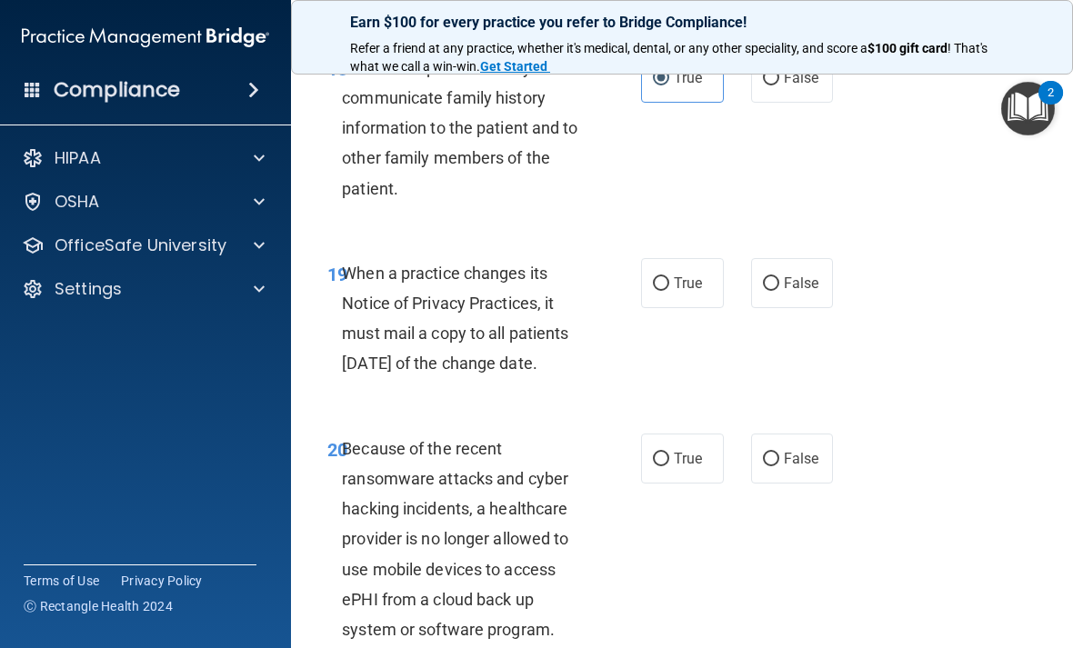
click at [664, 291] on input "True" at bounding box center [661, 284] width 16 height 14
radio input "true"
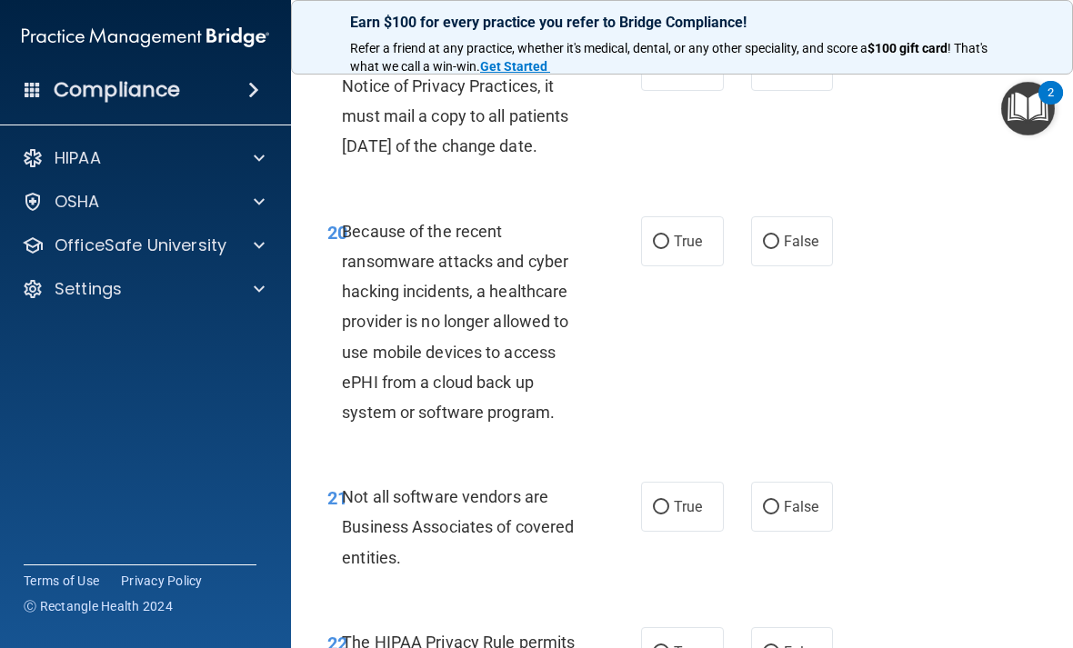
scroll to position [4048, 0]
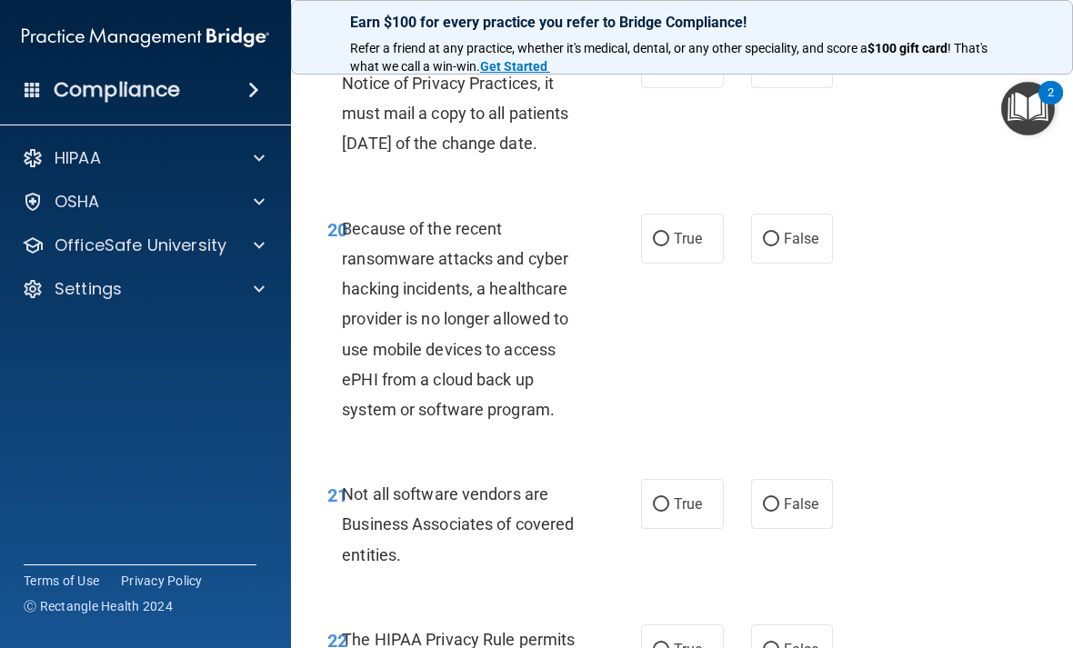
click at [778, 246] on input "False" at bounding box center [771, 240] width 16 height 14
radio input "true"
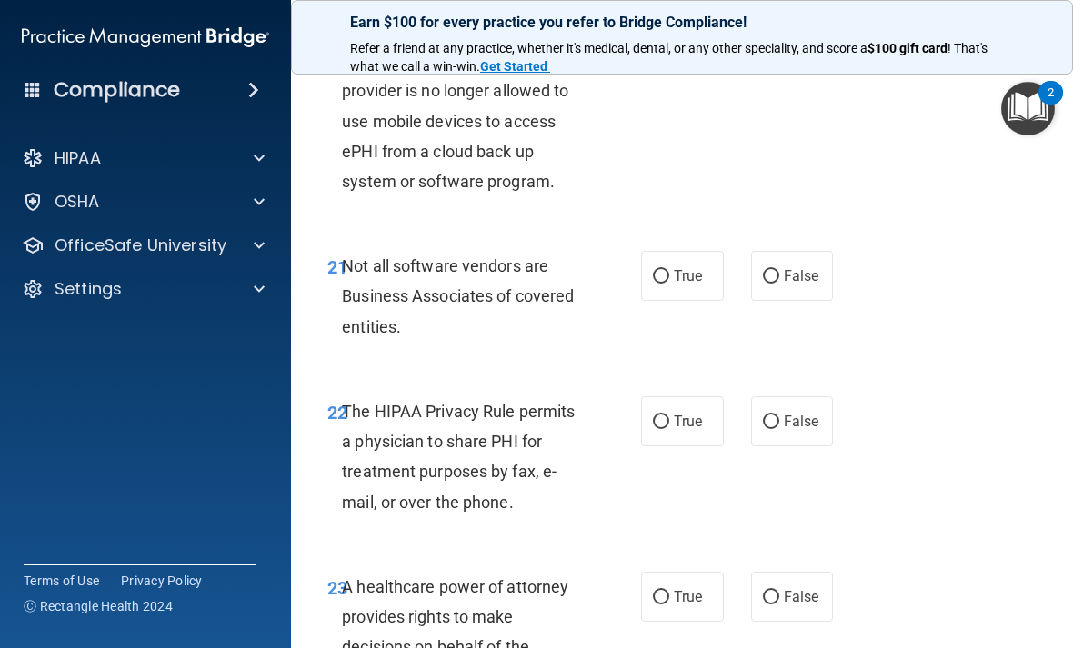
scroll to position [4288, 0]
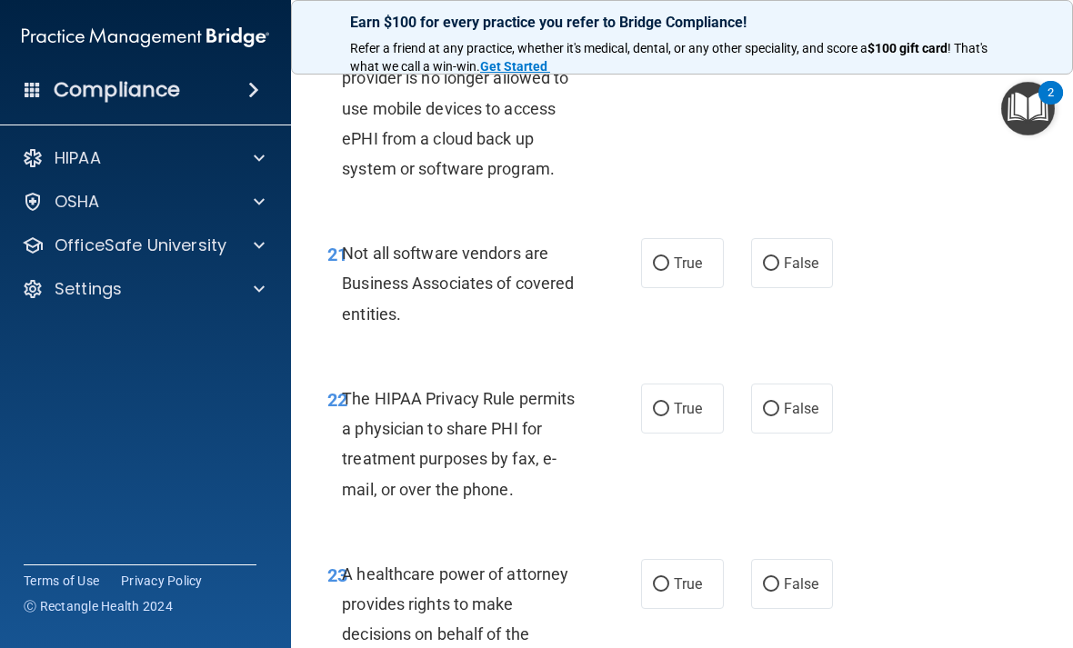
click at [652, 288] on label "True" at bounding box center [682, 263] width 83 height 50
click at [653, 271] on input "True" at bounding box center [661, 264] width 16 height 14
radio input "true"
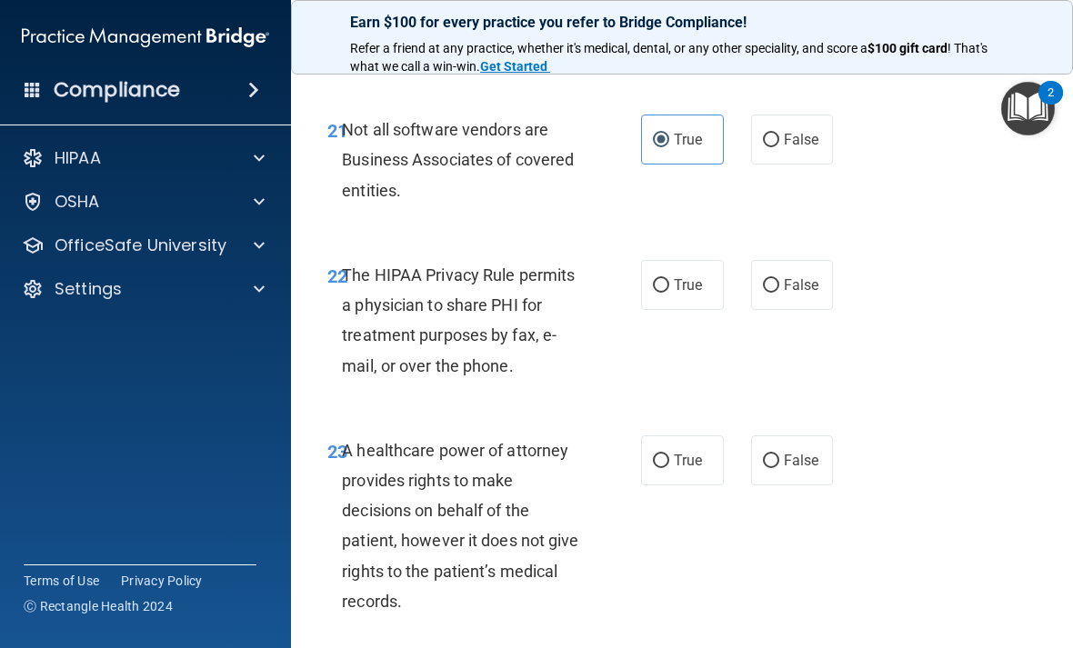
scroll to position [4419, 0]
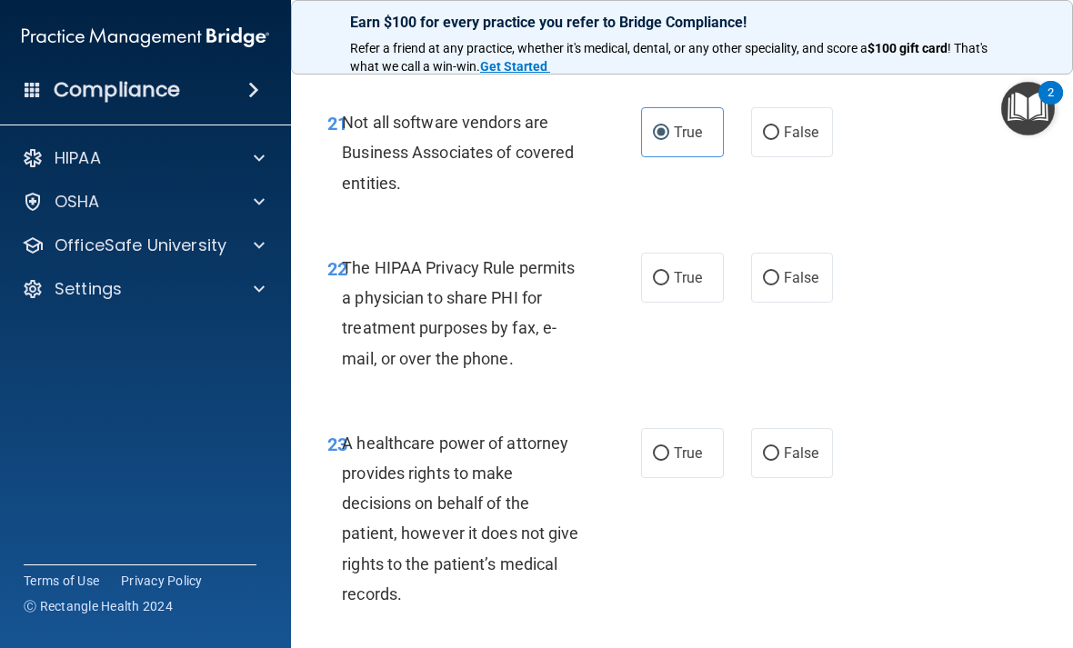
click at [798, 286] on span "False" at bounding box center [801, 277] width 35 height 17
click at [779, 285] on input "False" at bounding box center [771, 279] width 16 height 14
radio input "true"
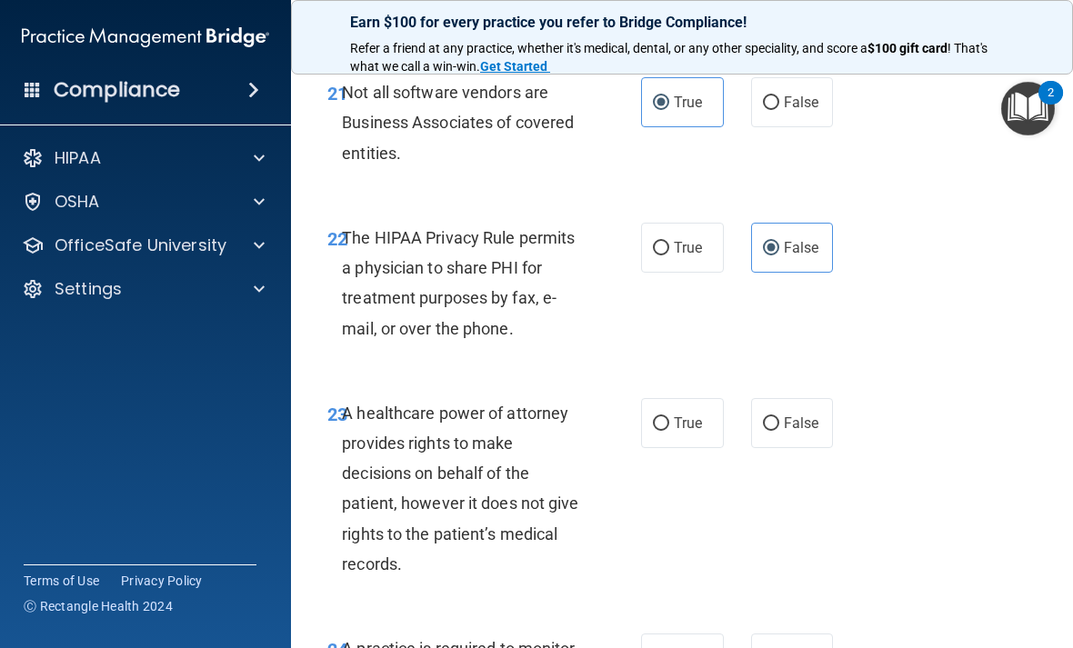
scroll to position [4450, 0]
click at [665, 255] on input "True" at bounding box center [661, 248] width 16 height 14
radio input "true"
radio input "false"
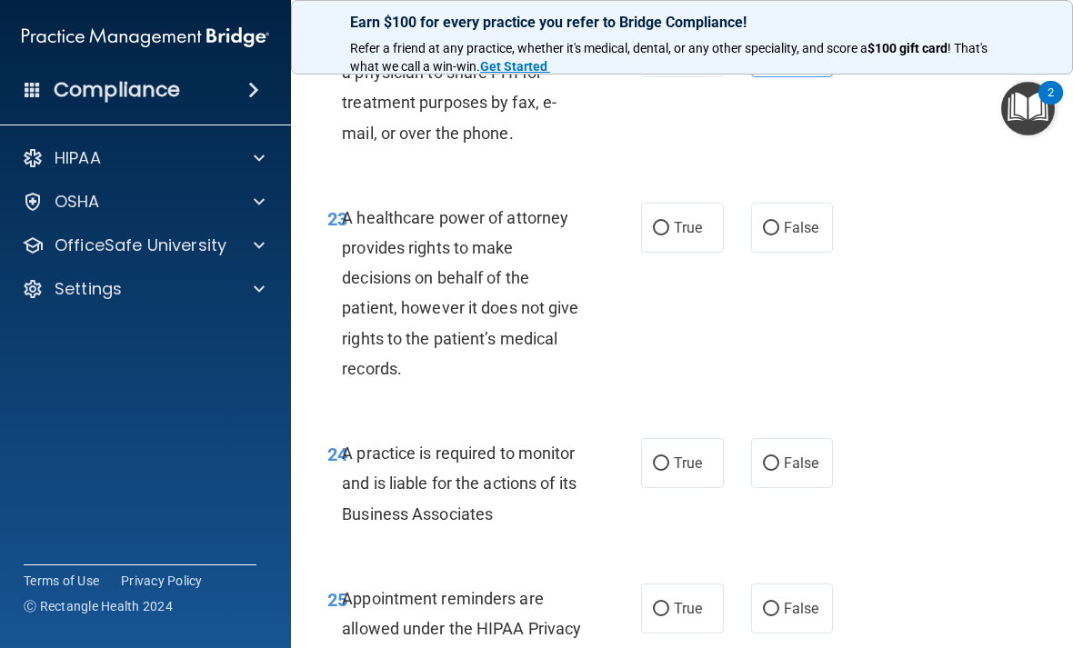
scroll to position [4647, 0]
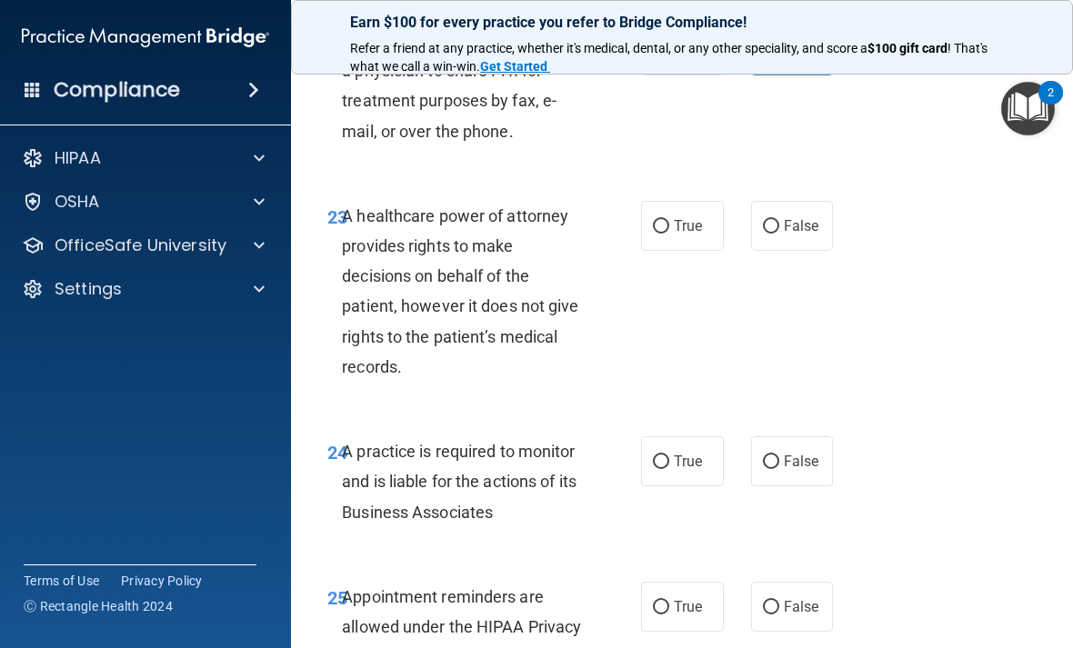
click at [695, 233] on div "23 A healthcare power of attorney provides rights to make decisions on behalf o…" at bounding box center [682, 295] width 736 height 235
click at [658, 234] on input "True" at bounding box center [661, 227] width 16 height 14
radio input "true"
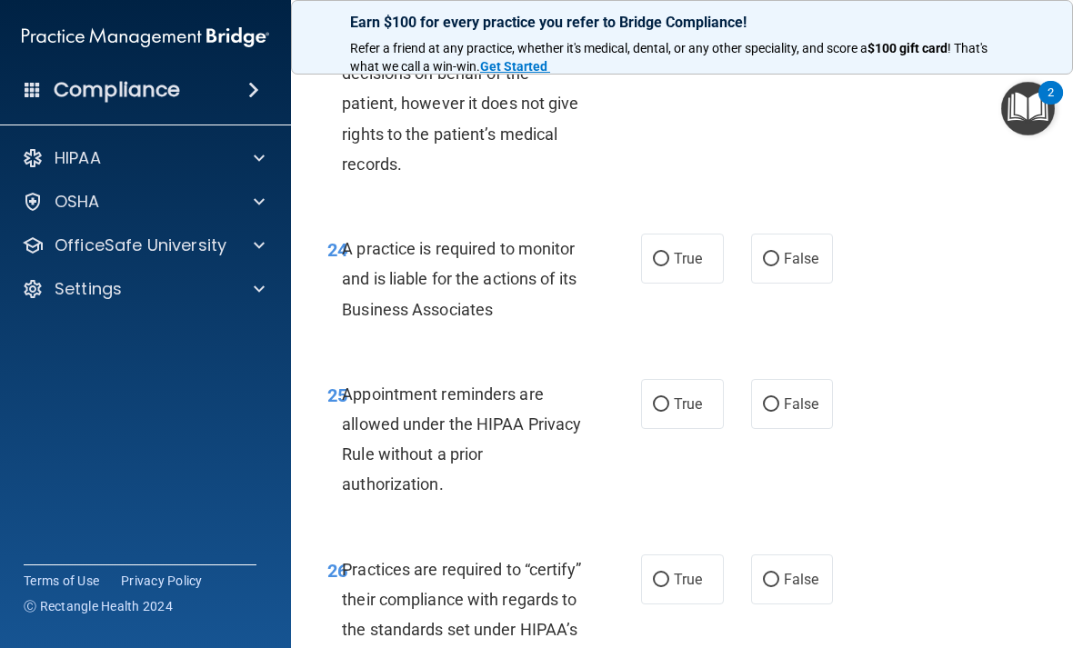
scroll to position [4853, 0]
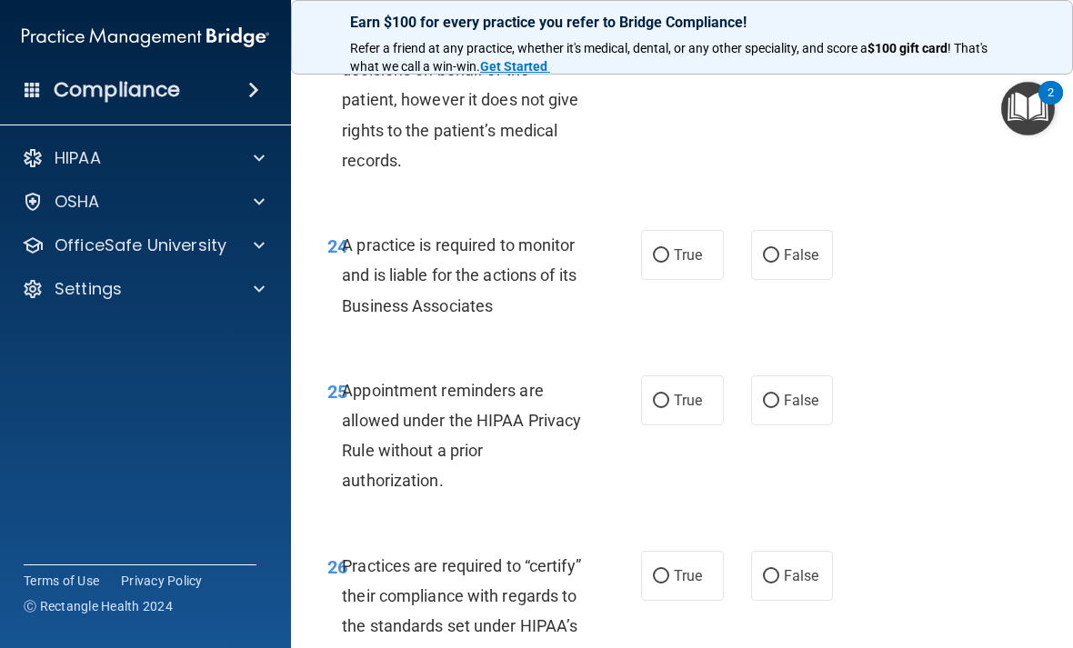
click at [646, 280] on label "True" at bounding box center [682, 255] width 83 height 50
click at [653, 263] on input "True" at bounding box center [661, 256] width 16 height 14
radio input "true"
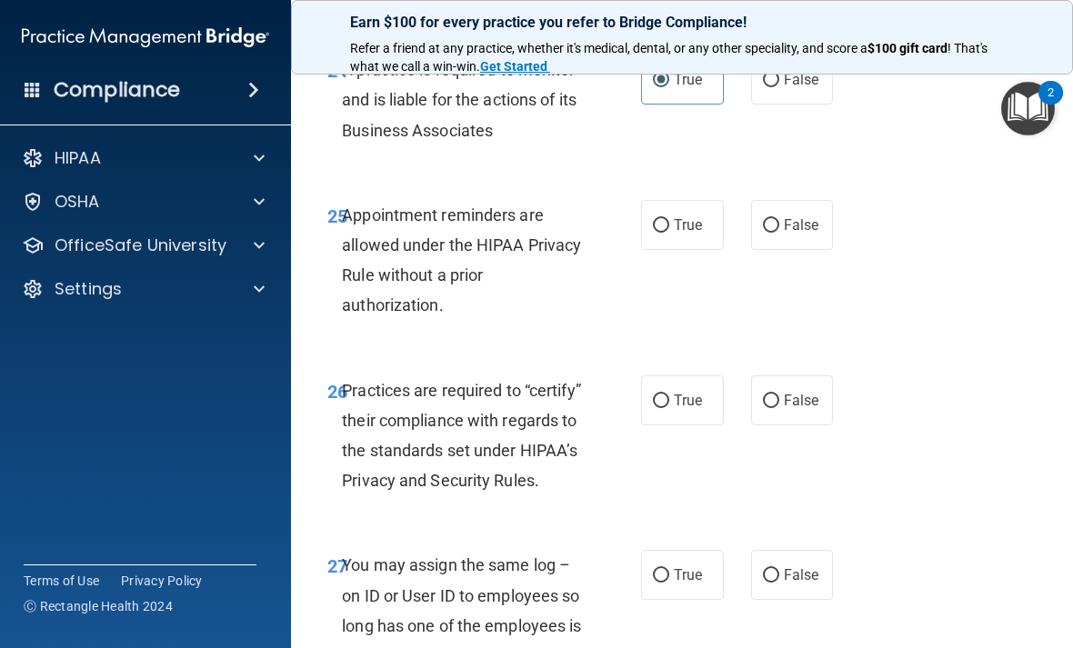
click at [670, 237] on label "True" at bounding box center [682, 225] width 83 height 50
click at [669, 233] on input "True" at bounding box center [661, 226] width 16 height 14
radio input "true"
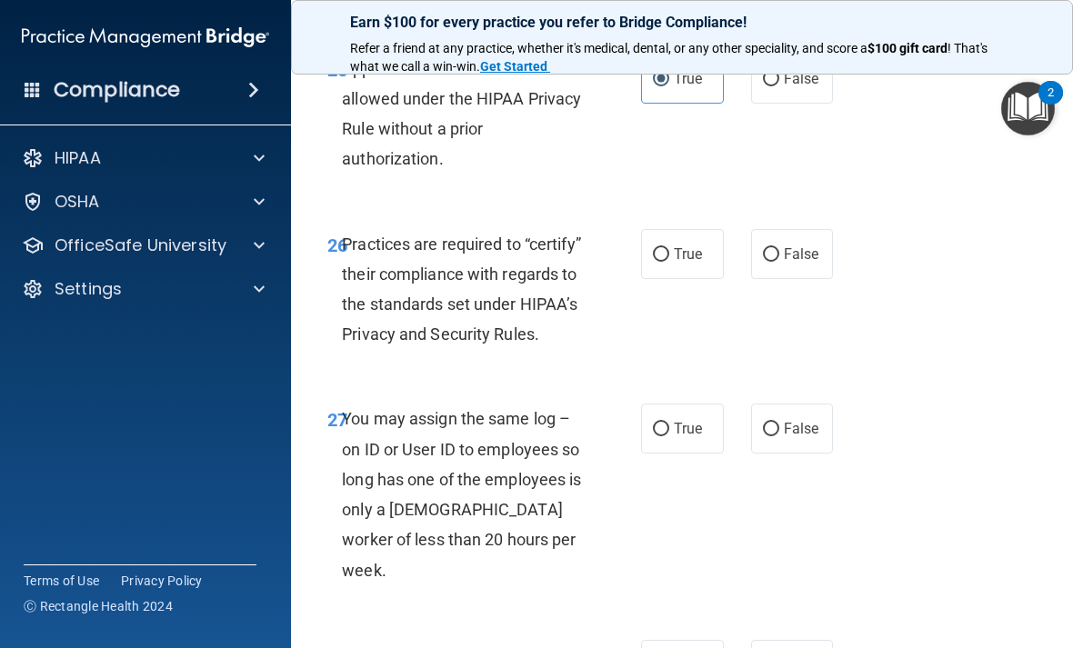
scroll to position [5179, 0]
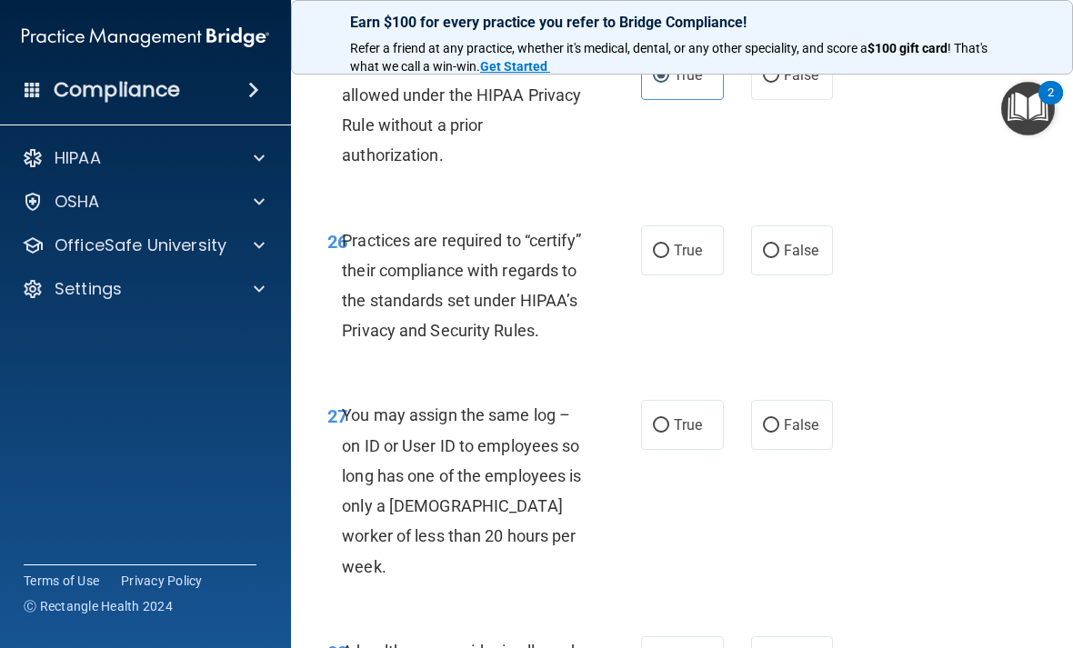
click at [671, 271] on label "True" at bounding box center [682, 250] width 83 height 50
click at [669, 258] on input "True" at bounding box center [661, 252] width 16 height 14
radio input "true"
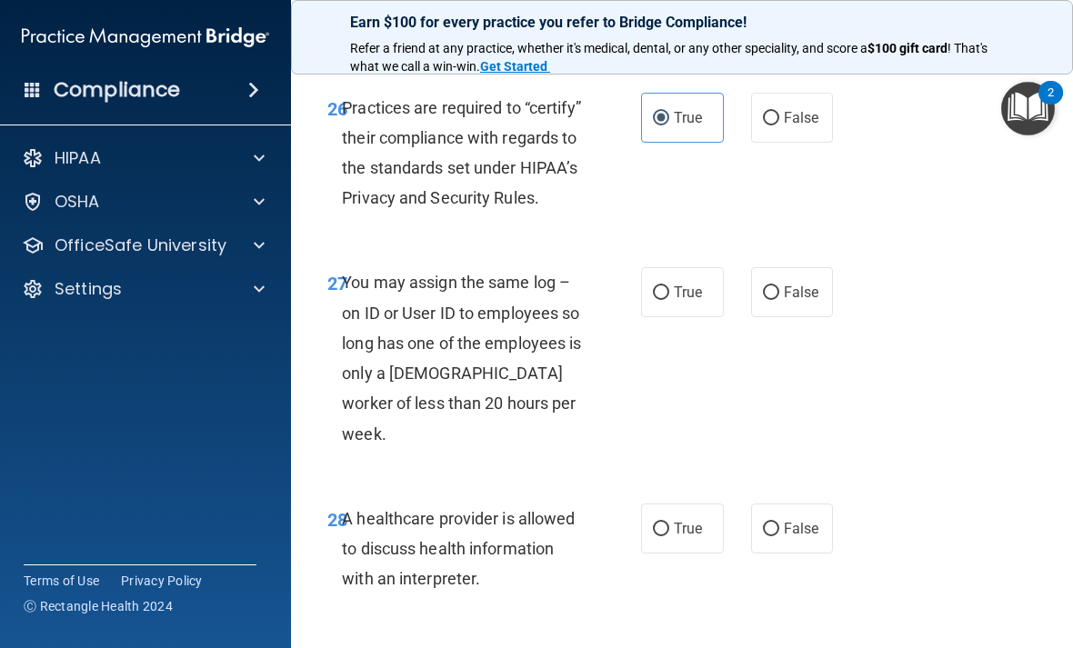
scroll to position [5314, 0]
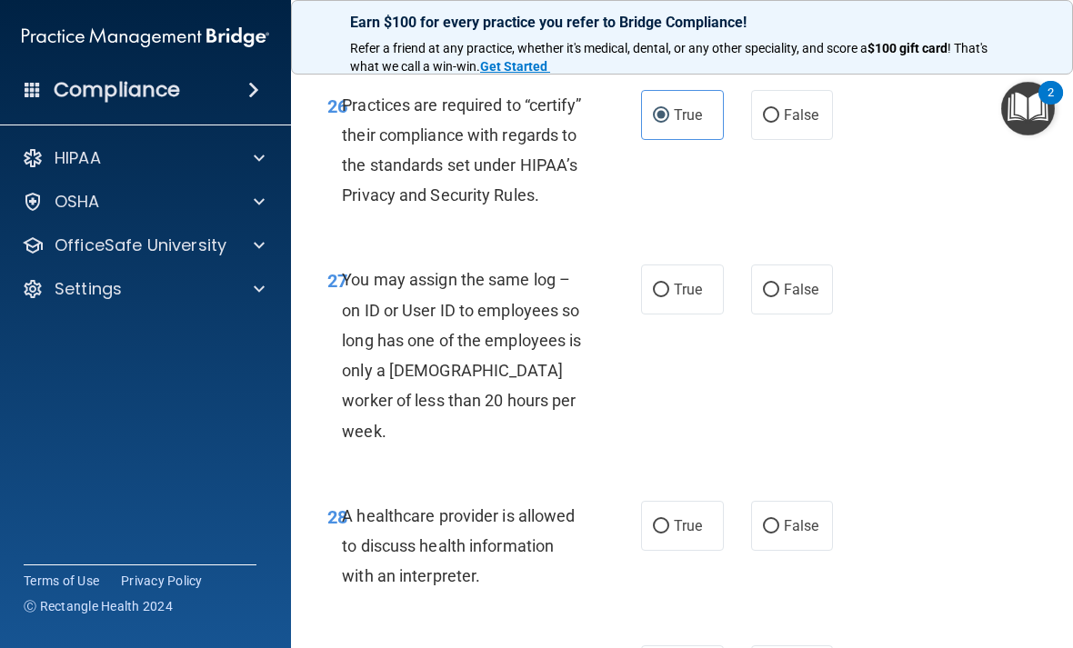
click at [757, 315] on label "False" at bounding box center [792, 290] width 83 height 50
click at [763, 297] on input "False" at bounding box center [771, 291] width 16 height 14
radio input "true"
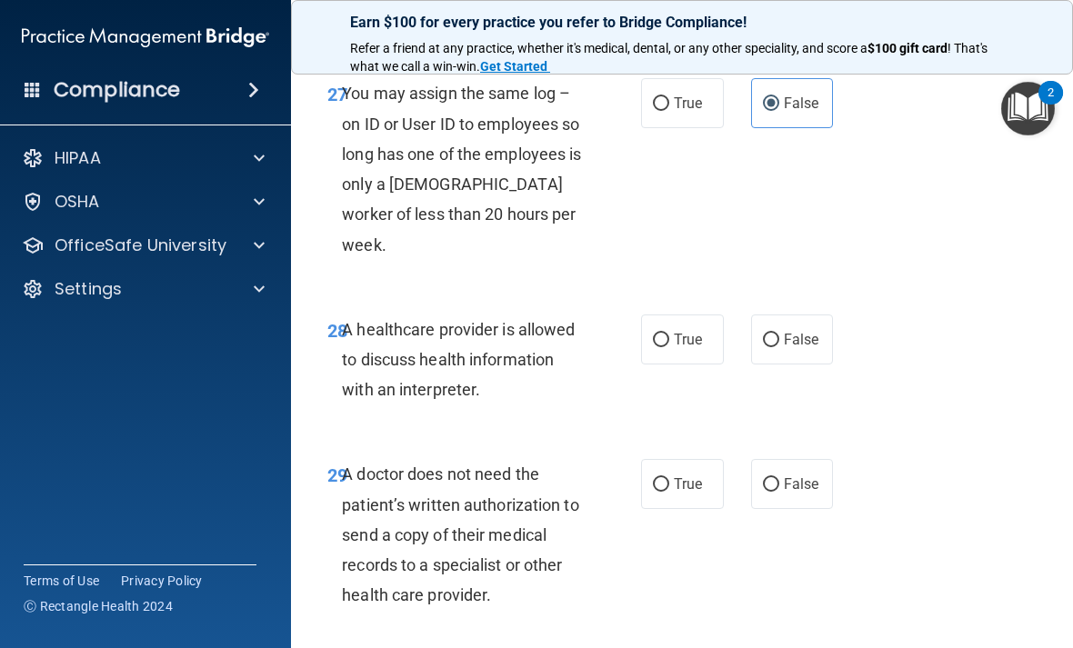
scroll to position [5504, 0]
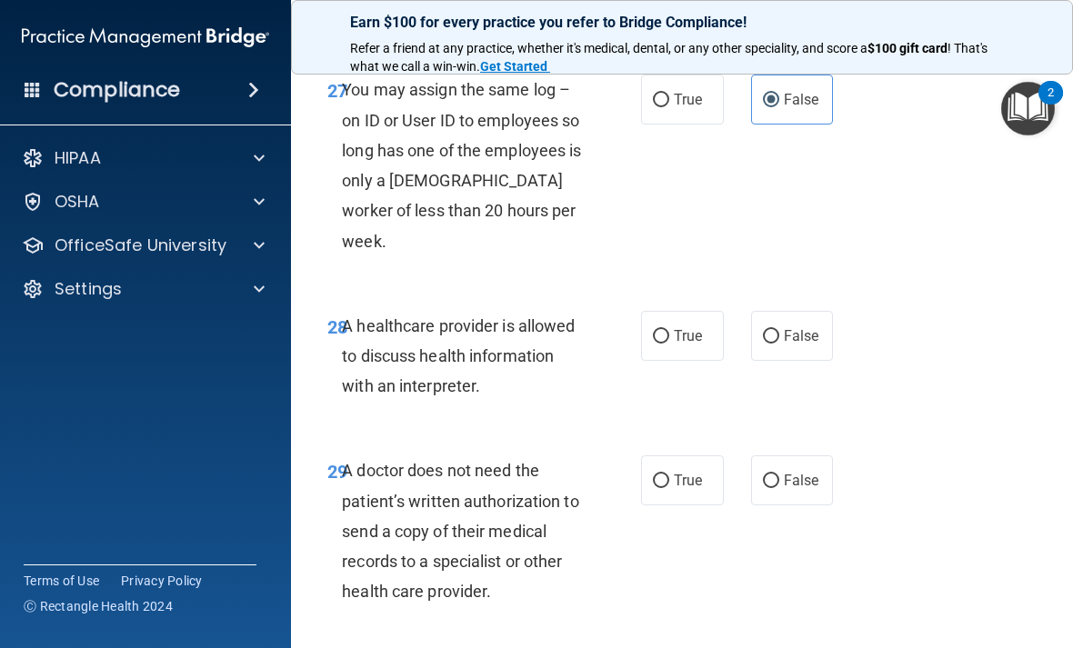
click at [678, 351] on label "True" at bounding box center [682, 336] width 83 height 50
click at [669, 344] on input "True" at bounding box center [661, 337] width 16 height 14
radio input "true"
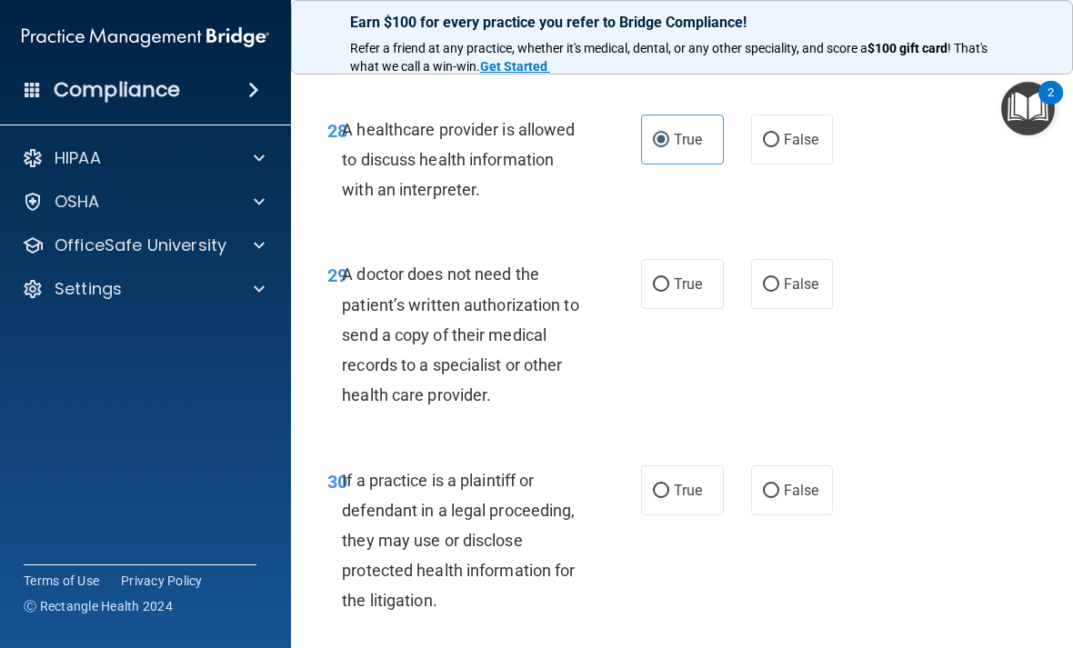
scroll to position [5709, 0]
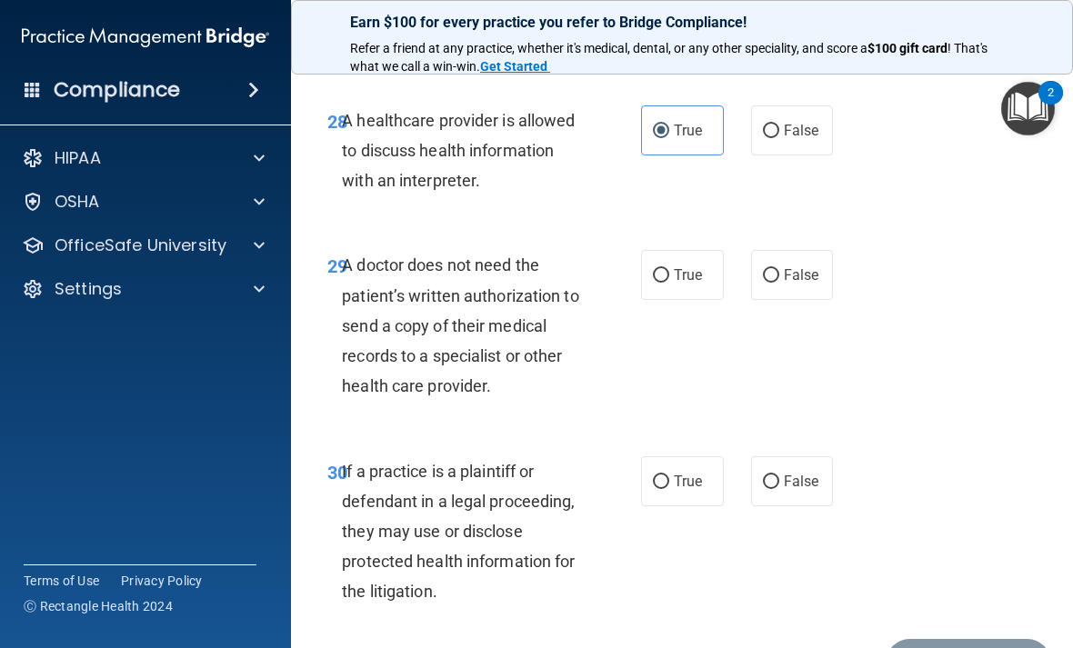
click at [680, 286] on label "True" at bounding box center [682, 275] width 83 height 50
click at [669, 283] on input "True" at bounding box center [661, 276] width 16 height 14
radio input "true"
click at [766, 283] on input "False" at bounding box center [771, 276] width 16 height 14
radio input "true"
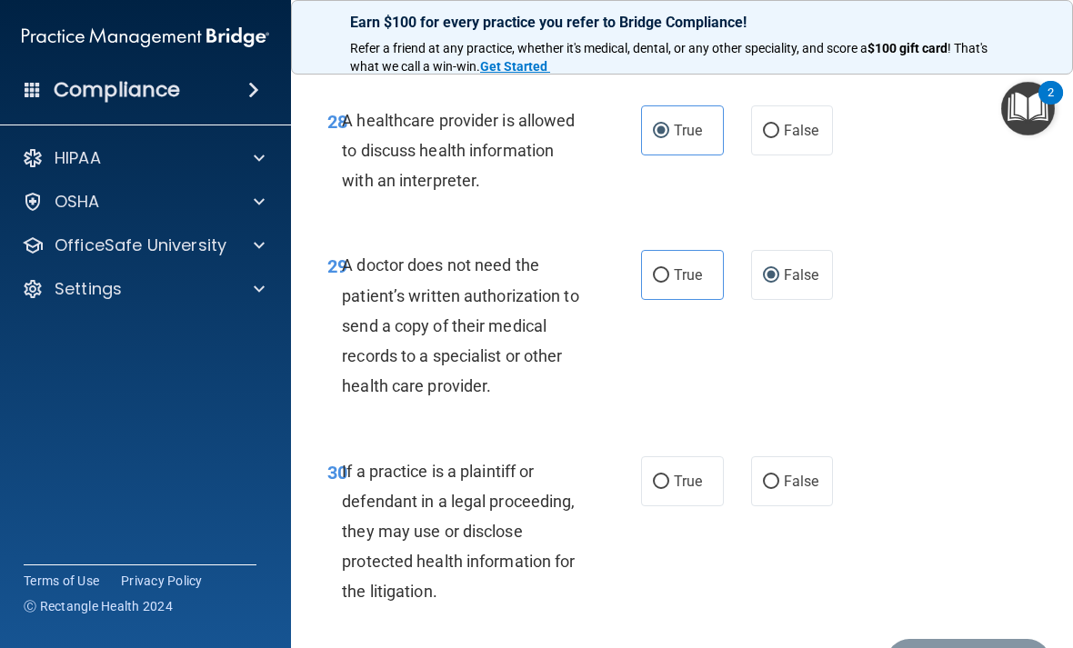
click at [632, 271] on div "29 A doctor does not need the patient’s written authorization to send a copy of…" at bounding box center [484, 330] width 368 height 160
click at [713, 271] on label "True" at bounding box center [682, 275] width 83 height 50
click at [669, 271] on input "True" at bounding box center [661, 276] width 16 height 14
radio input "true"
radio input "false"
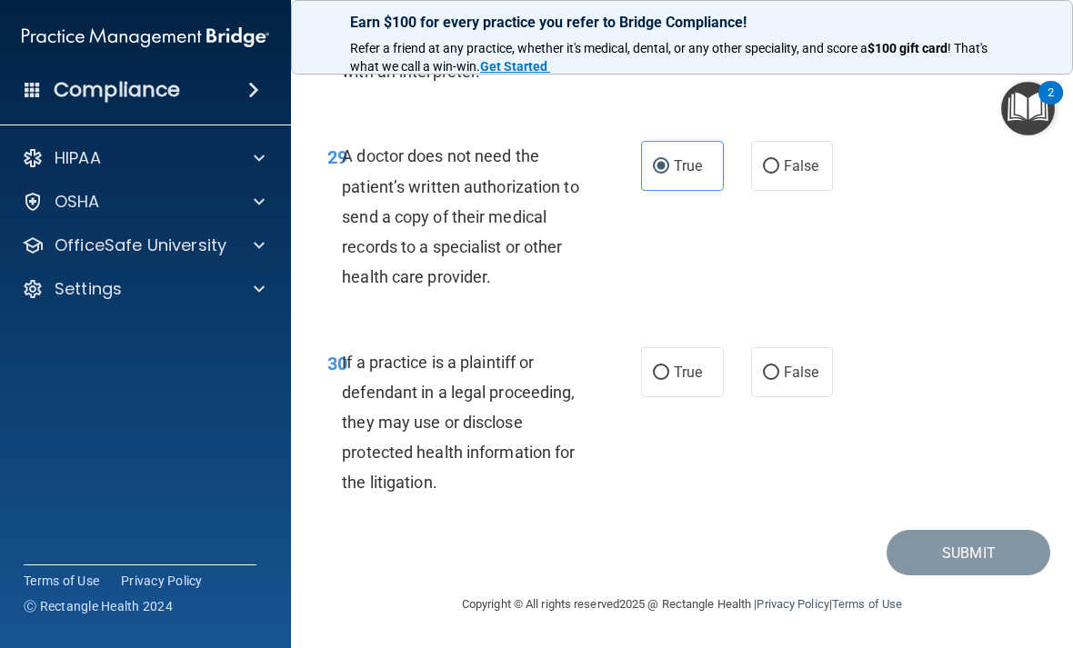
scroll to position [5818, 0]
click at [655, 393] on label "True" at bounding box center [682, 373] width 83 height 50
click at [655, 381] on input "True" at bounding box center [661, 374] width 16 height 14
radio input "true"
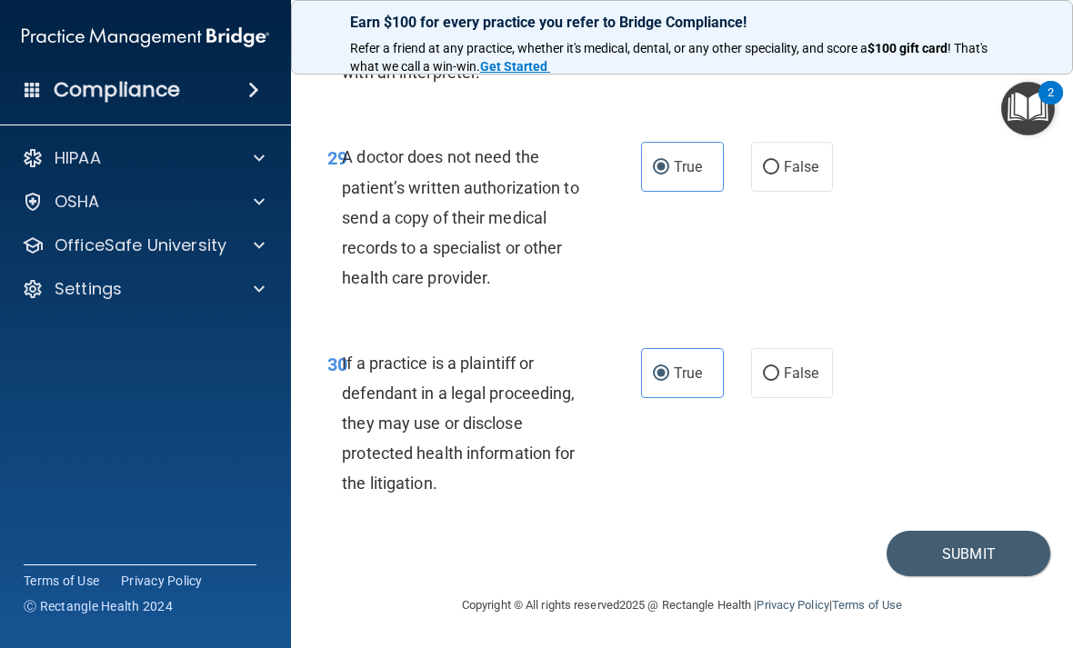
click at [942, 545] on button "Submit" at bounding box center [968, 554] width 164 height 46
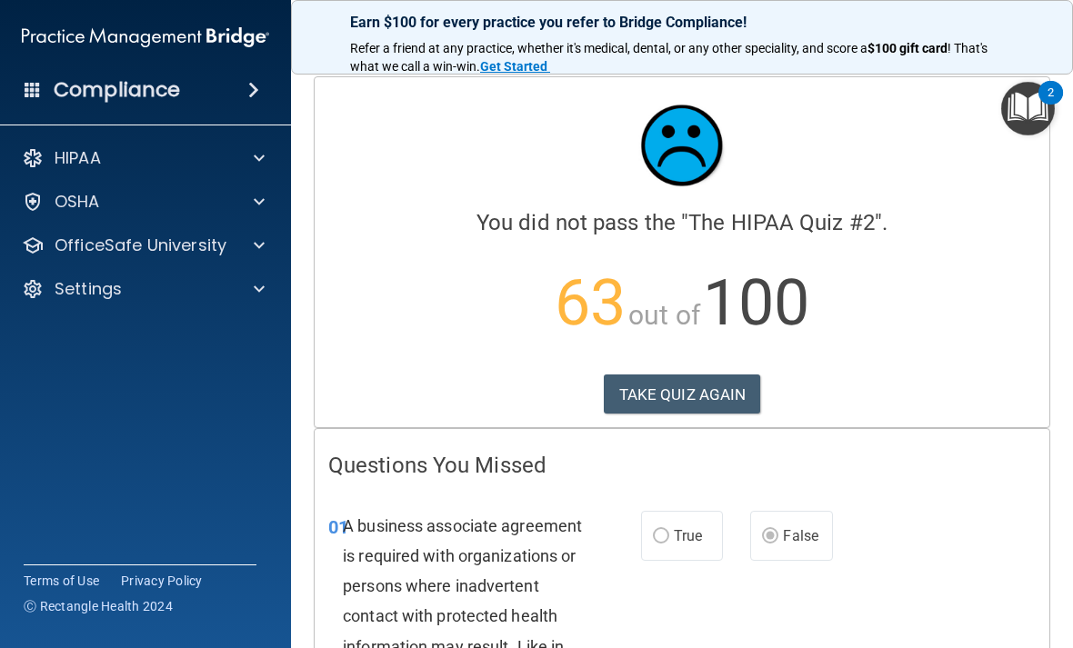
click at [646, 388] on button "TAKE QUIZ AGAIN" at bounding box center [682, 395] width 157 height 40
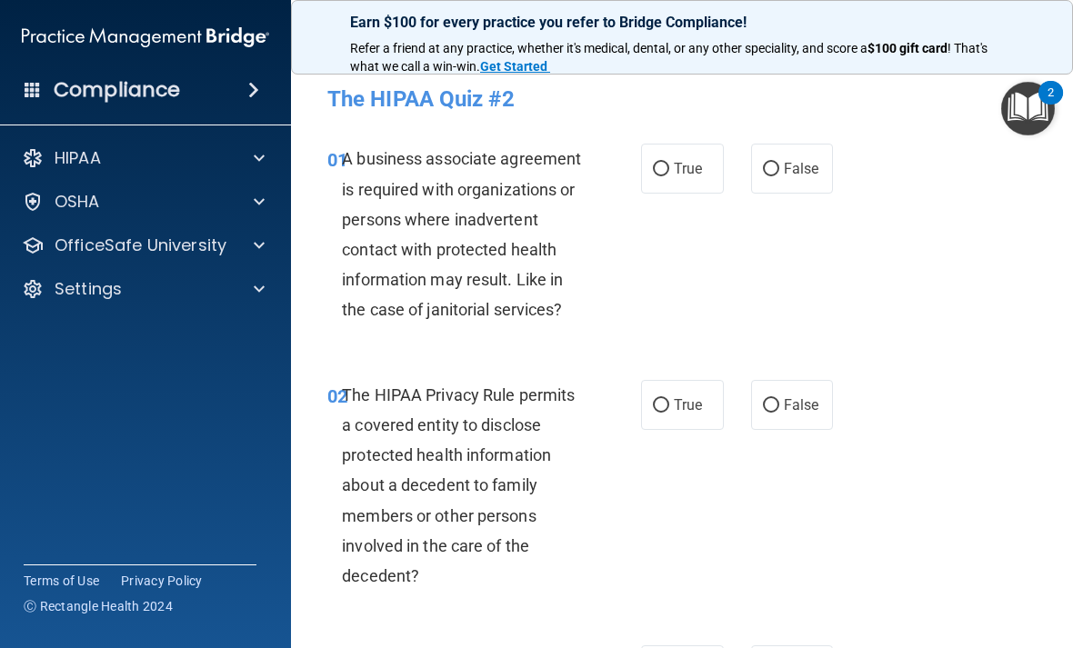
click at [780, 151] on label "False" at bounding box center [792, 169] width 83 height 50
click at [779, 163] on input "False" at bounding box center [771, 170] width 16 height 14
radio input "true"
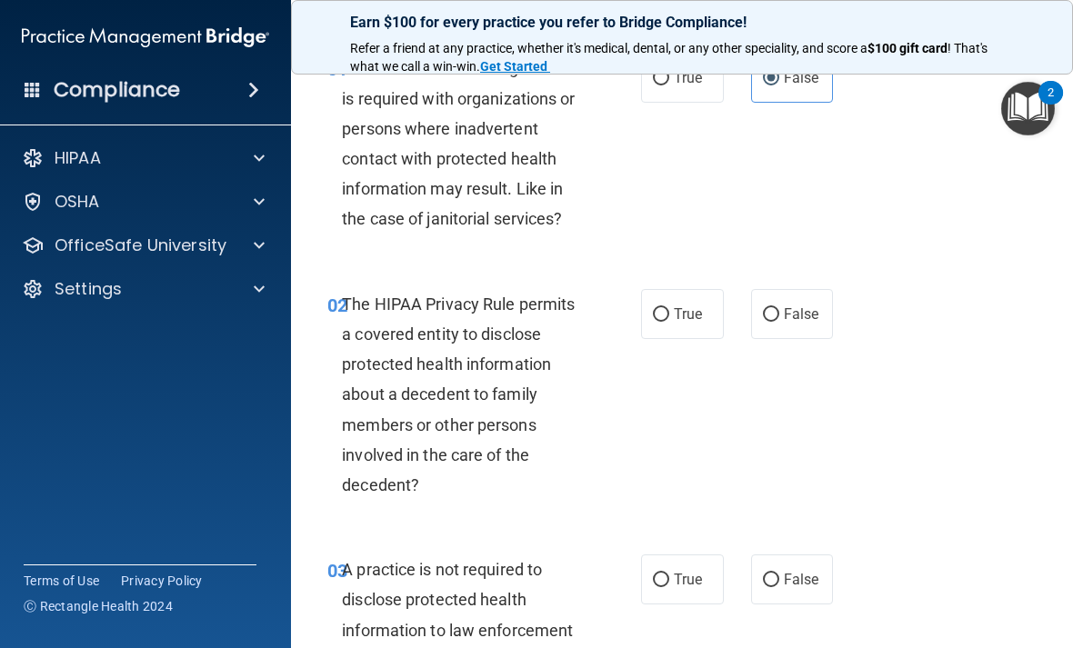
click at [668, 308] on input "True" at bounding box center [661, 315] width 16 height 14
radio input "true"
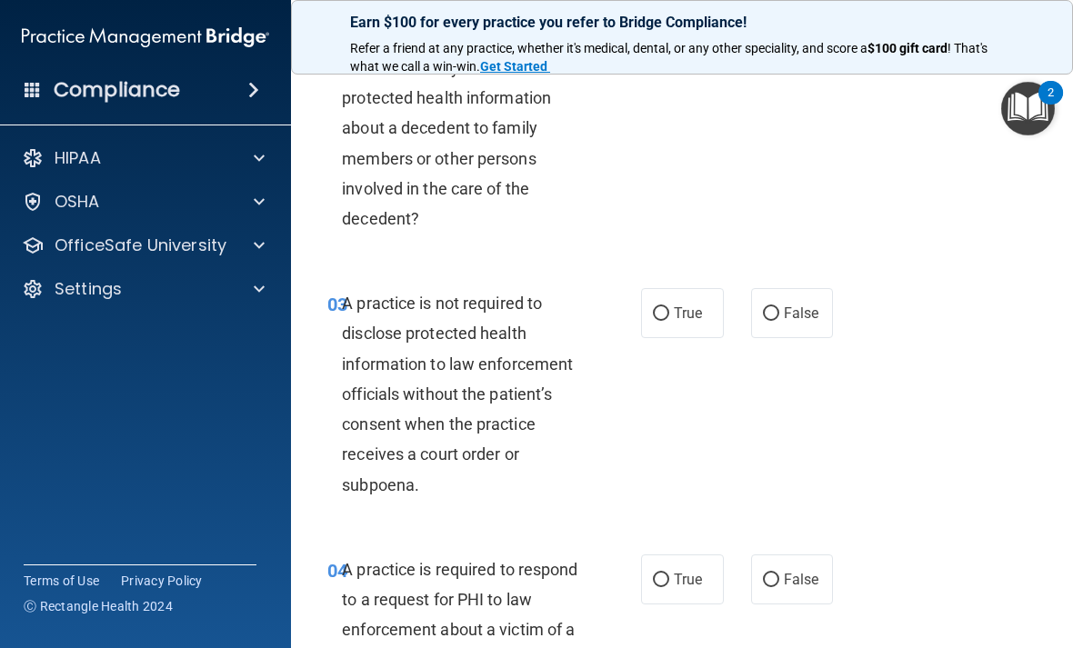
scroll to position [364, 0]
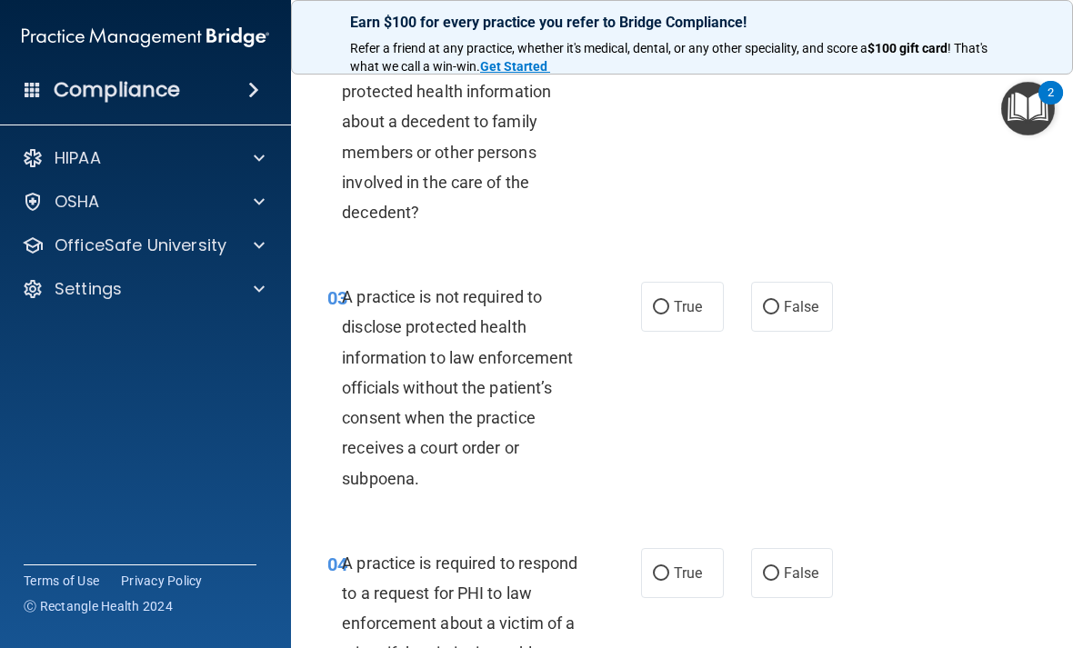
click at [768, 304] on input "False" at bounding box center [771, 308] width 16 height 14
radio input "true"
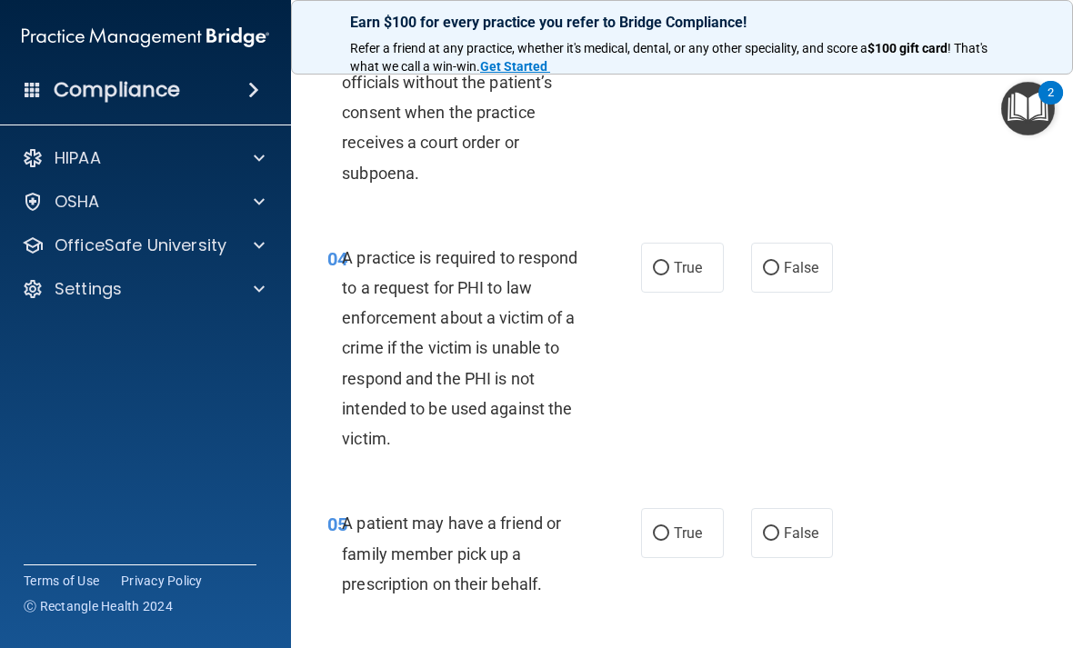
scroll to position [671, 0]
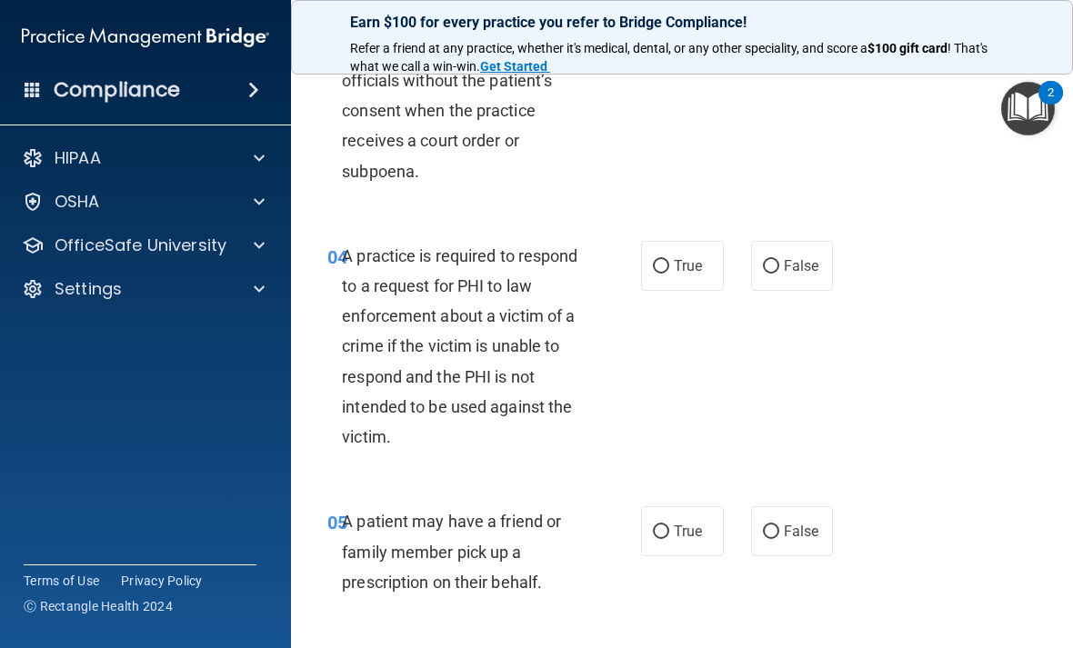
click at [668, 264] on input "True" at bounding box center [661, 267] width 16 height 14
radio input "true"
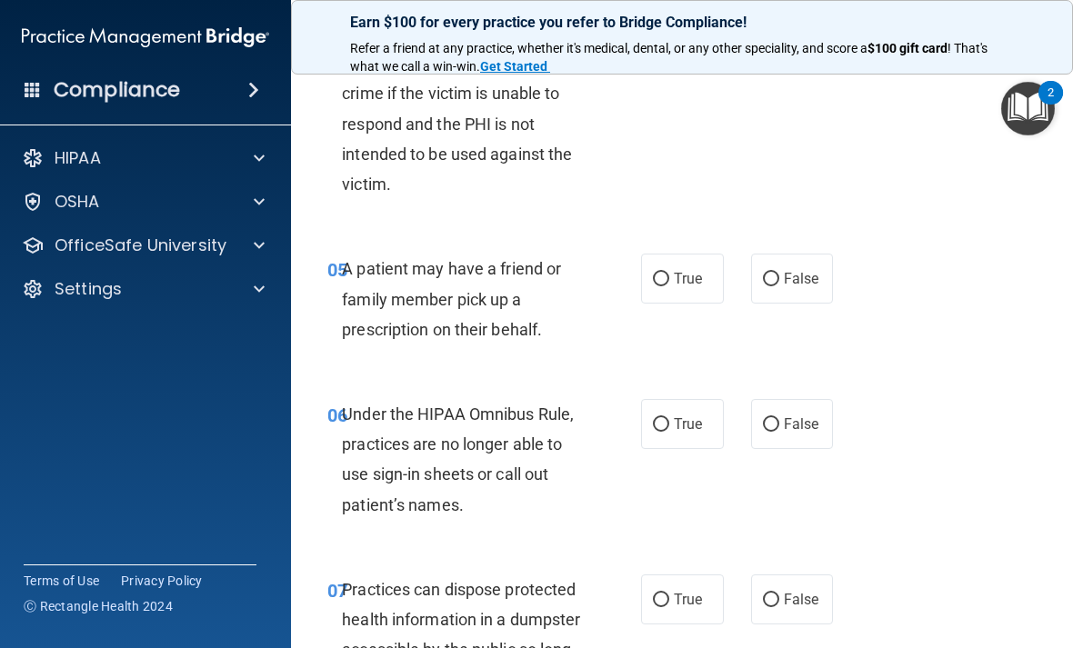
scroll to position [952, 0]
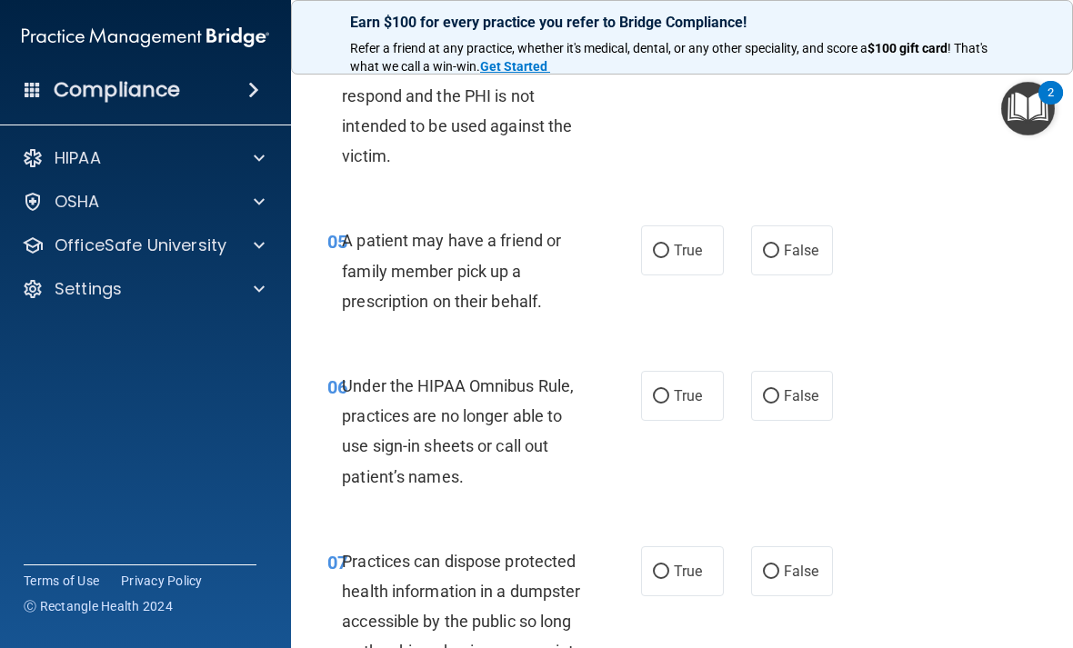
click at [685, 242] on span "True" at bounding box center [688, 250] width 28 height 17
click at [669, 245] on input "True" at bounding box center [661, 252] width 16 height 14
radio input "true"
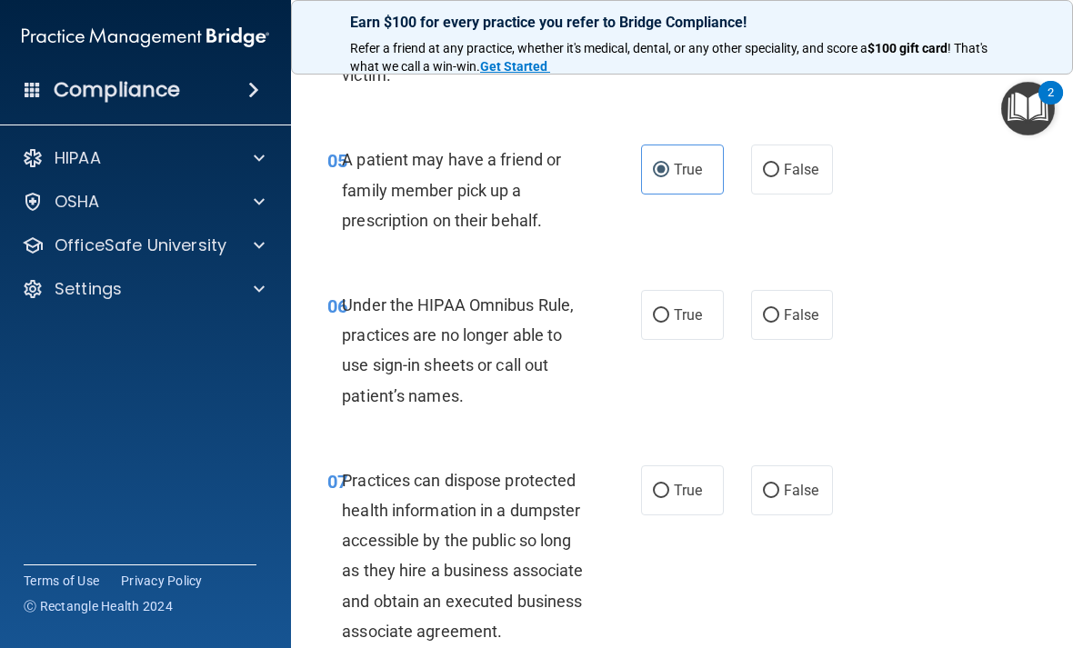
click at [776, 309] on input "False" at bounding box center [771, 316] width 16 height 14
radio input "true"
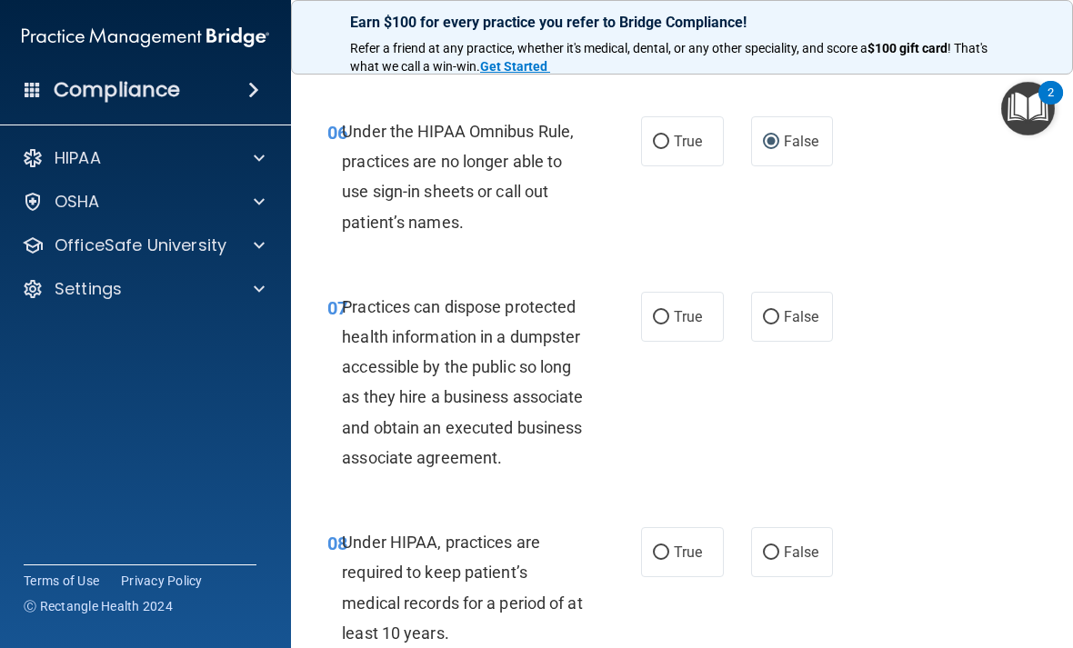
scroll to position [1205, 0]
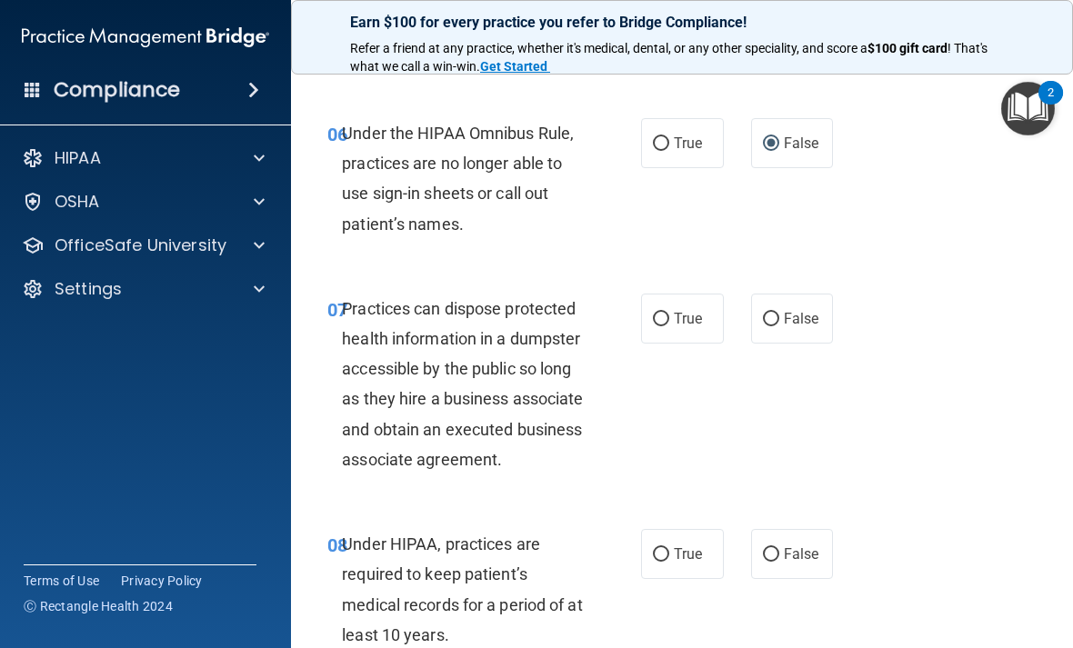
click at [775, 313] on input "False" at bounding box center [771, 320] width 16 height 14
radio input "true"
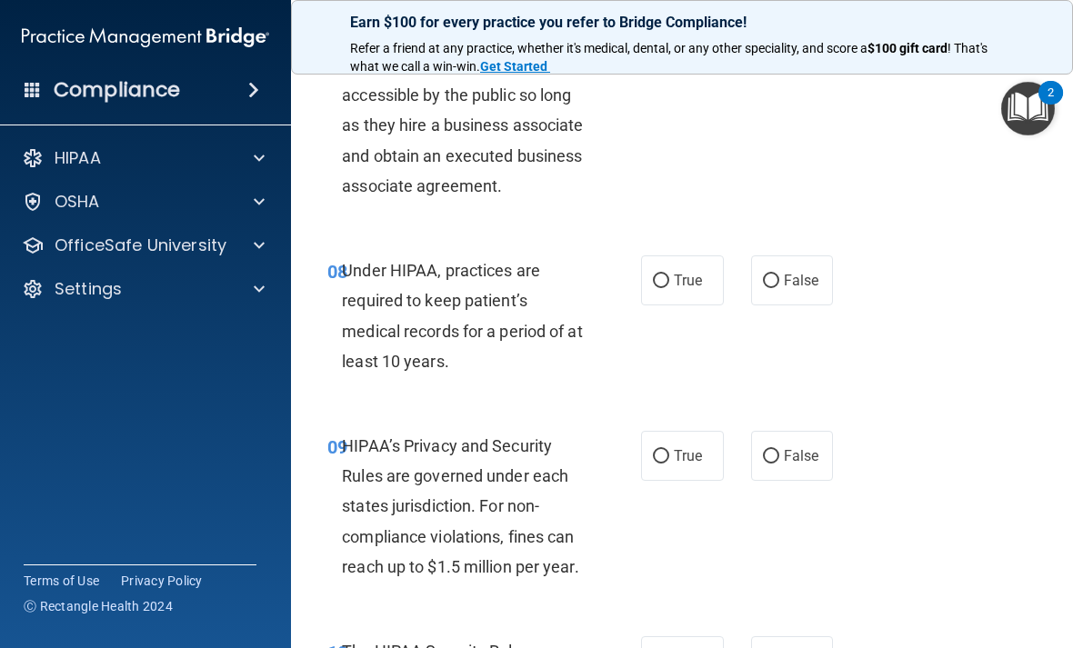
scroll to position [1512, 0]
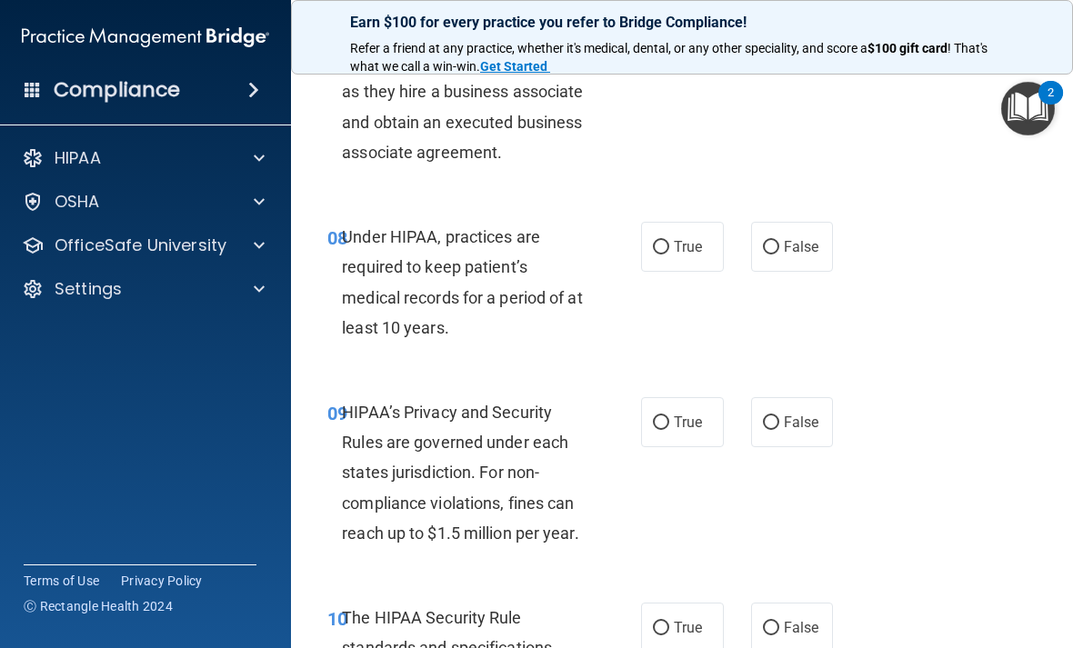
click at [673, 265] on label "True" at bounding box center [682, 247] width 83 height 50
click at [669, 255] on input "True" at bounding box center [661, 248] width 16 height 14
radio input "true"
click at [766, 254] on label "False" at bounding box center [792, 247] width 83 height 50
click at [766, 254] on input "False" at bounding box center [771, 248] width 16 height 14
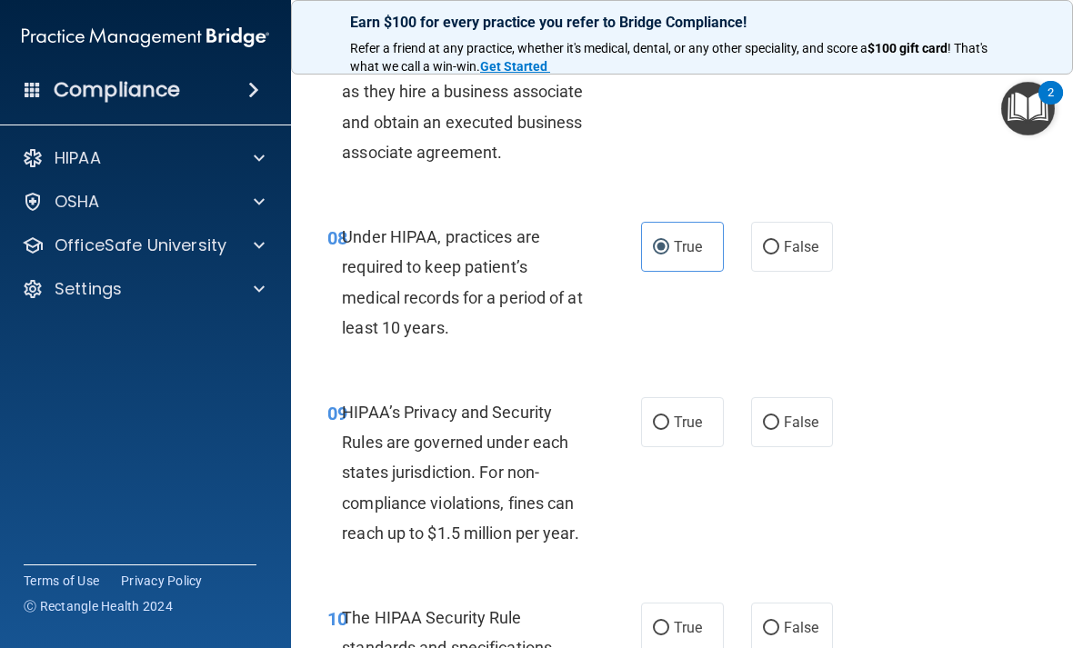
radio input "true"
radio input "false"
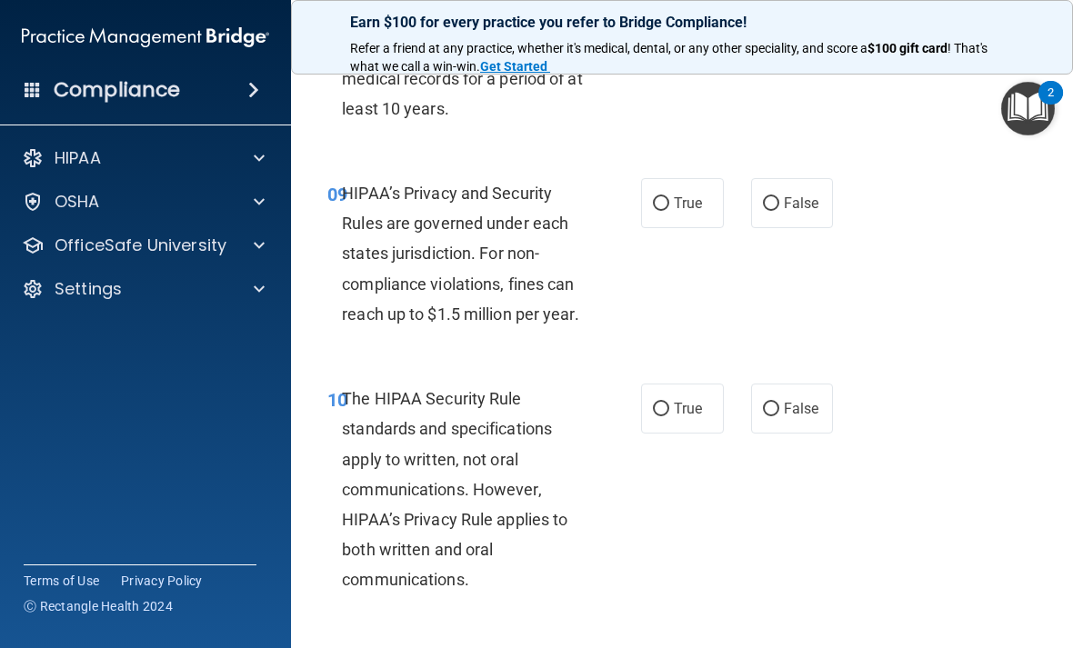
scroll to position [1730, 0]
click at [764, 229] on label "False" at bounding box center [792, 204] width 83 height 50
click at [764, 212] on input "False" at bounding box center [771, 205] width 16 height 14
radio input "true"
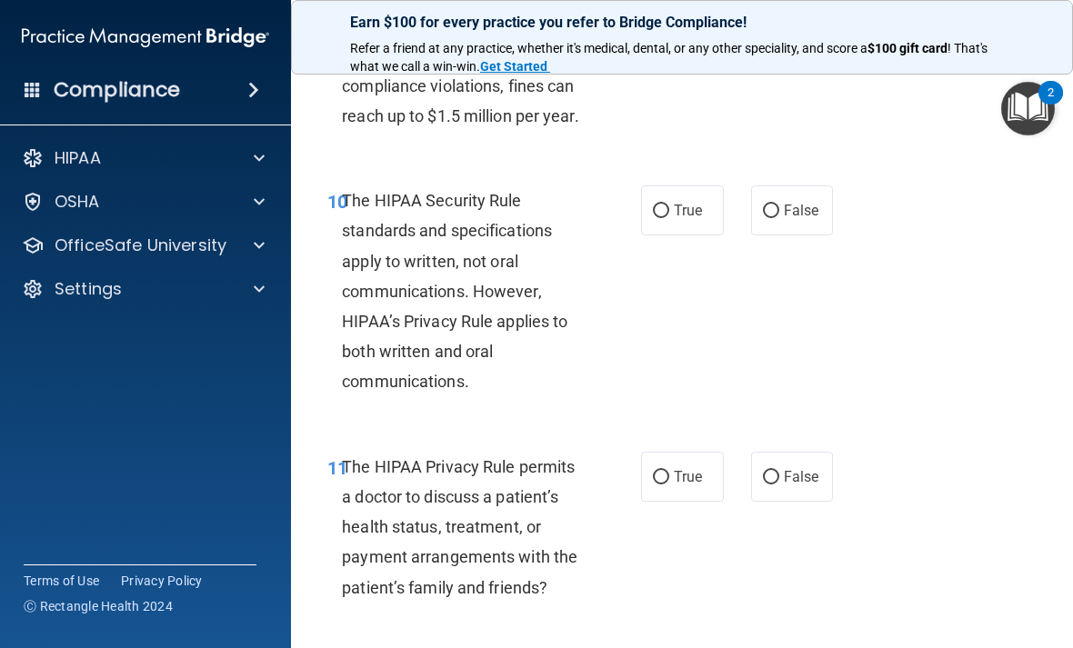
scroll to position [1930, 0]
click at [615, 248] on div "10 The HIPAA Security Rule standards and specifications apply to written, not o…" at bounding box center [484, 295] width 368 height 221
click at [689, 218] on span "True" at bounding box center [688, 209] width 28 height 17
click at [669, 217] on input "True" at bounding box center [661, 211] width 16 height 14
radio input "true"
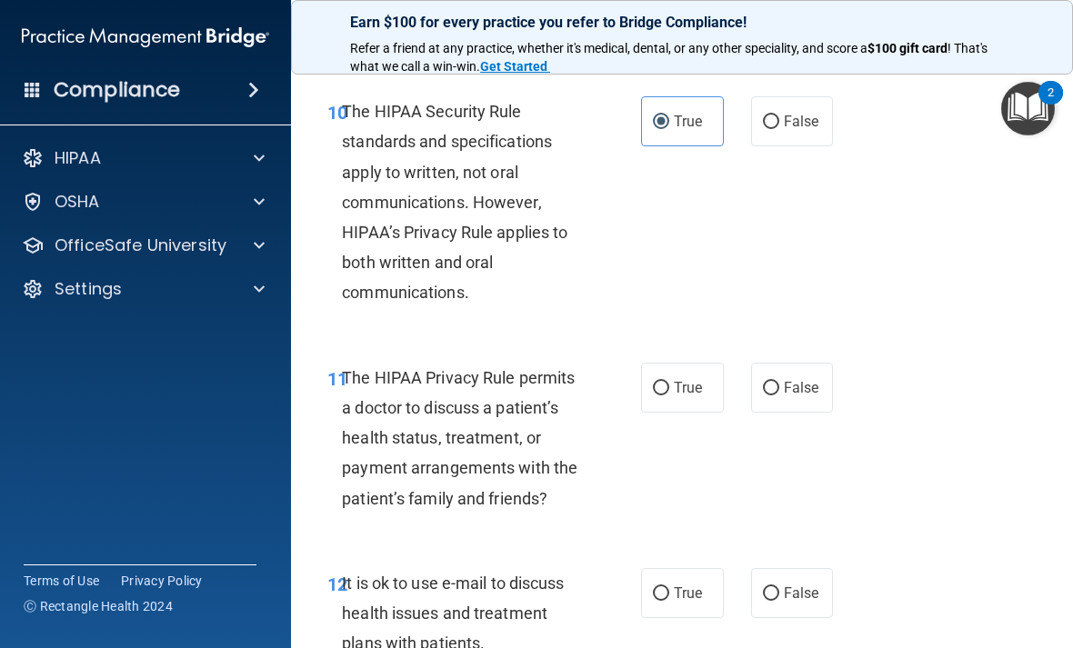
scroll to position [2155, 0]
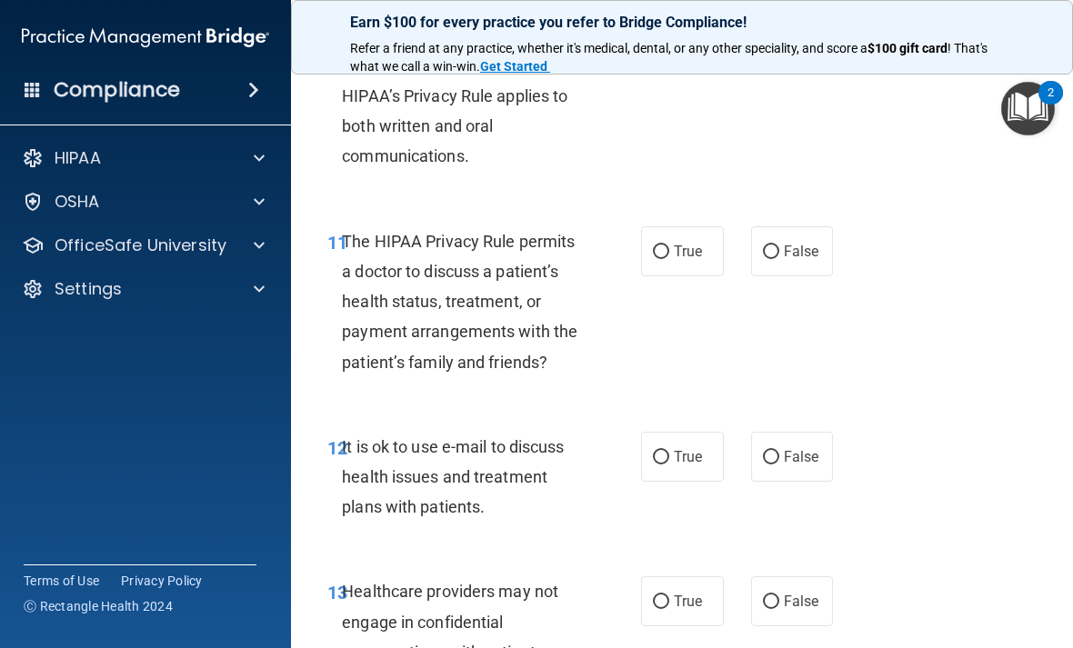
click at [666, 259] on input "True" at bounding box center [661, 252] width 16 height 14
radio input "true"
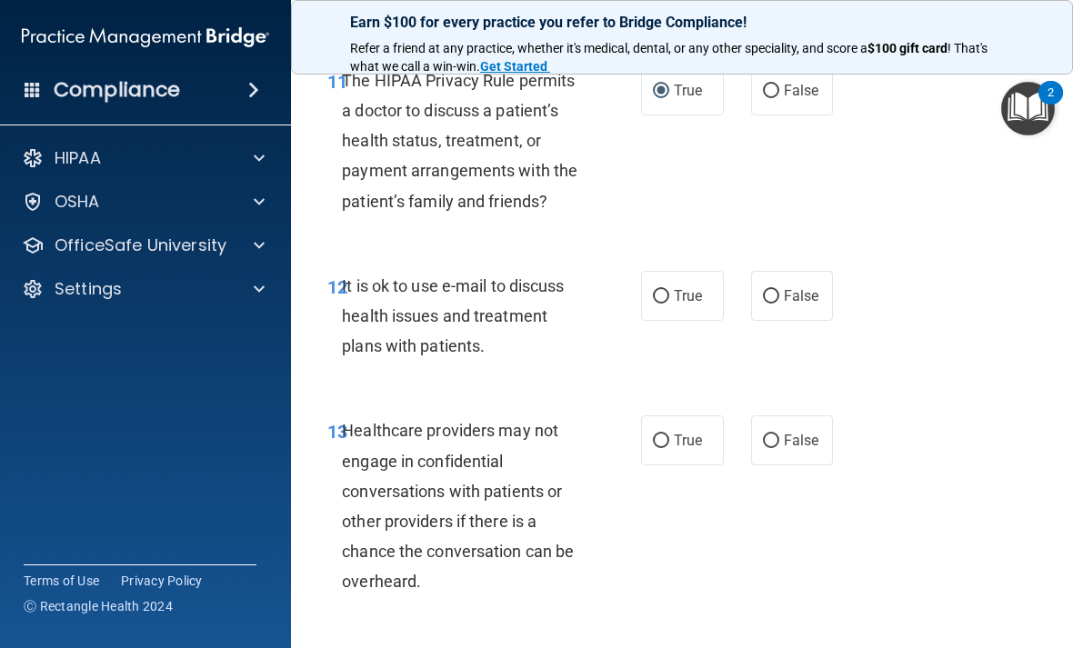
scroll to position [2331, 0]
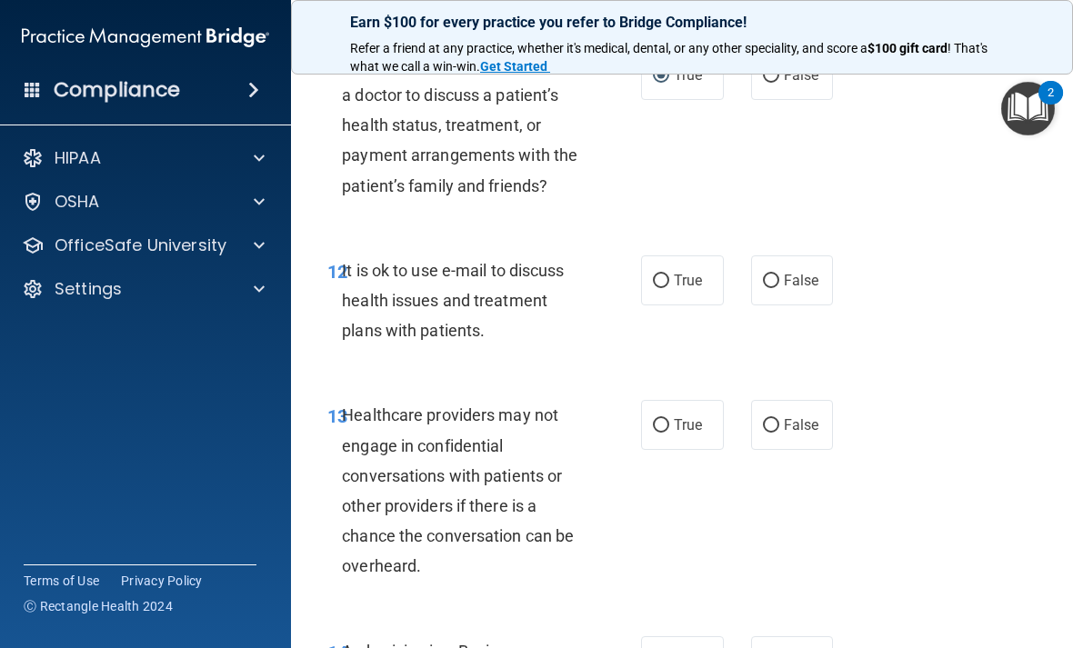
click at [688, 305] on label "True" at bounding box center [682, 280] width 83 height 50
click at [669, 288] on input "True" at bounding box center [661, 282] width 16 height 14
radio input "true"
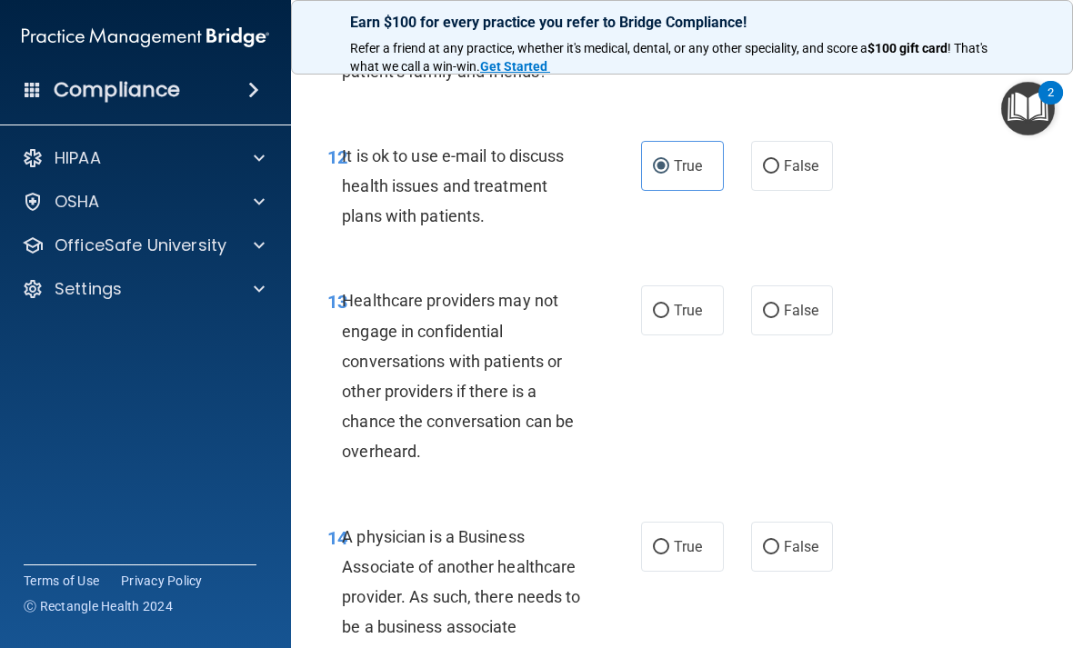
scroll to position [2453, 0]
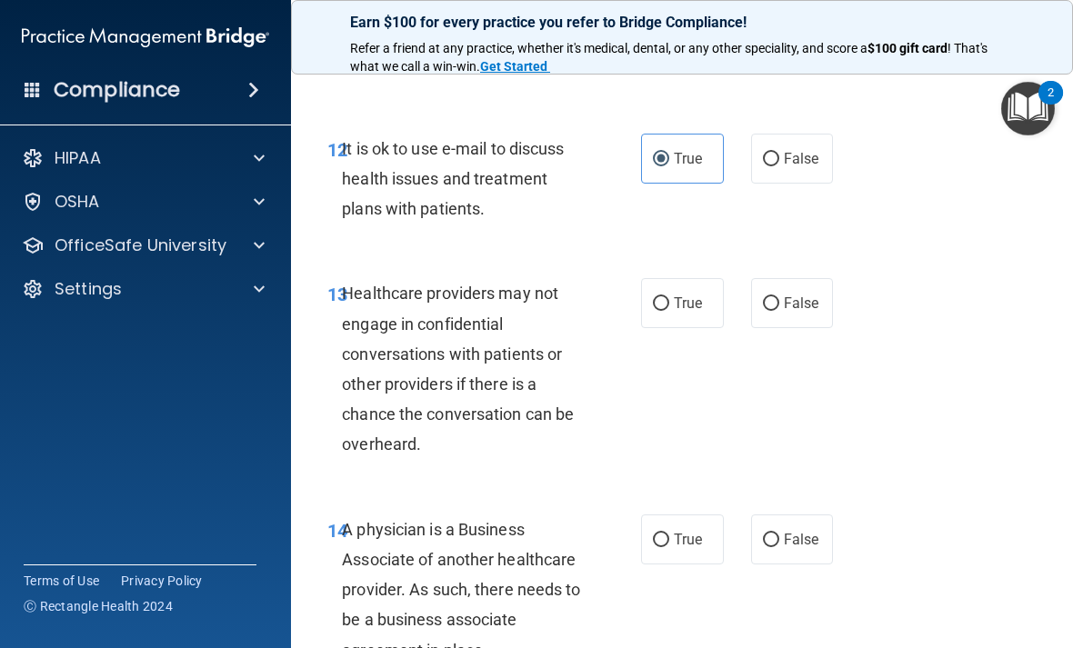
click at [822, 308] on label "False" at bounding box center [792, 303] width 83 height 50
click at [779, 308] on input "False" at bounding box center [771, 304] width 16 height 14
radio input "true"
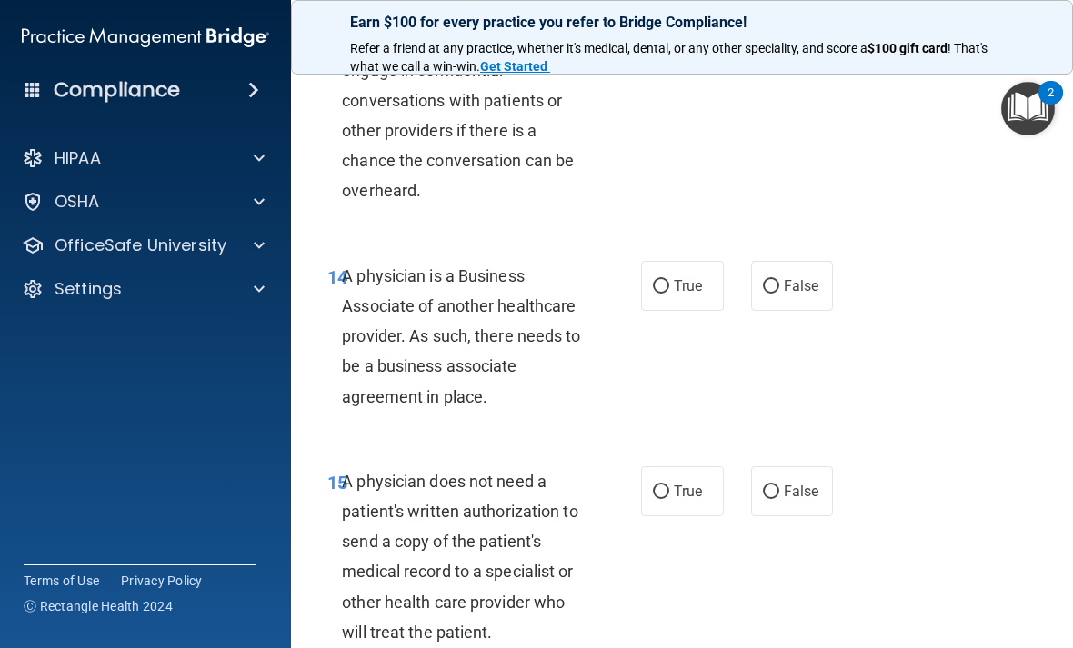
scroll to position [2707, 0]
click at [807, 294] on span "False" at bounding box center [801, 284] width 35 height 17
click at [779, 293] on input "False" at bounding box center [771, 286] width 16 height 14
radio input "true"
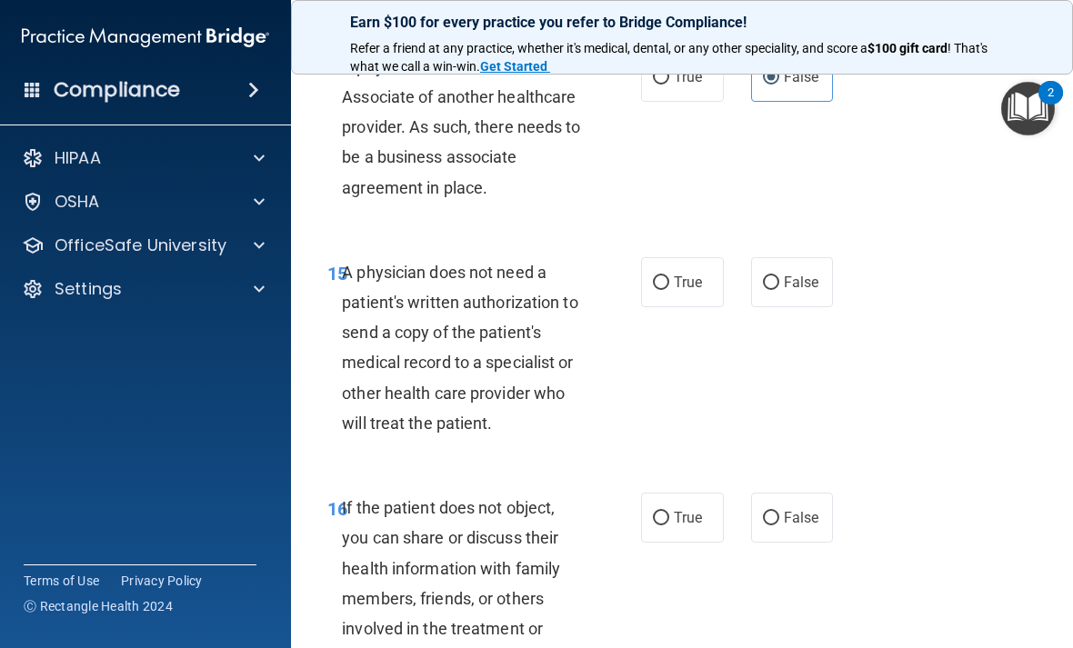
scroll to position [2918, 0]
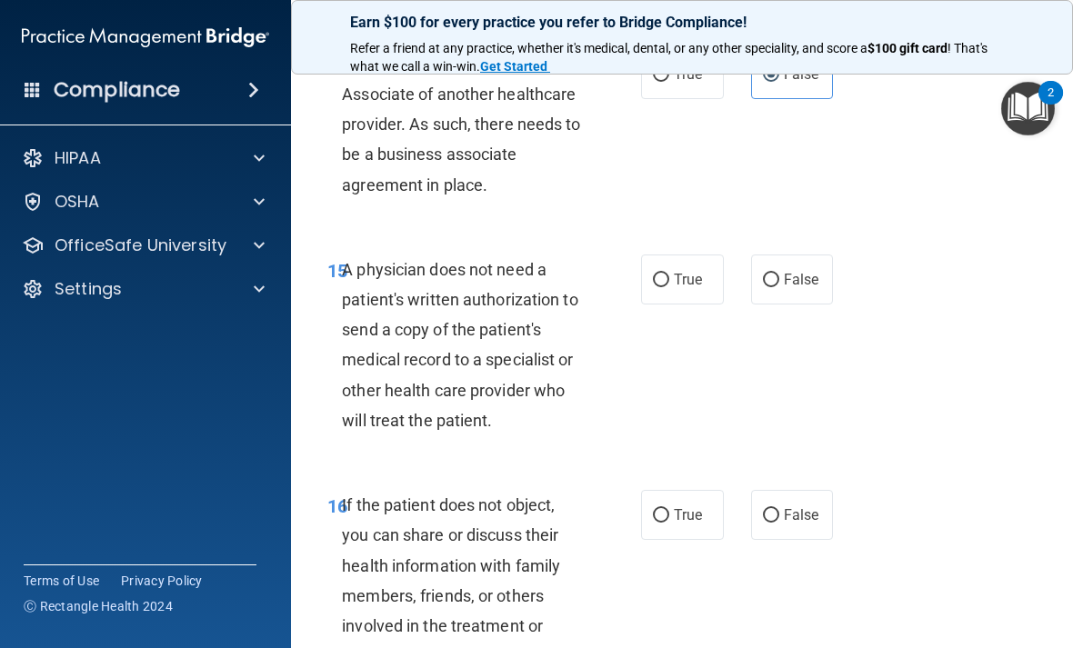
click at [664, 287] on input "True" at bounding box center [661, 281] width 16 height 14
radio input "true"
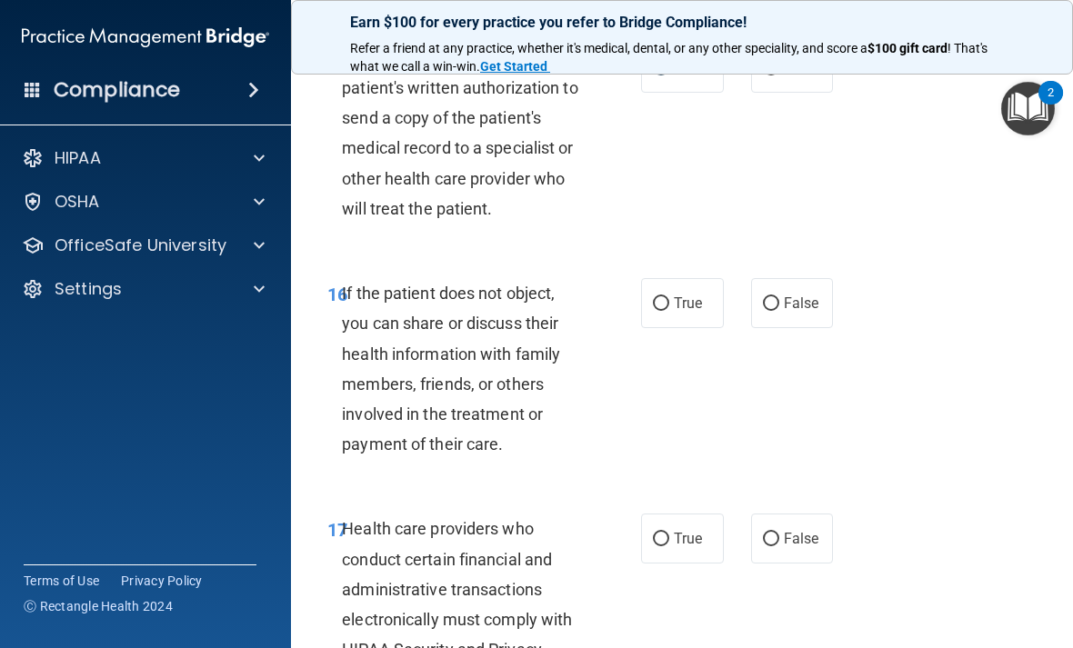
scroll to position [3131, 0]
click at [657, 298] on label "True" at bounding box center [682, 302] width 83 height 50
click at [657, 298] on input "True" at bounding box center [661, 303] width 16 height 14
radio input "true"
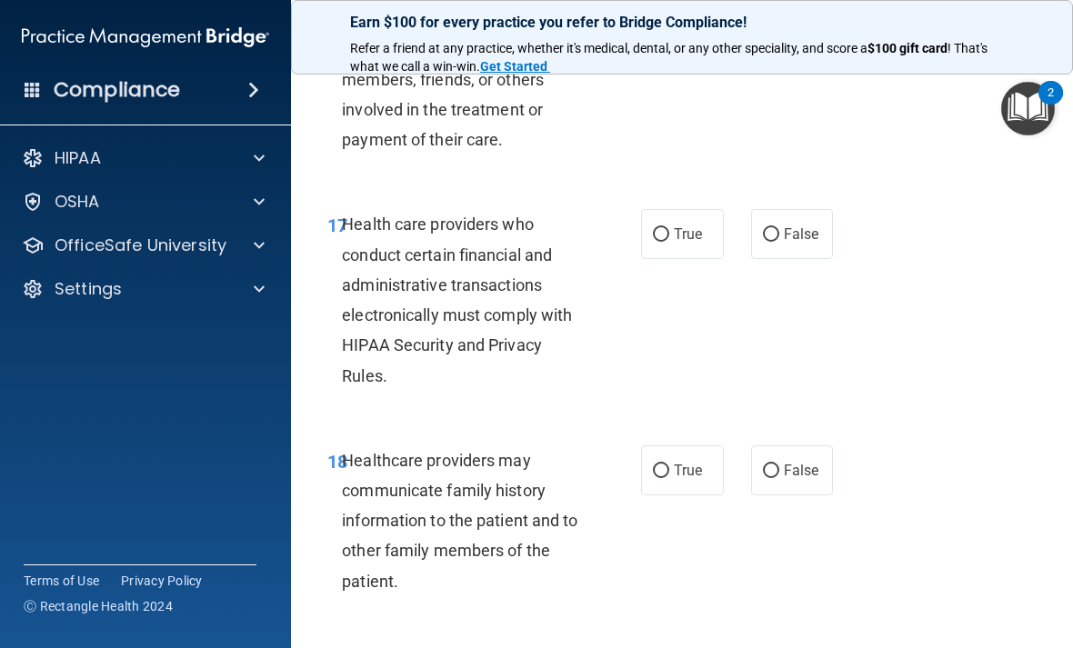
scroll to position [3436, 0]
click at [693, 232] on label "True" at bounding box center [682, 233] width 83 height 50
click at [669, 232] on input "True" at bounding box center [661, 234] width 16 height 14
radio input "true"
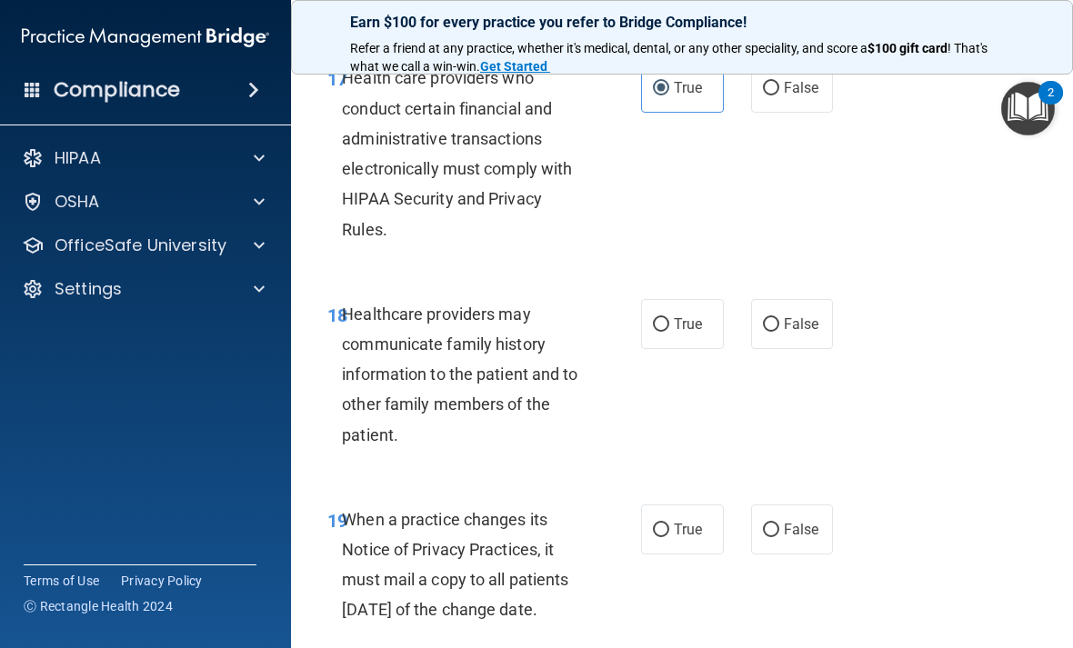
scroll to position [3621, 0]
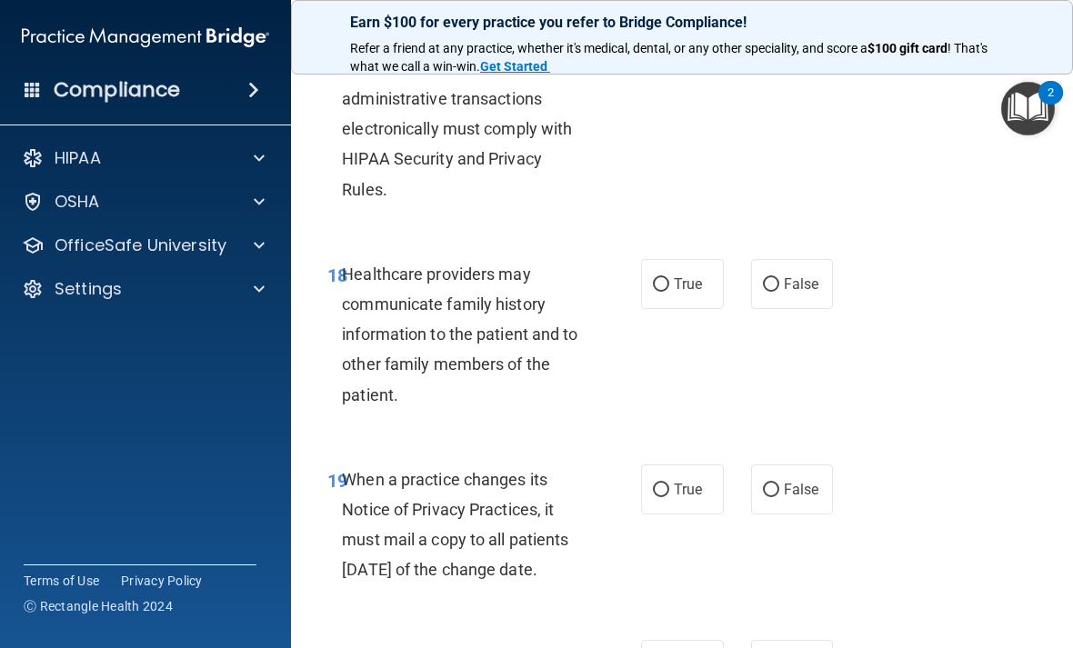
click at [796, 293] on span "False" at bounding box center [801, 283] width 35 height 17
click at [779, 292] on input "False" at bounding box center [771, 285] width 16 height 14
radio input "true"
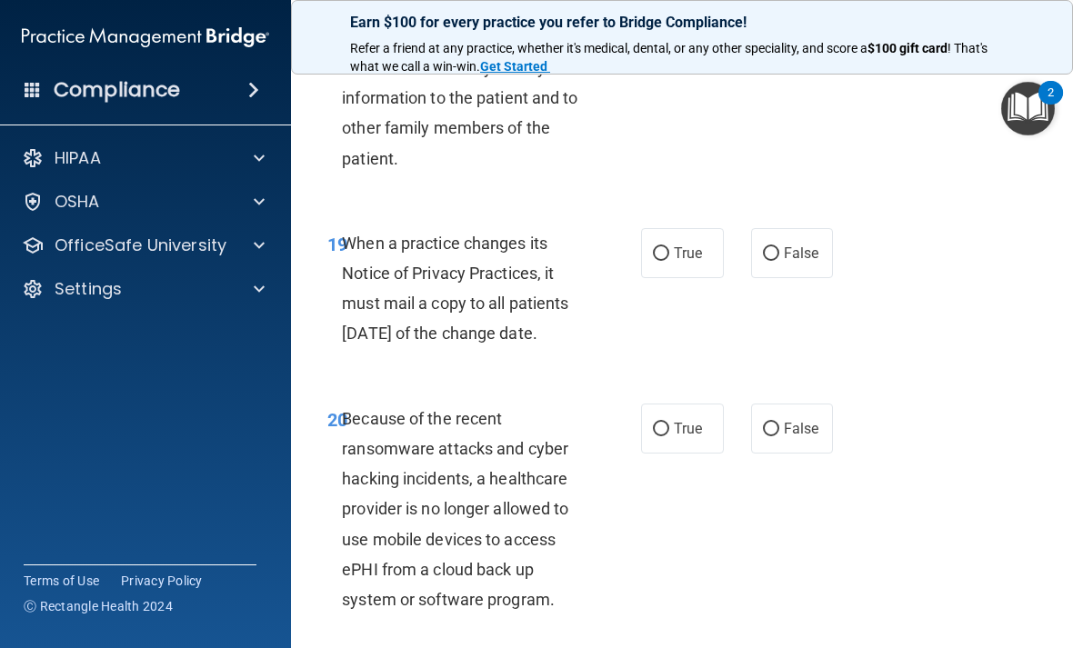
scroll to position [3868, 0]
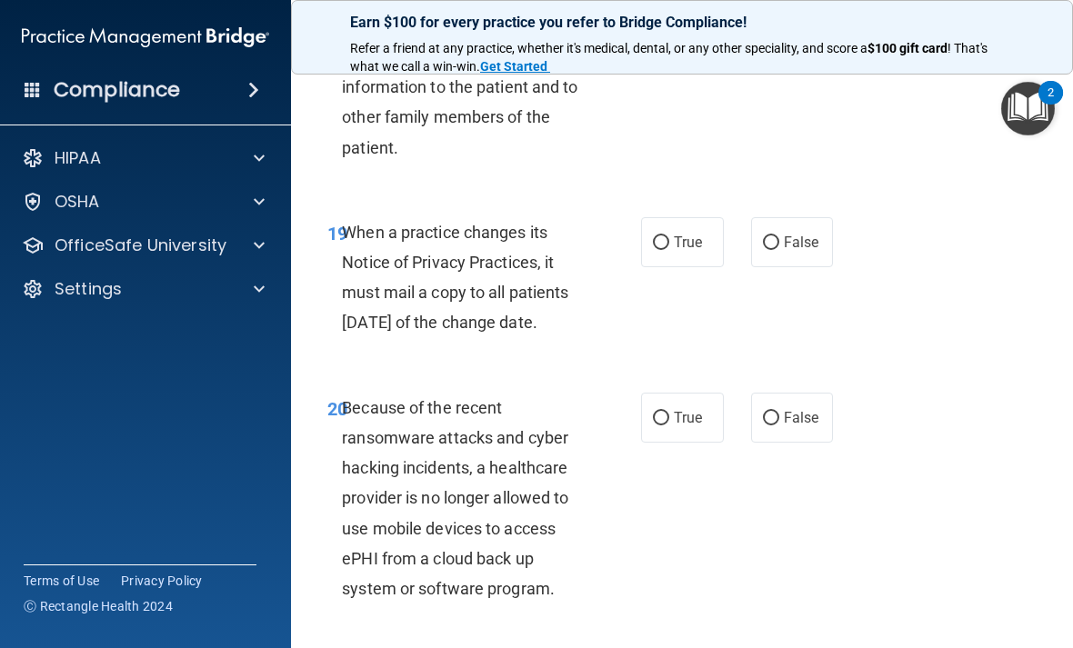
click at [789, 244] on span "False" at bounding box center [801, 242] width 35 height 17
click at [779, 244] on input "False" at bounding box center [771, 243] width 16 height 14
radio input "true"
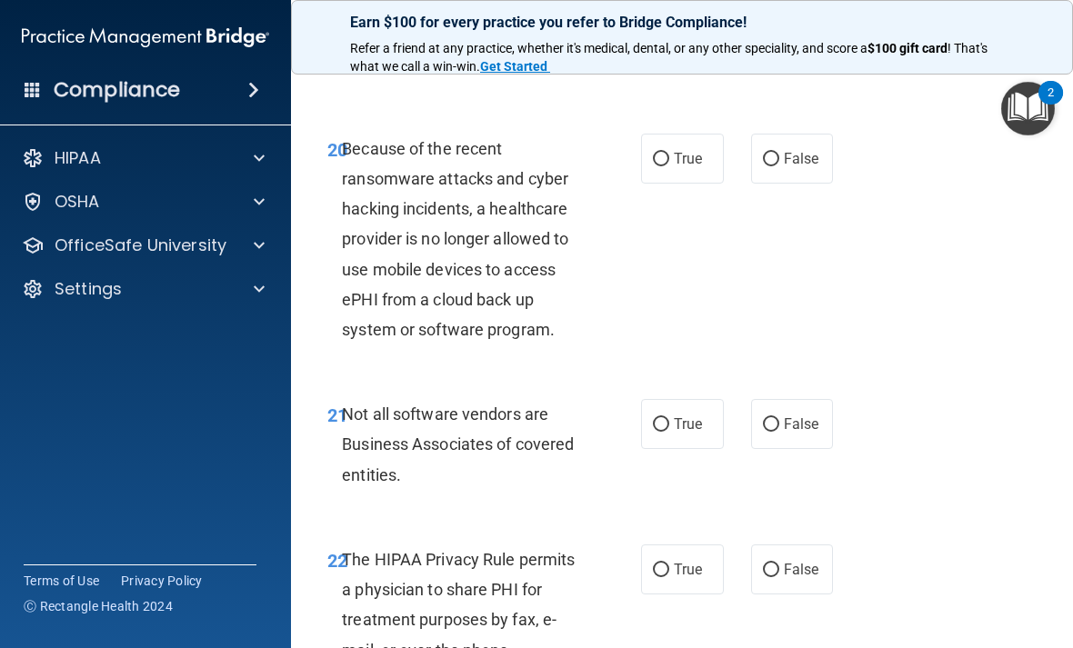
scroll to position [4127, 0]
click at [794, 168] on span "False" at bounding box center [801, 159] width 35 height 17
click at [779, 167] on input "False" at bounding box center [771, 161] width 16 height 14
radio input "true"
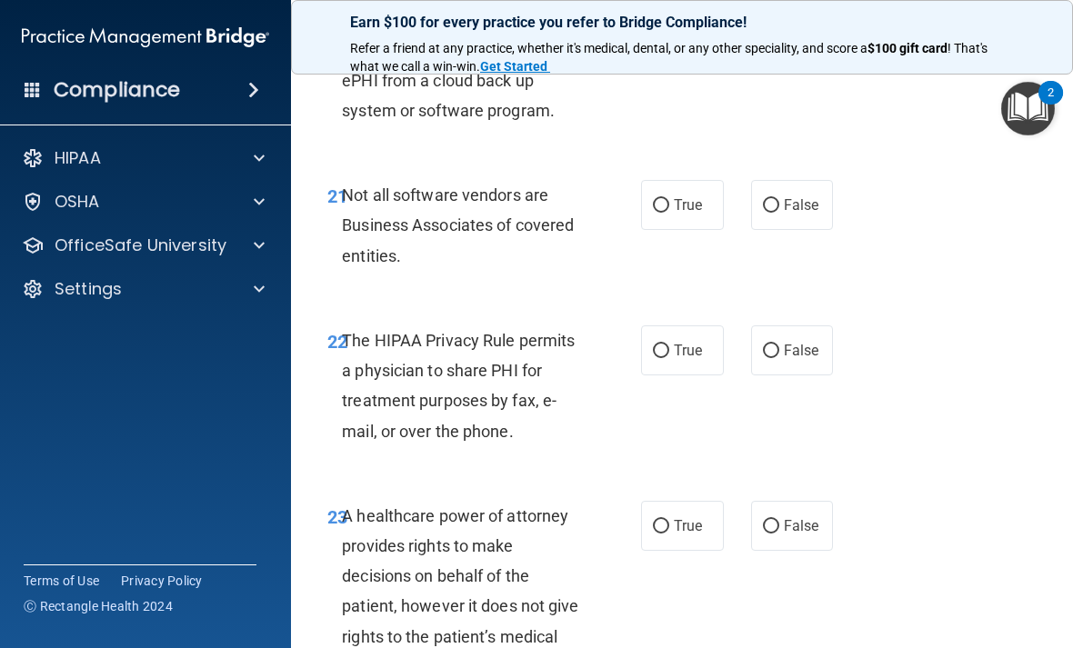
scroll to position [4354, 0]
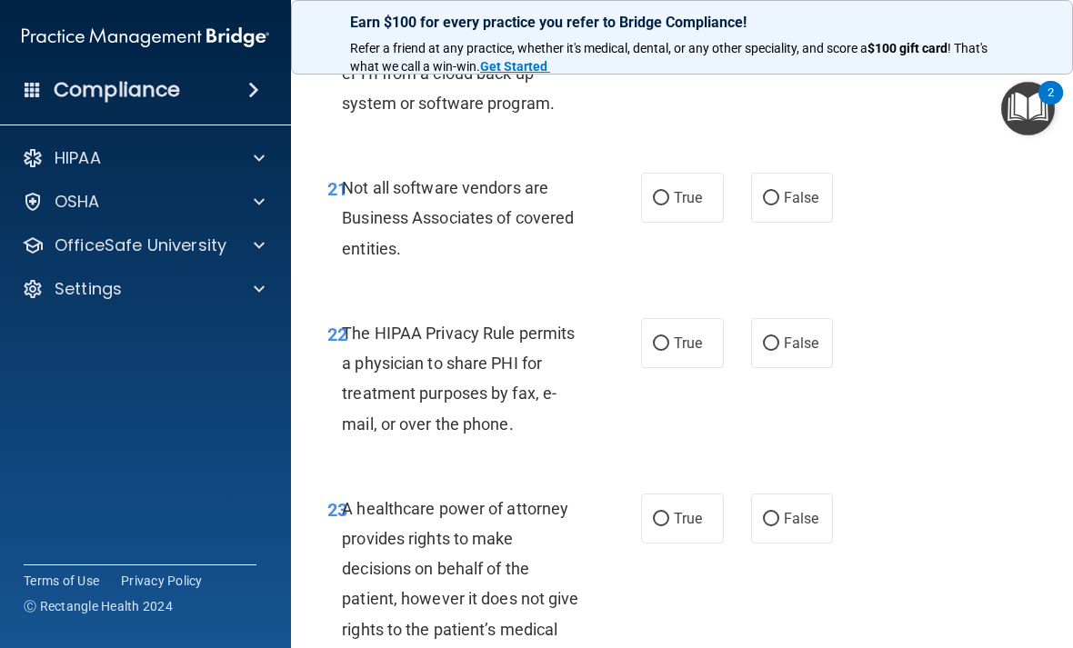
click at [668, 205] on input "True" at bounding box center [661, 199] width 16 height 14
radio input "true"
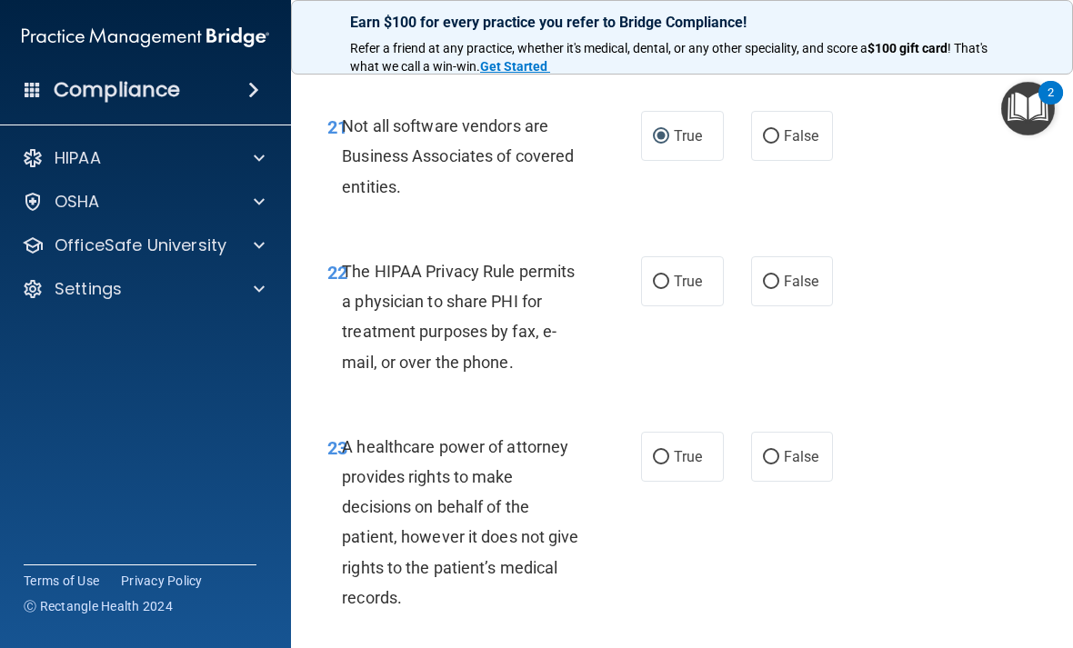
scroll to position [4446, 0]
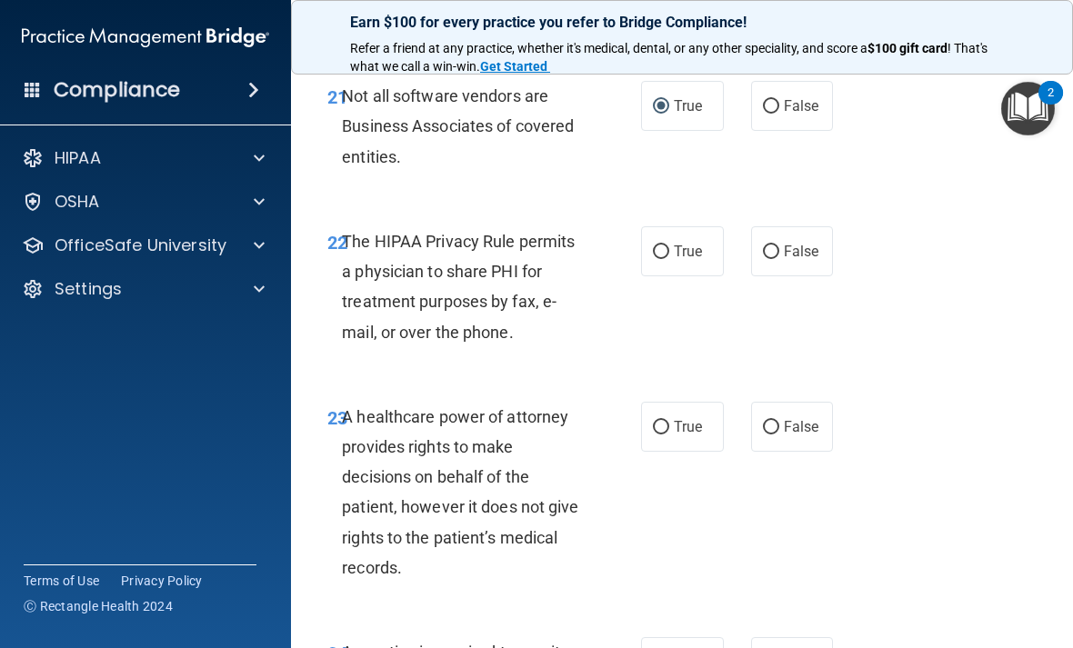
click at [774, 259] on input "False" at bounding box center [771, 252] width 16 height 14
radio input "true"
click at [682, 276] on label "True" at bounding box center [682, 251] width 83 height 50
click at [669, 259] on input "True" at bounding box center [661, 252] width 16 height 14
radio input "true"
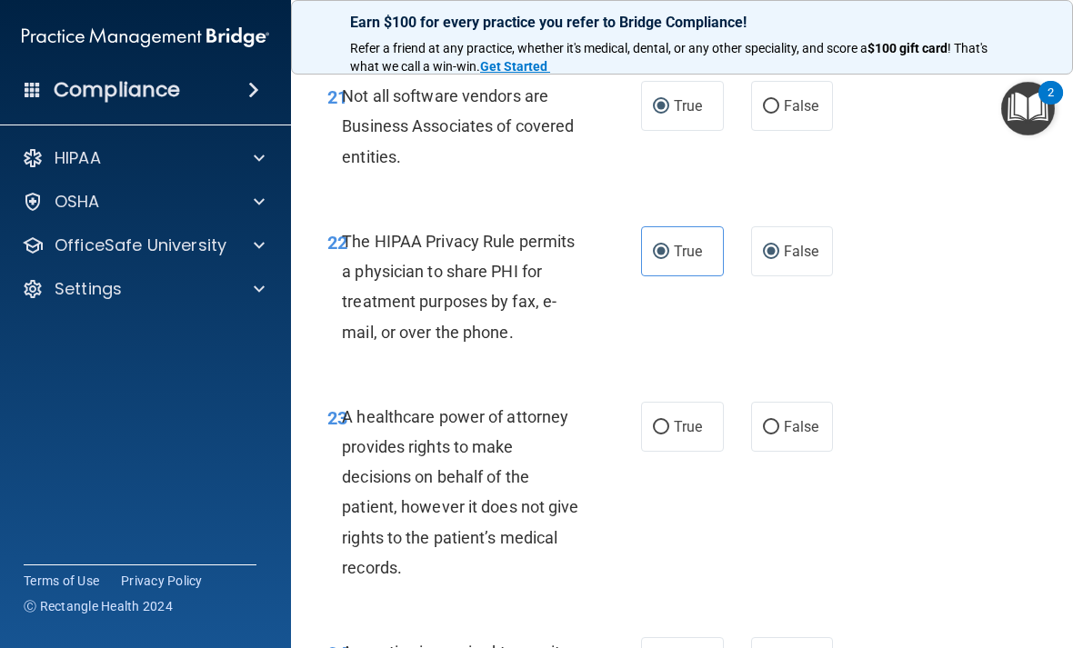
radio input "false"
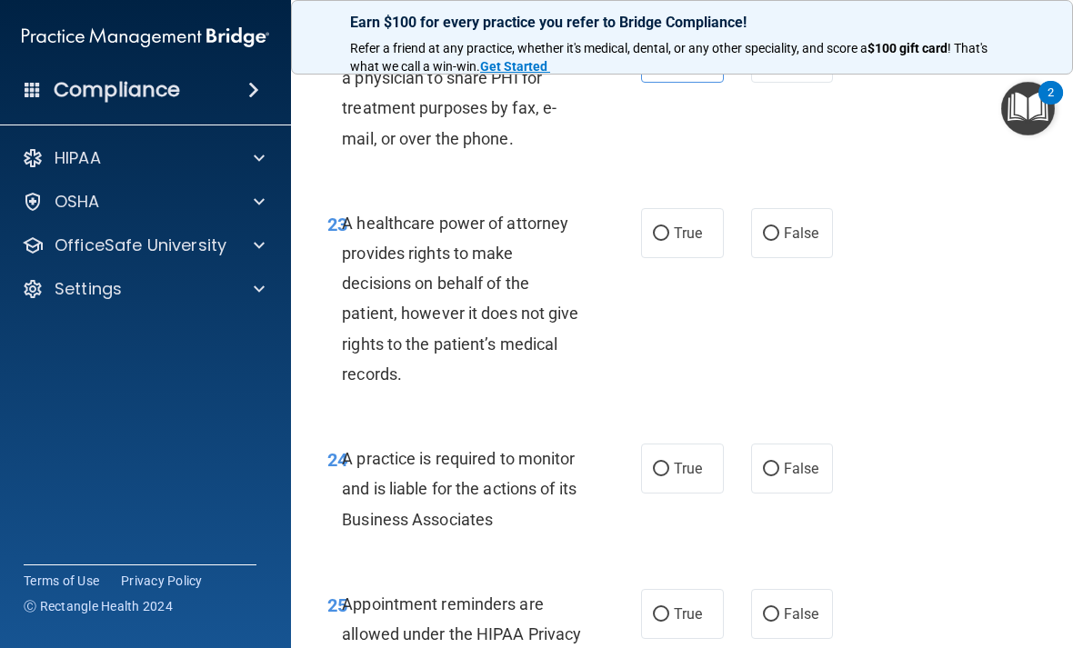
scroll to position [4640, 0]
click at [668, 240] on input "True" at bounding box center [661, 233] width 16 height 14
radio input "true"
click at [830, 257] on label "False" at bounding box center [792, 232] width 83 height 50
click at [779, 240] on input "False" at bounding box center [771, 233] width 16 height 14
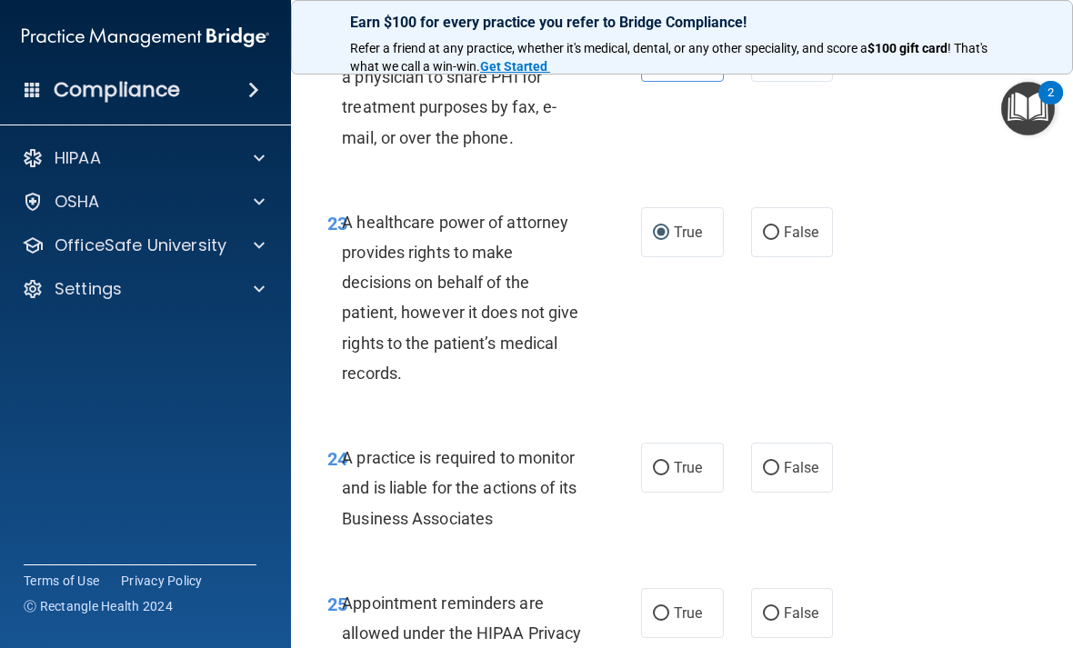
radio input "true"
radio input "false"
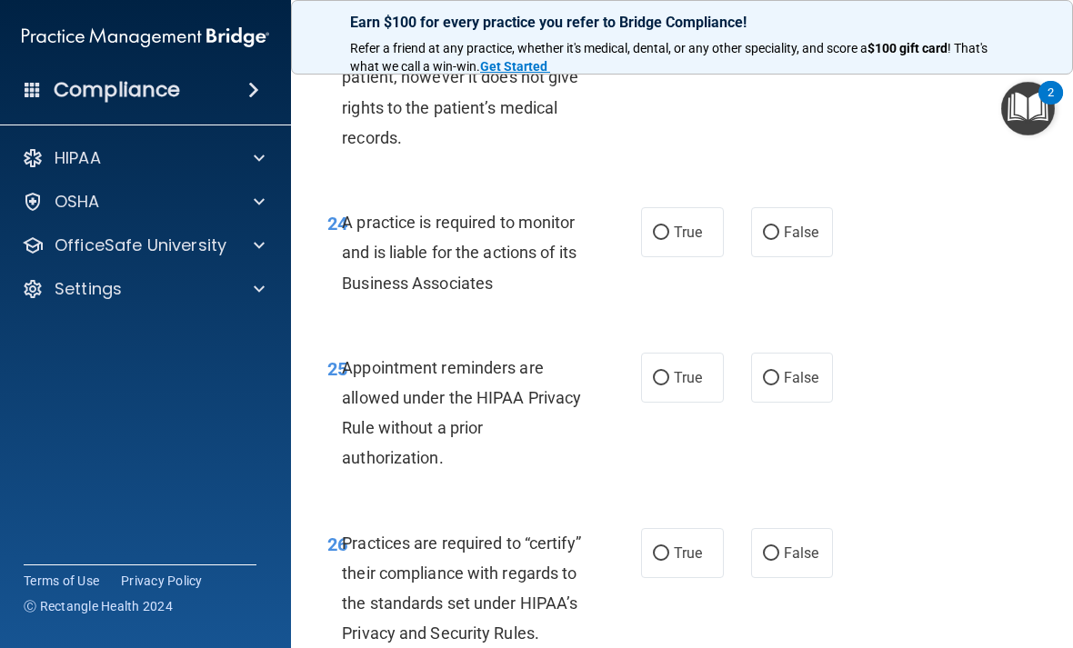
scroll to position [4881, 0]
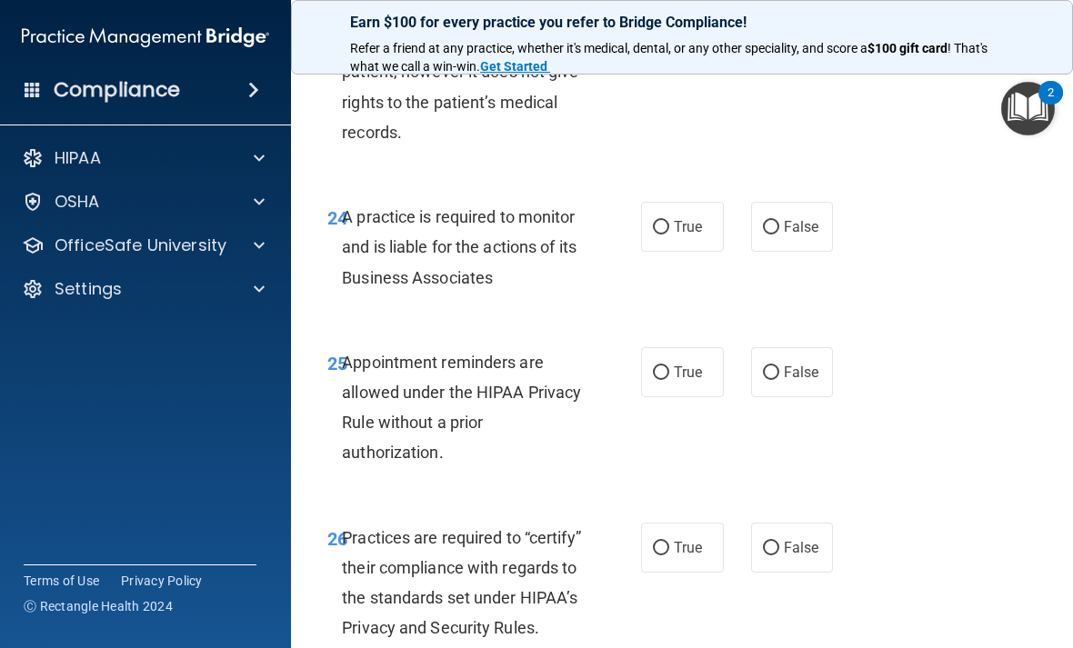
click at [757, 252] on label "False" at bounding box center [792, 227] width 83 height 50
click at [763, 235] on input "False" at bounding box center [771, 228] width 16 height 14
radio input "true"
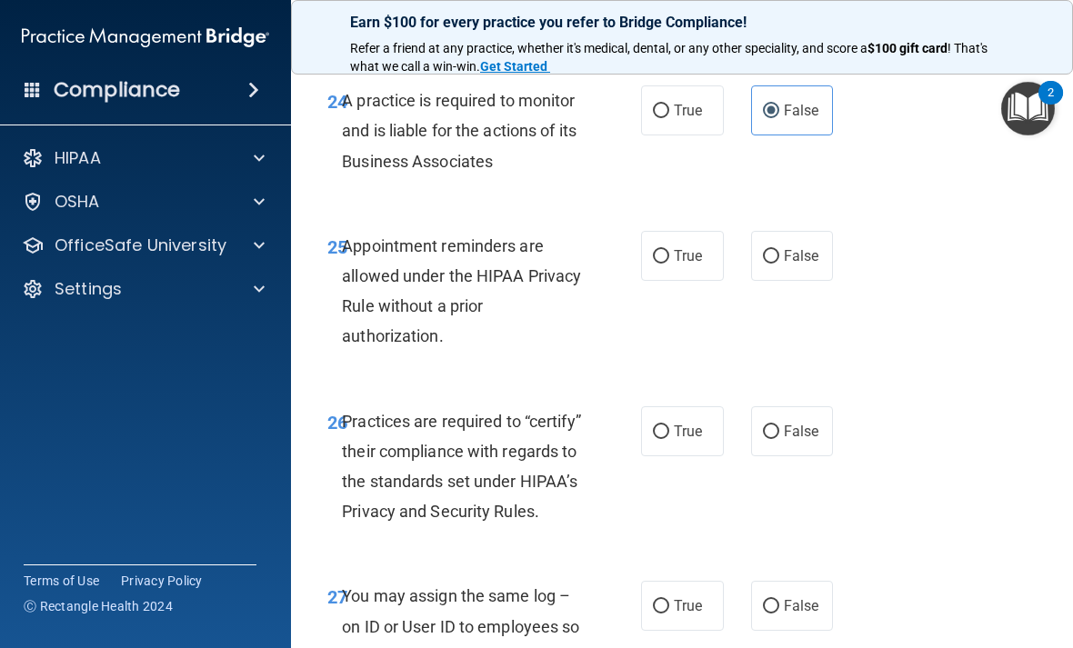
scroll to position [5000, 0]
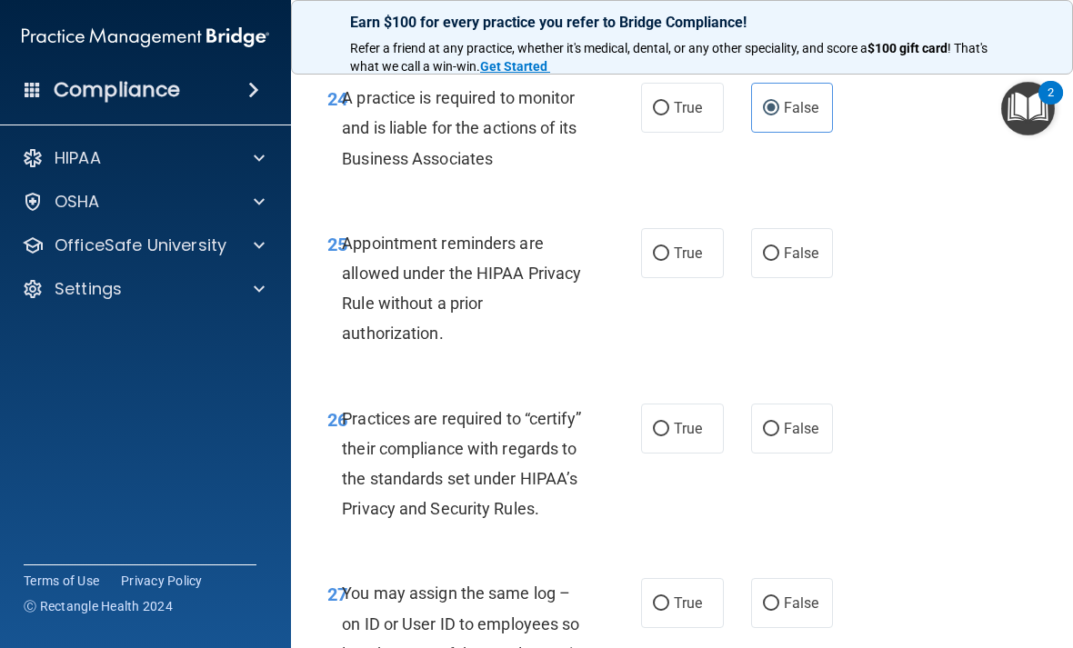
click at [664, 261] on input "True" at bounding box center [661, 254] width 16 height 14
radio input "true"
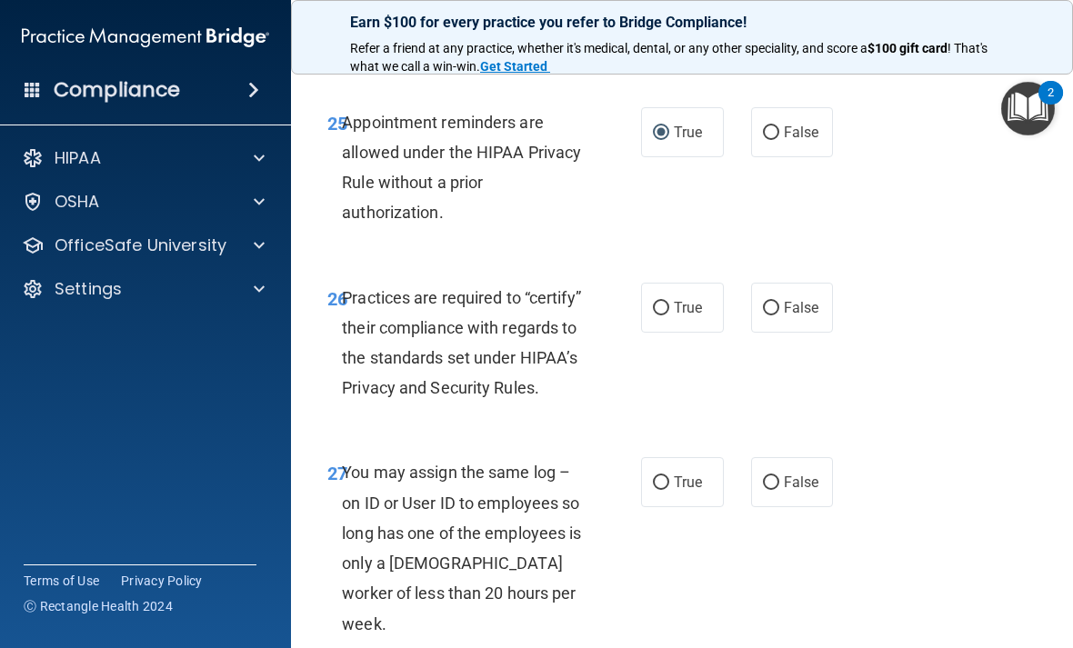
scroll to position [5124, 0]
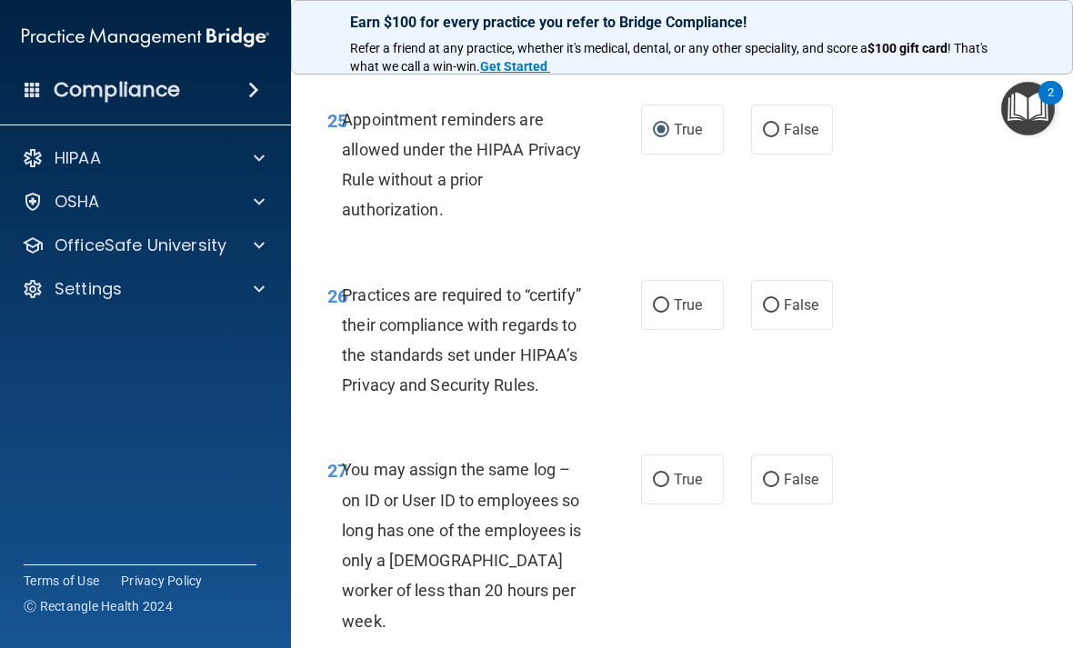
click at [776, 313] on input "False" at bounding box center [771, 306] width 16 height 14
radio input "true"
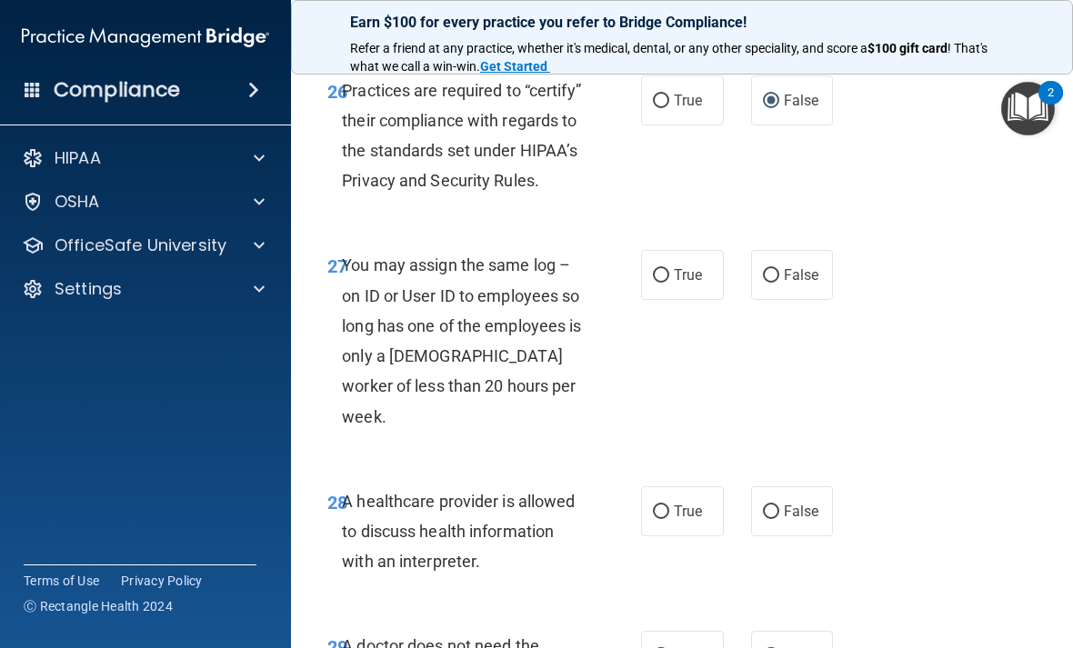
scroll to position [5342, 0]
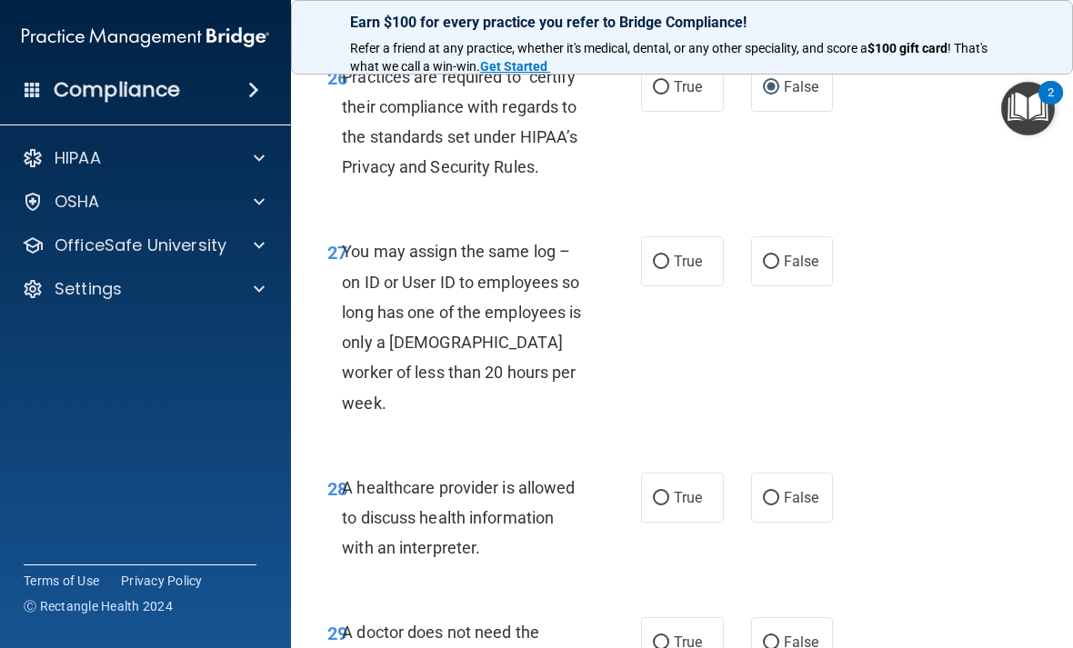
click at [788, 270] on span "False" at bounding box center [801, 261] width 35 height 17
click at [779, 269] on input "False" at bounding box center [771, 262] width 16 height 14
radio input "true"
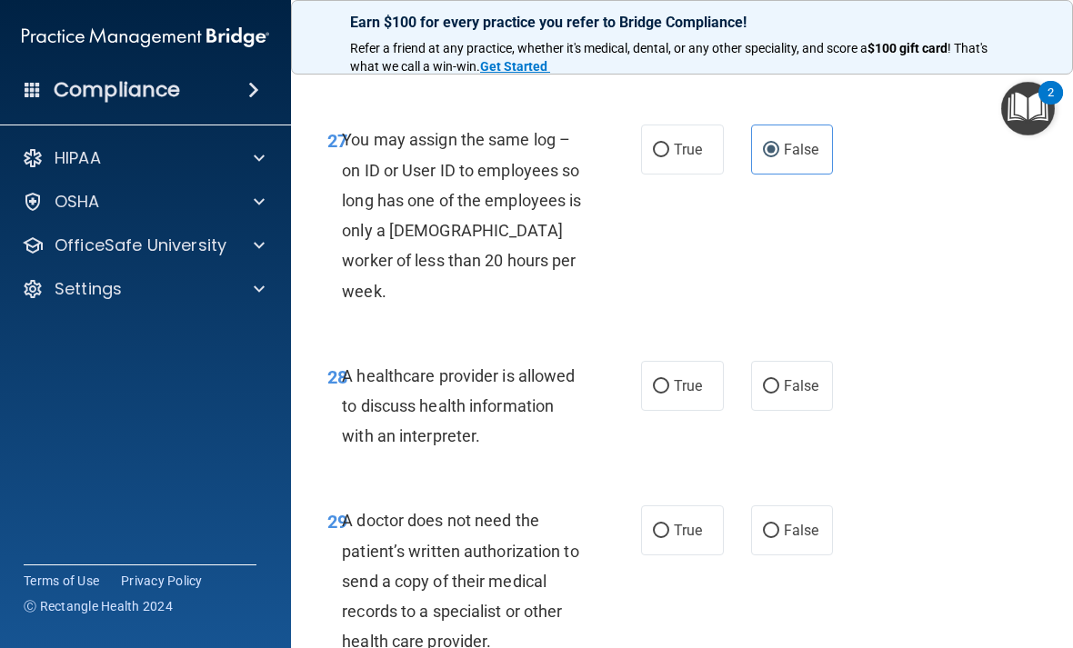
scroll to position [5487, 0]
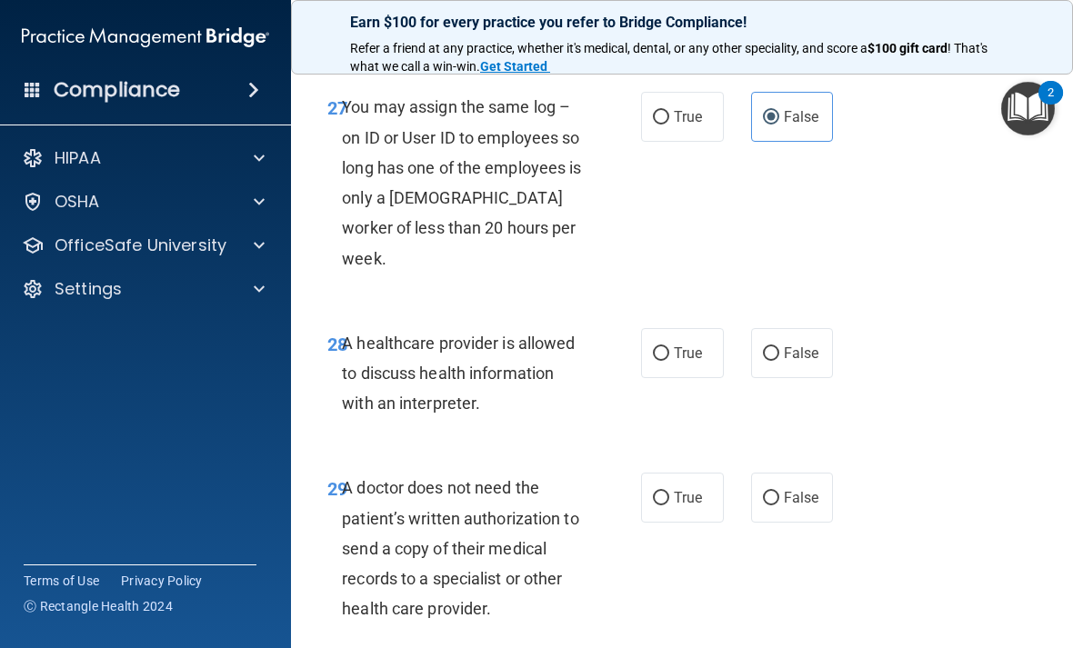
click at [663, 340] on label "True" at bounding box center [682, 353] width 83 height 50
click at [663, 347] on input "True" at bounding box center [661, 354] width 16 height 14
radio input "true"
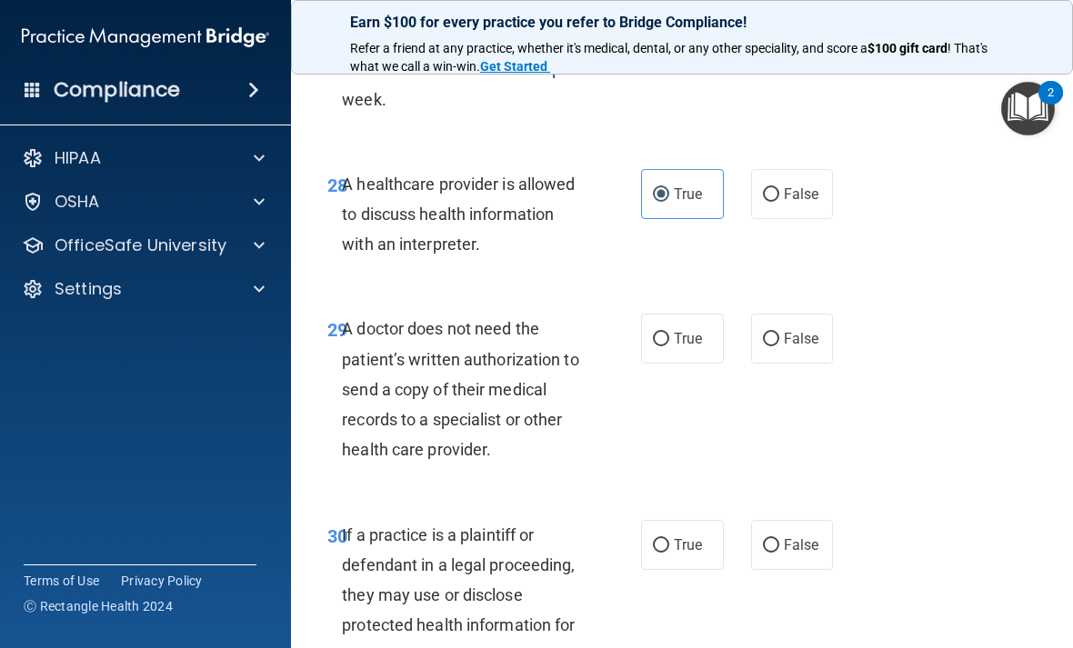
scroll to position [5649, 0]
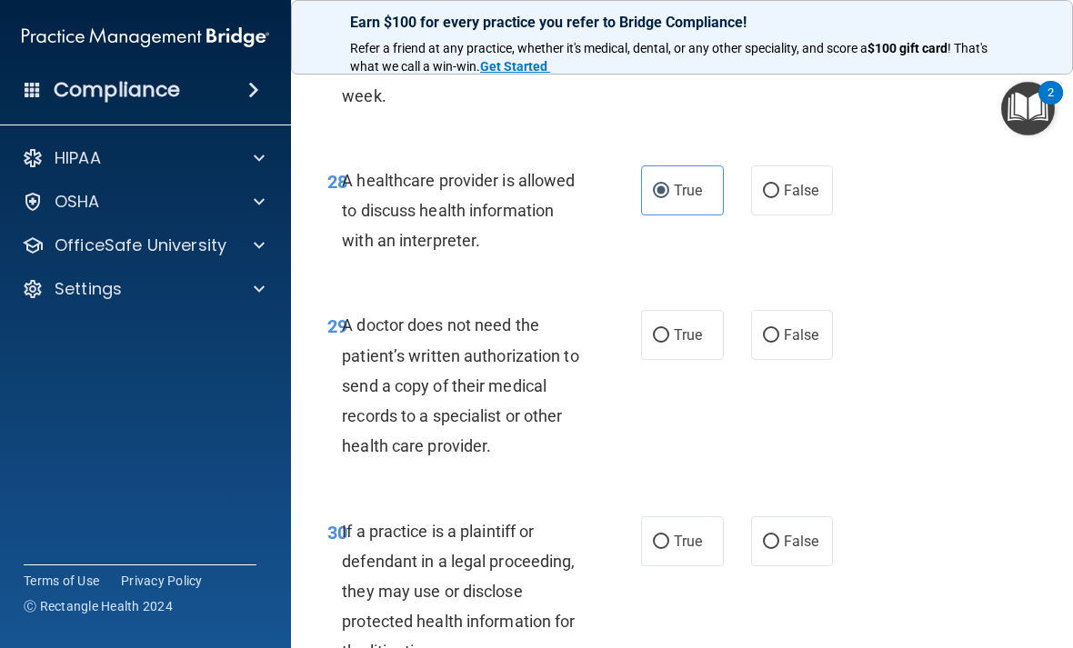
click at [687, 326] on label "True" at bounding box center [682, 335] width 83 height 50
click at [669, 329] on input "True" at bounding box center [661, 336] width 16 height 14
radio input "true"
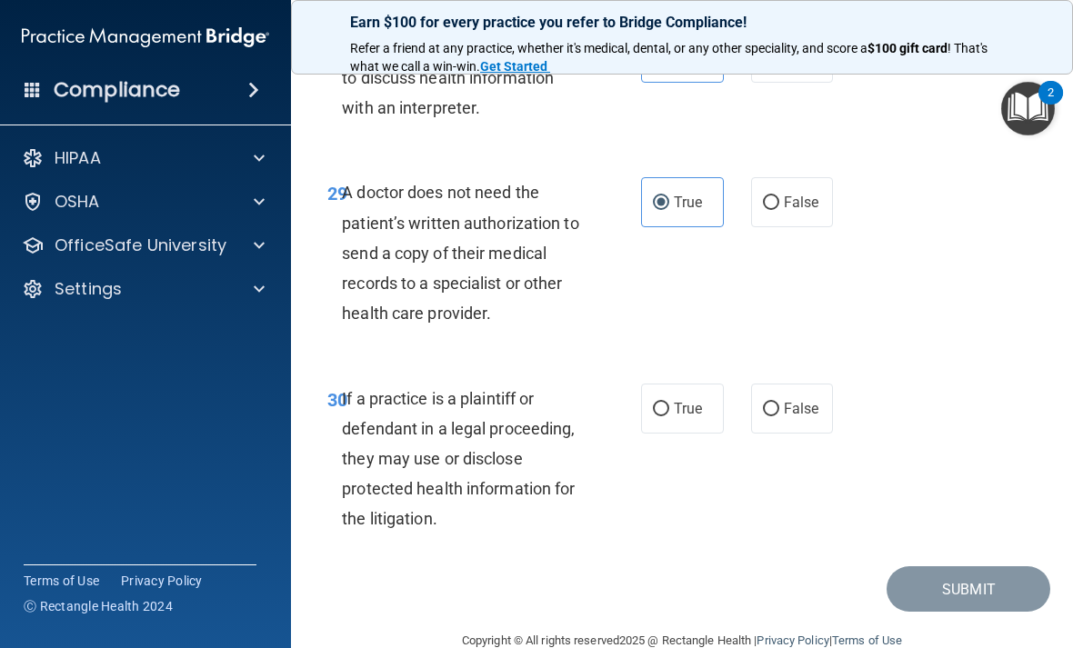
scroll to position [5814, 0]
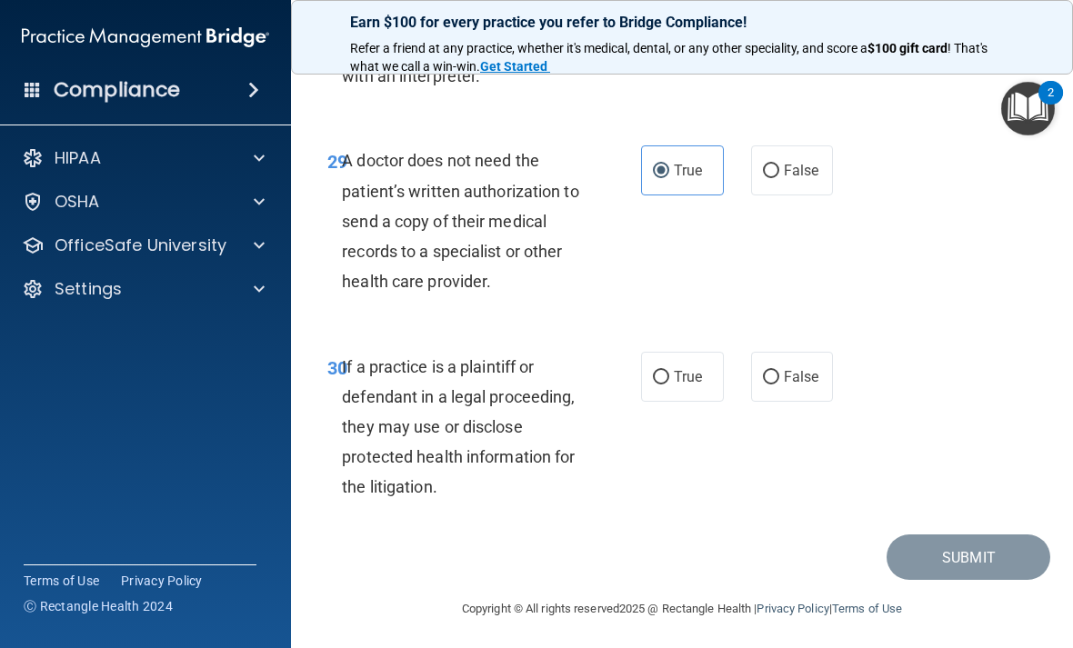
click at [662, 385] on input "True" at bounding box center [661, 378] width 16 height 14
radio input "true"
click at [919, 541] on button "Submit" at bounding box center [968, 558] width 164 height 46
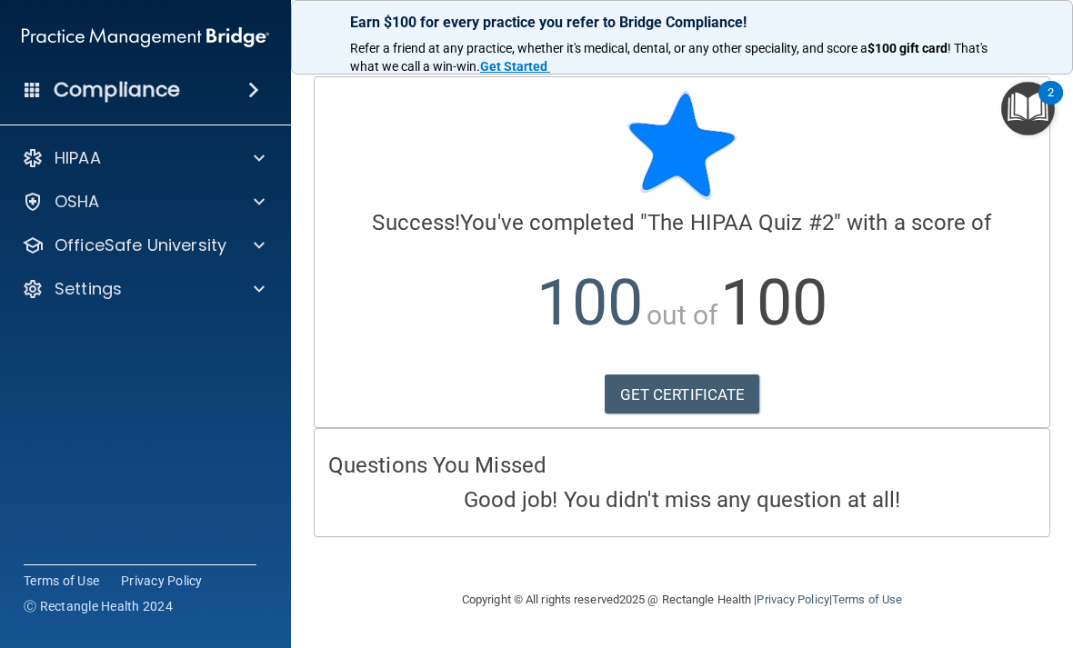
click at [54, 250] on div "OfficeSafe University" at bounding box center [120, 246] width 225 height 22
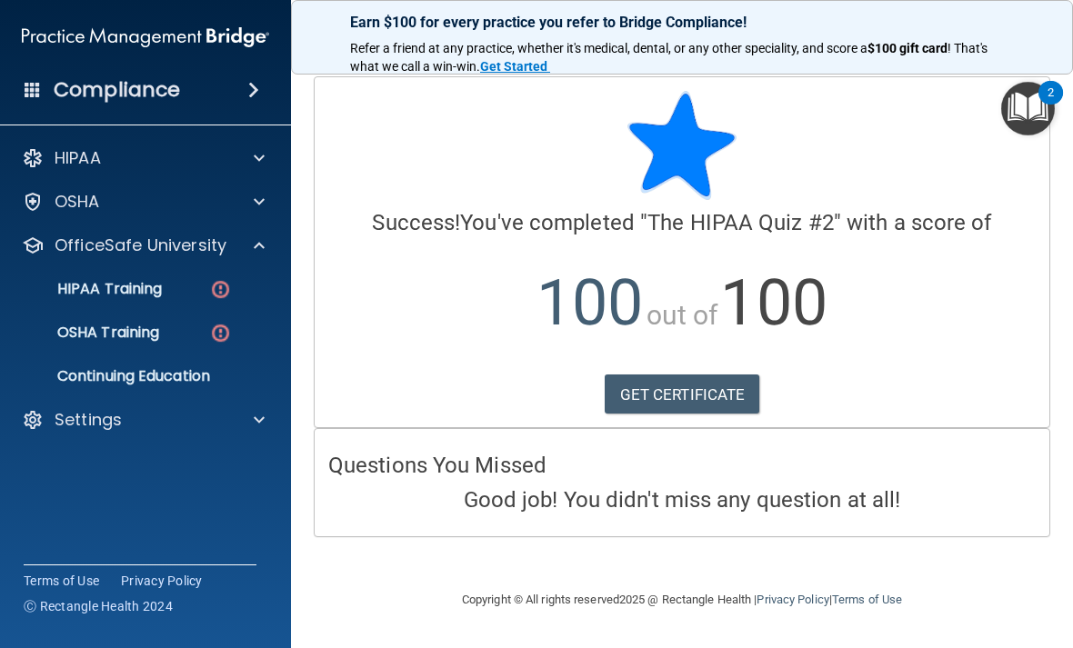
click at [102, 302] on link "HIPAA Training" at bounding box center [125, 289] width 286 height 36
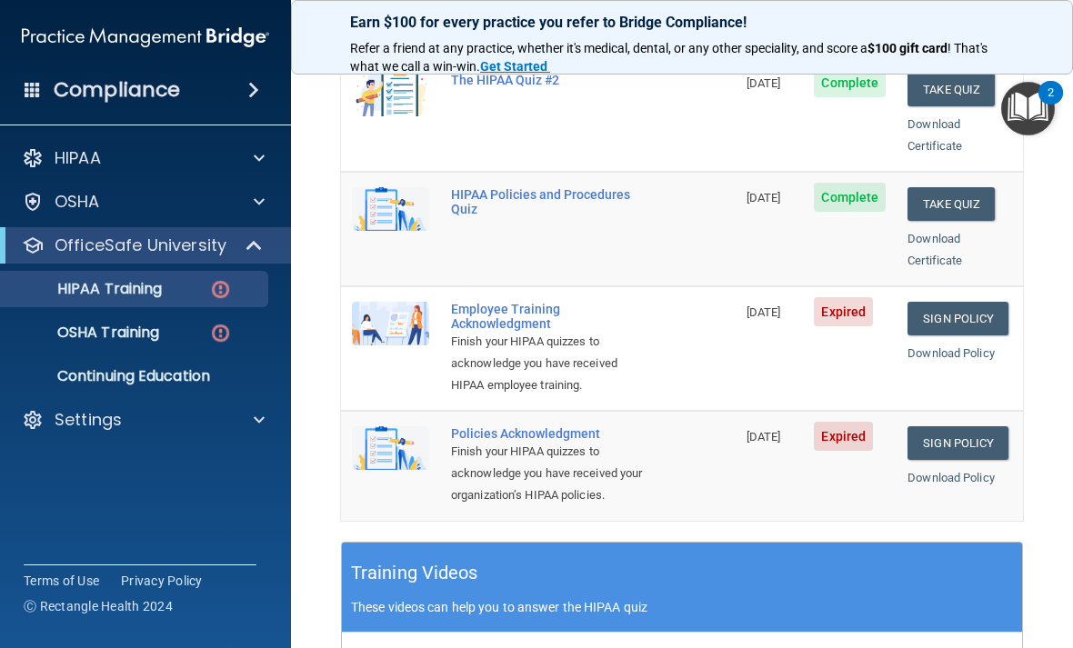
scroll to position [421, 0]
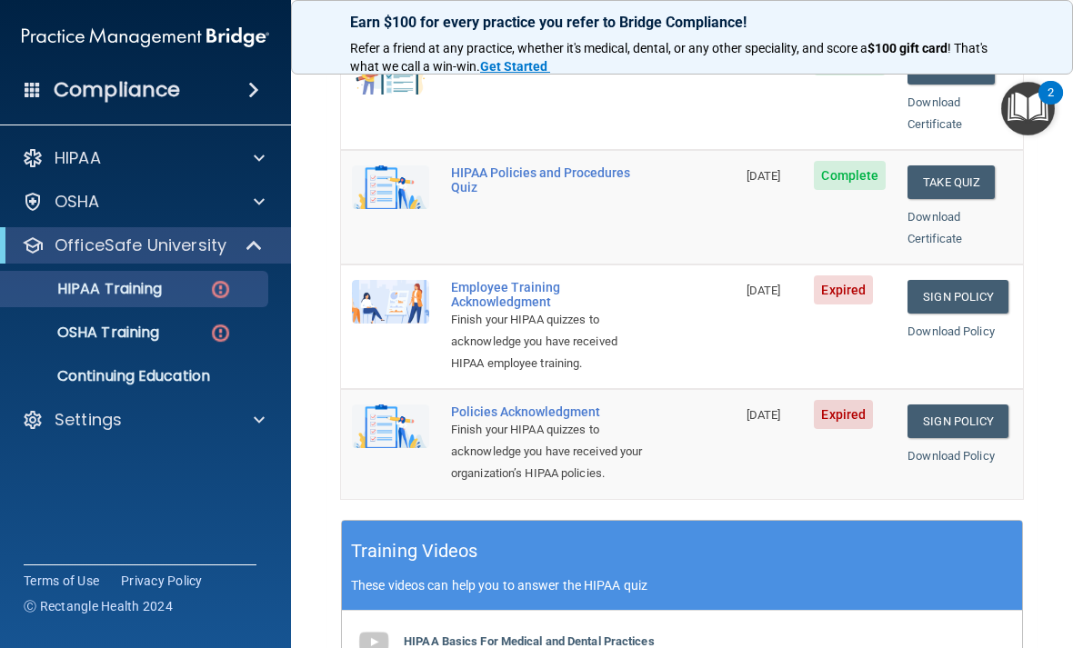
click at [940, 280] on link "Sign Policy" at bounding box center [957, 297] width 101 height 34
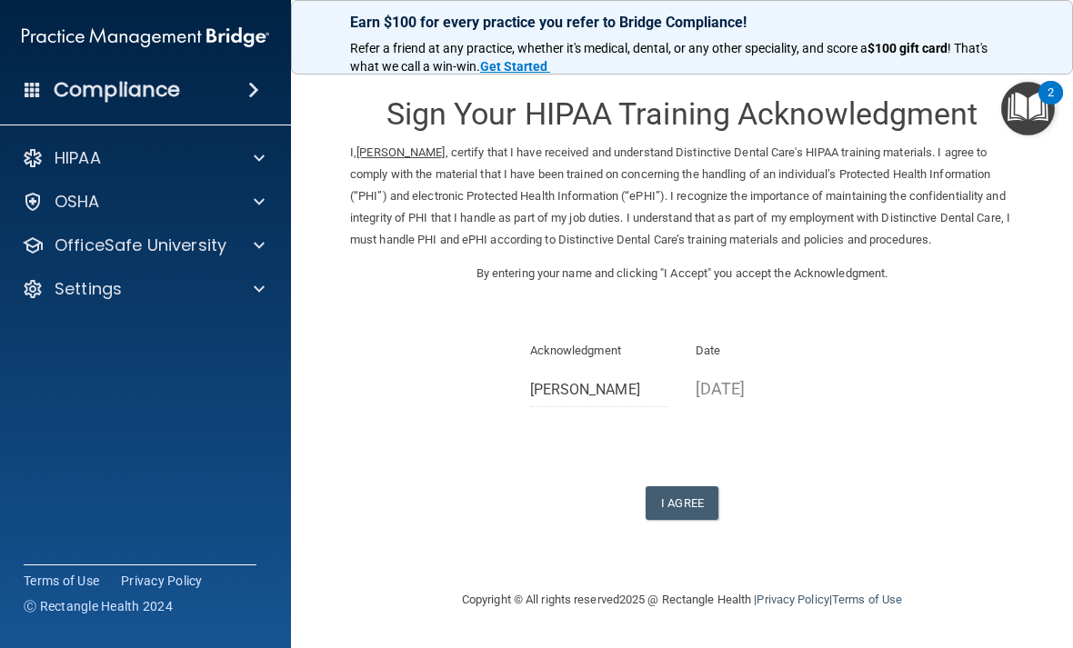
click at [689, 488] on button "I Agree" at bounding box center [681, 503] width 73 height 34
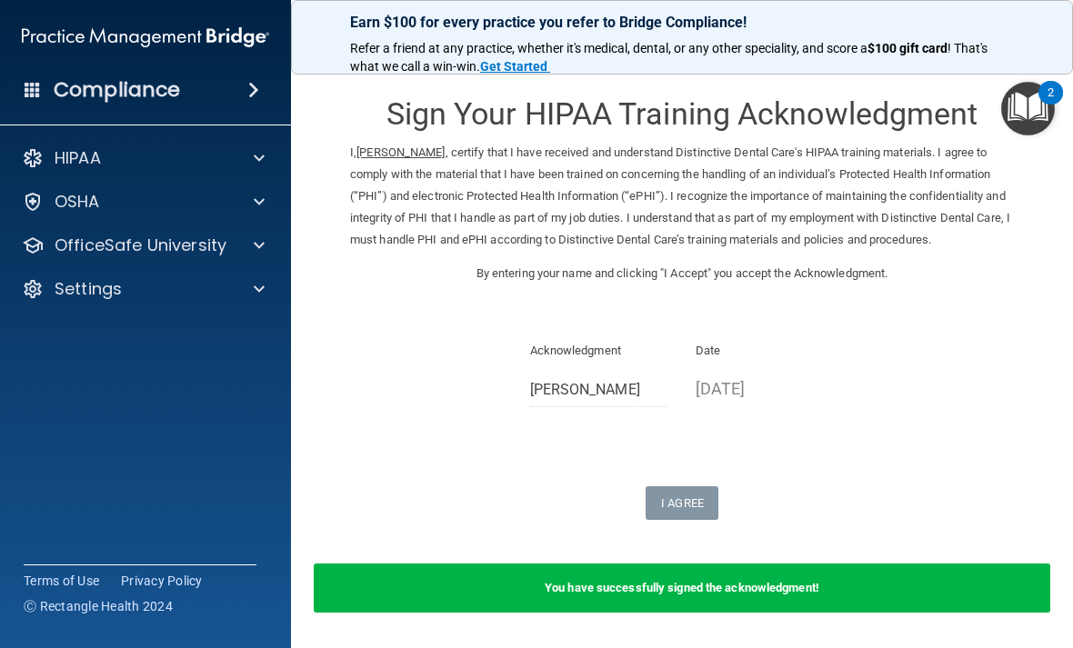
click at [57, 242] on p "OfficeSafe University" at bounding box center [141, 246] width 172 height 22
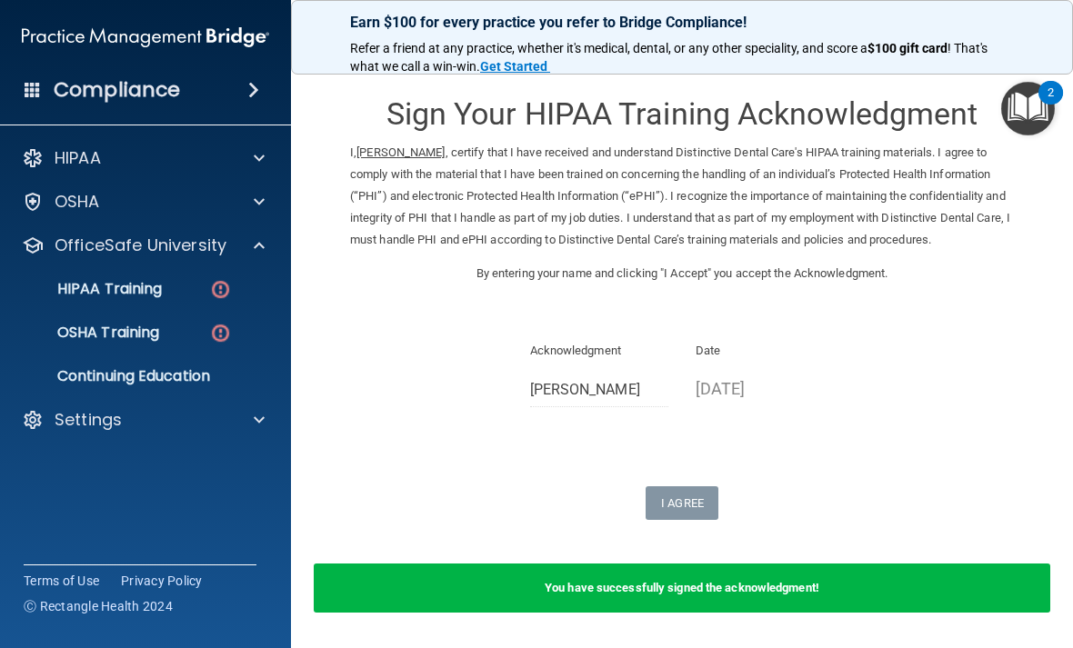
click at [103, 280] on p "HIPAA Training" at bounding box center [87, 289] width 150 height 18
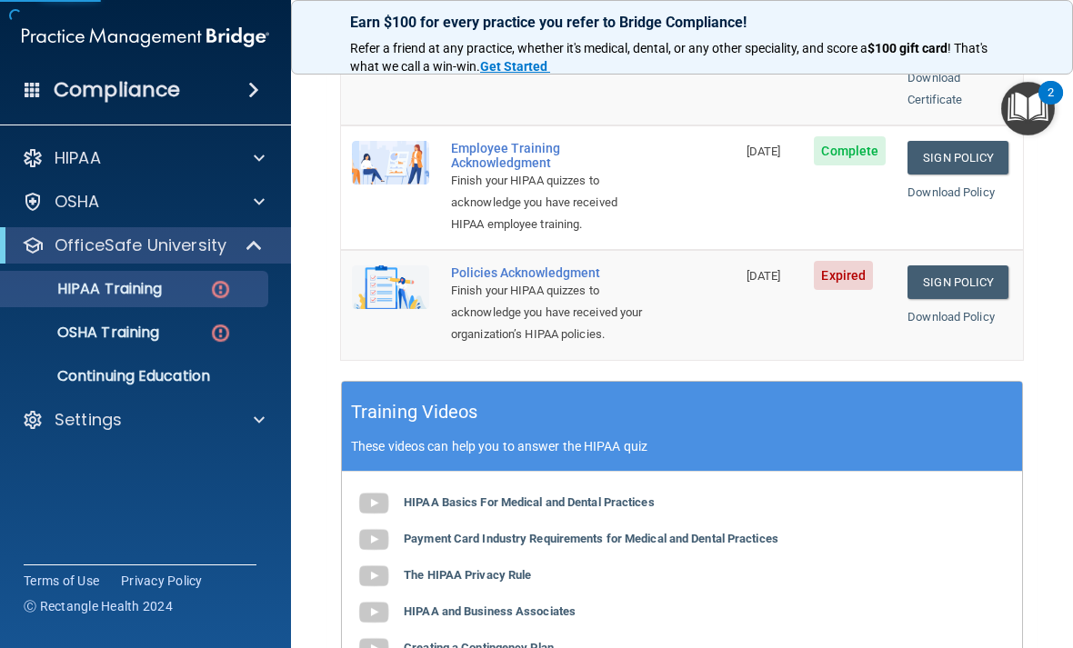
scroll to position [615, 0]
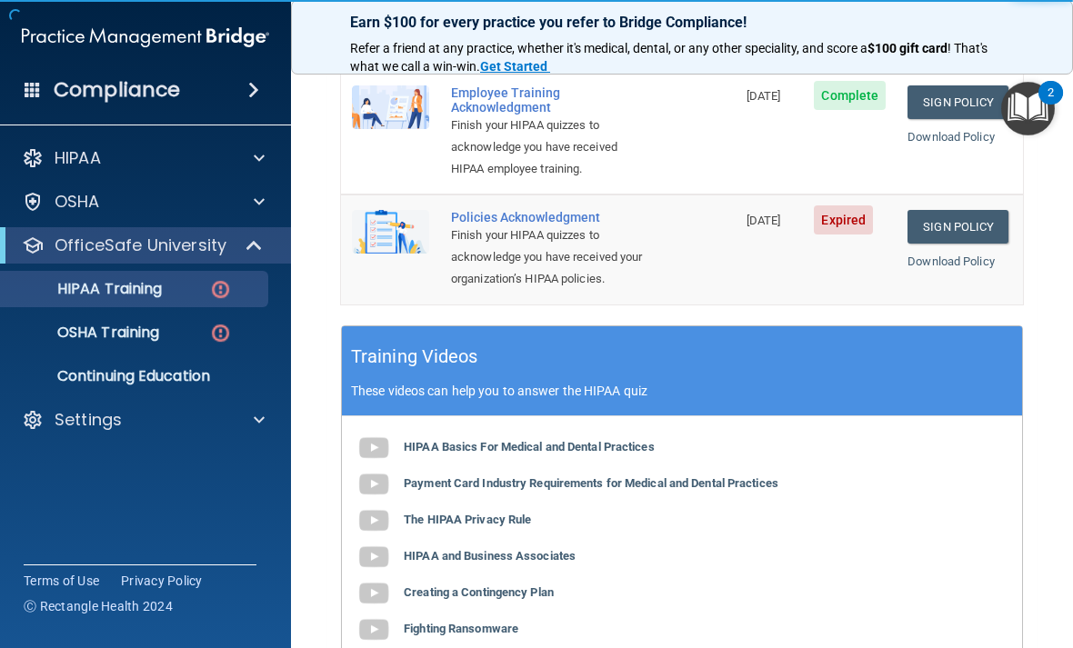
click at [944, 210] on link "Sign Policy" at bounding box center [957, 227] width 101 height 34
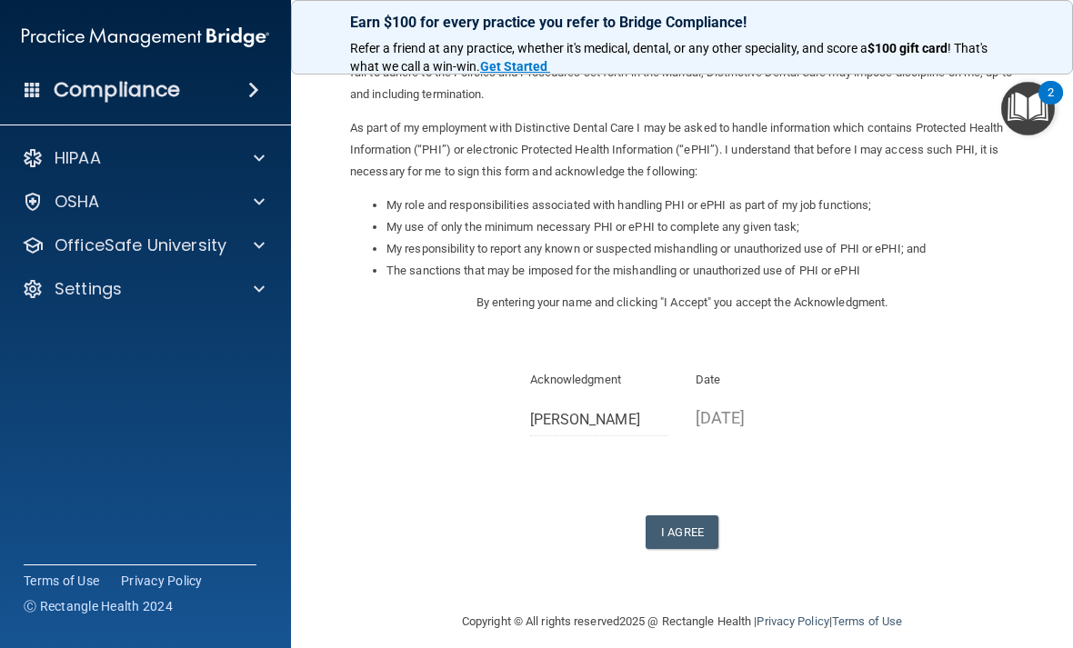
scroll to position [164, 0]
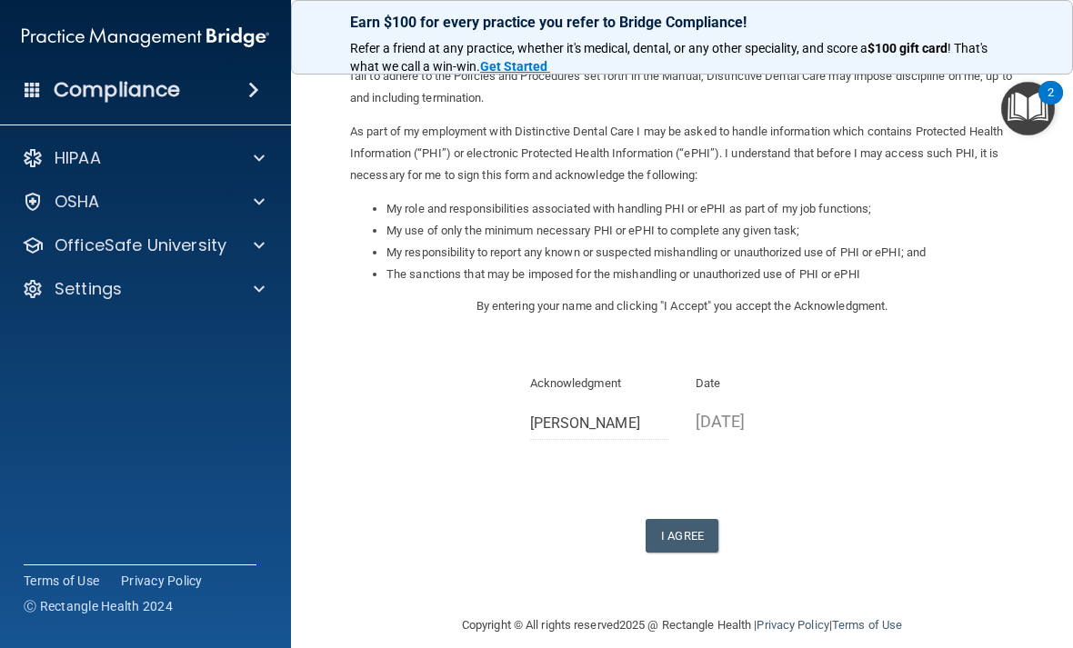
click at [671, 523] on button "I Agree" at bounding box center [681, 536] width 73 height 34
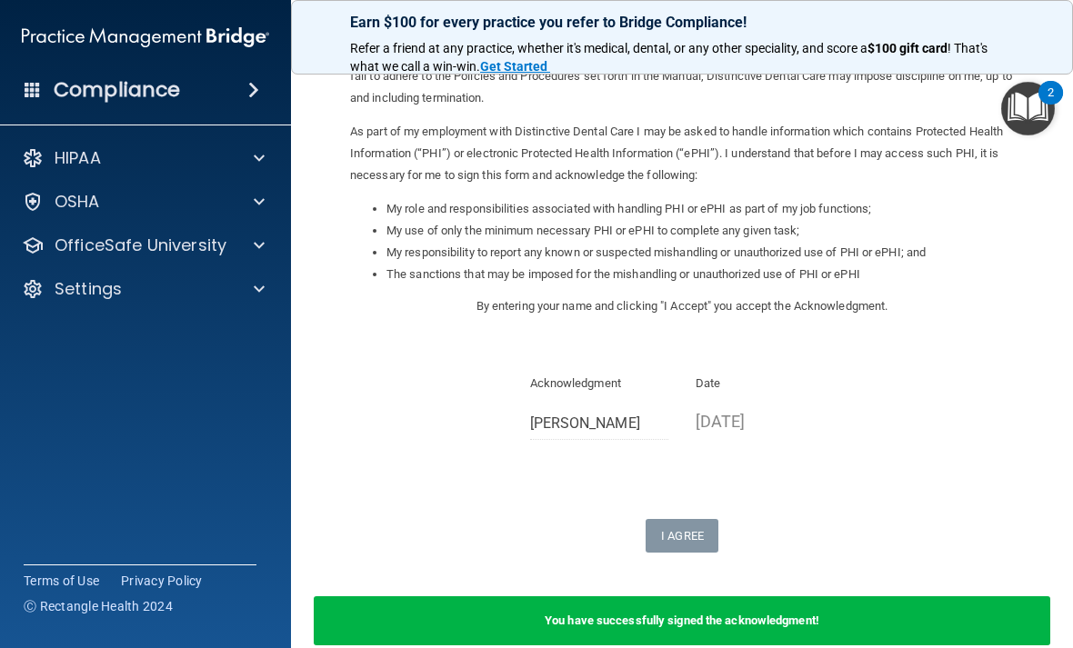
click at [56, 237] on p "OfficeSafe University" at bounding box center [141, 246] width 172 height 22
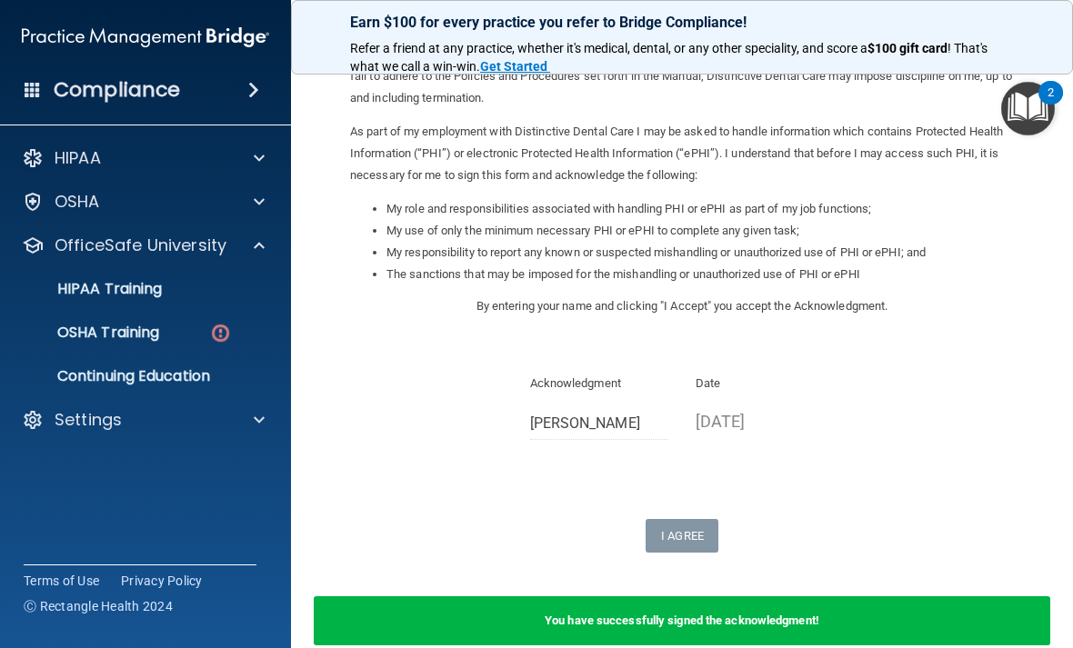
click at [85, 328] on p "OSHA Training" at bounding box center [85, 333] width 147 height 18
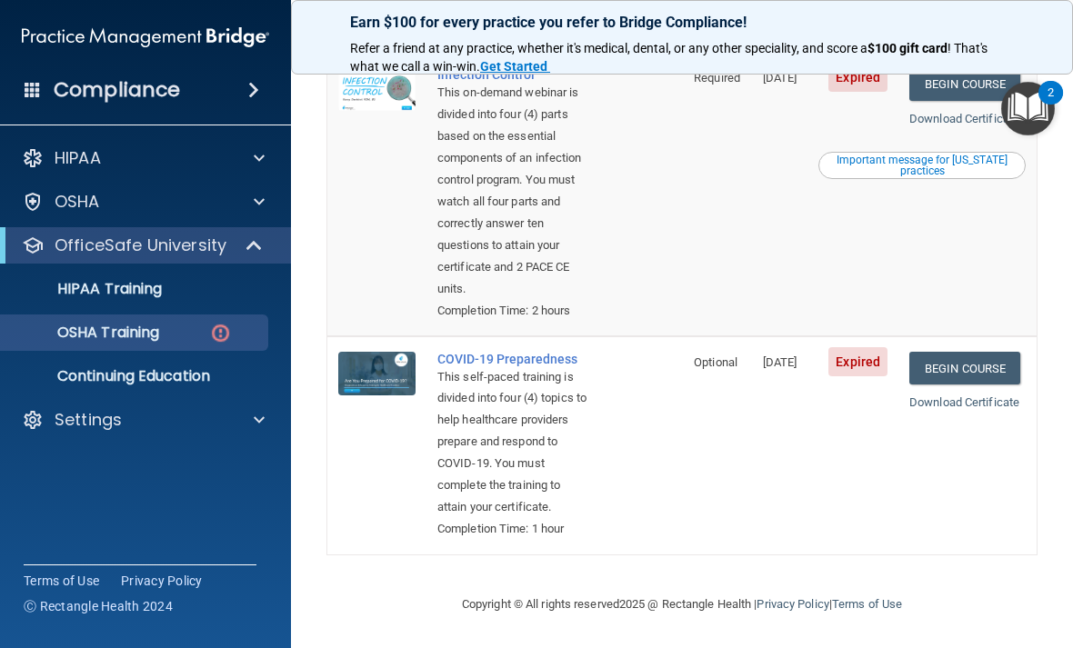
scroll to position [802, 0]
